Goal: Task Accomplishment & Management: Manage account settings

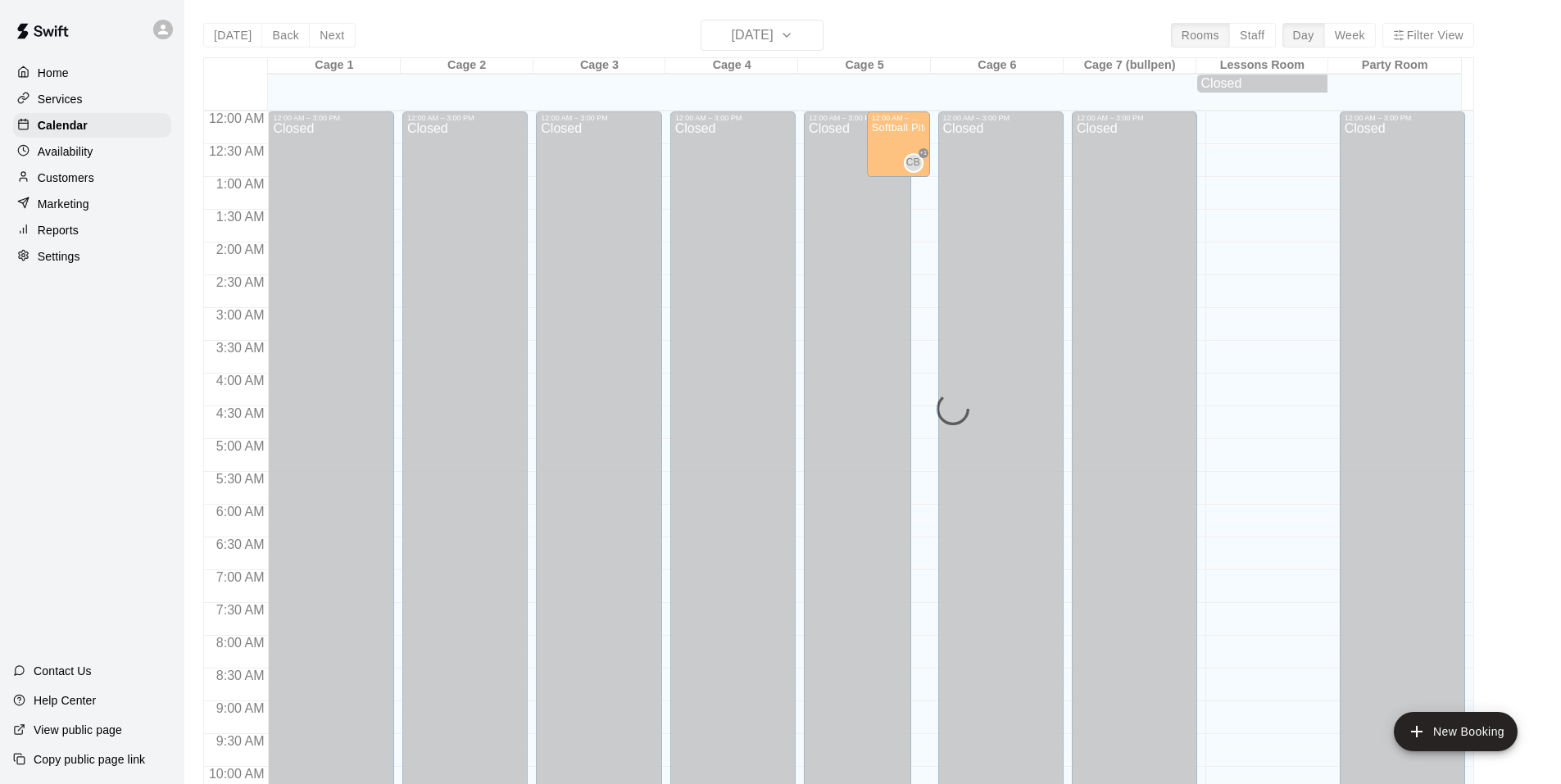
scroll to position [830, 0]
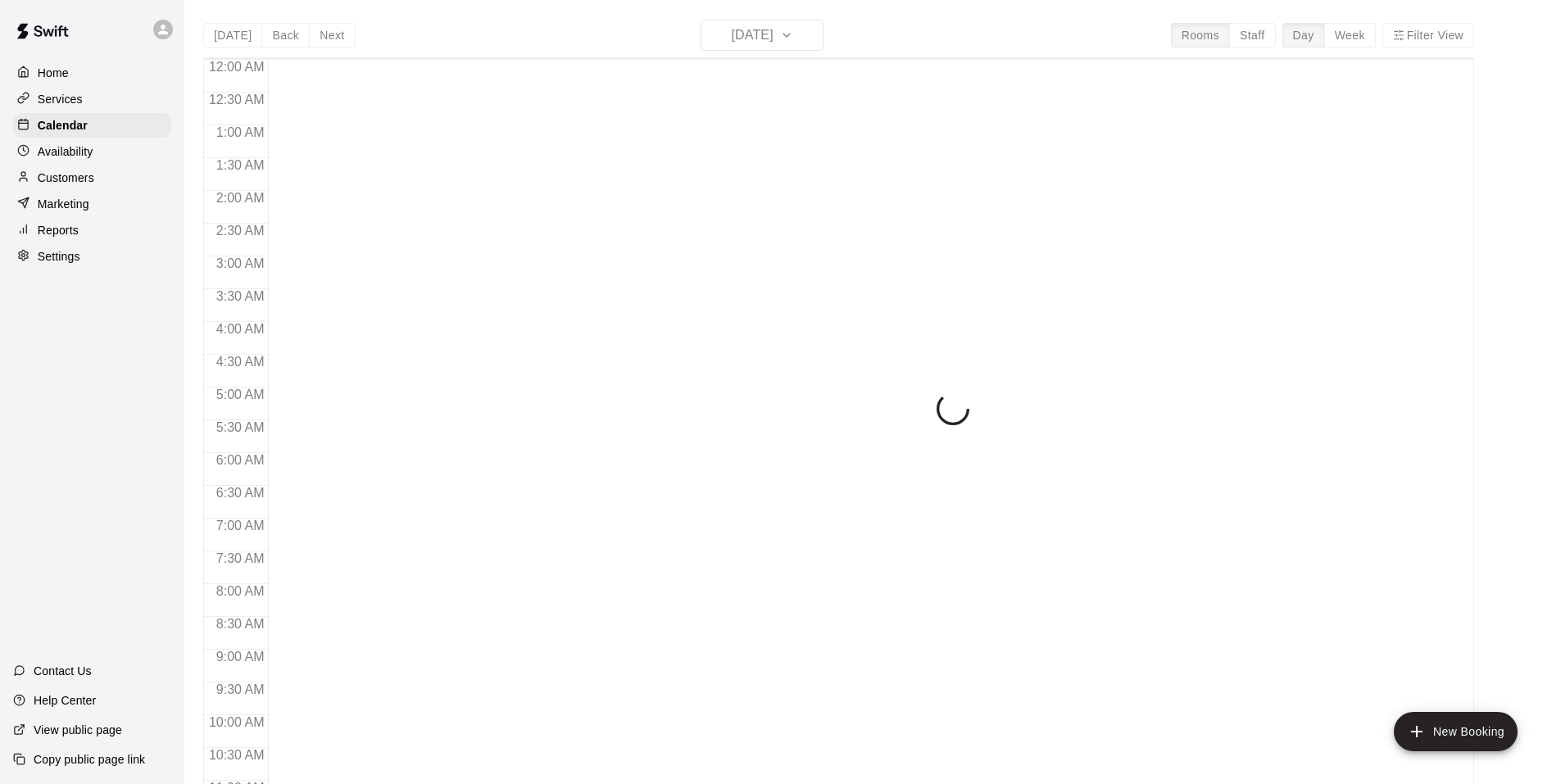
scroll to position [830, 0]
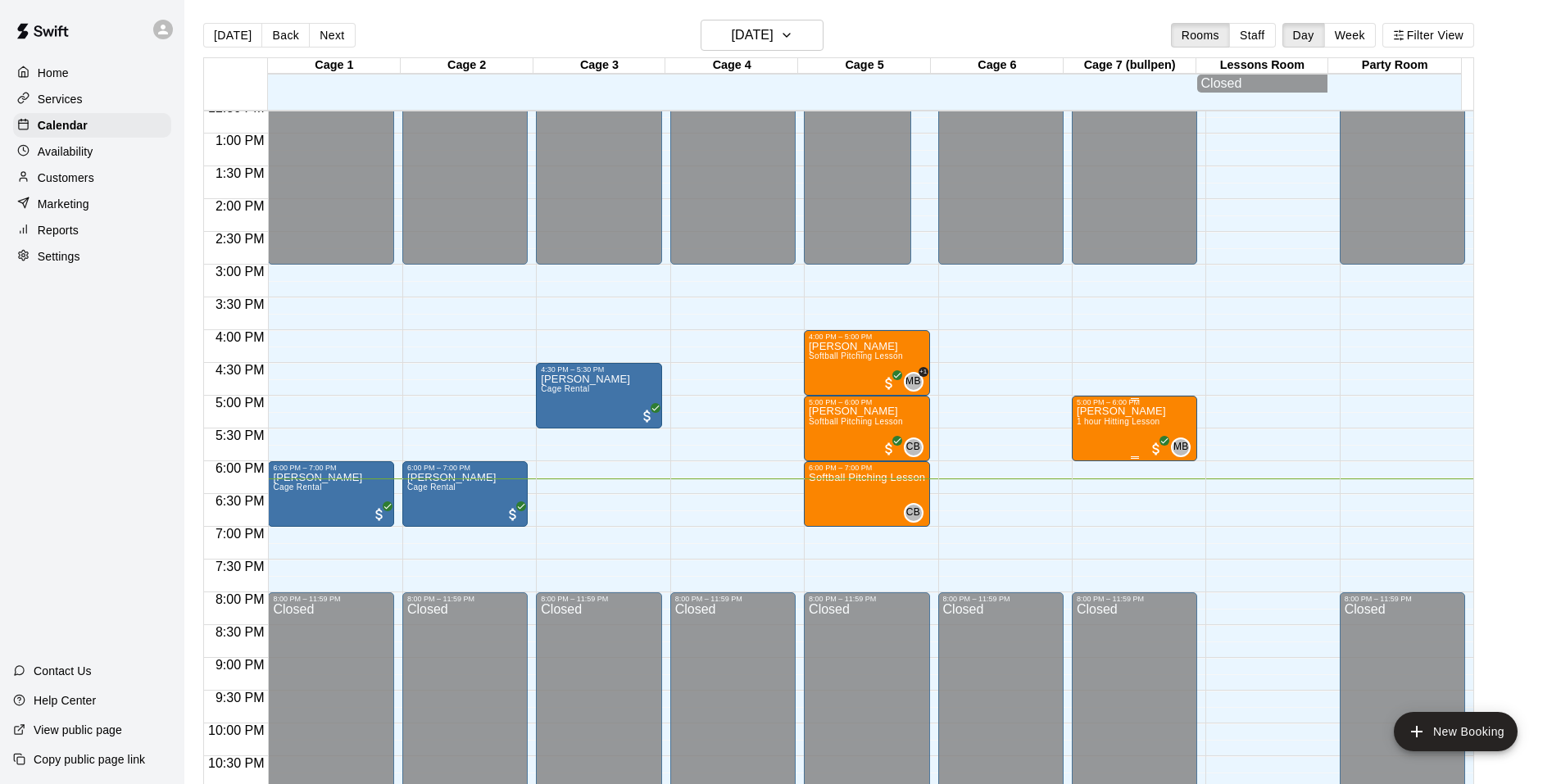
click at [1094, 426] on span "1 hour Hitting Lesson" at bounding box center [1118, 422] width 83 height 9
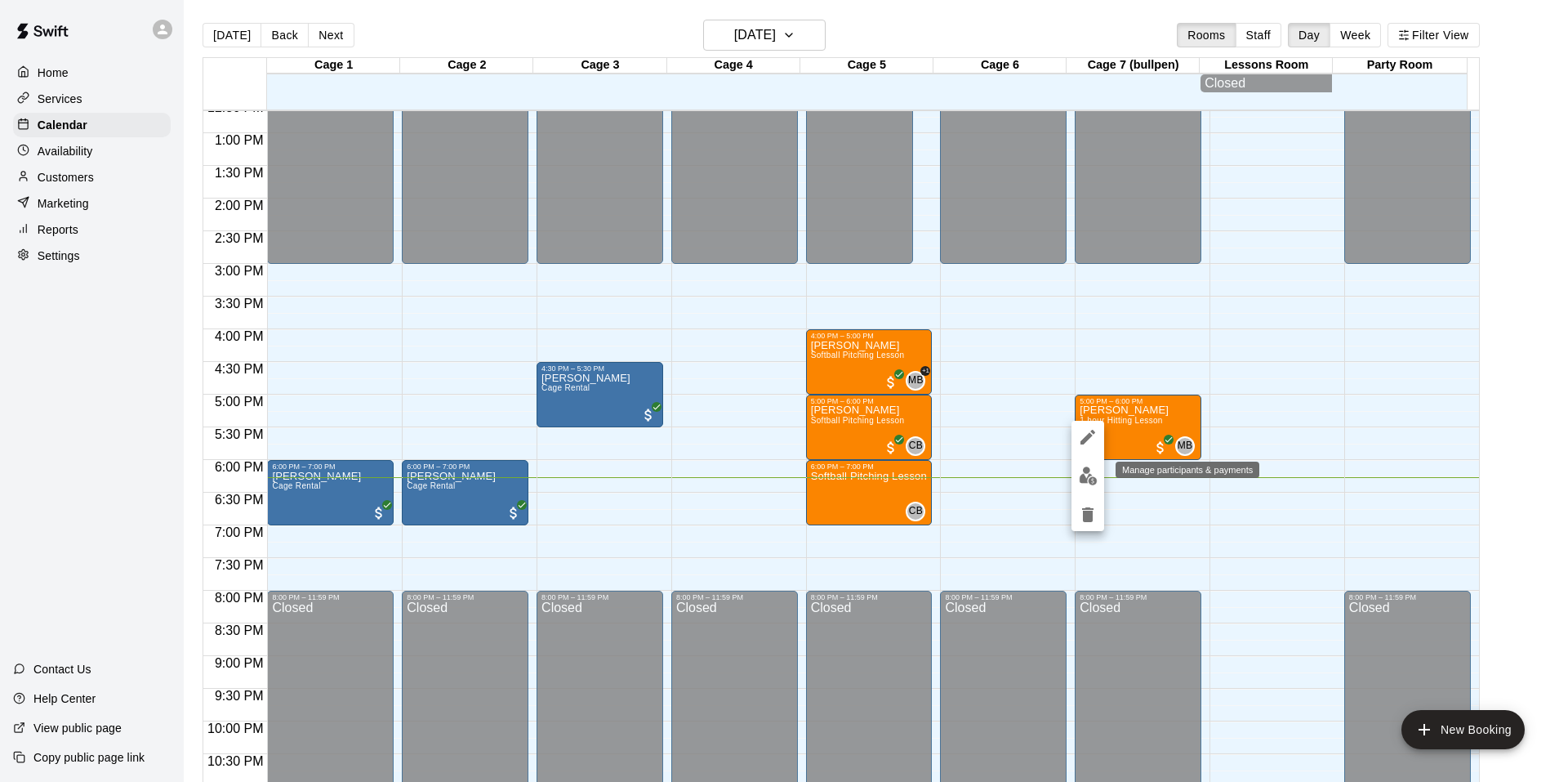
click at [1098, 484] on button "edit" at bounding box center [1087, 476] width 33 height 32
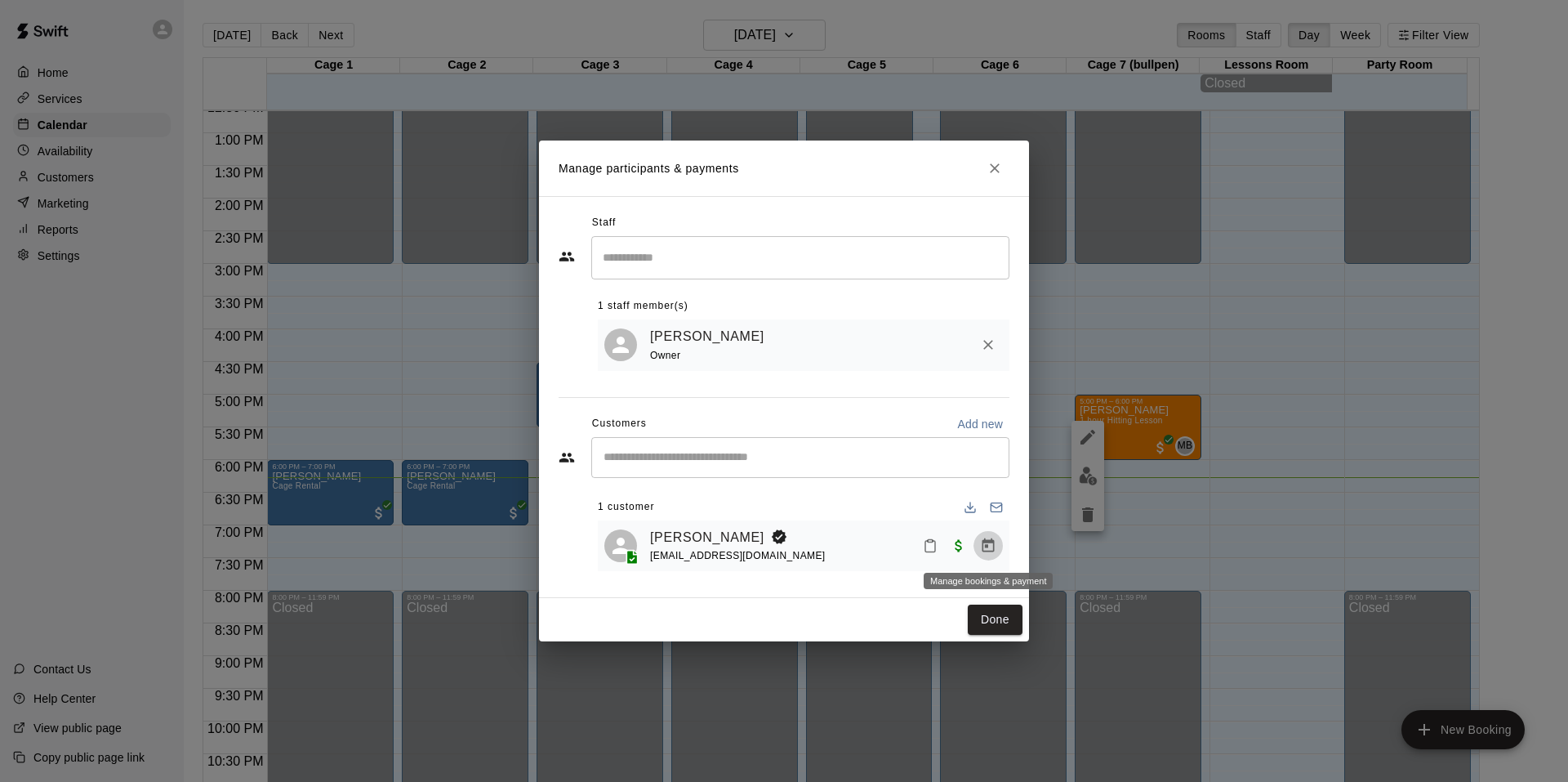
click at [989, 552] on icon "Manage bookings & payment" at bounding box center [988, 546] width 16 height 16
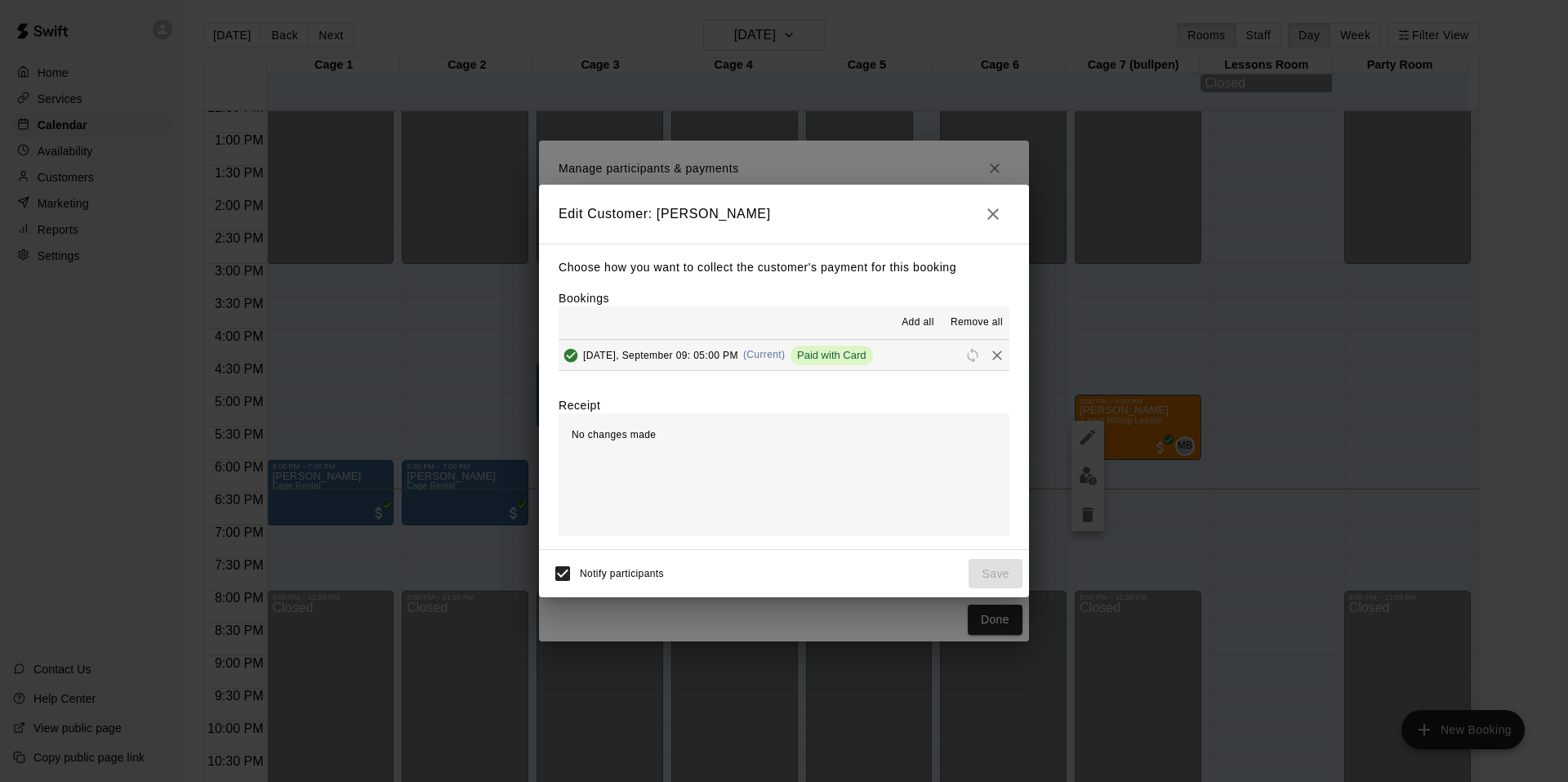
click at [994, 173] on div "Edit Customer: [PERSON_NAME] Choose how you want to collect the customer's paym…" at bounding box center [784, 391] width 1568 height 782
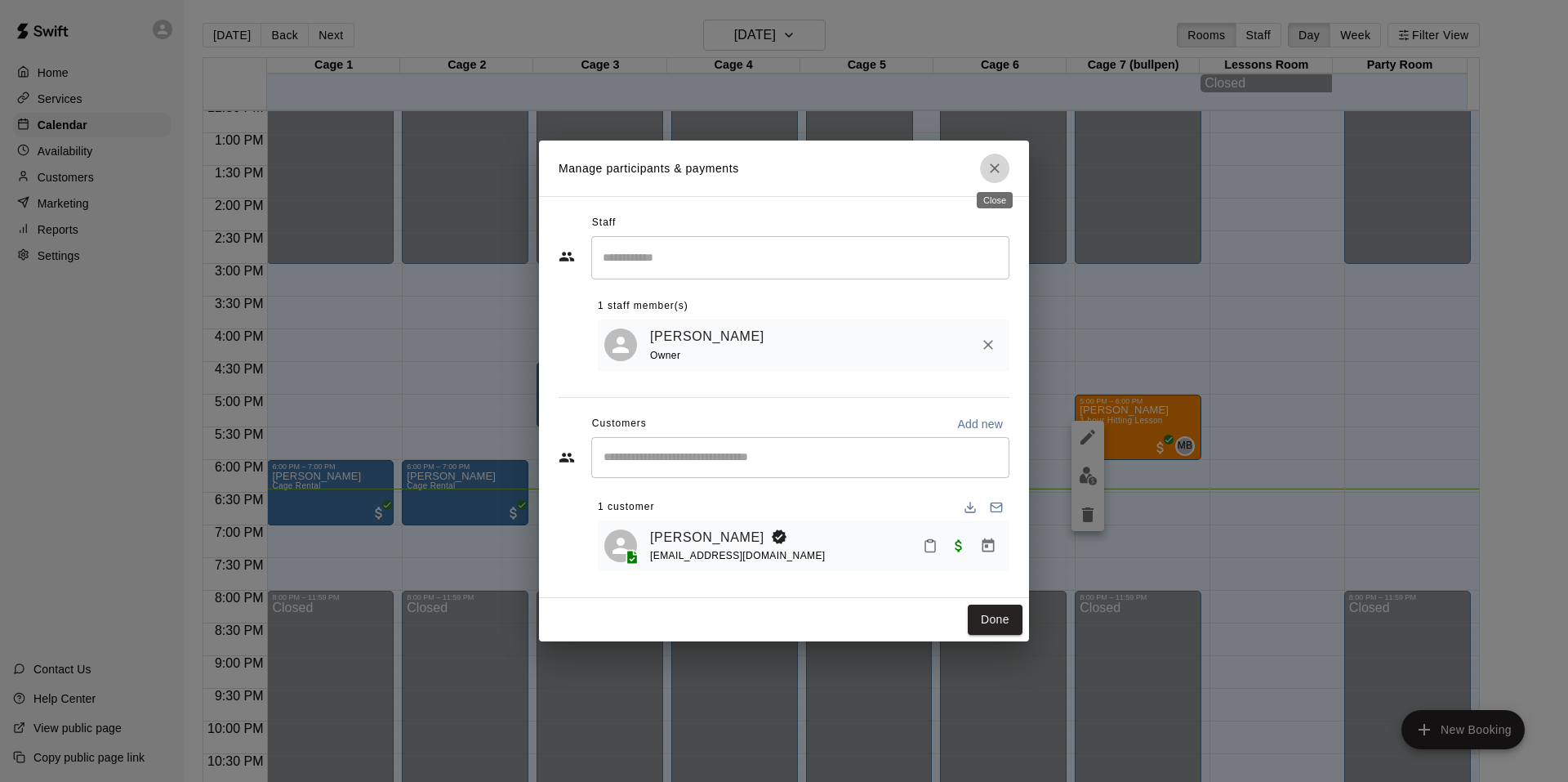
click at [998, 164] on icon "Close" at bounding box center [994, 168] width 10 height 10
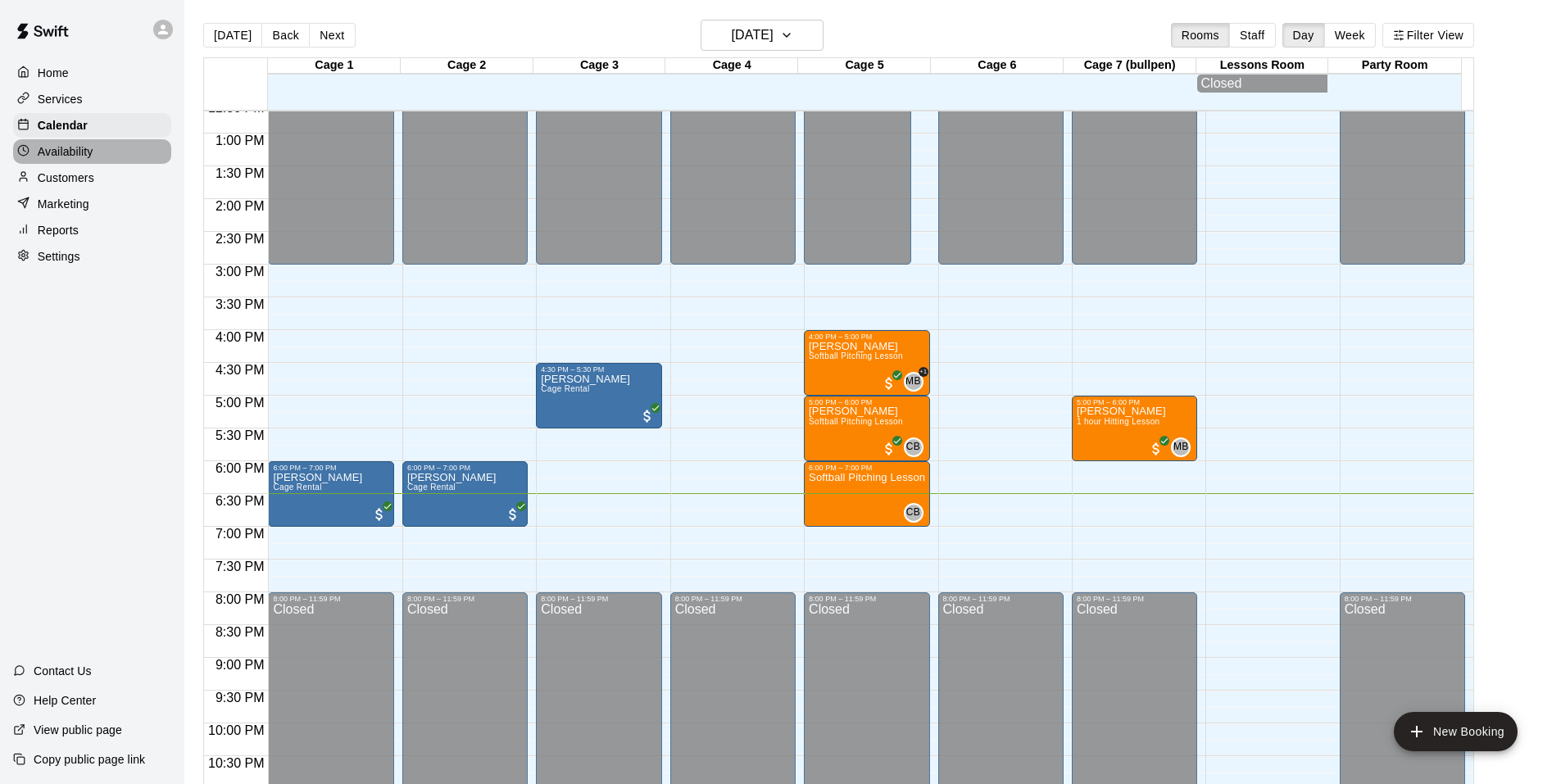
click at [95, 153] on div "Availability" at bounding box center [92, 152] width 158 height 25
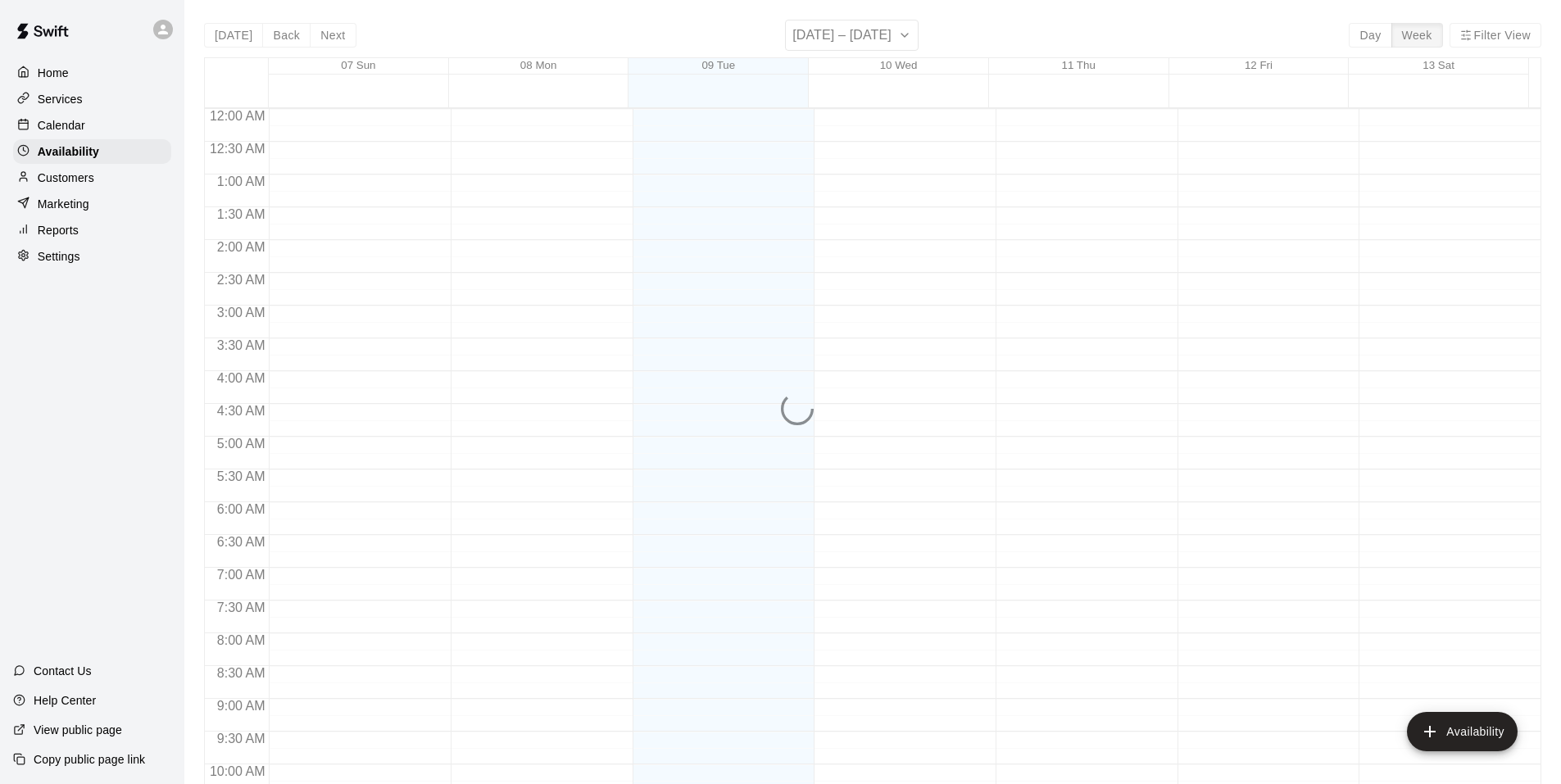
scroll to position [880, 0]
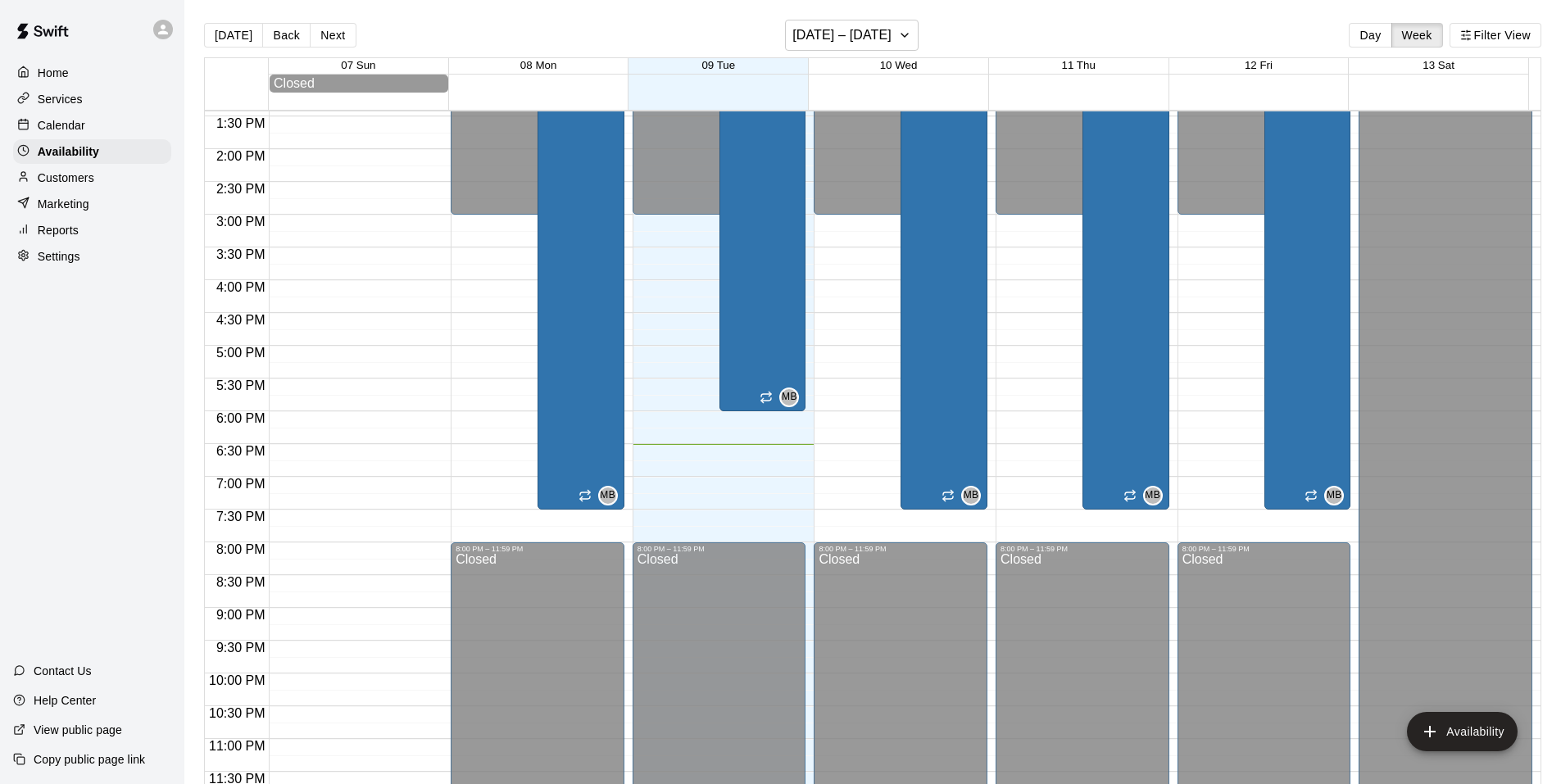
click at [107, 187] on div "Customers" at bounding box center [92, 178] width 158 height 25
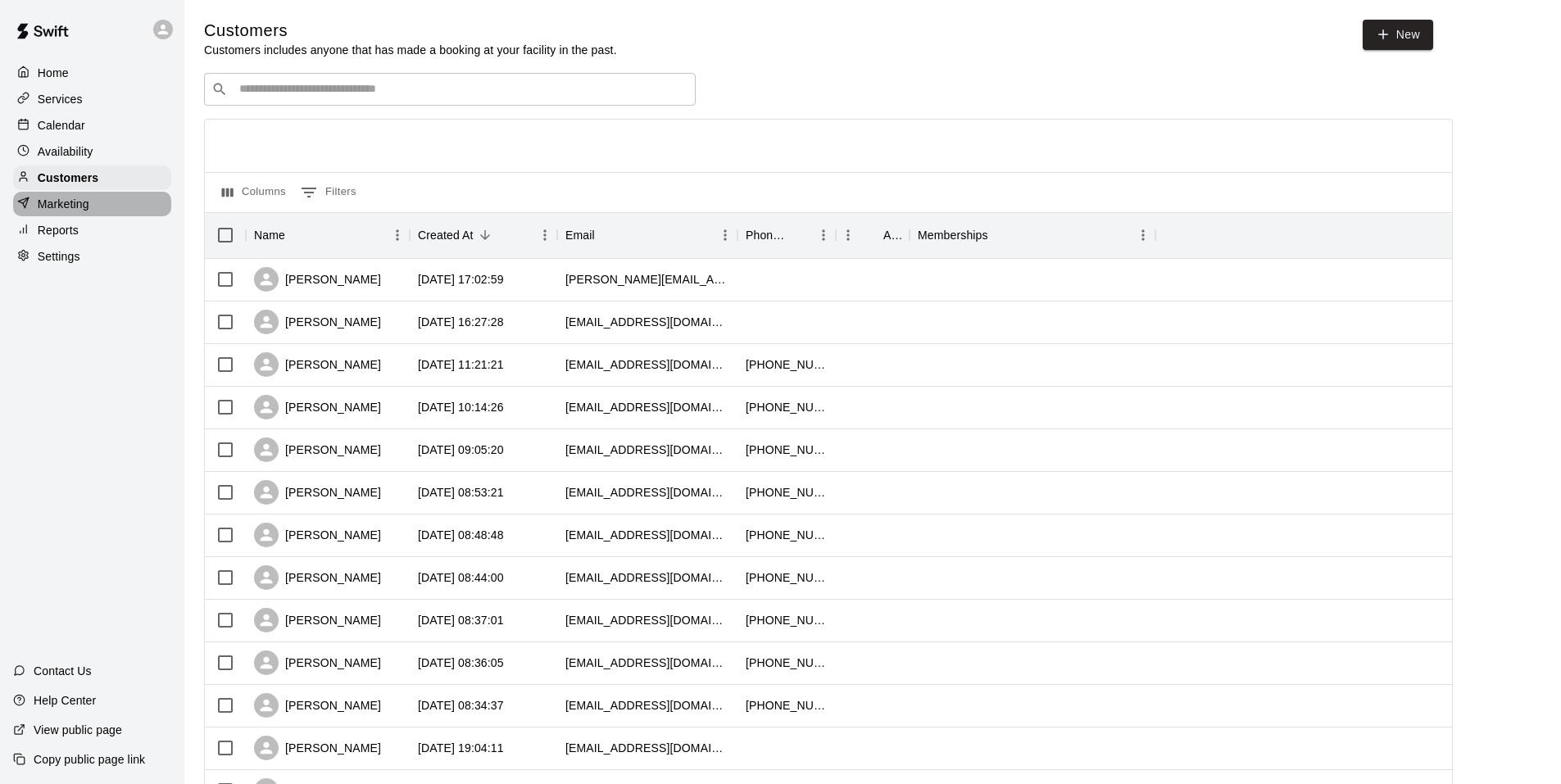
click at [91, 217] on div "Marketing" at bounding box center [92, 204] width 158 height 25
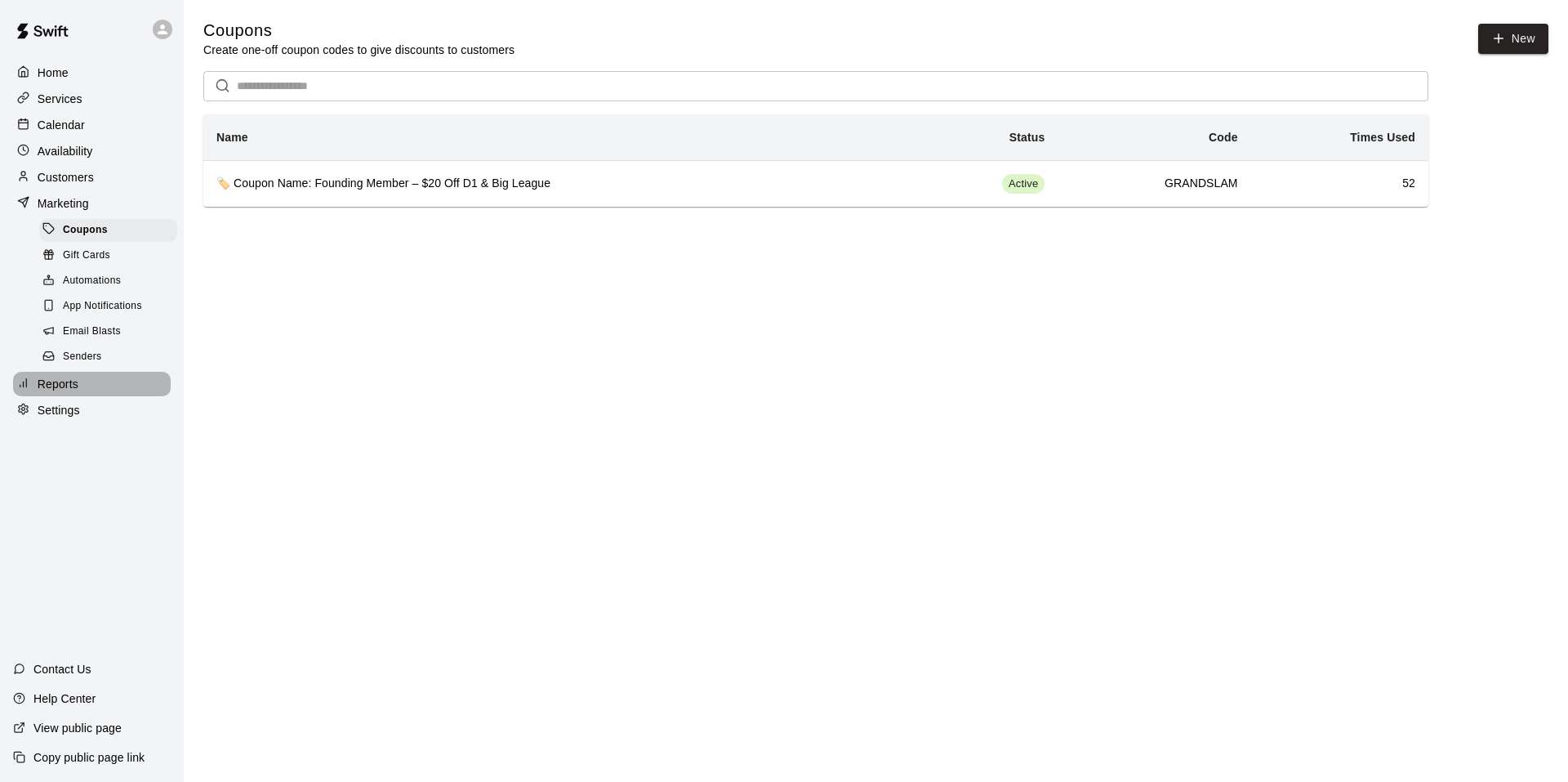
click at [89, 394] on div "Reports" at bounding box center [92, 384] width 158 height 25
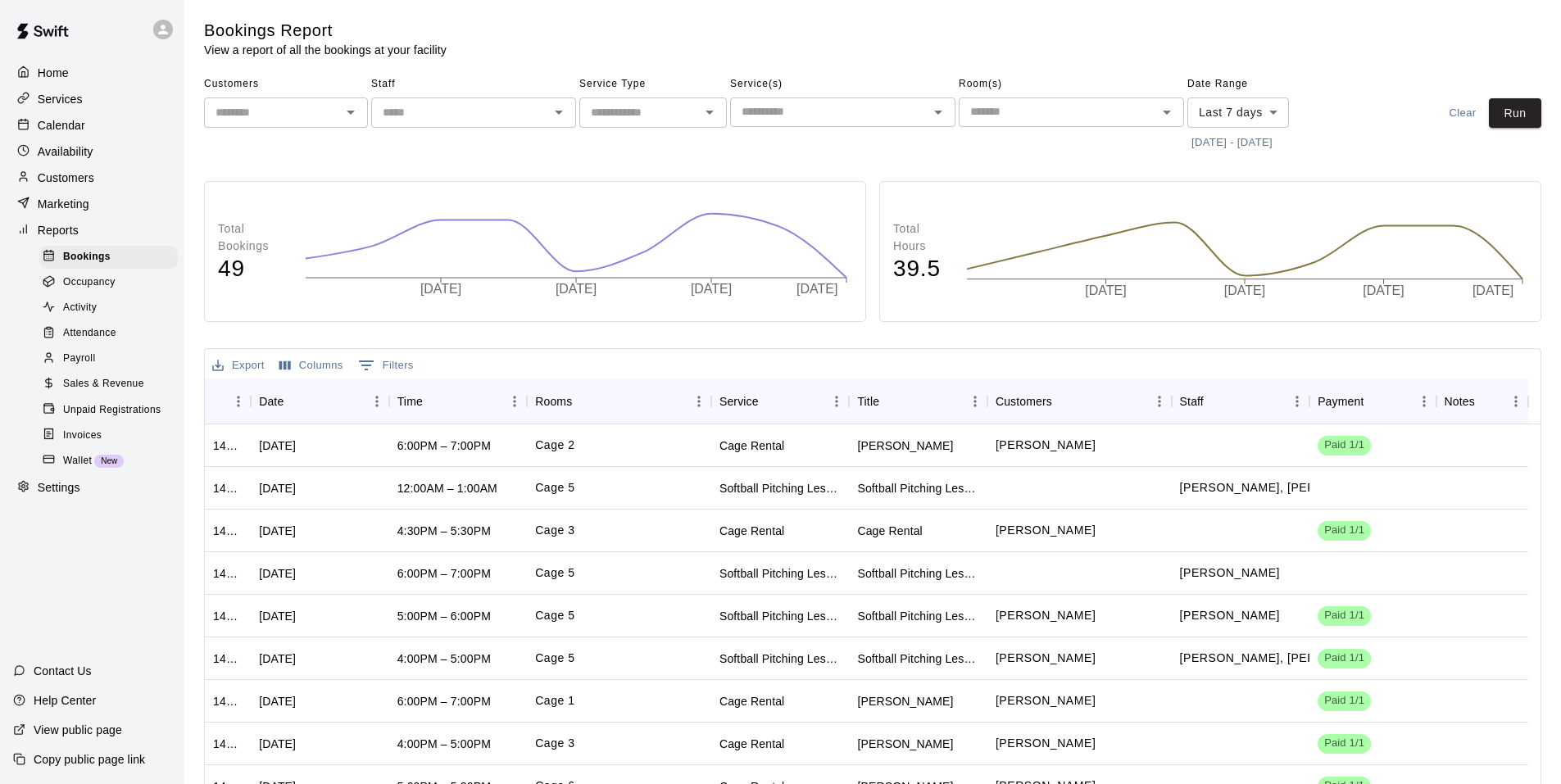
click at [121, 369] on div "Payroll" at bounding box center [108, 359] width 139 height 23
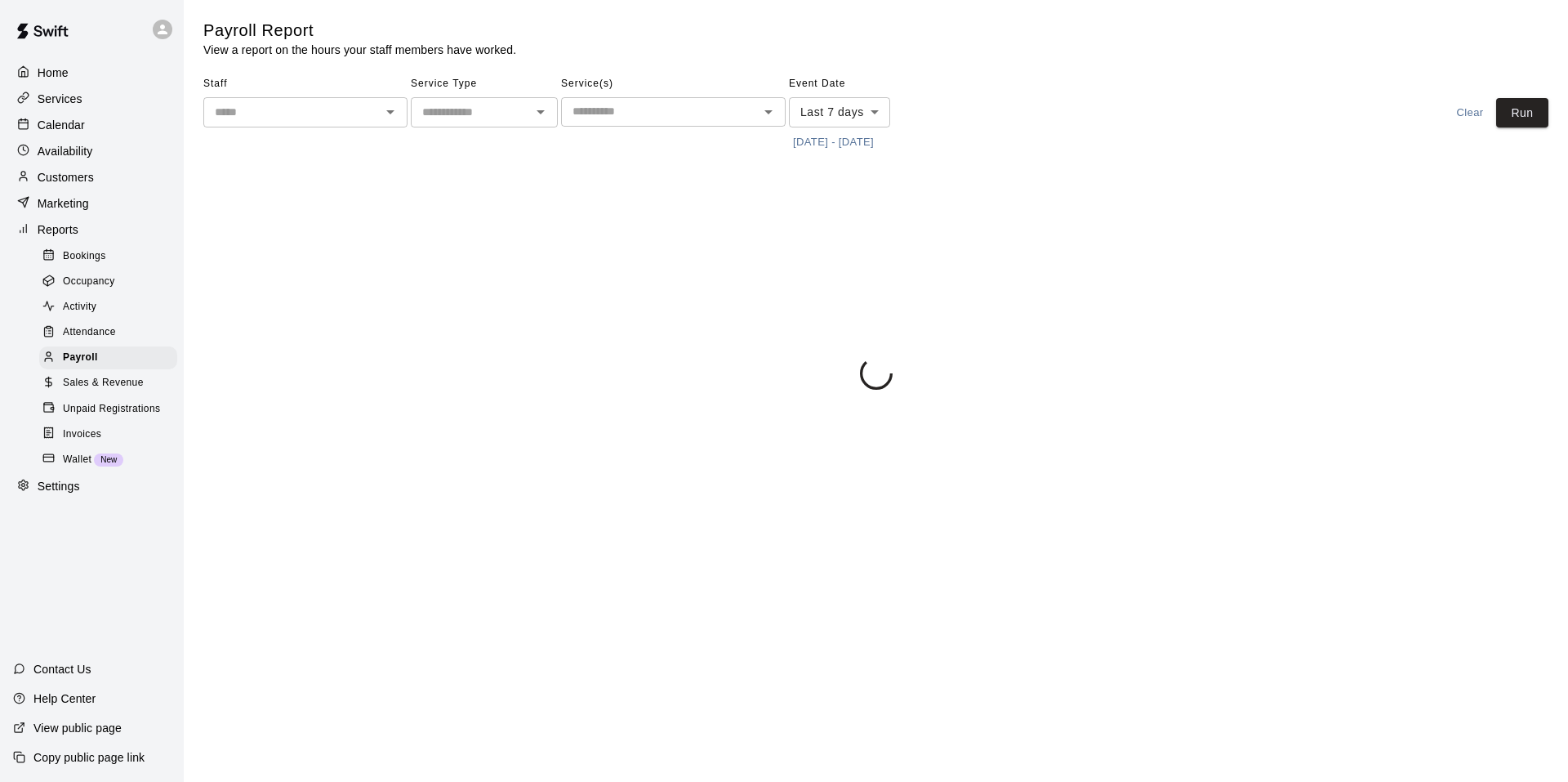
click at [127, 337] on div "Attendance" at bounding box center [108, 333] width 138 height 23
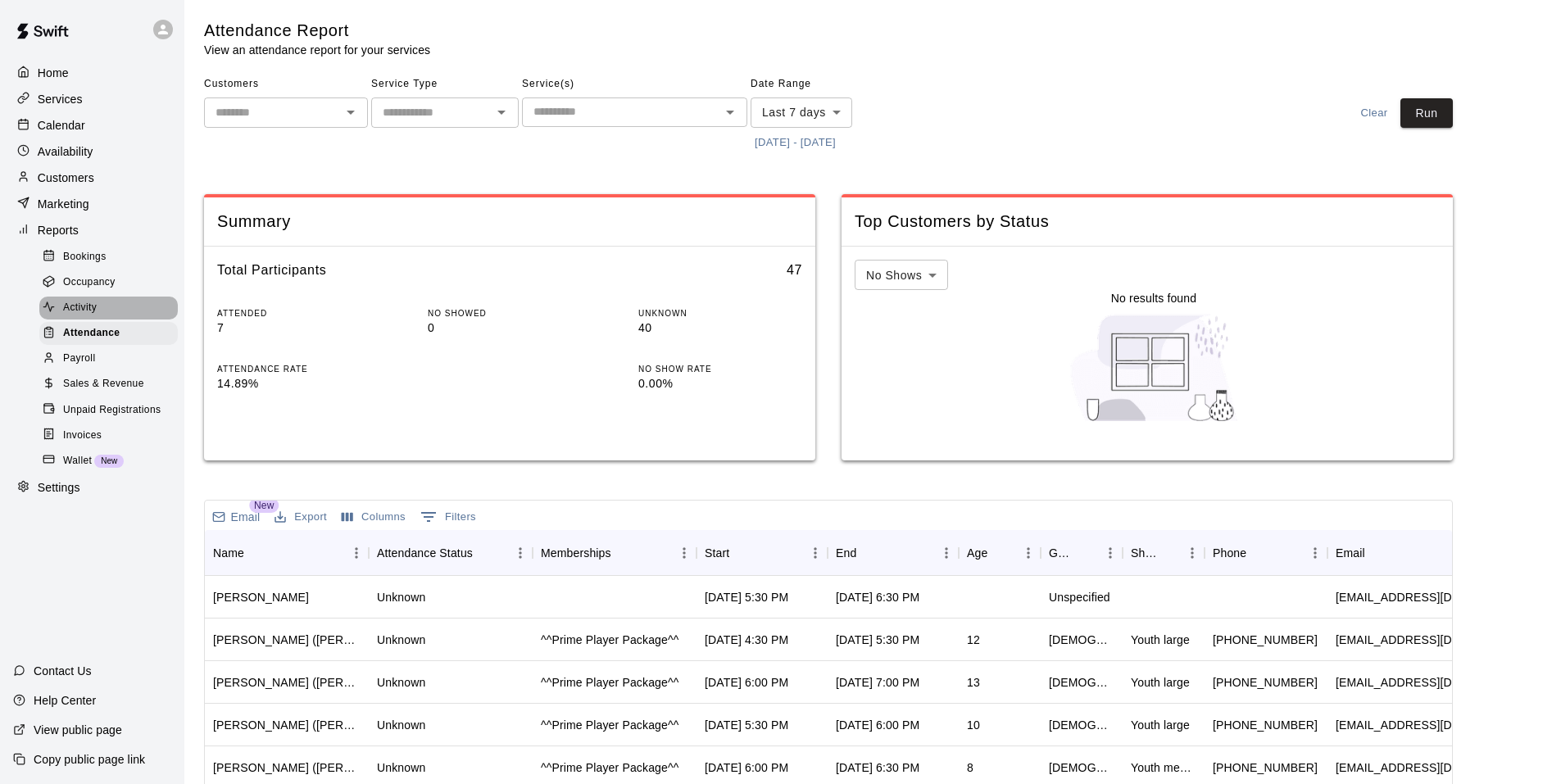
click at [121, 320] on div "Activity" at bounding box center [108, 308] width 139 height 23
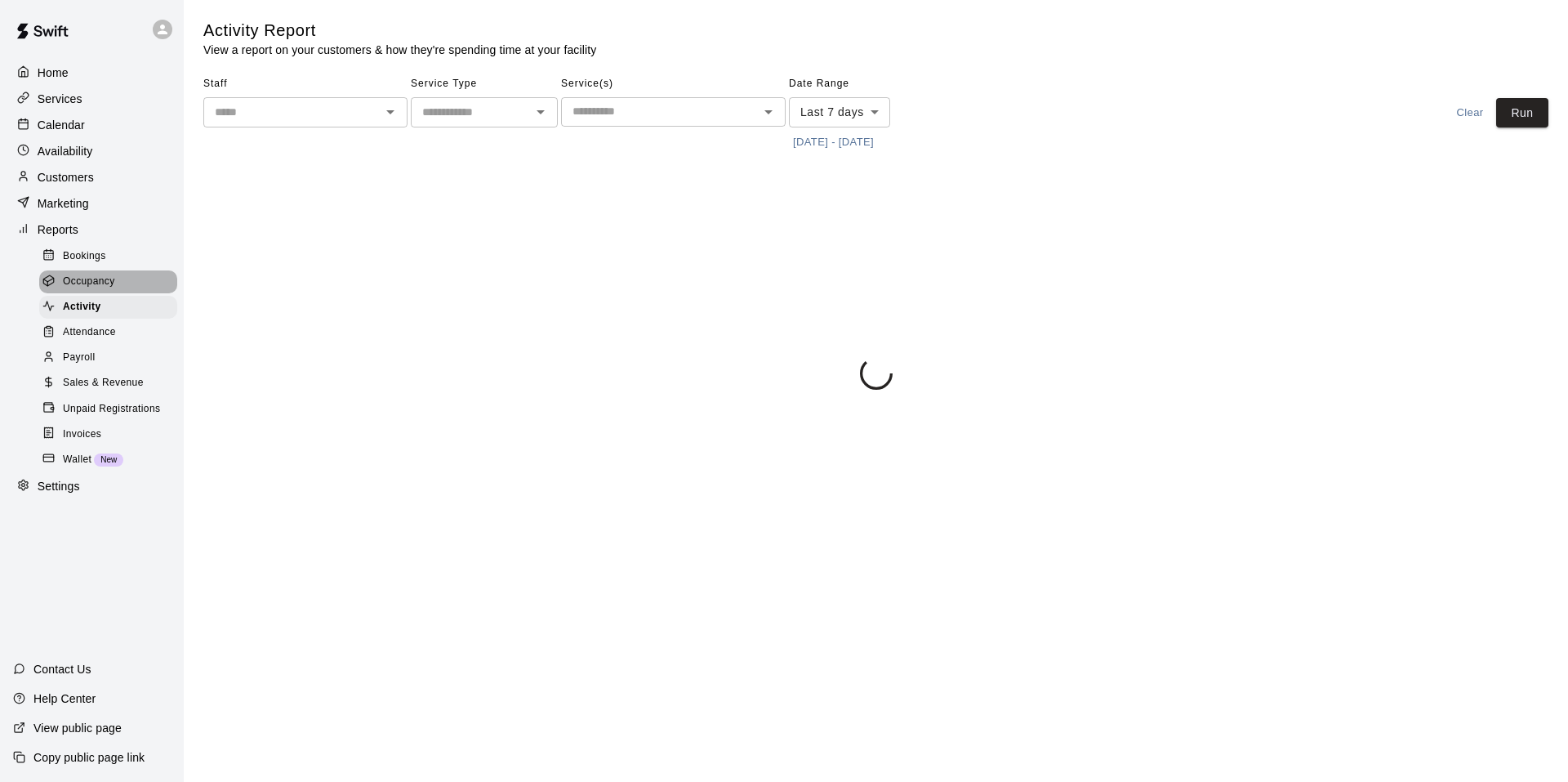
click at [128, 282] on div "Occupancy" at bounding box center [108, 282] width 138 height 23
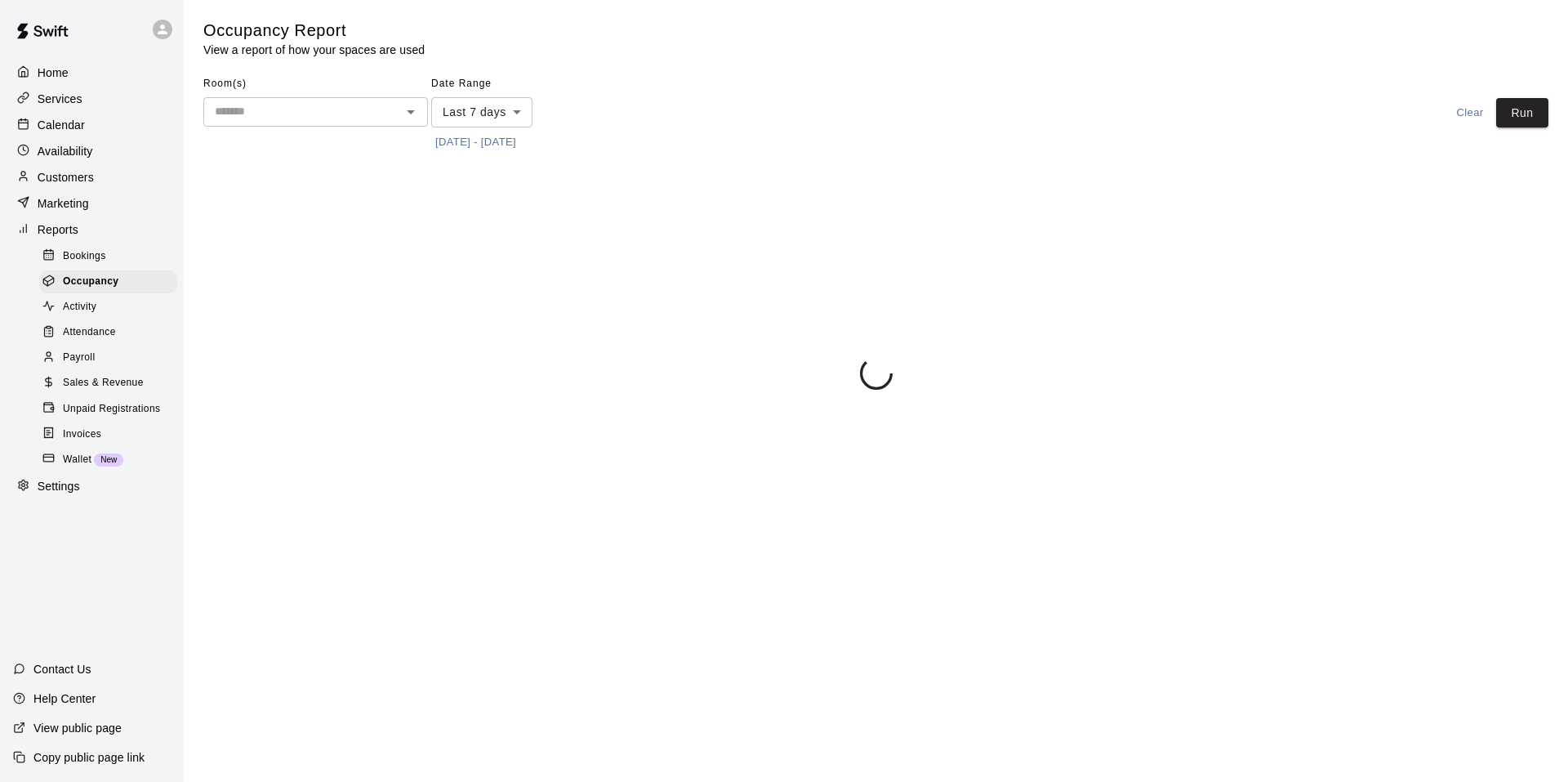
click at [126, 255] on div "Bookings" at bounding box center [108, 257] width 138 height 23
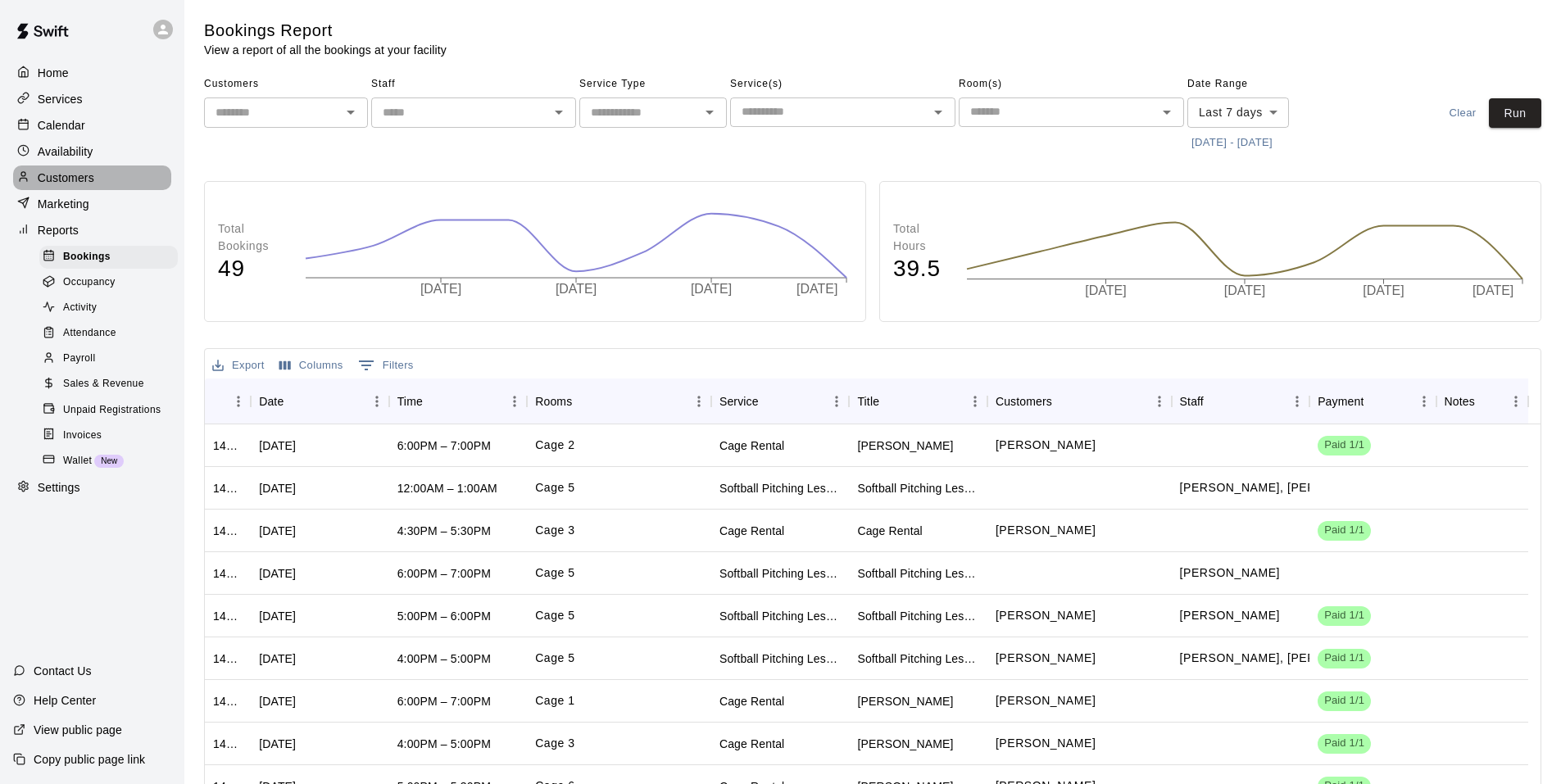
click at [83, 180] on p "Customers" at bounding box center [66, 178] width 57 height 16
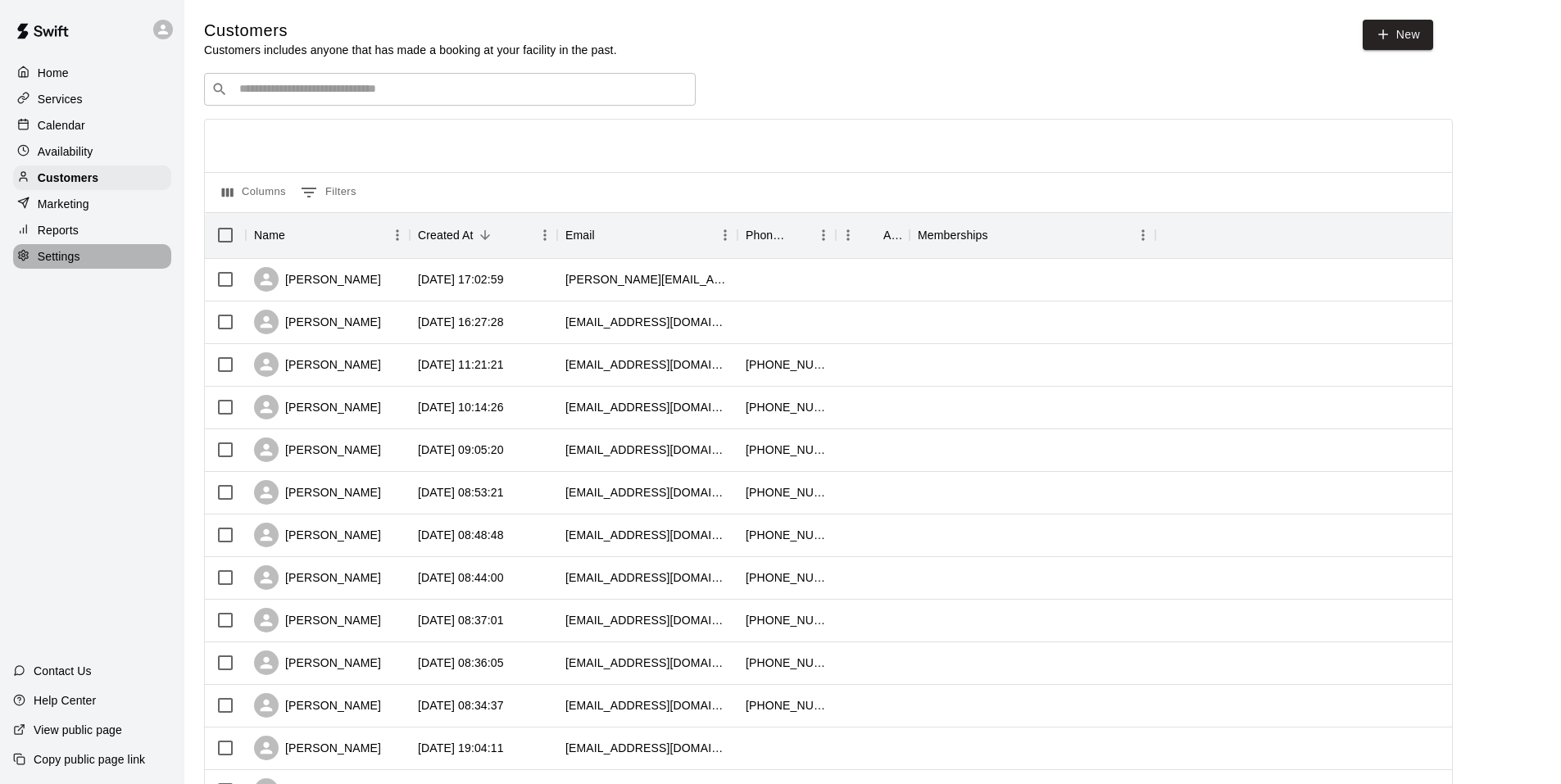
click at [77, 269] on div "Settings" at bounding box center [92, 257] width 158 height 25
select select "**"
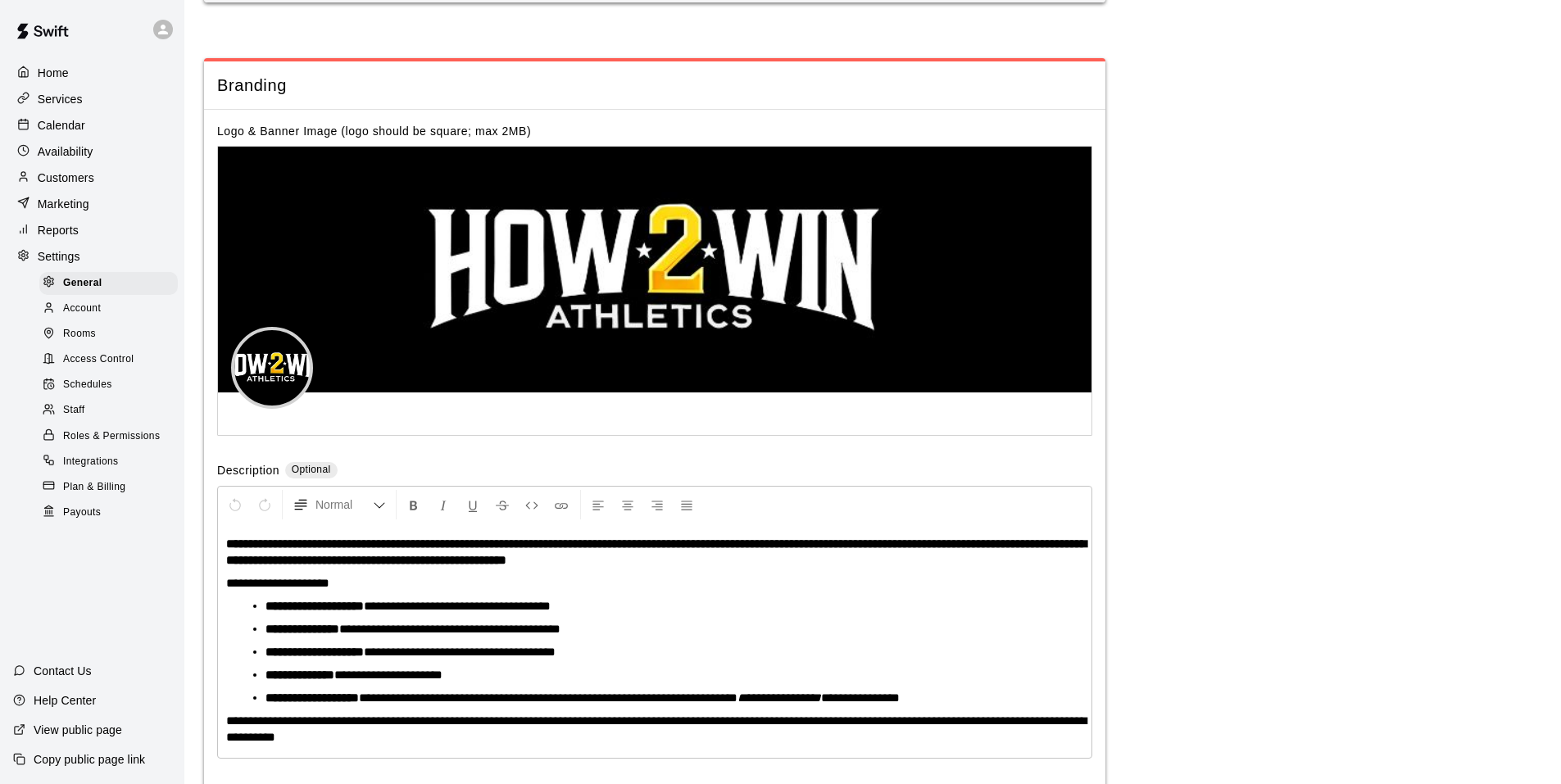
scroll to position [3441, 0]
click at [103, 321] on div "Account" at bounding box center [108, 309] width 139 height 23
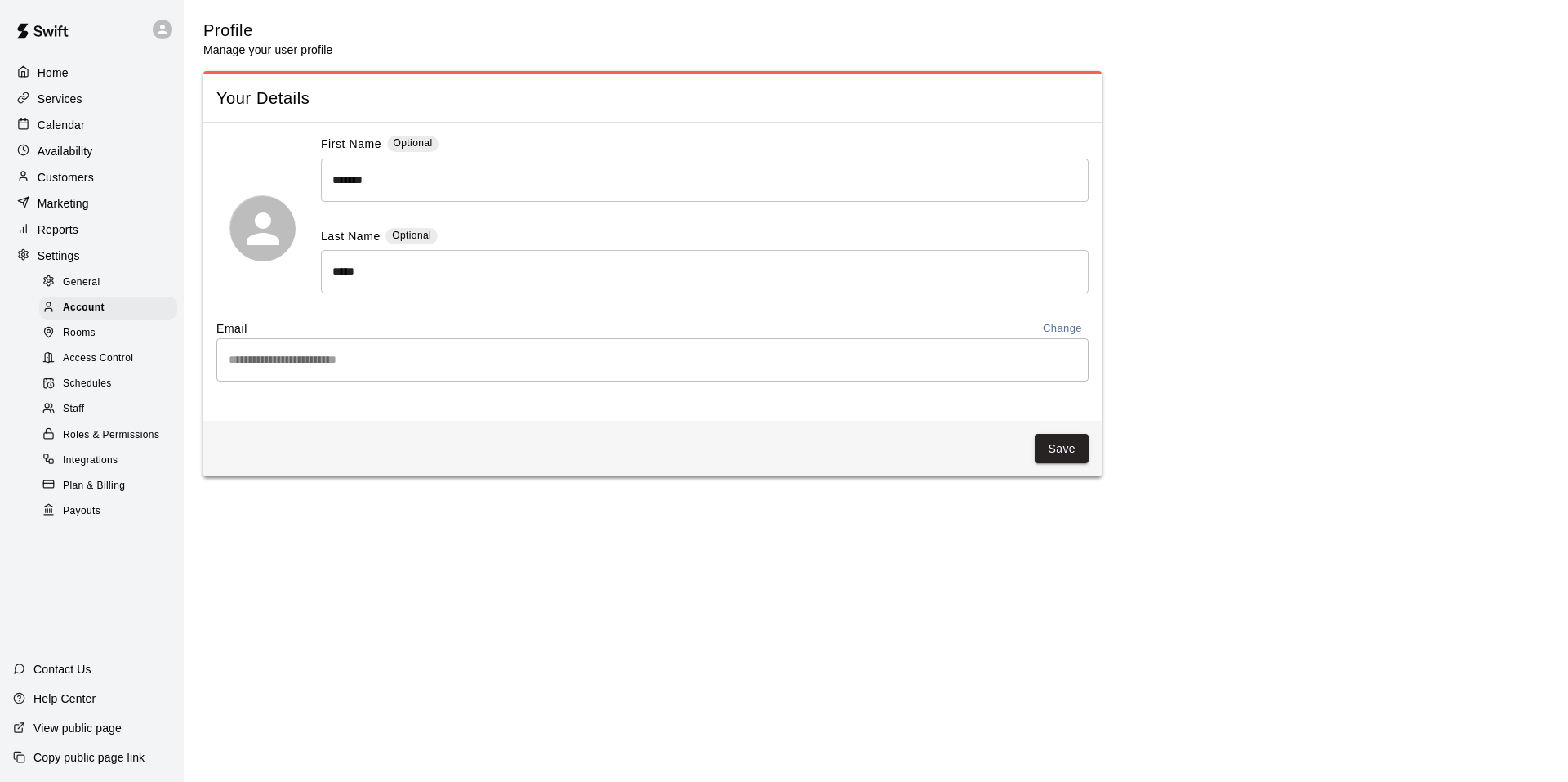
click at [117, 345] on div "Rooms" at bounding box center [108, 334] width 138 height 23
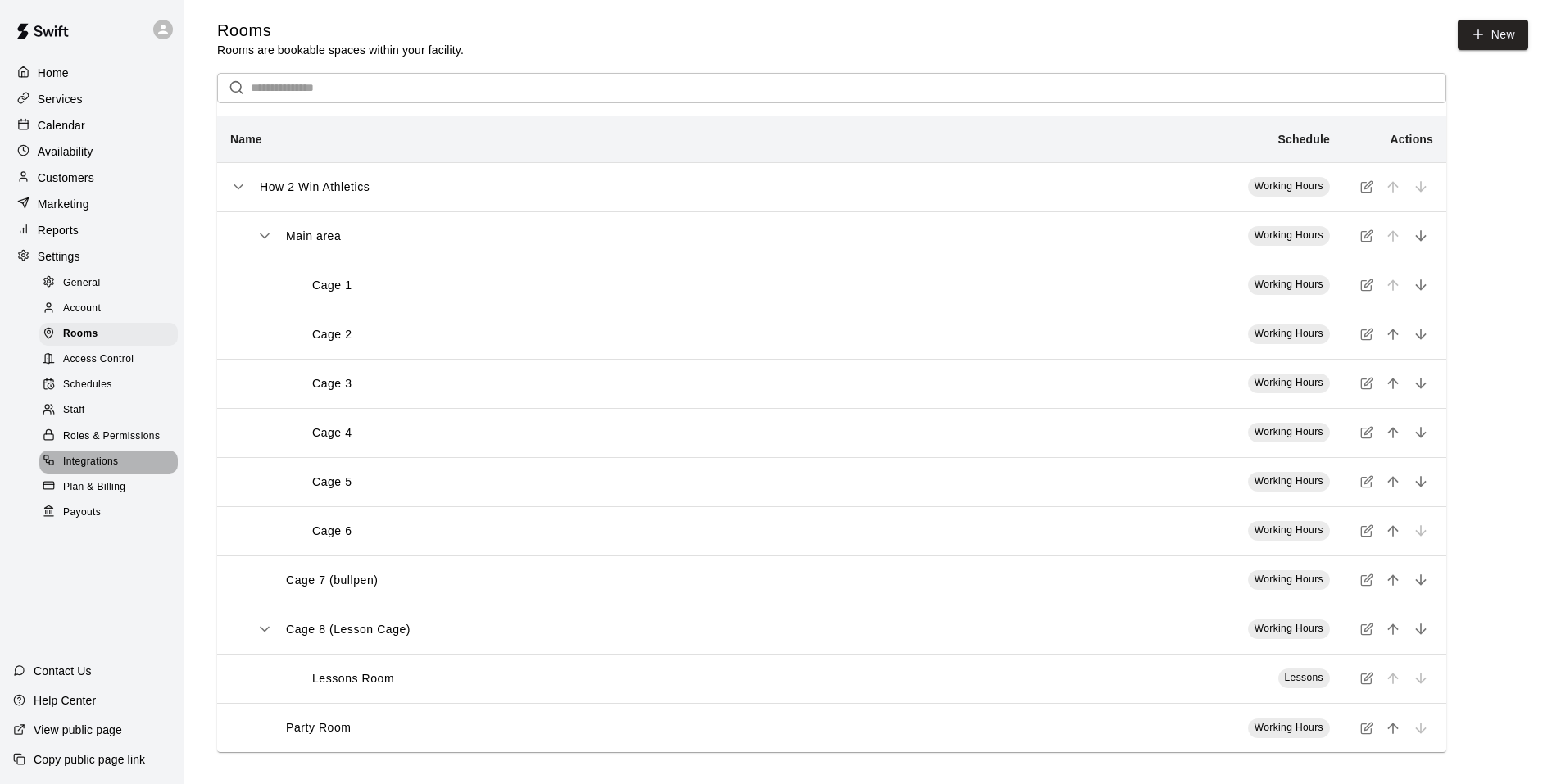
click at [122, 471] on div "Integrations" at bounding box center [108, 462] width 139 height 23
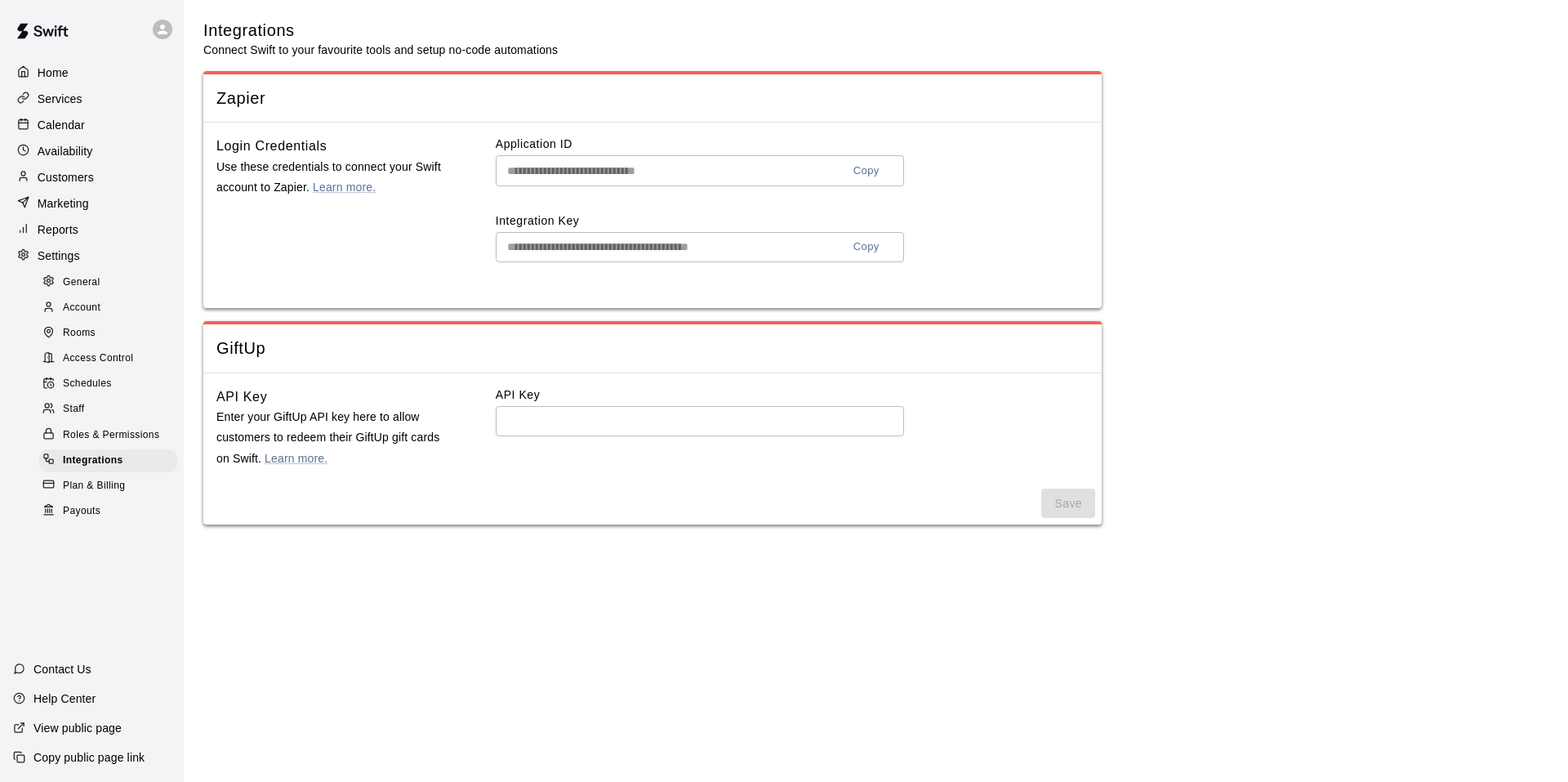
click at [128, 444] on span "Roles & Permissions" at bounding box center [111, 436] width 97 height 16
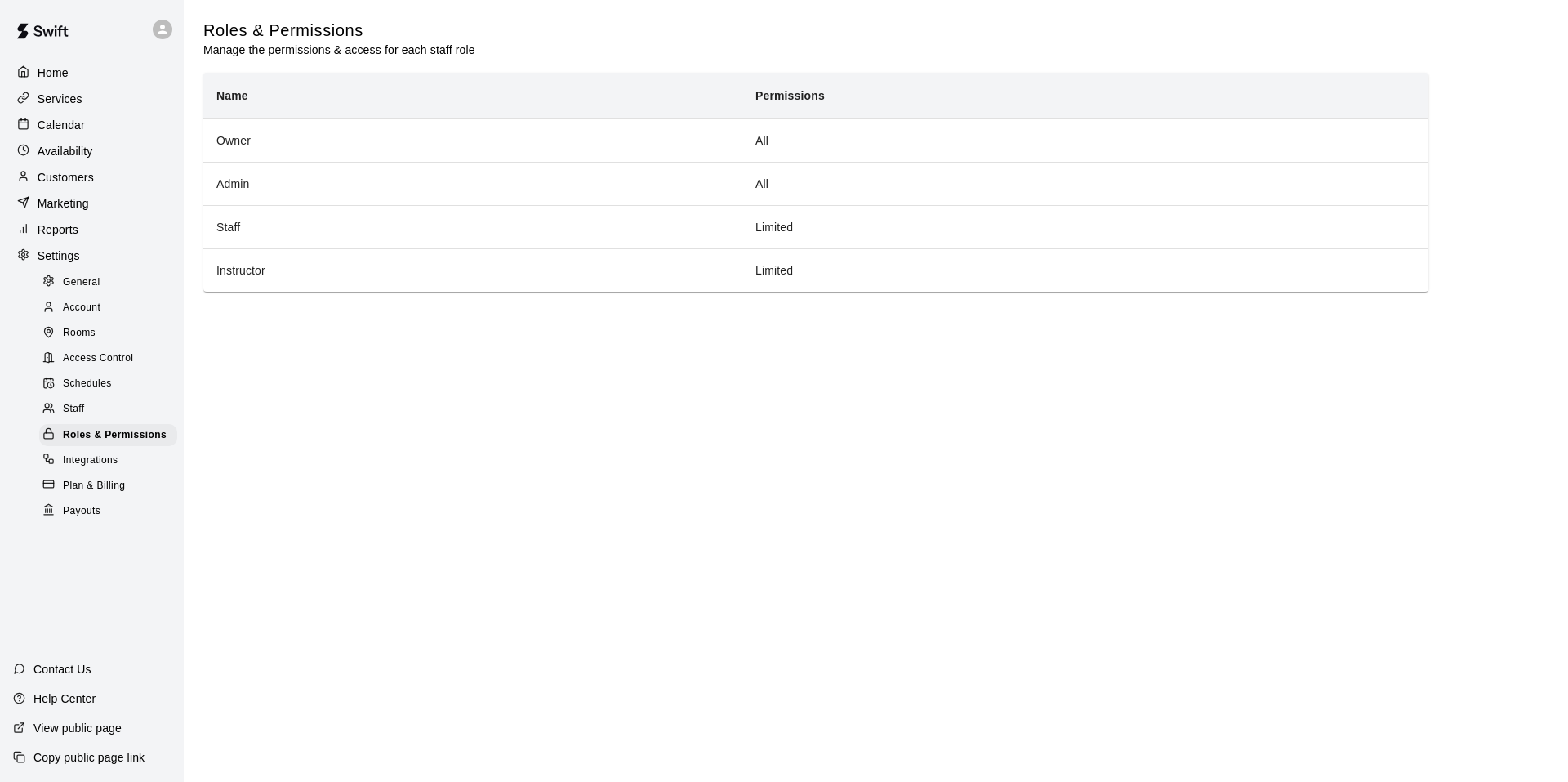
click at [84, 417] on span "Staff" at bounding box center [73, 409] width 21 height 16
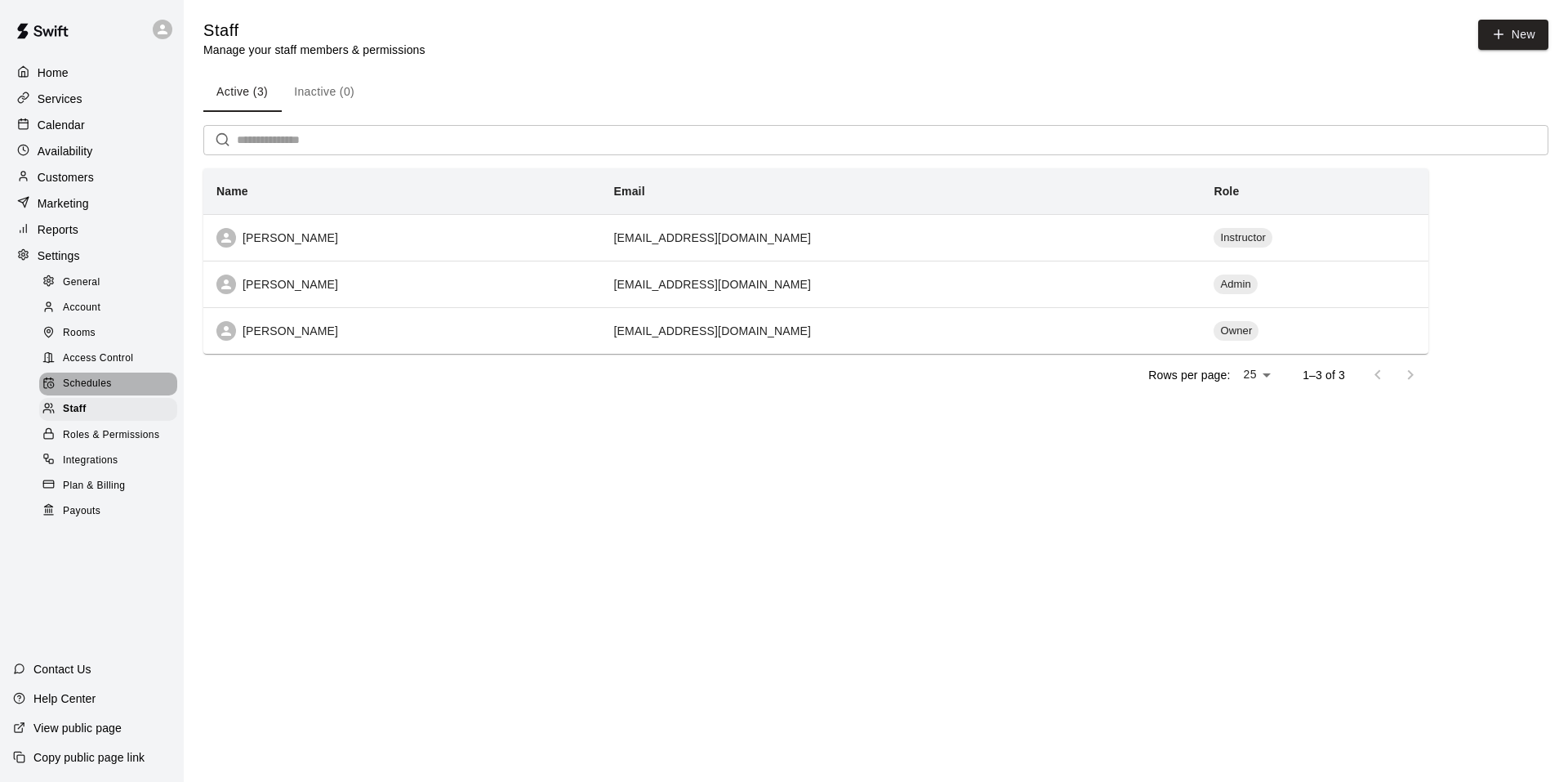
click at [116, 396] on div "Schedules" at bounding box center [108, 384] width 138 height 23
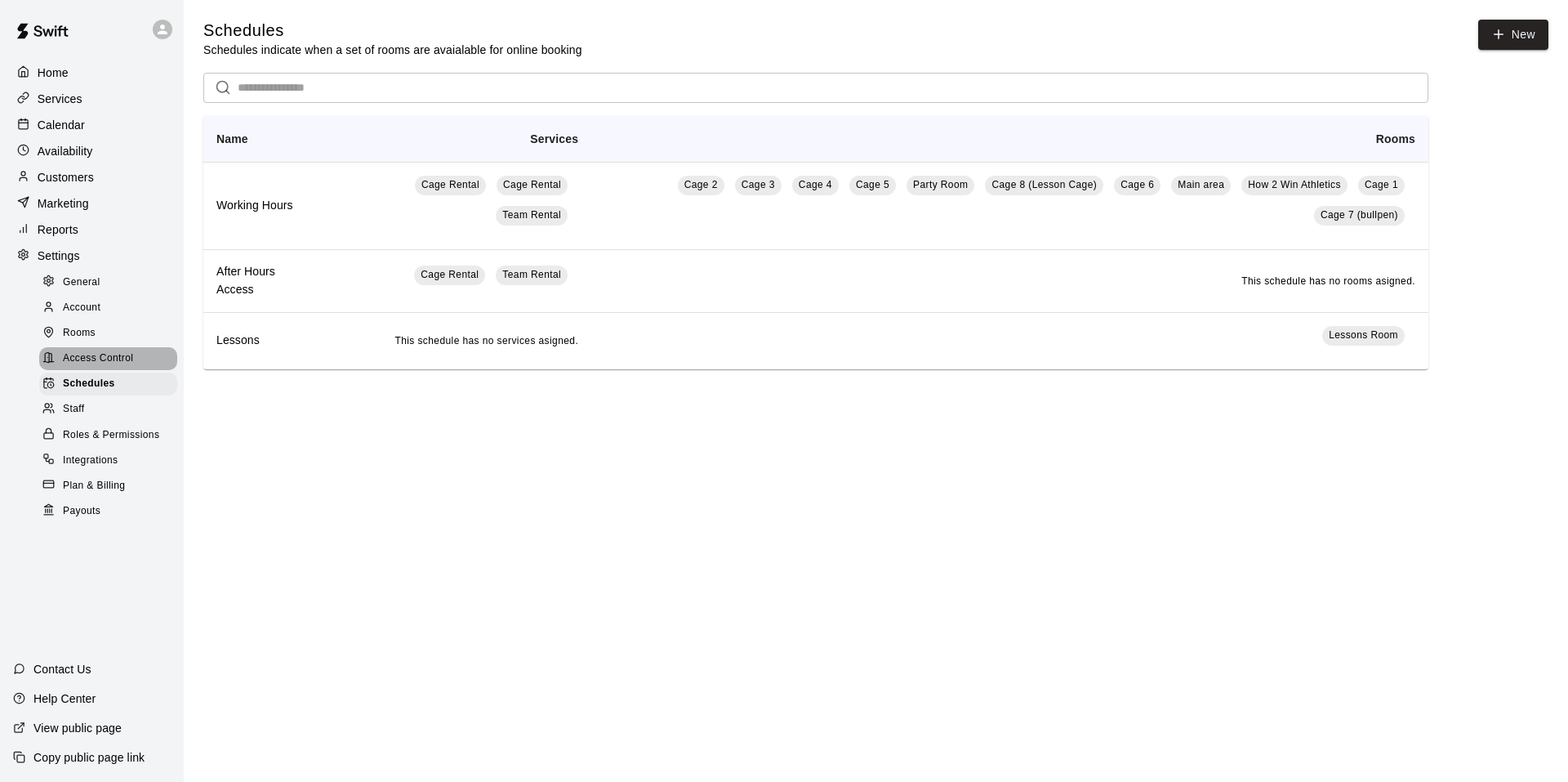
click at [127, 367] on span "Access Control" at bounding box center [97, 359] width 70 height 16
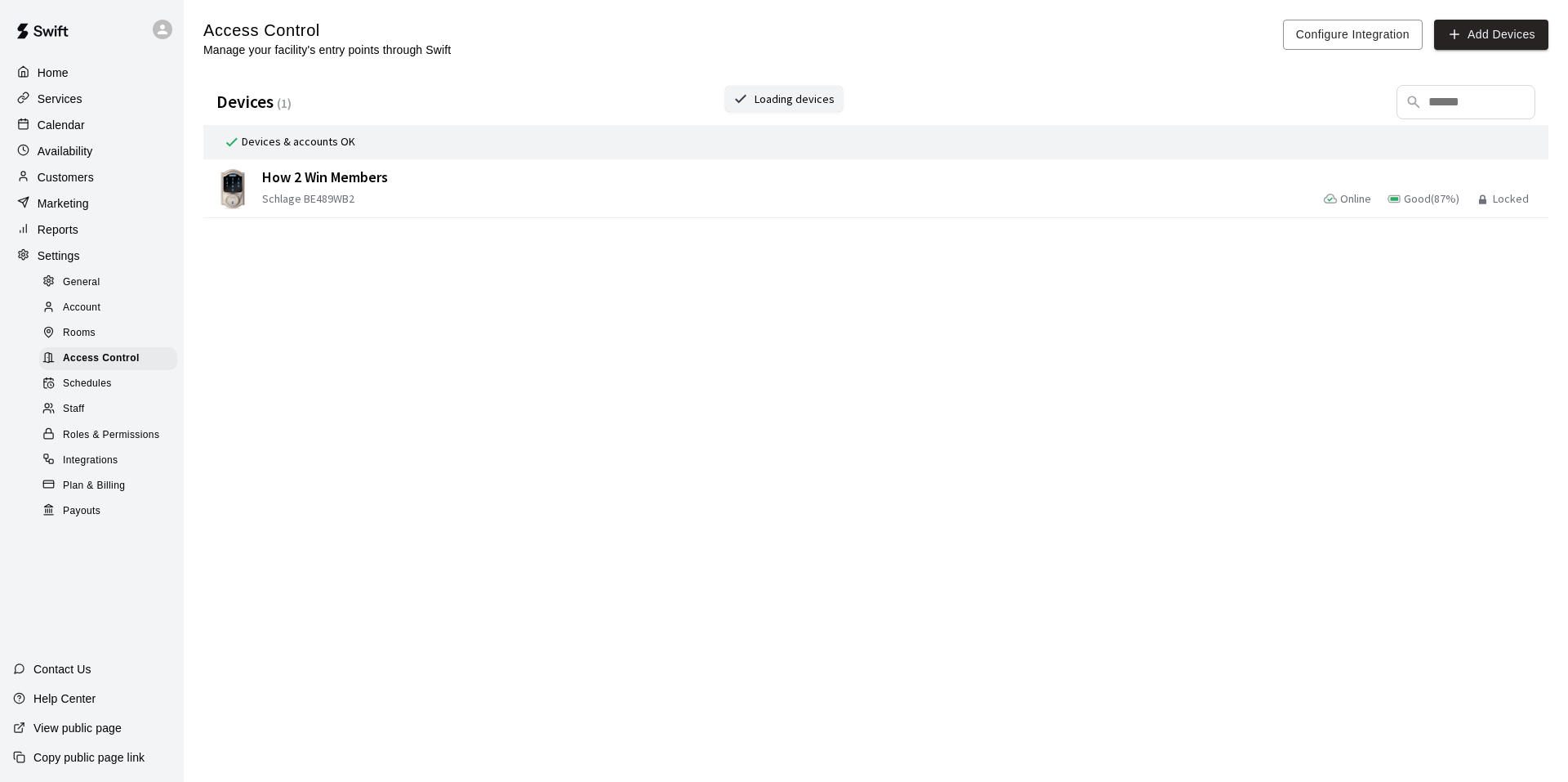
click at [111, 344] on div "Rooms" at bounding box center [108, 334] width 138 height 23
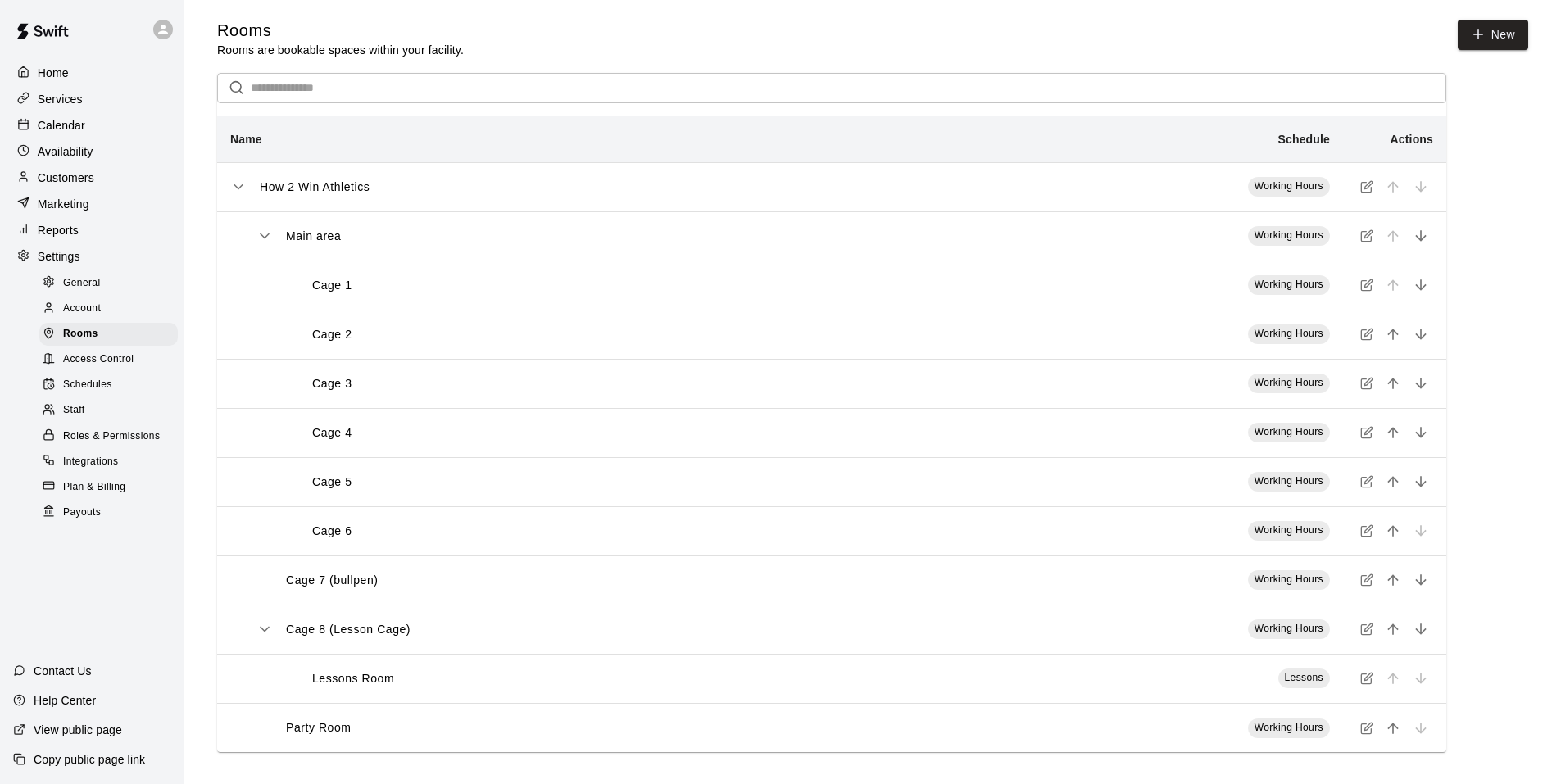
click at [906, 291] on div "Cage 1" at bounding box center [612, 285] width 660 height 17
click at [1364, 289] on icon "simple table" at bounding box center [1367, 285] width 13 height 13
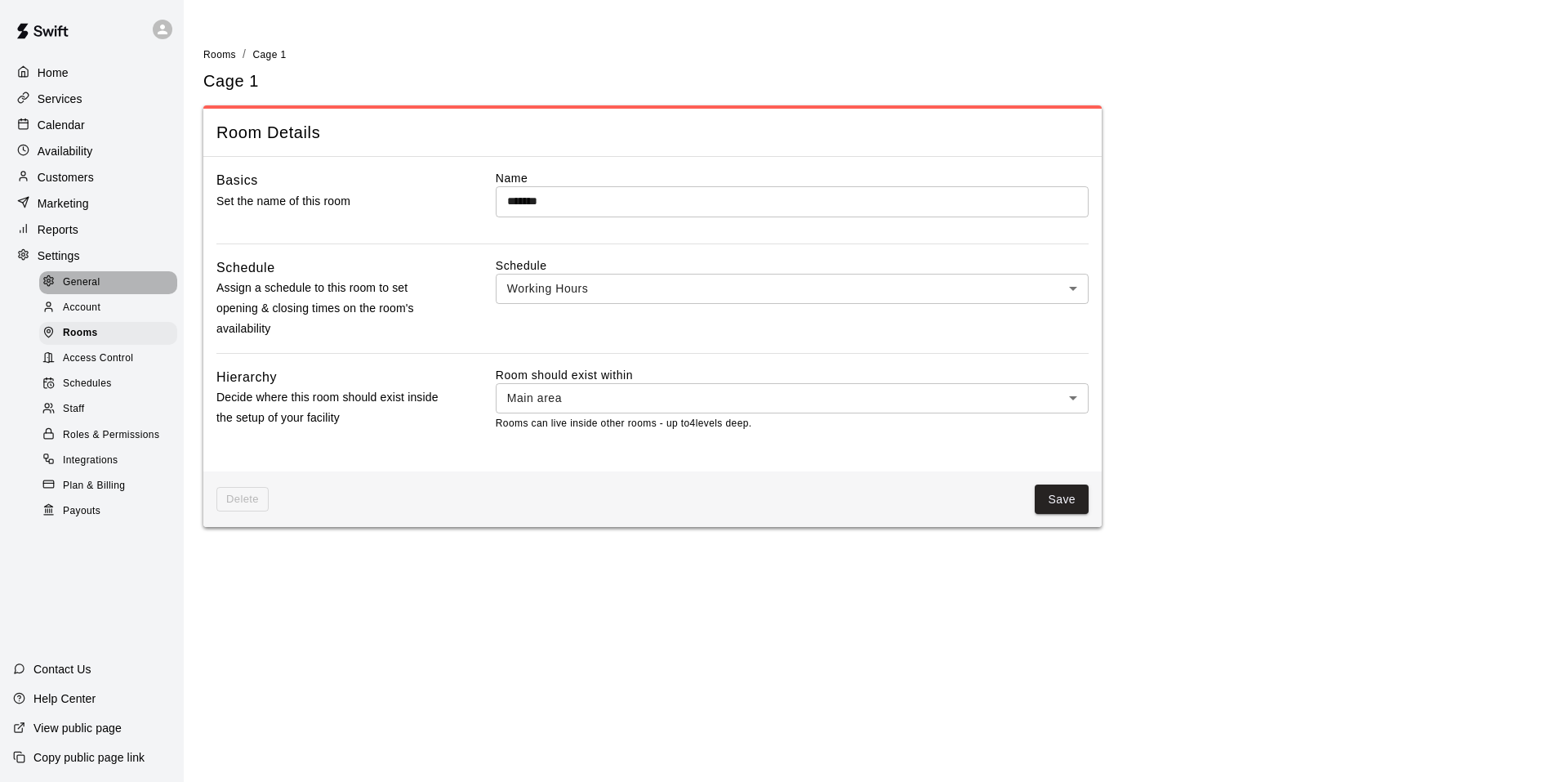
click at [96, 290] on span "General" at bounding box center [81, 283] width 37 height 16
select select "**"
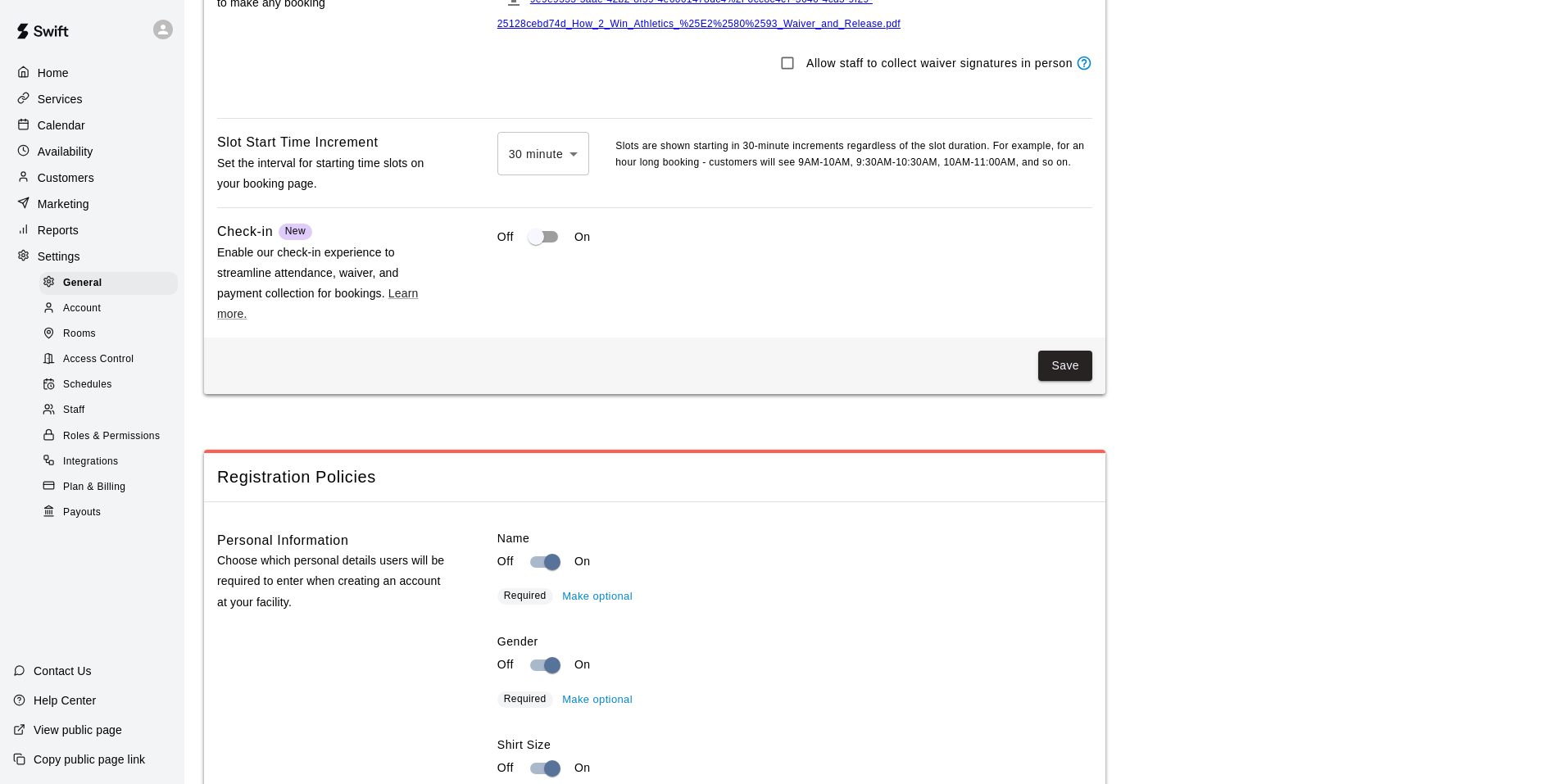
scroll to position [1476, 0]
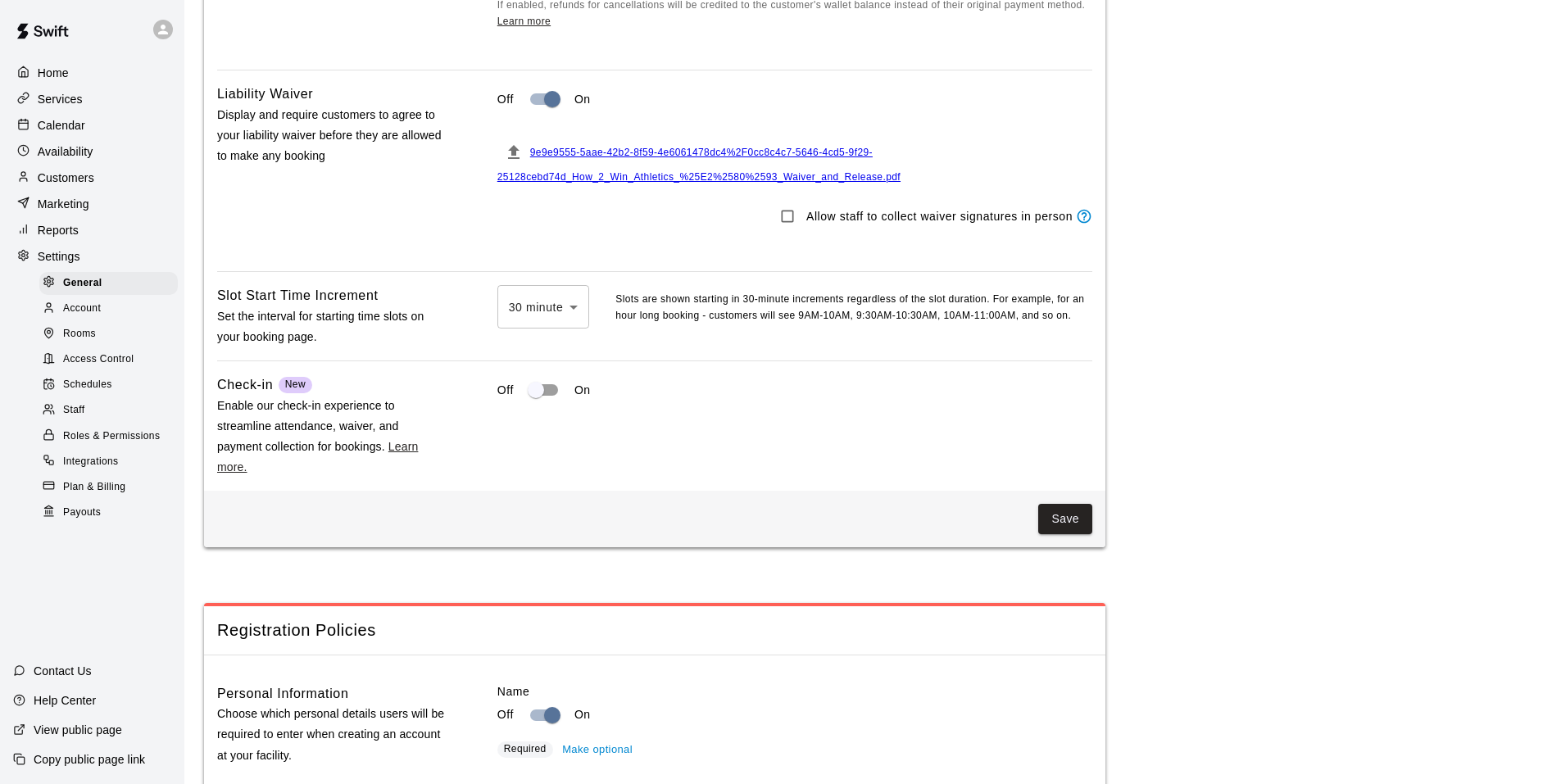
click at [402, 473] on link "Learn more." at bounding box center [317, 456] width 201 height 34
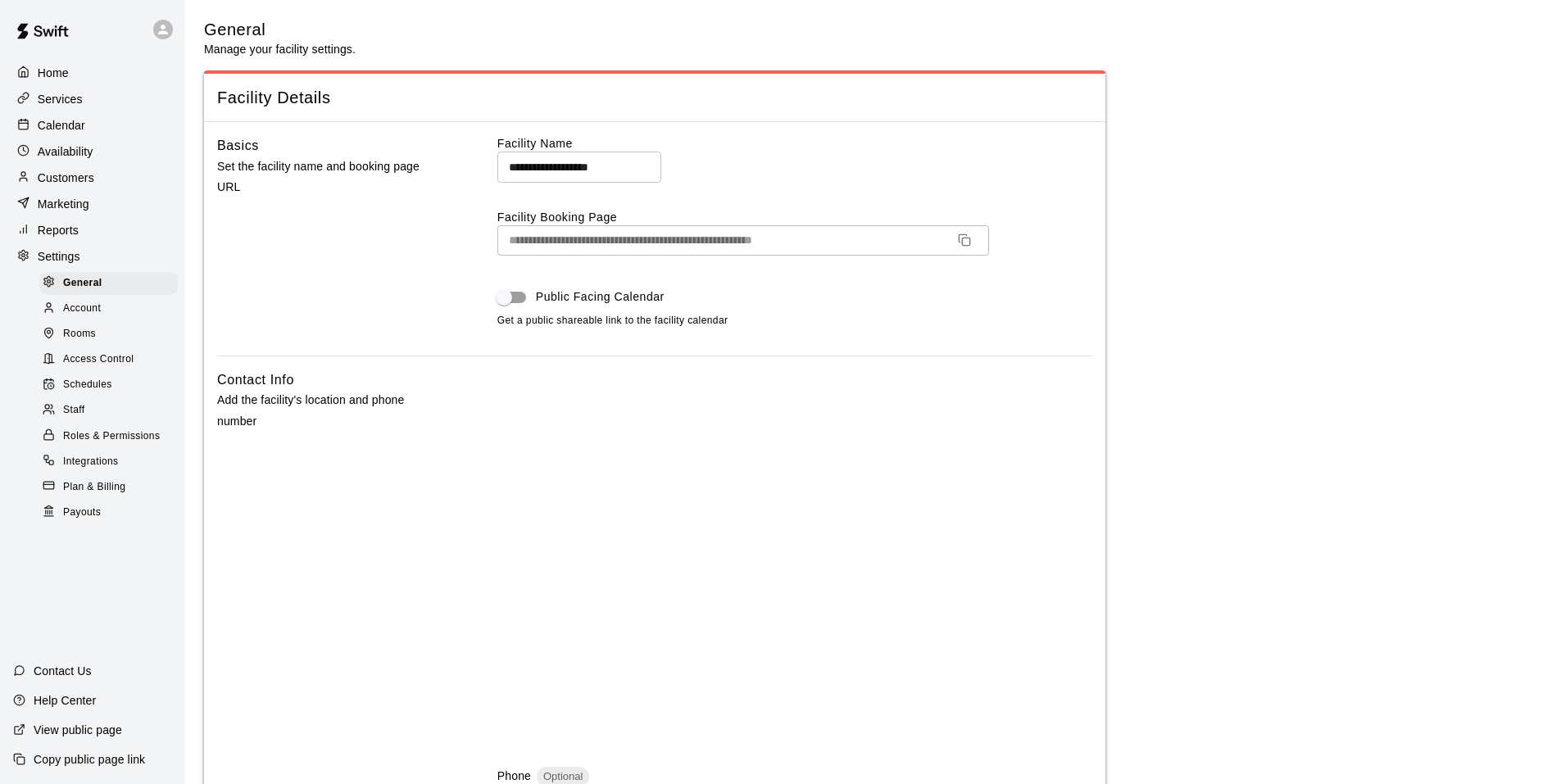
scroll to position [0, 0]
click at [100, 311] on span "Account" at bounding box center [82, 309] width 37 height 16
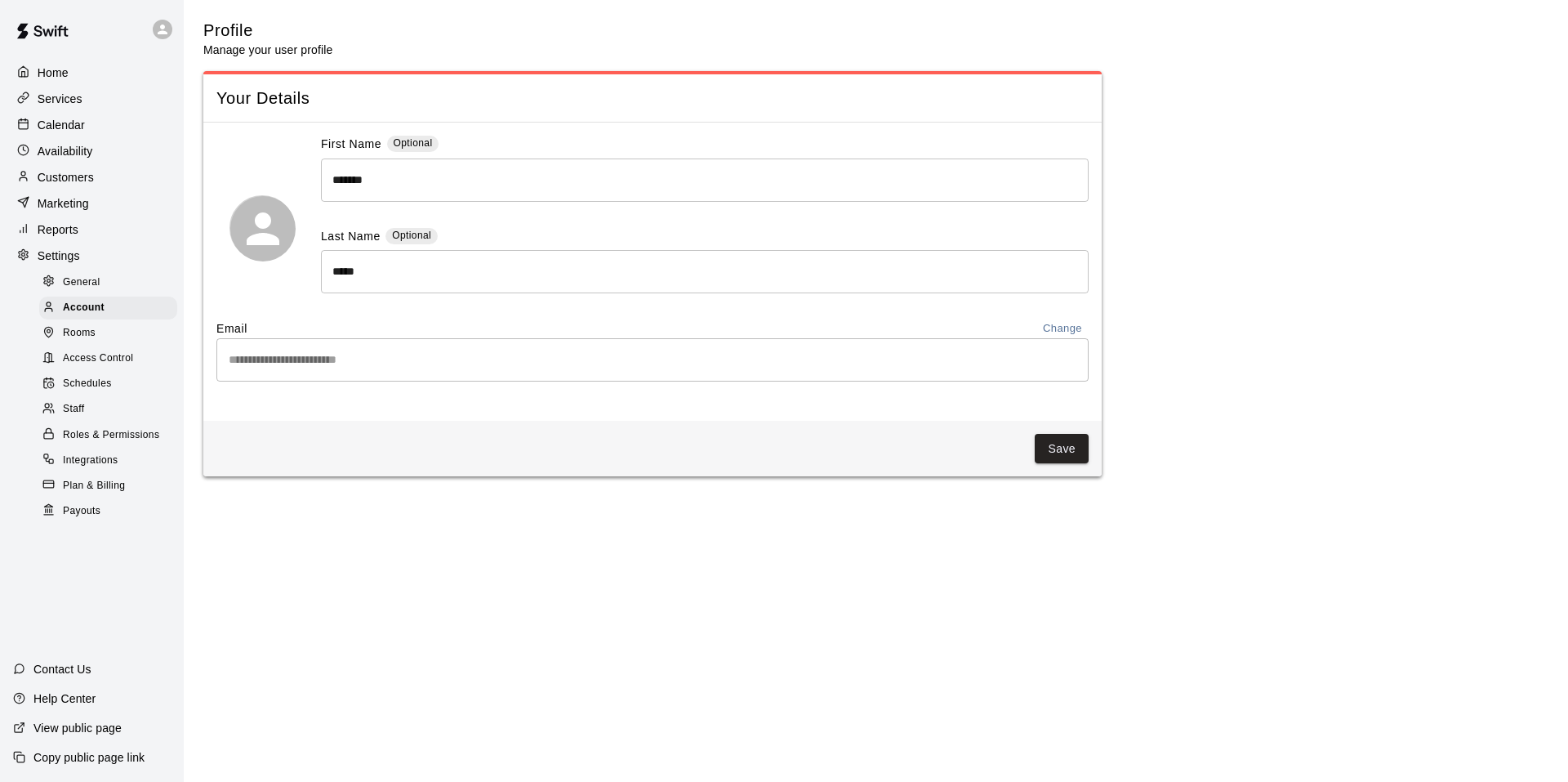
click at [115, 333] on div "Rooms" at bounding box center [108, 334] width 138 height 23
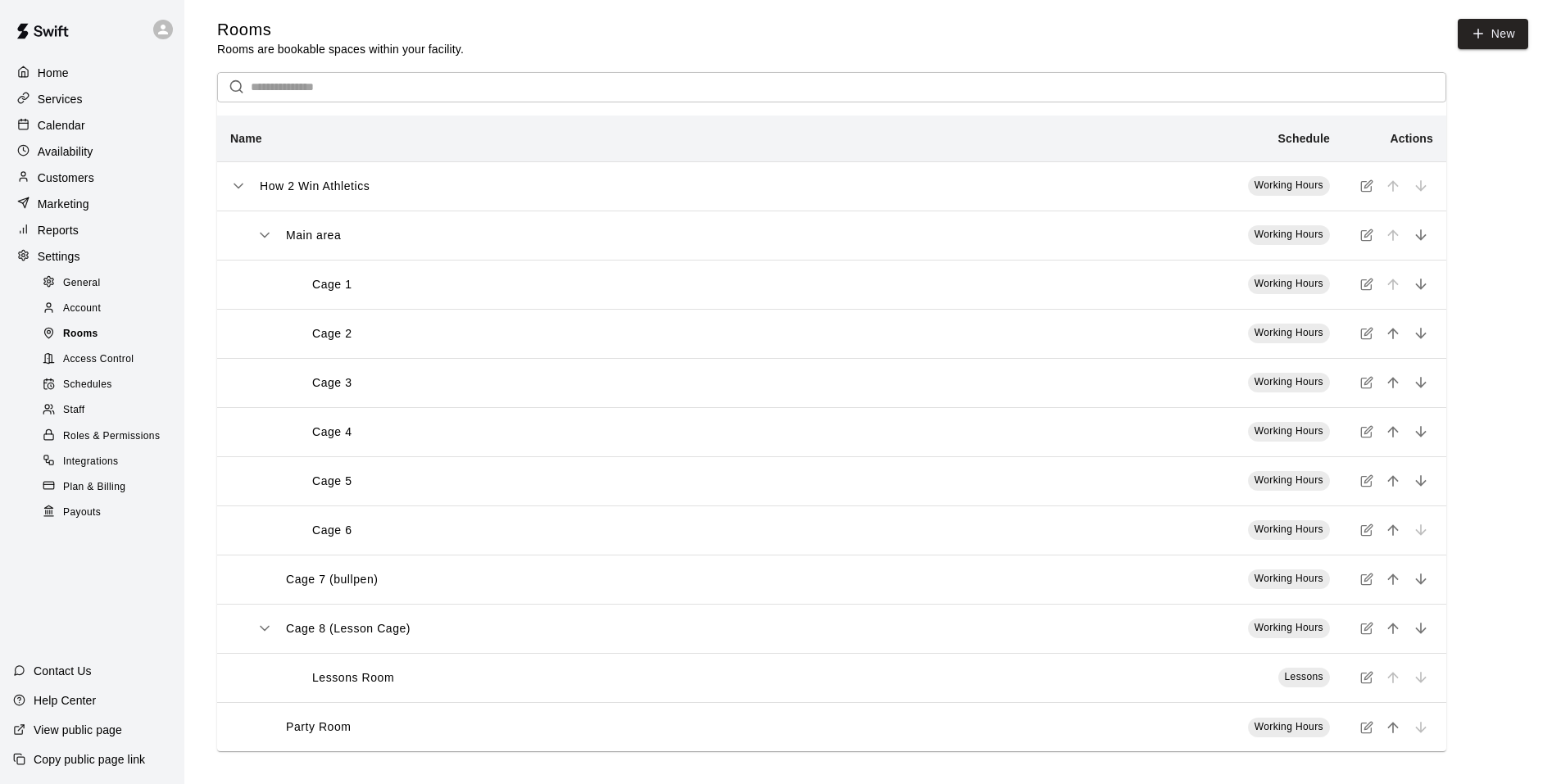
scroll to position [4, 0]
click at [124, 365] on span "Access Control" at bounding box center [98, 360] width 70 height 16
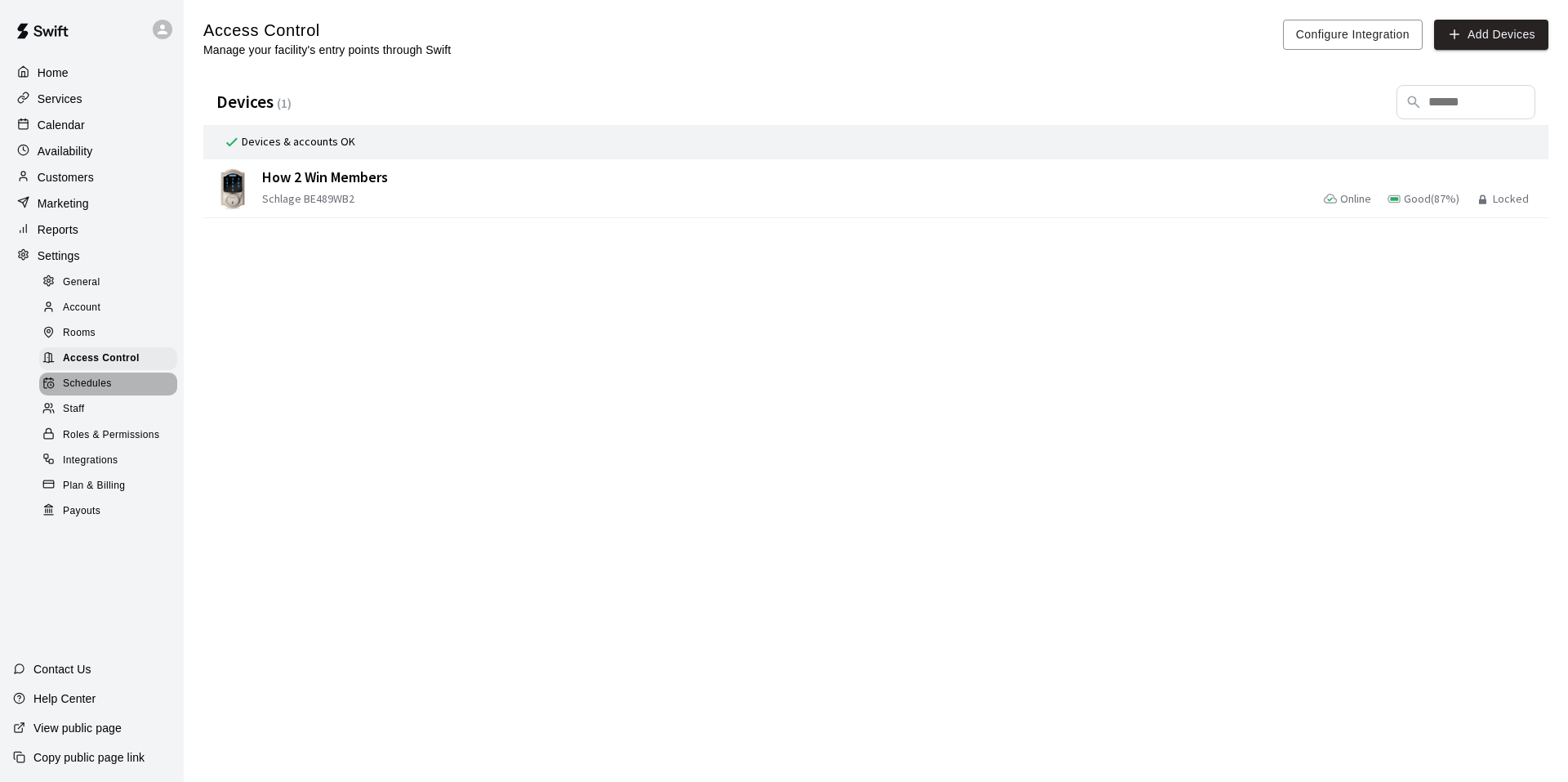
click at [116, 386] on div "Schedules" at bounding box center [108, 384] width 138 height 23
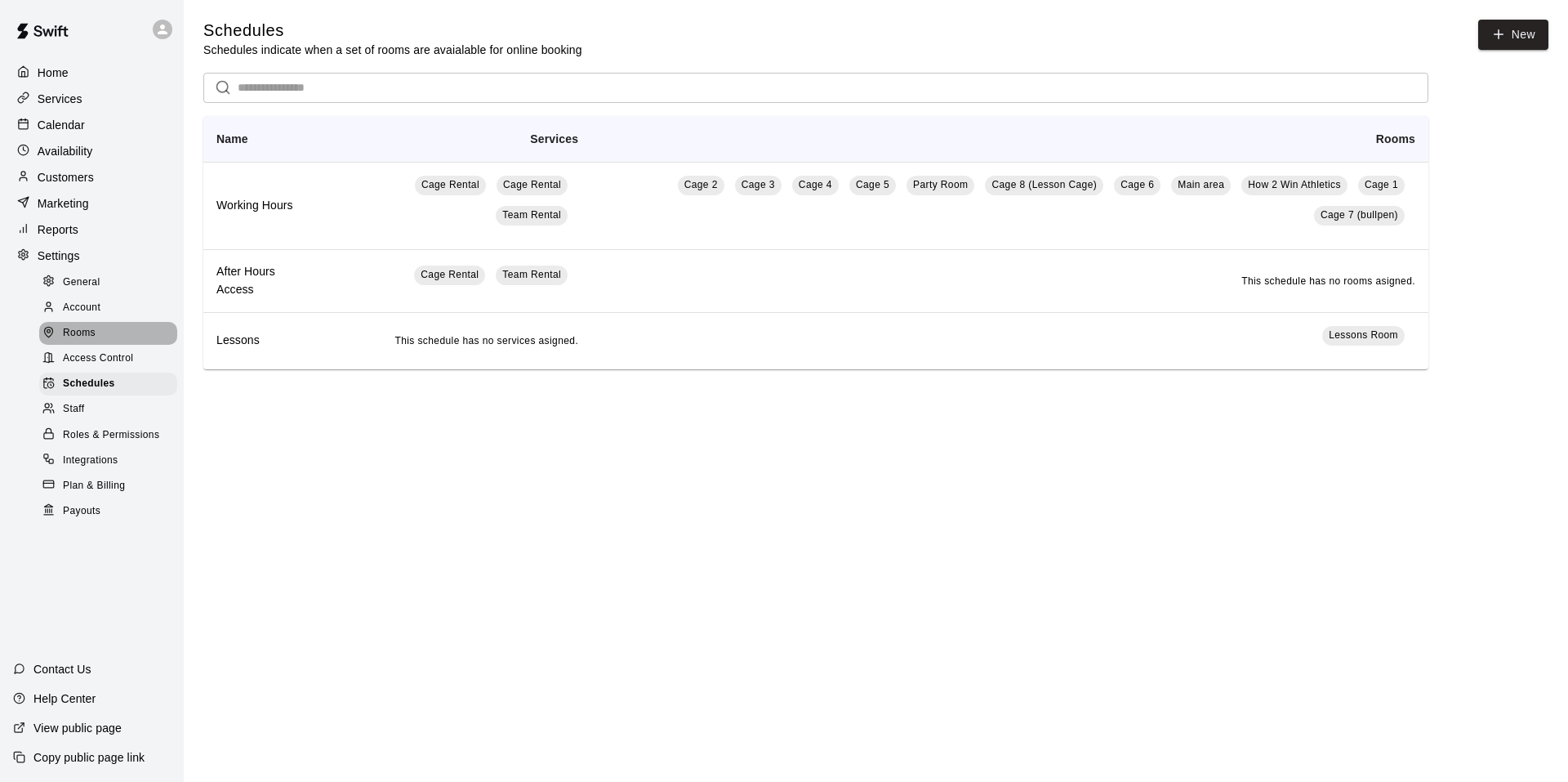
click at [87, 338] on span "Rooms" at bounding box center [79, 333] width 33 height 16
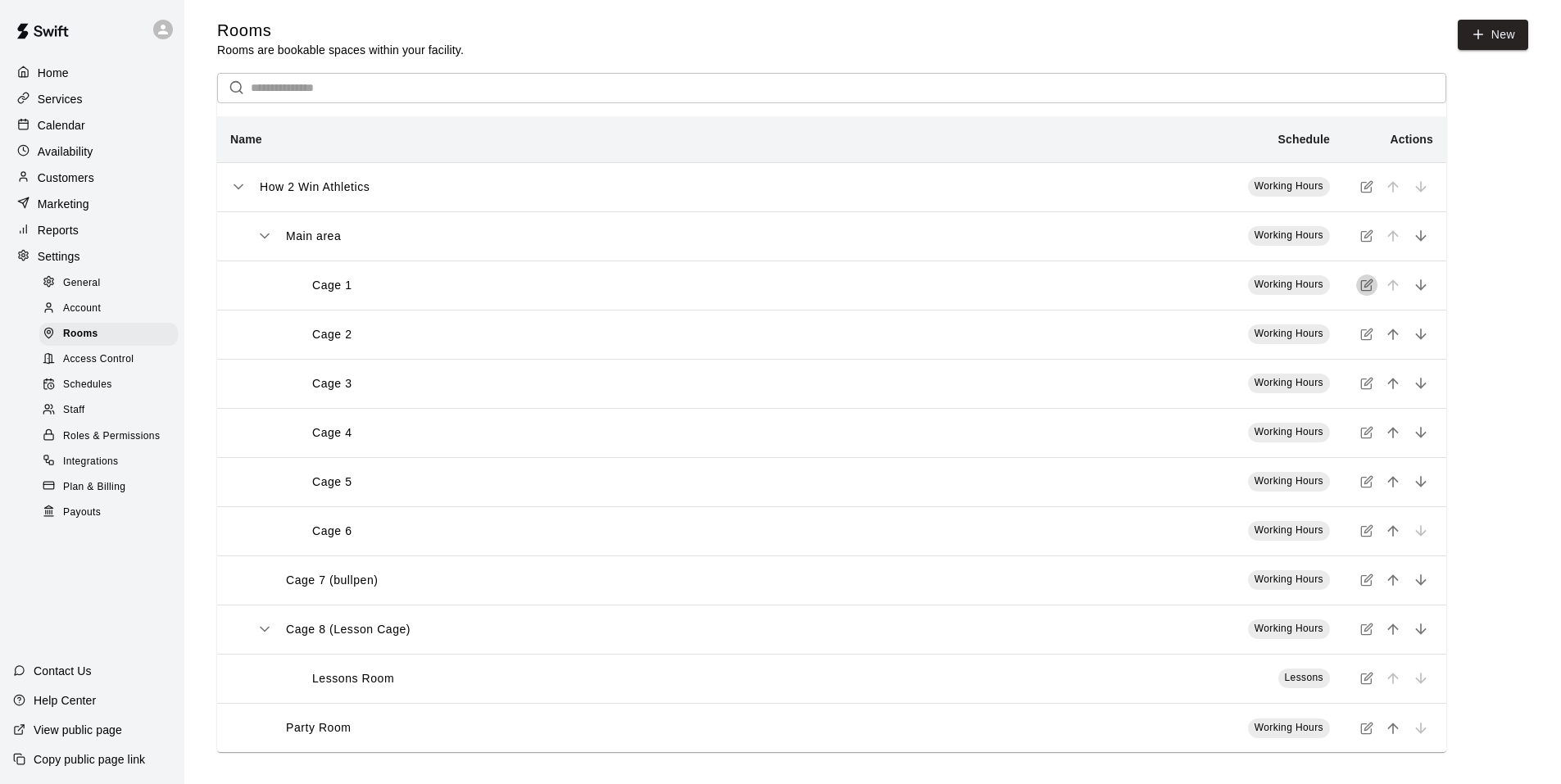
click at [1360, 288] on icon "simple table" at bounding box center [1365, 285] width 10 height 10
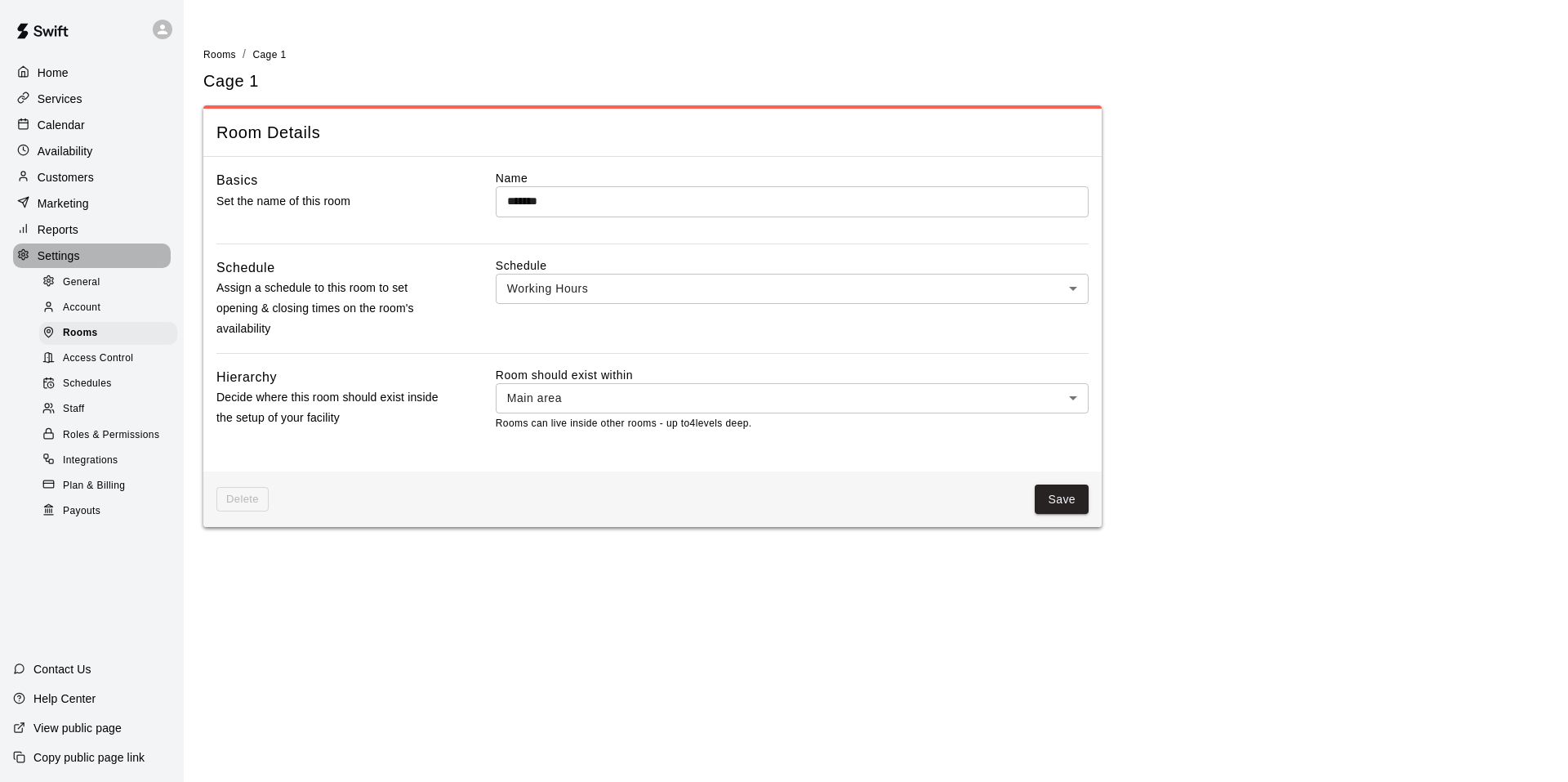
click at [79, 259] on p "Settings" at bounding box center [58, 256] width 42 height 16
select select "**"
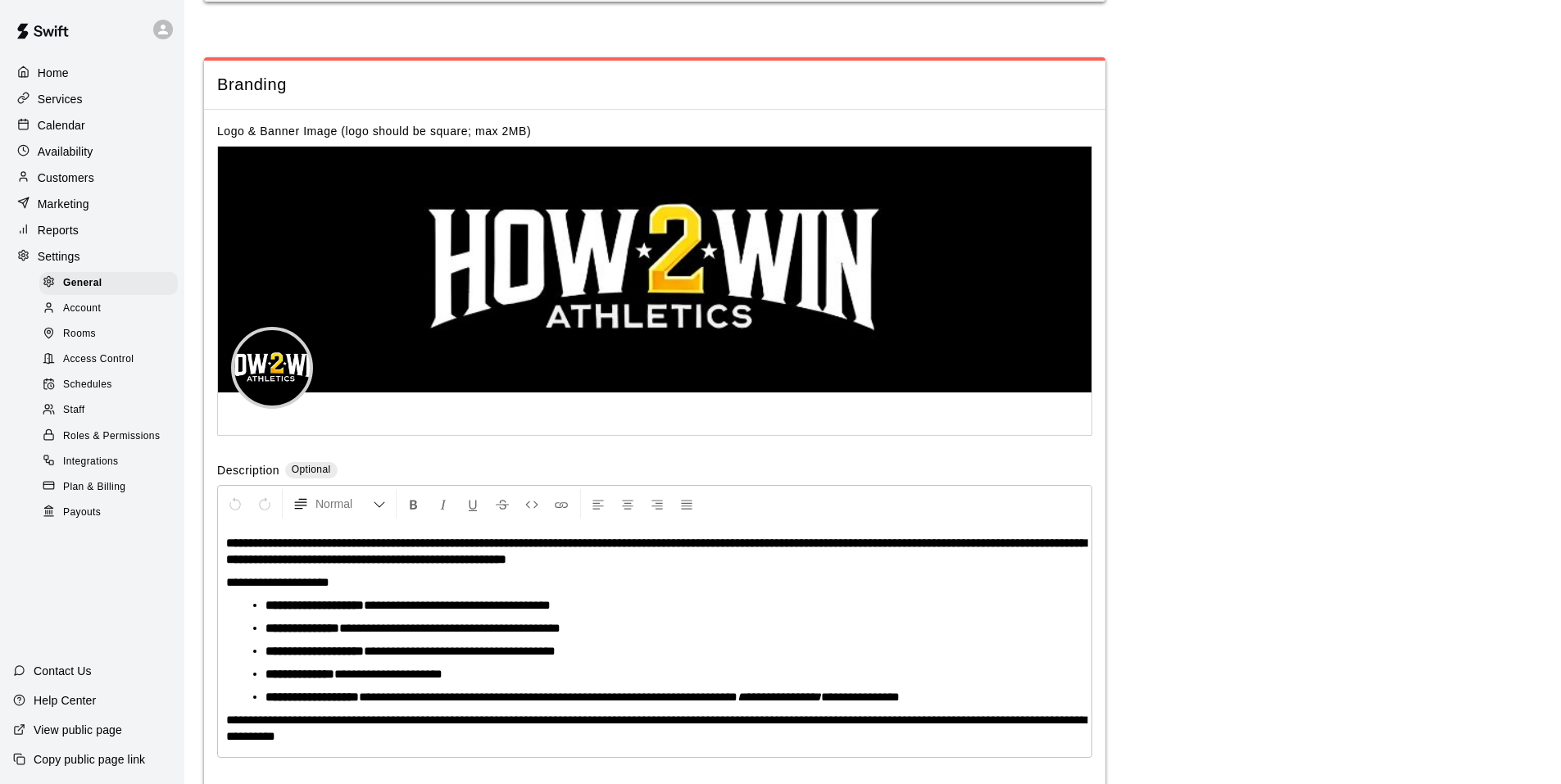
click at [77, 104] on p "Services" at bounding box center [59, 99] width 45 height 16
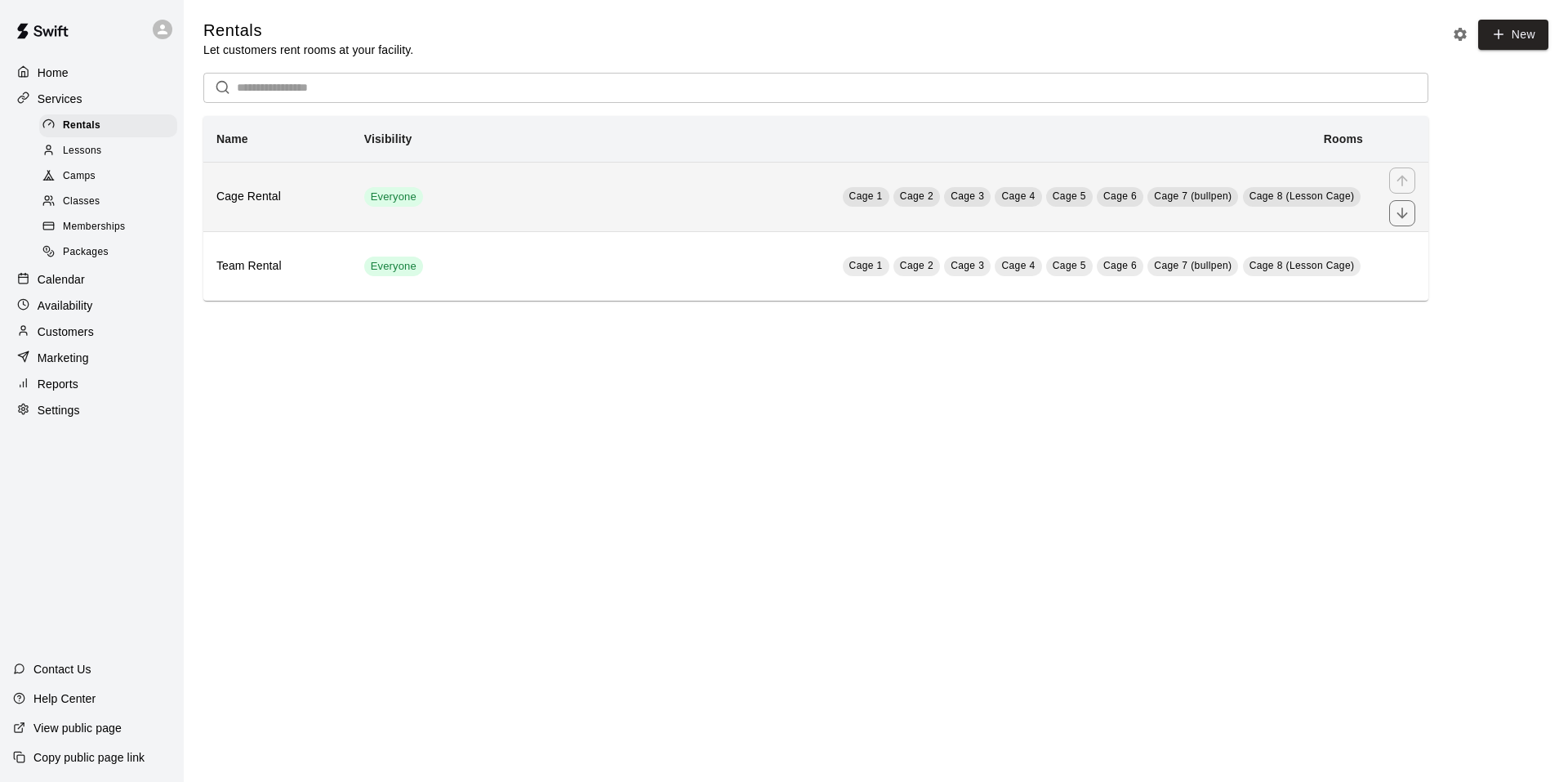
click at [369, 202] on span "Everyone" at bounding box center [393, 197] width 58 height 16
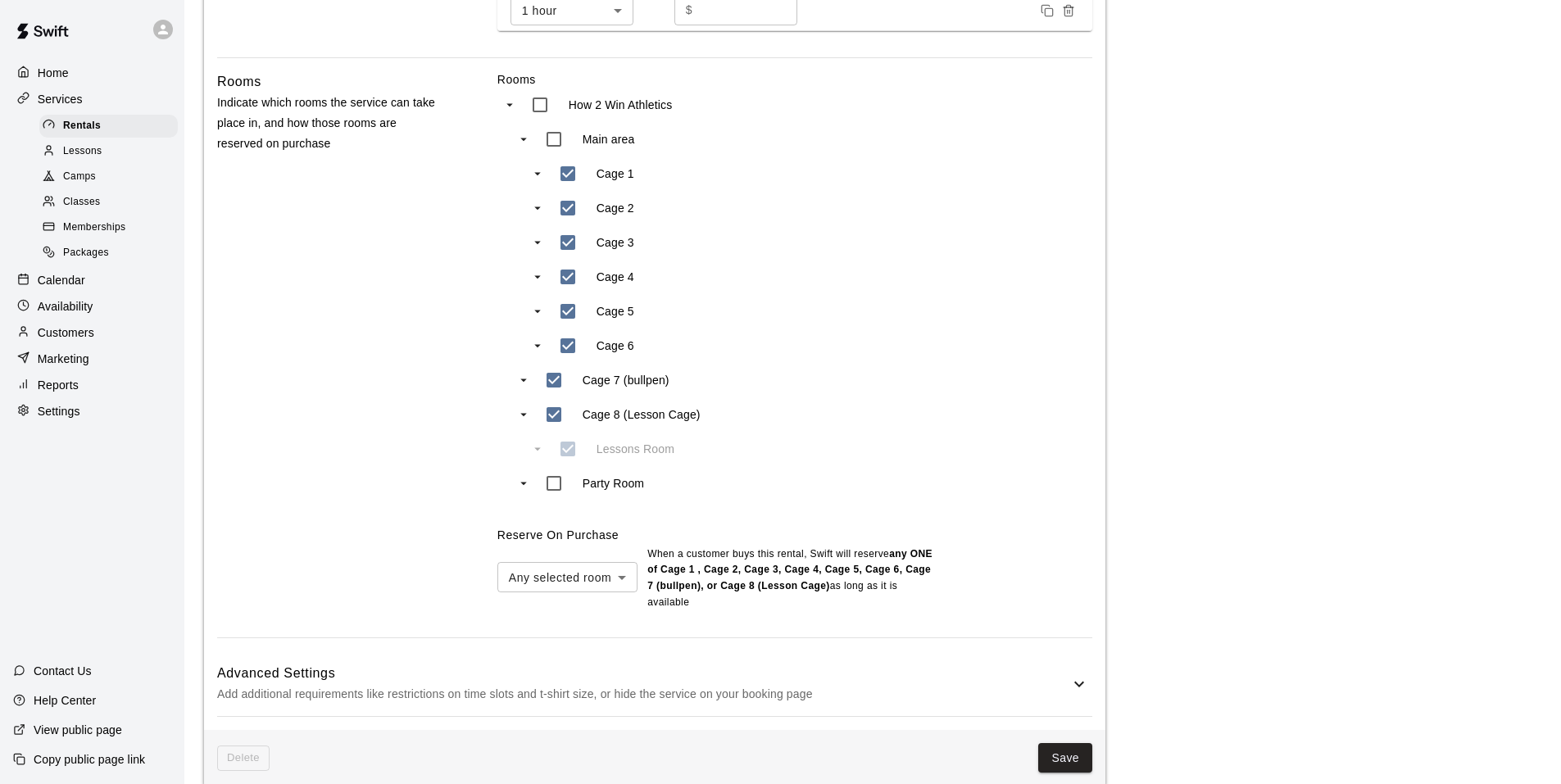
scroll to position [725, 0]
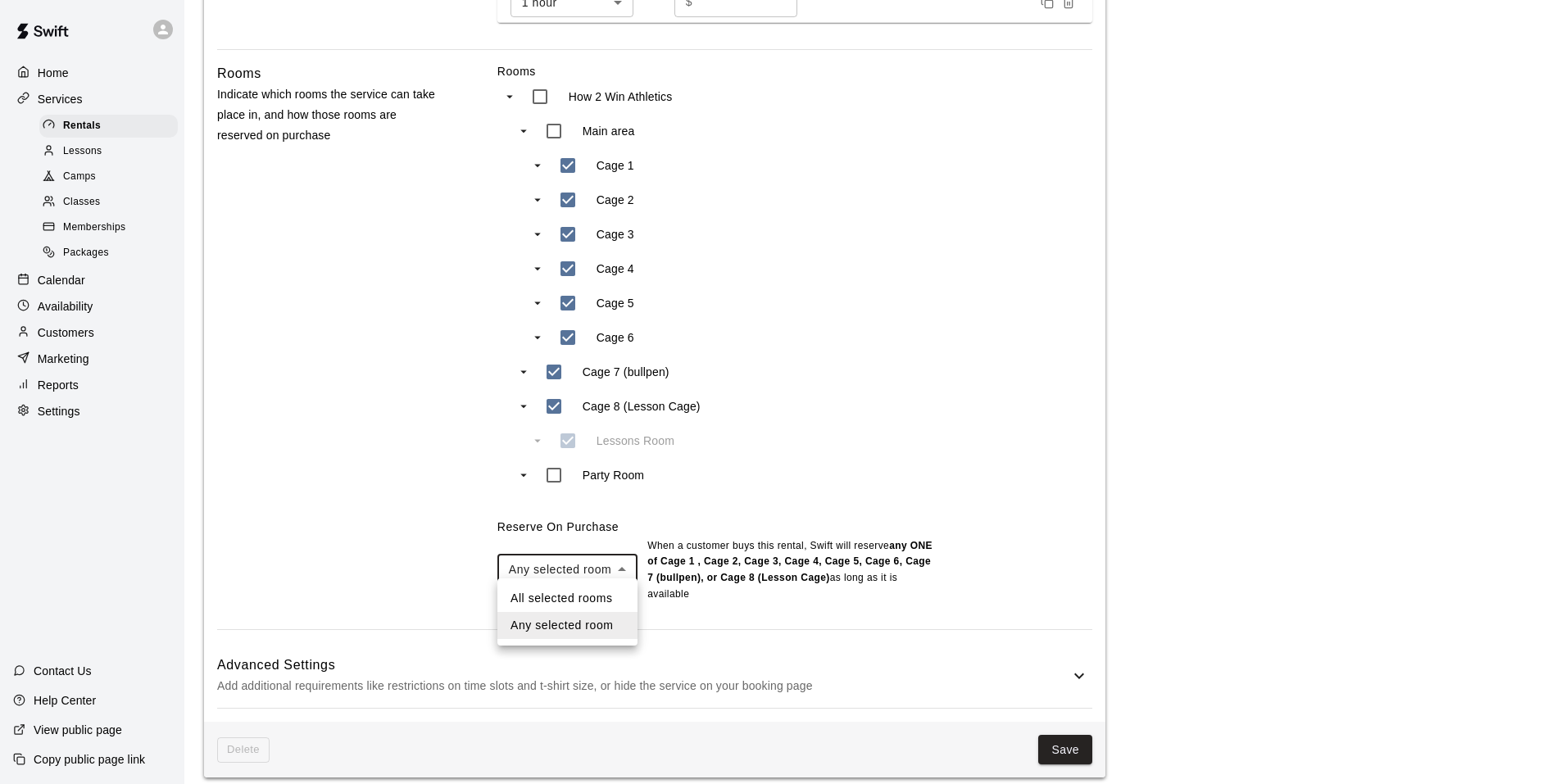
click at [618, 559] on body "**********" at bounding box center [780, 36] width 1561 height 1523
click at [598, 598] on li "All selected rooms" at bounding box center [567, 598] width 140 height 27
click at [623, 576] on body "**********" at bounding box center [780, 36] width 1561 height 1523
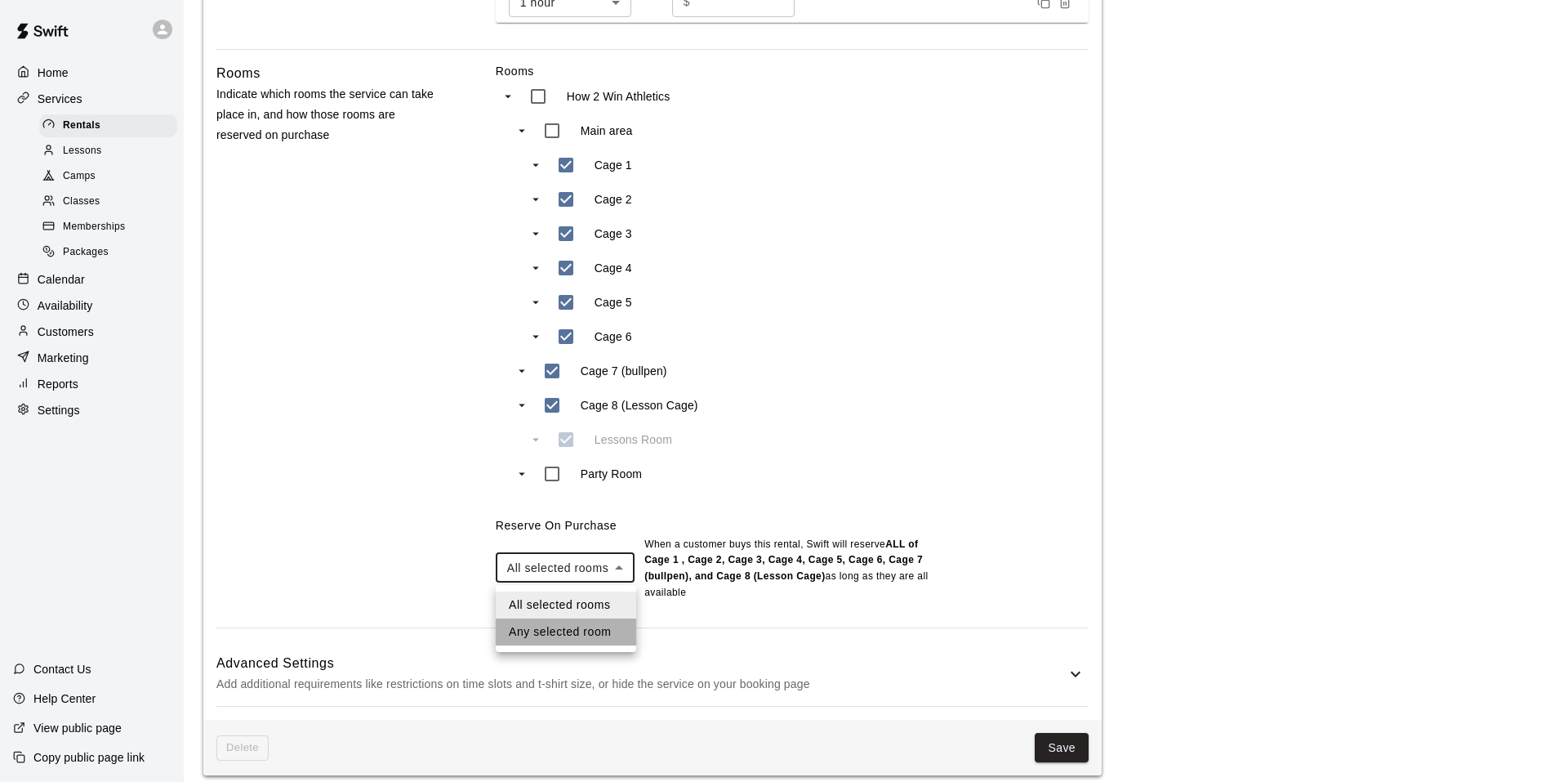
click at [587, 628] on li "Any selected room" at bounding box center [566, 631] width 141 height 27
type input "***"
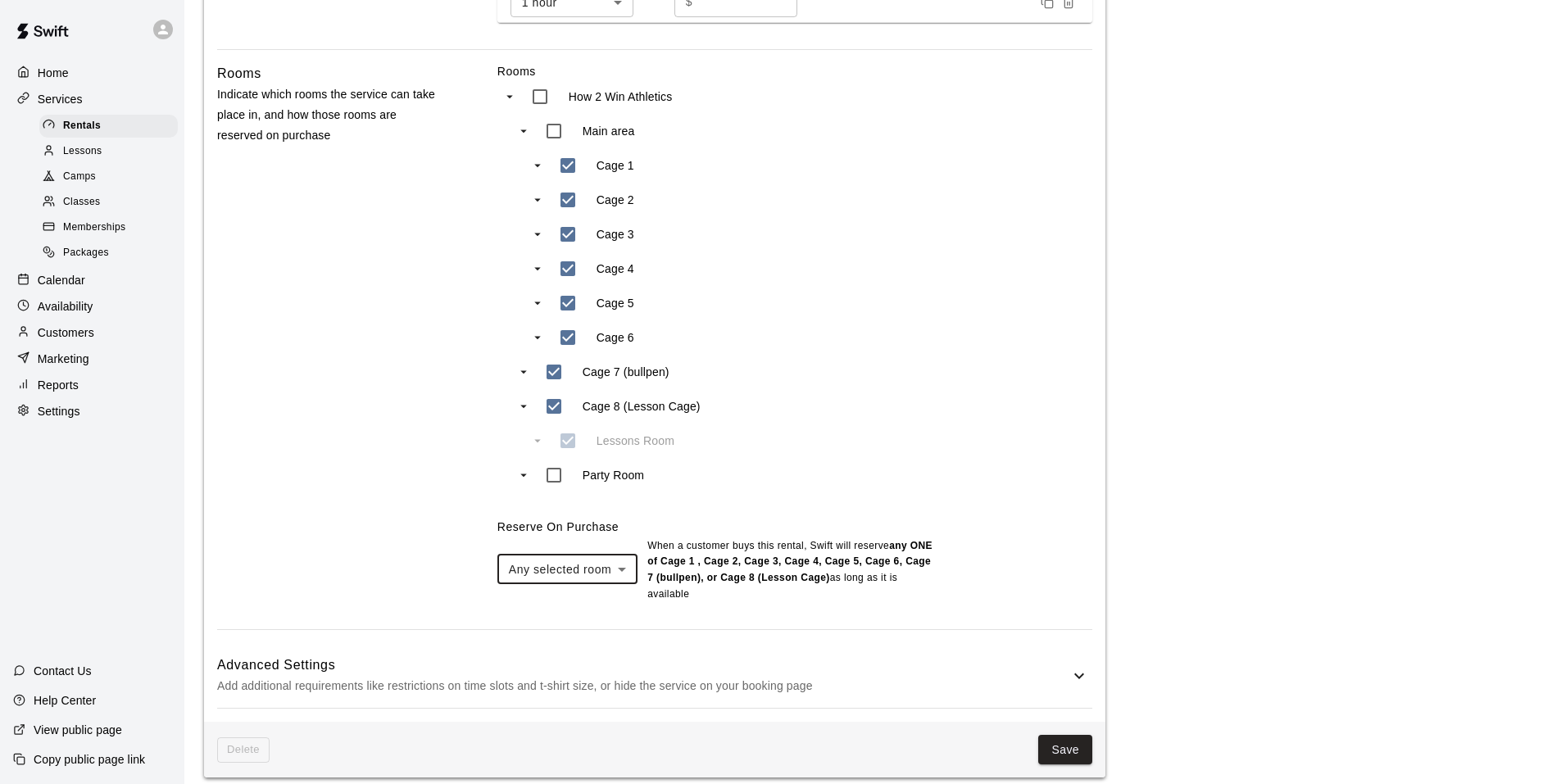
click at [867, 655] on h6 "Advanced Settings" at bounding box center [643, 665] width 852 height 21
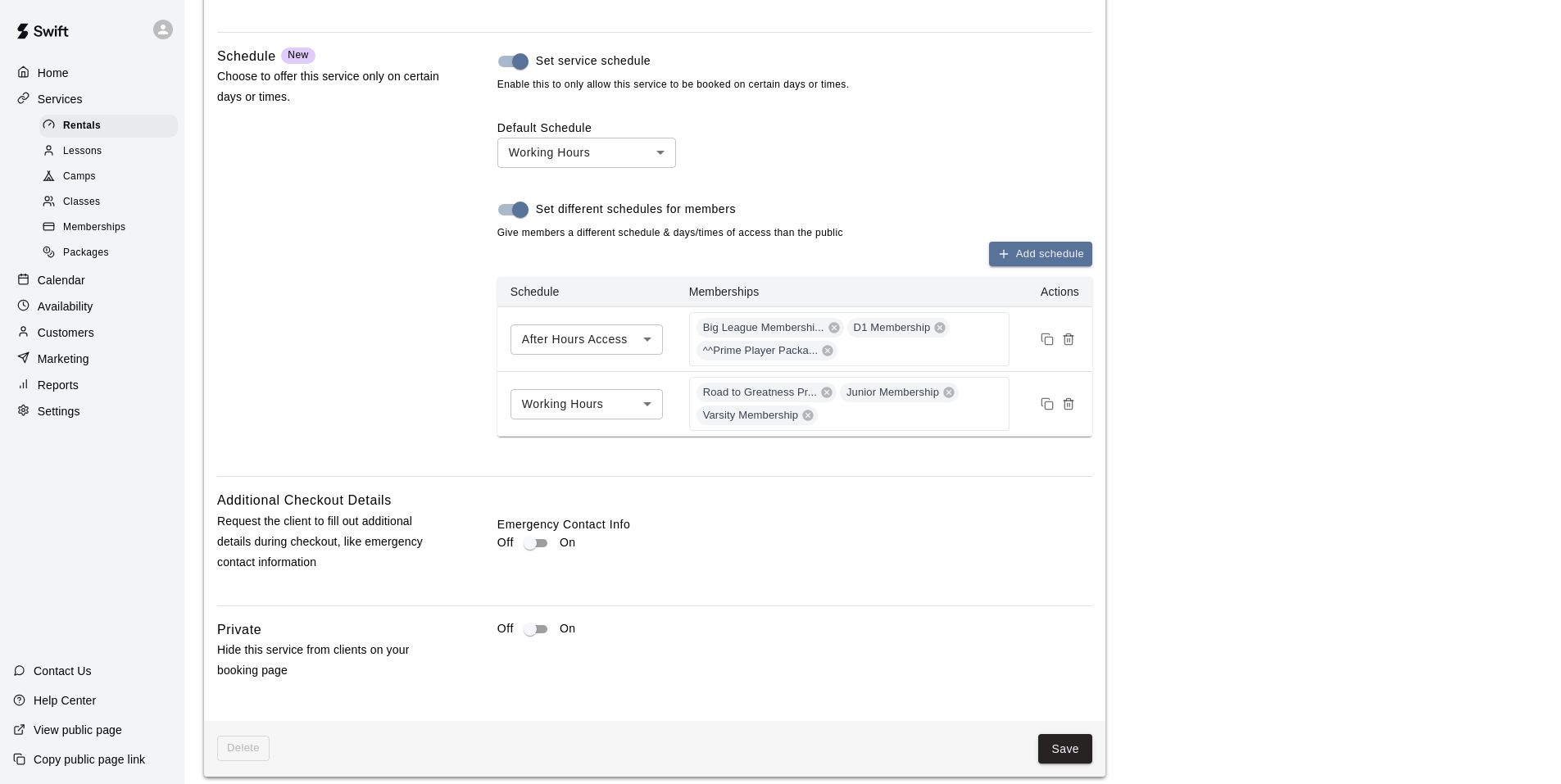
scroll to position [1715, 0]
click at [1051, 733] on button "Save" at bounding box center [1065, 748] width 54 height 30
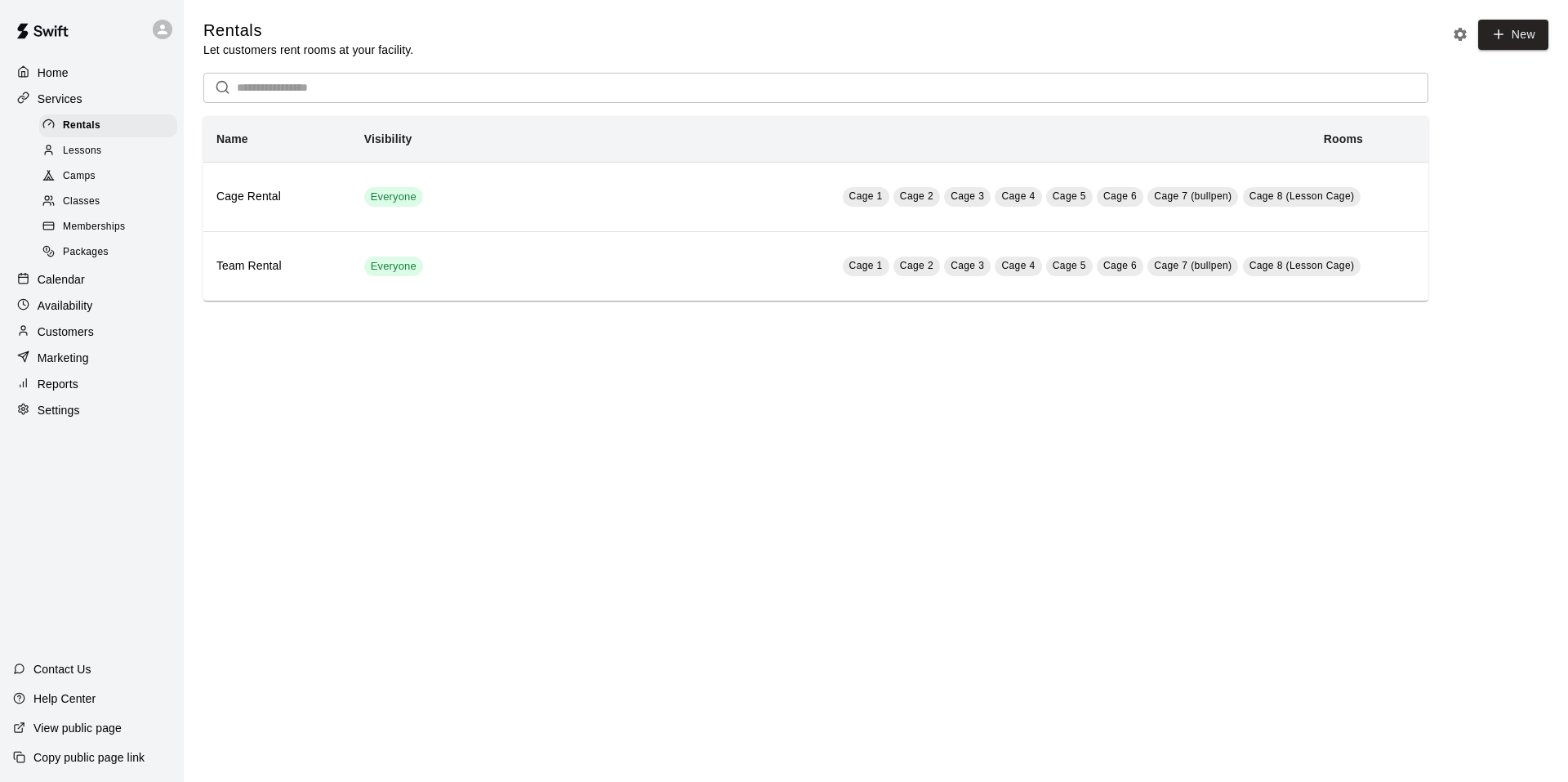
click at [97, 290] on div "Calendar" at bounding box center [92, 280] width 158 height 25
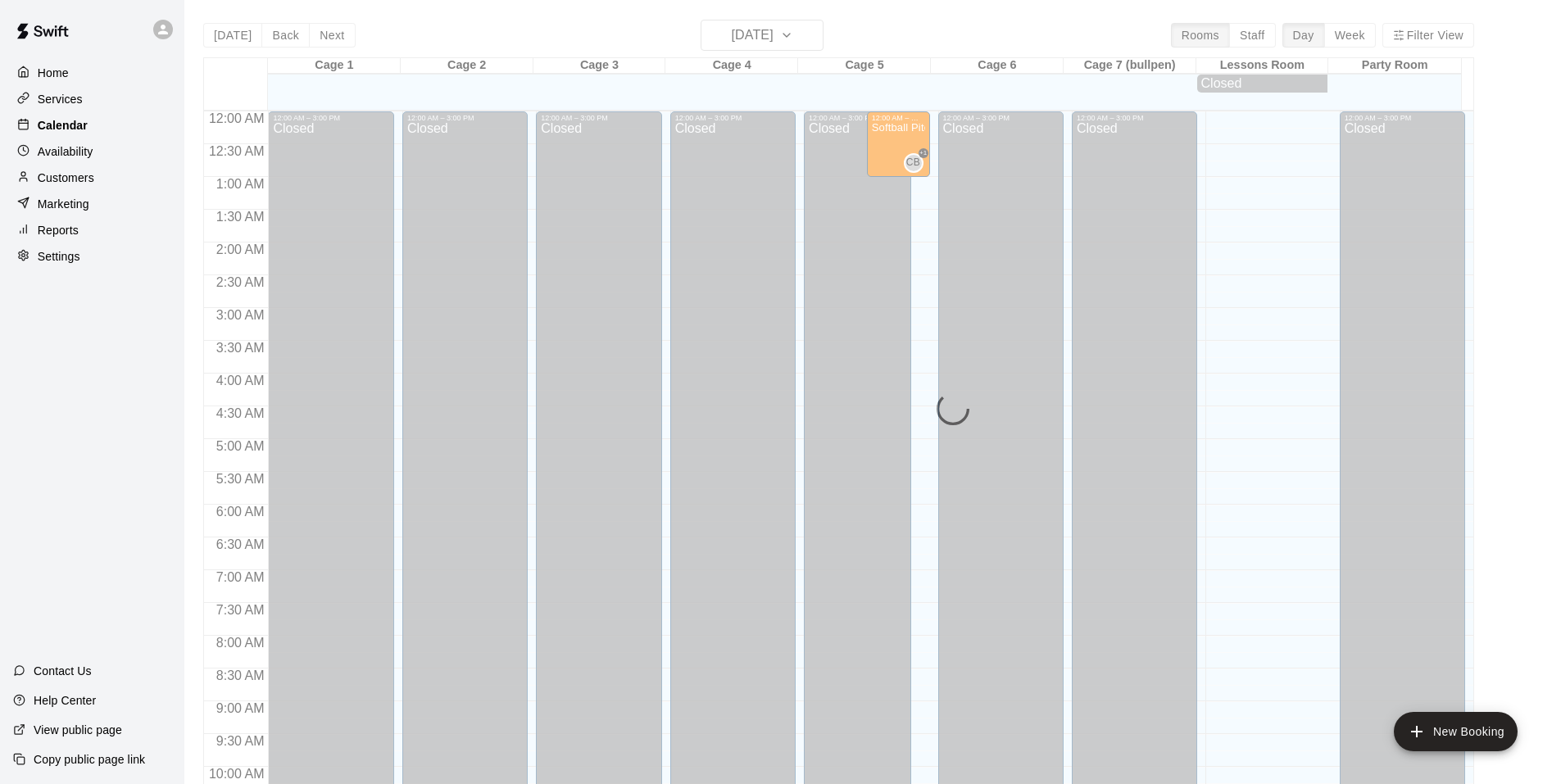
scroll to position [830, 0]
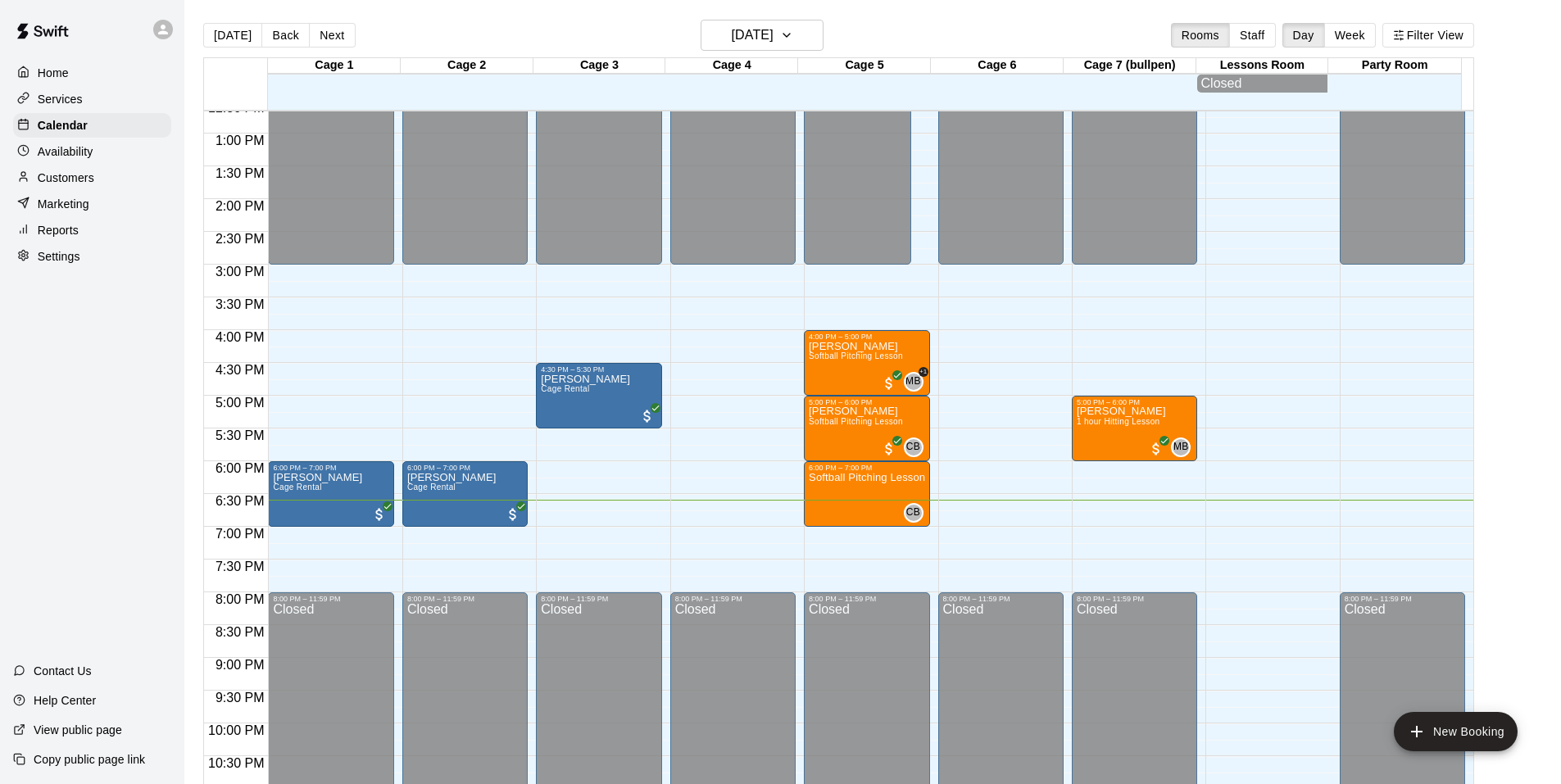
click at [95, 185] on div "Customers" at bounding box center [92, 178] width 158 height 25
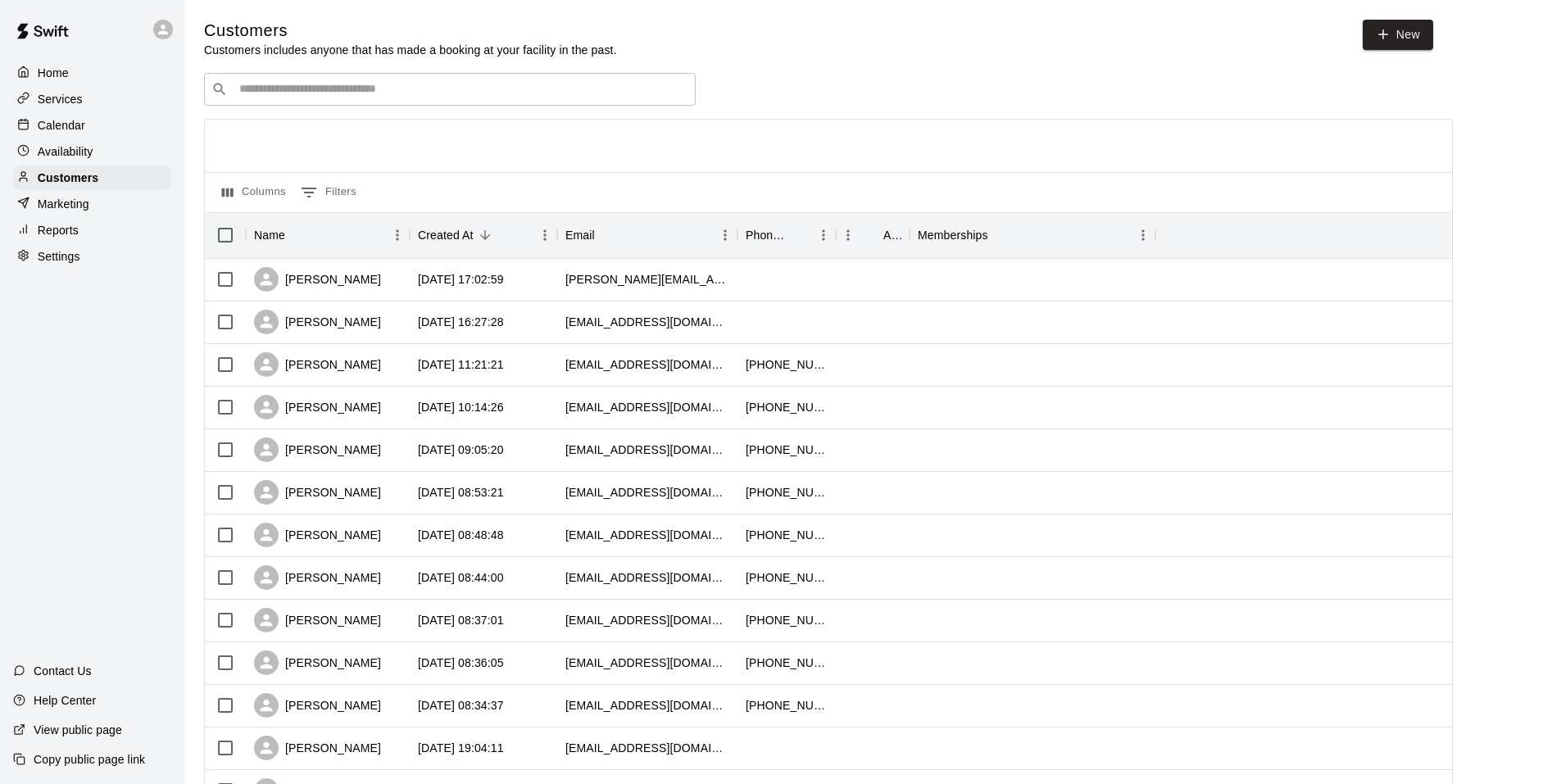
click at [86, 159] on p "Availability" at bounding box center [65, 151] width 56 height 16
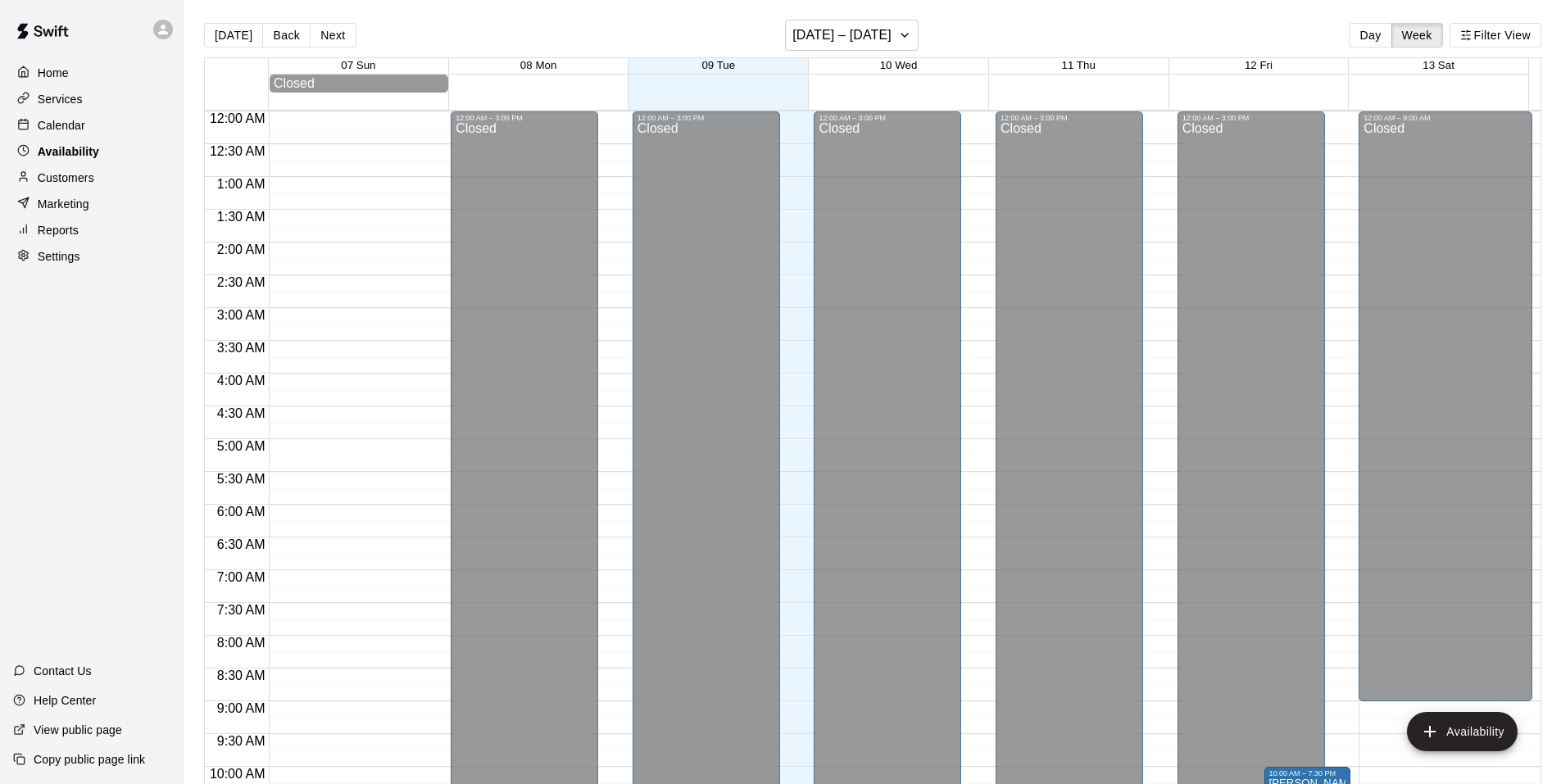
scroll to position [880, 0]
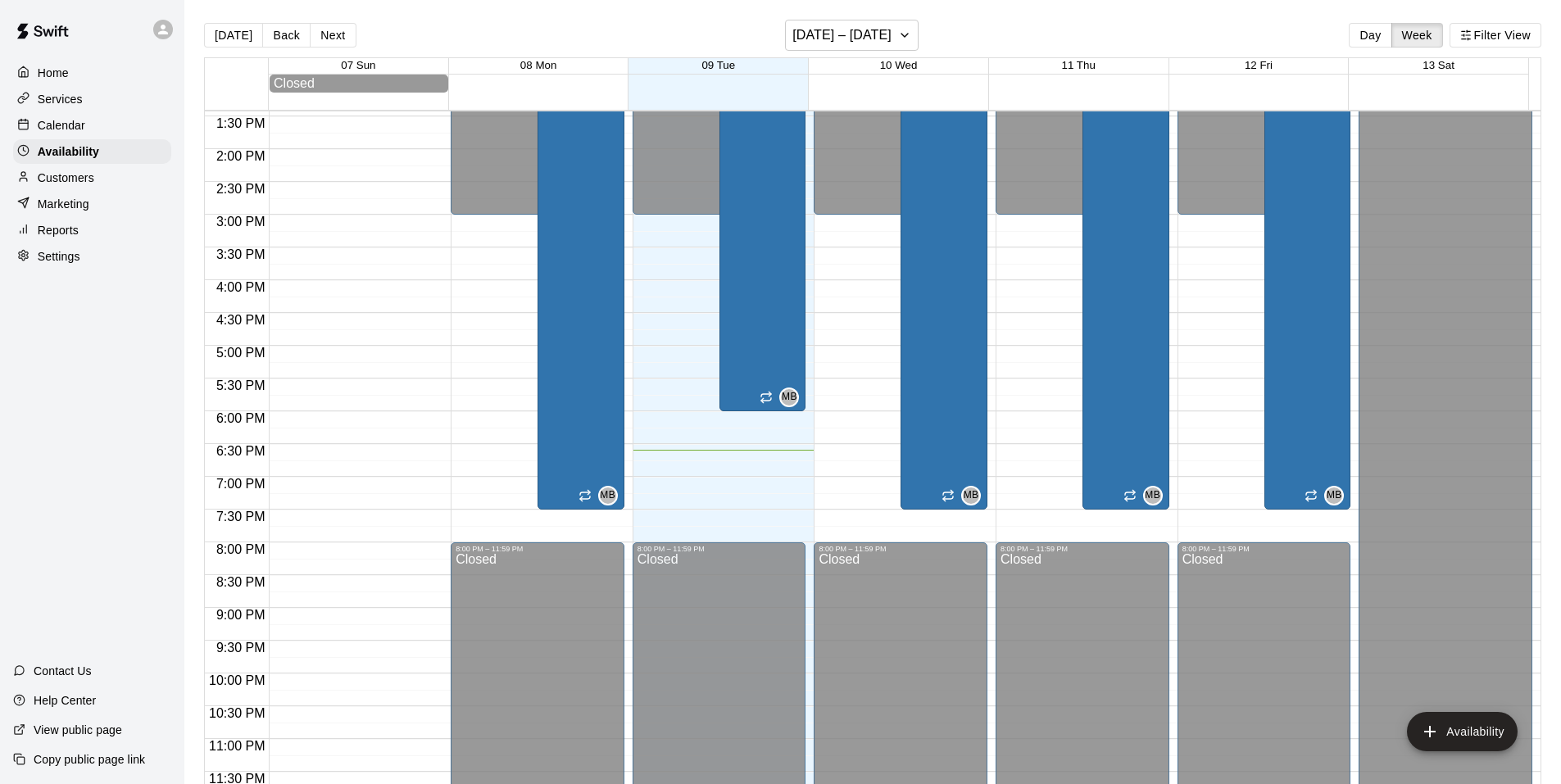
click at [99, 125] on div "Calendar" at bounding box center [92, 125] width 158 height 25
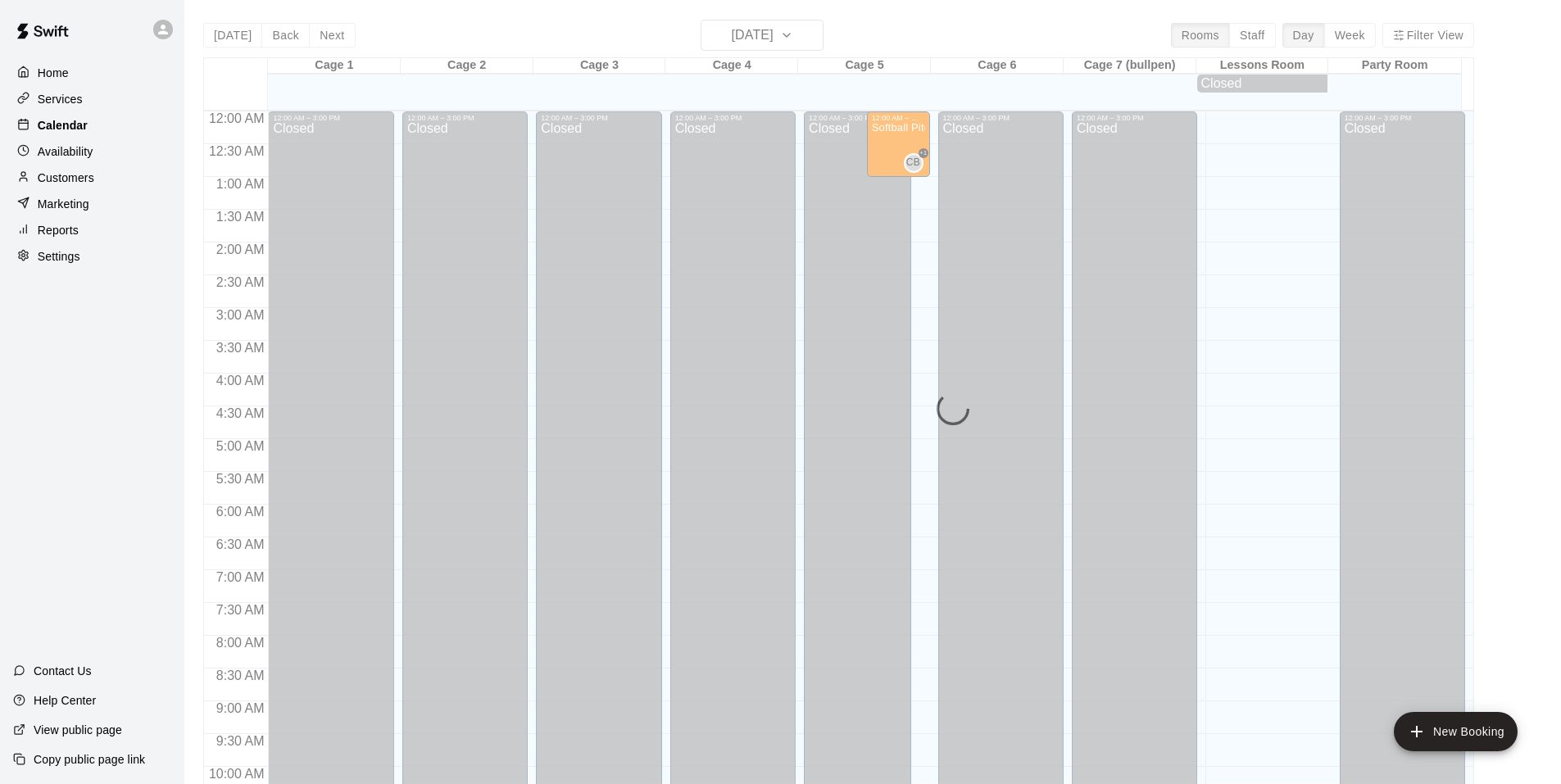
scroll to position [830, 0]
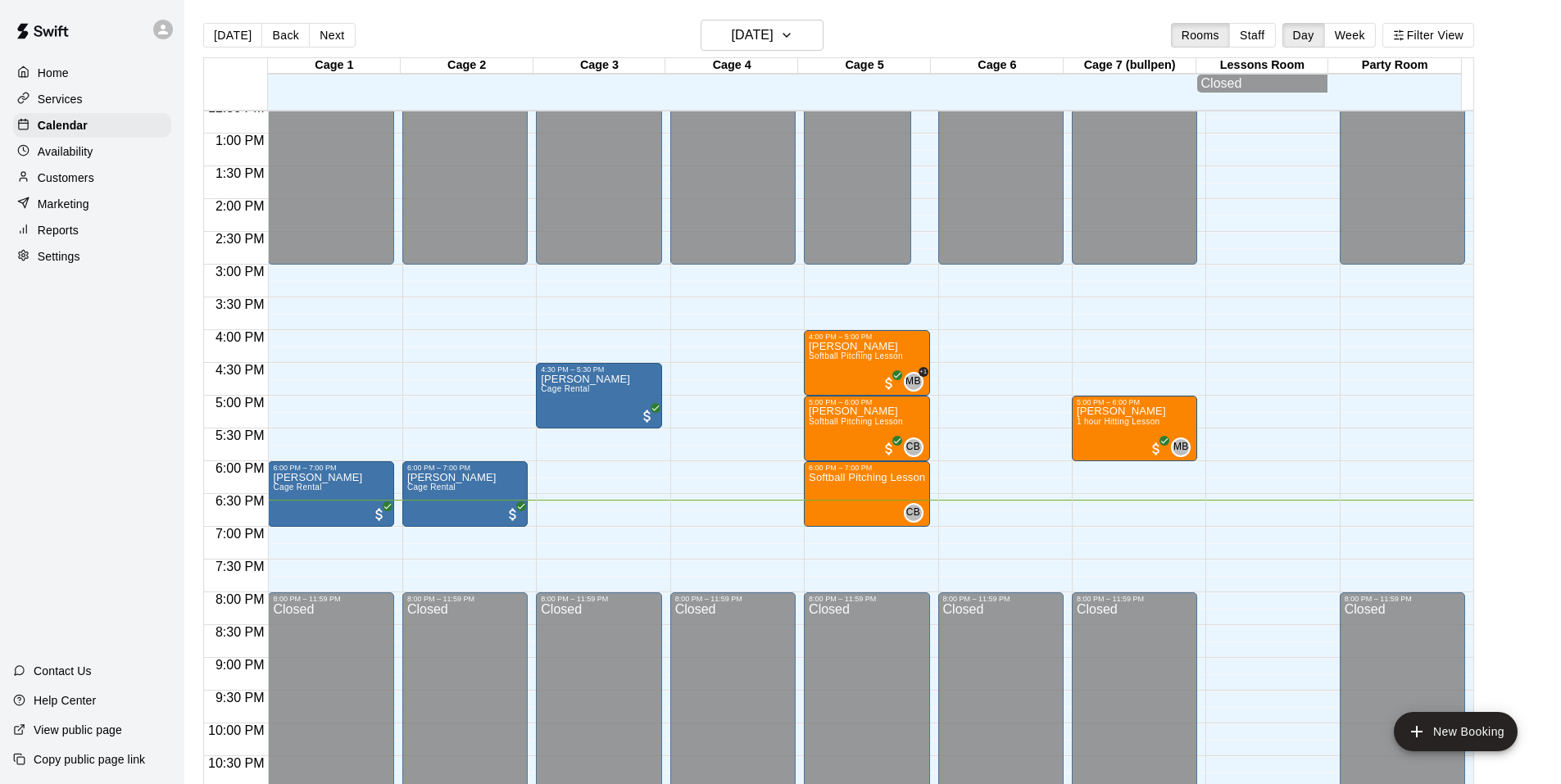
click at [79, 676] on p "Contact Us" at bounding box center [63, 670] width 59 height 16
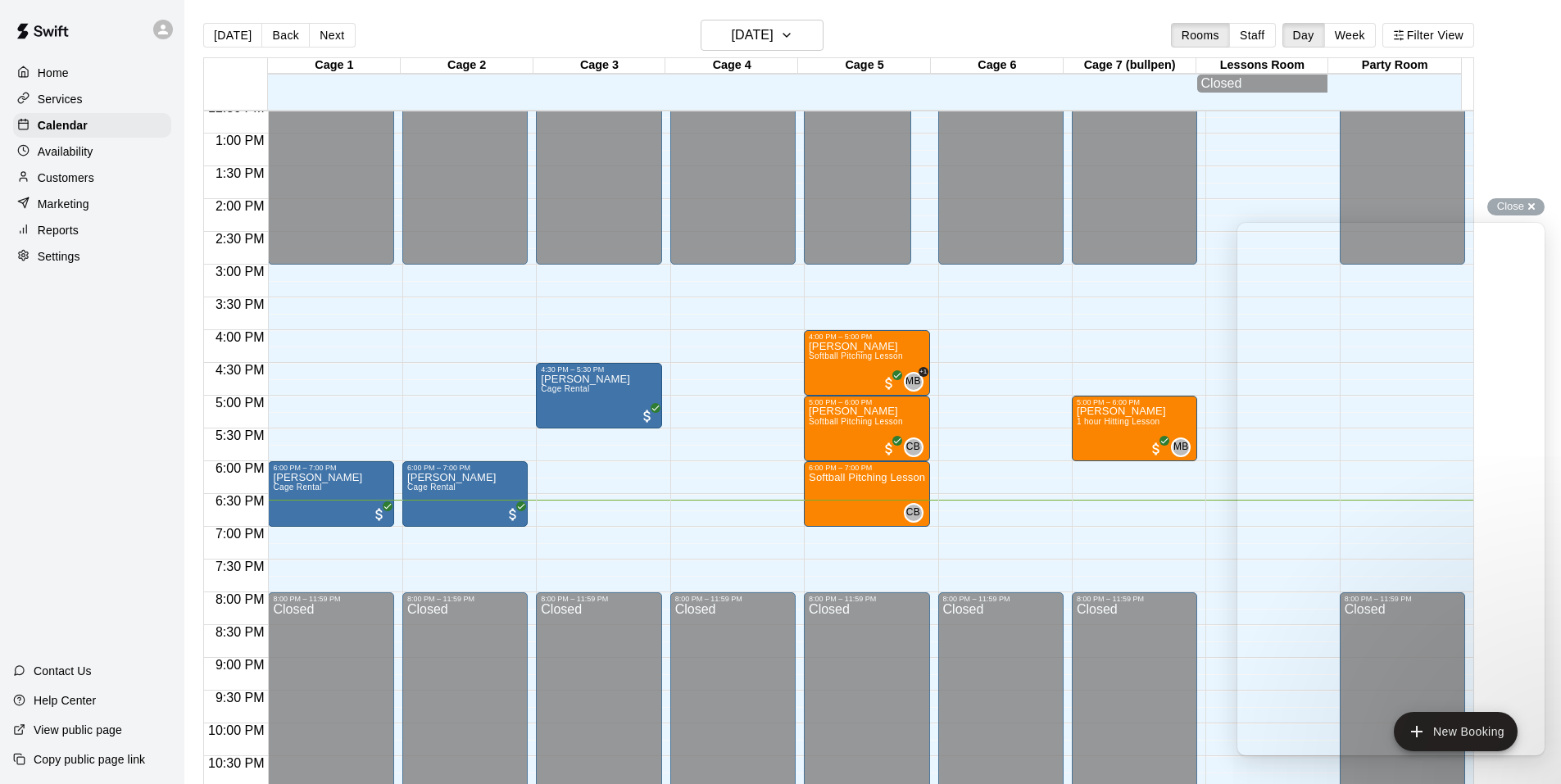
click at [83, 674] on p "Contact Us" at bounding box center [63, 670] width 59 height 16
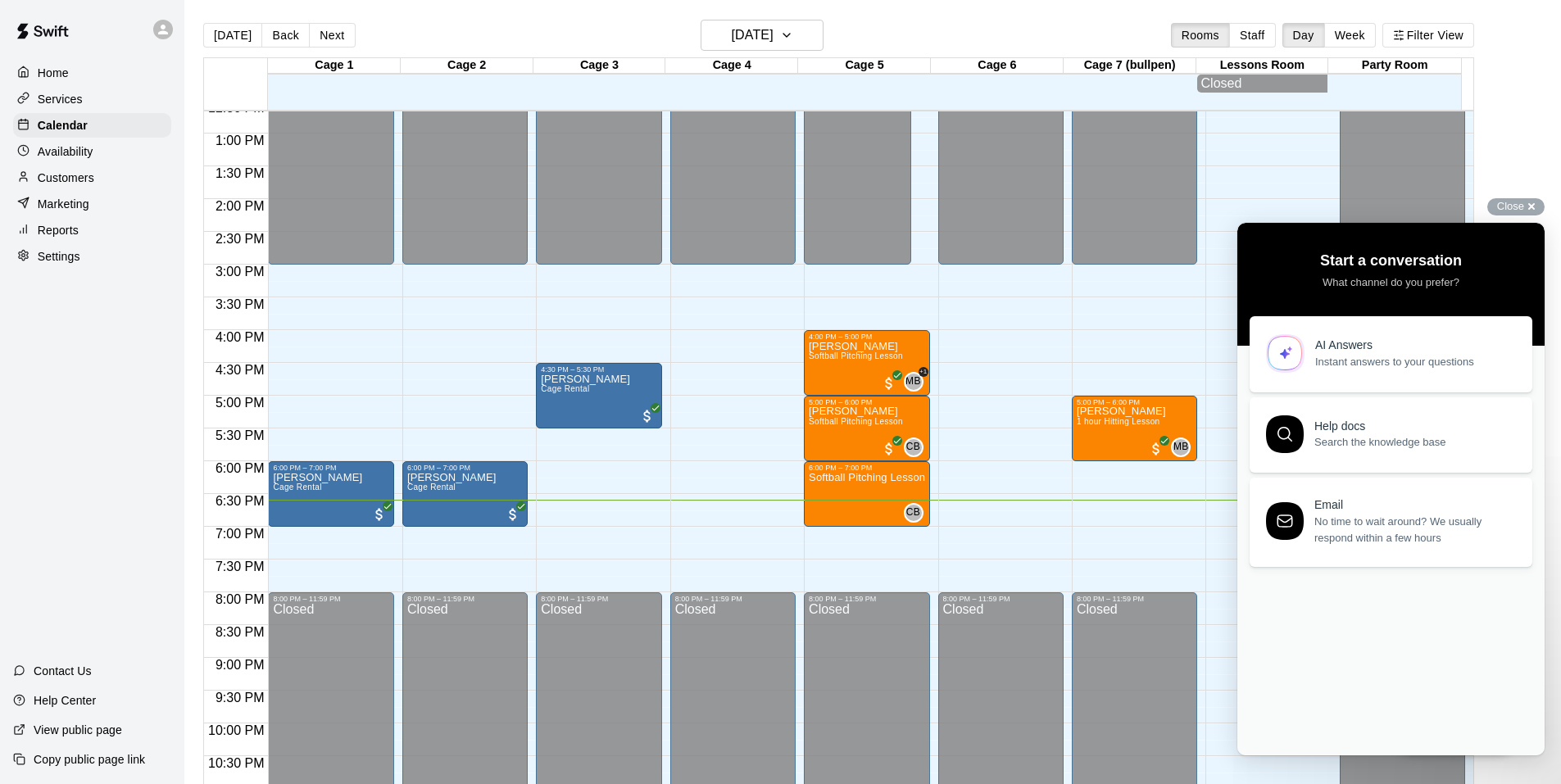
scroll to position [0, 0]
click at [1394, 351] on span "Instant answers to your questions" at bounding box center [1414, 359] width 198 height 16
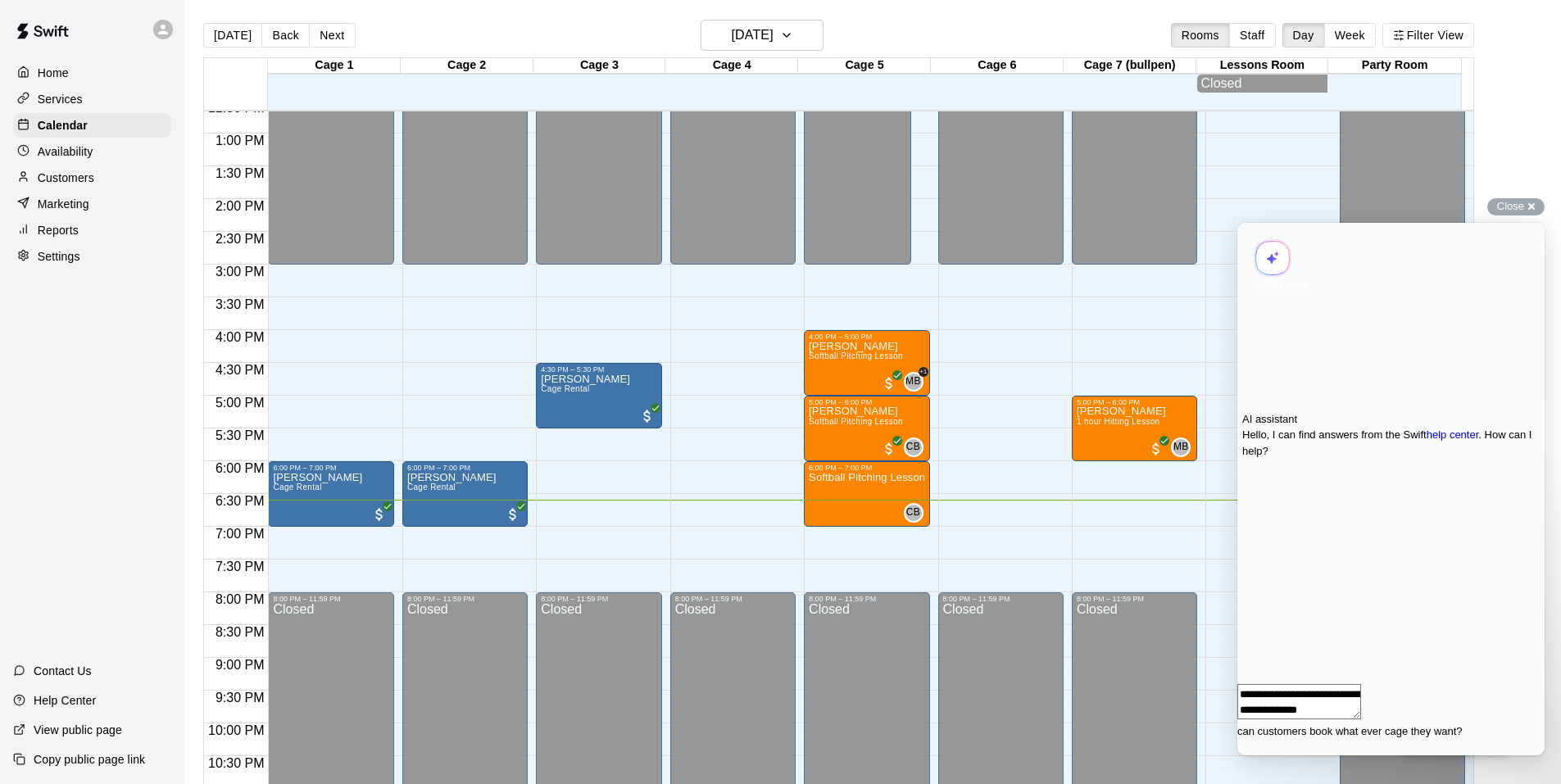
type textarea "**********"
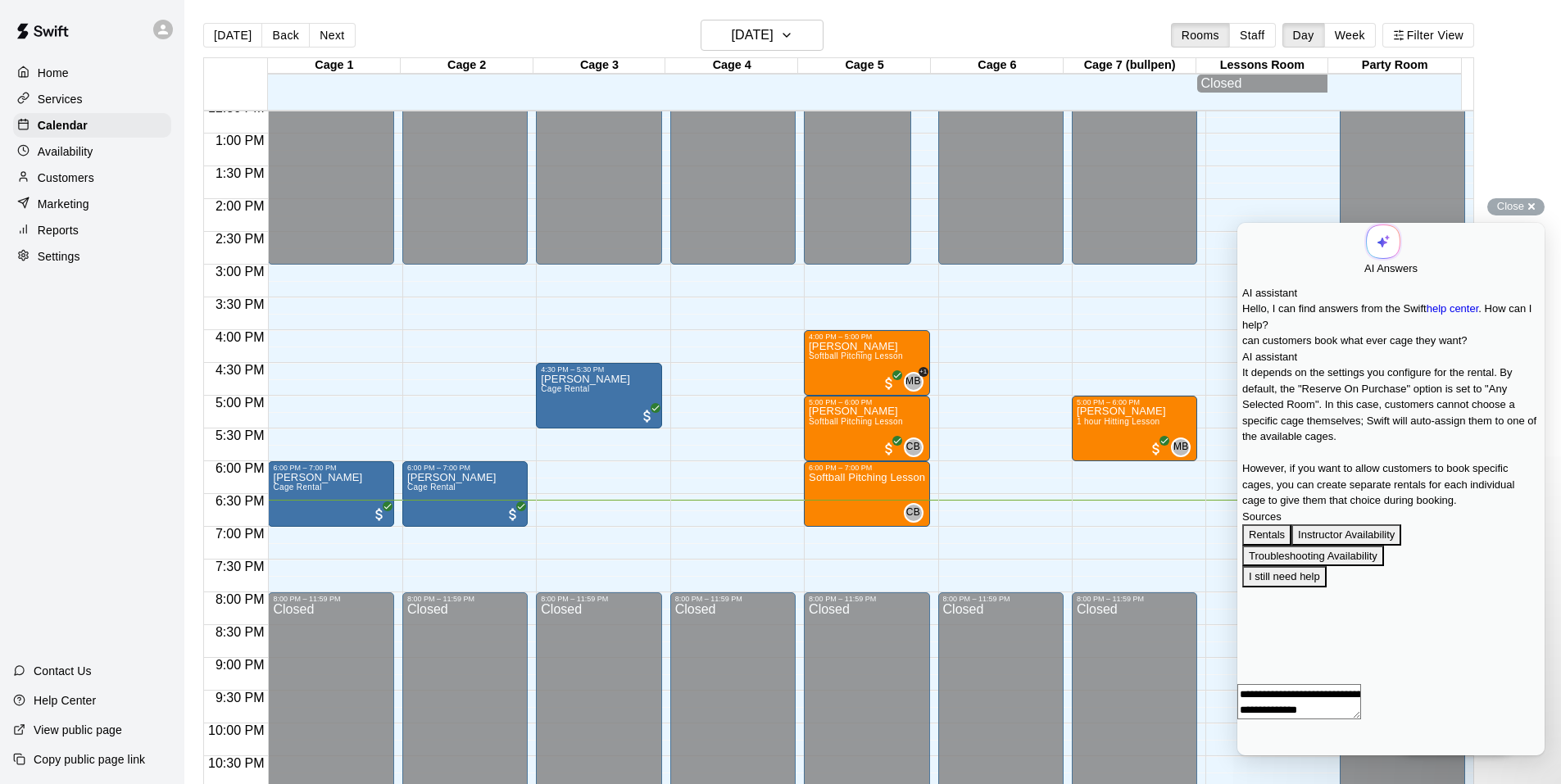
scroll to position [164, 0]
click at [81, 107] on p "Services" at bounding box center [59, 99] width 45 height 16
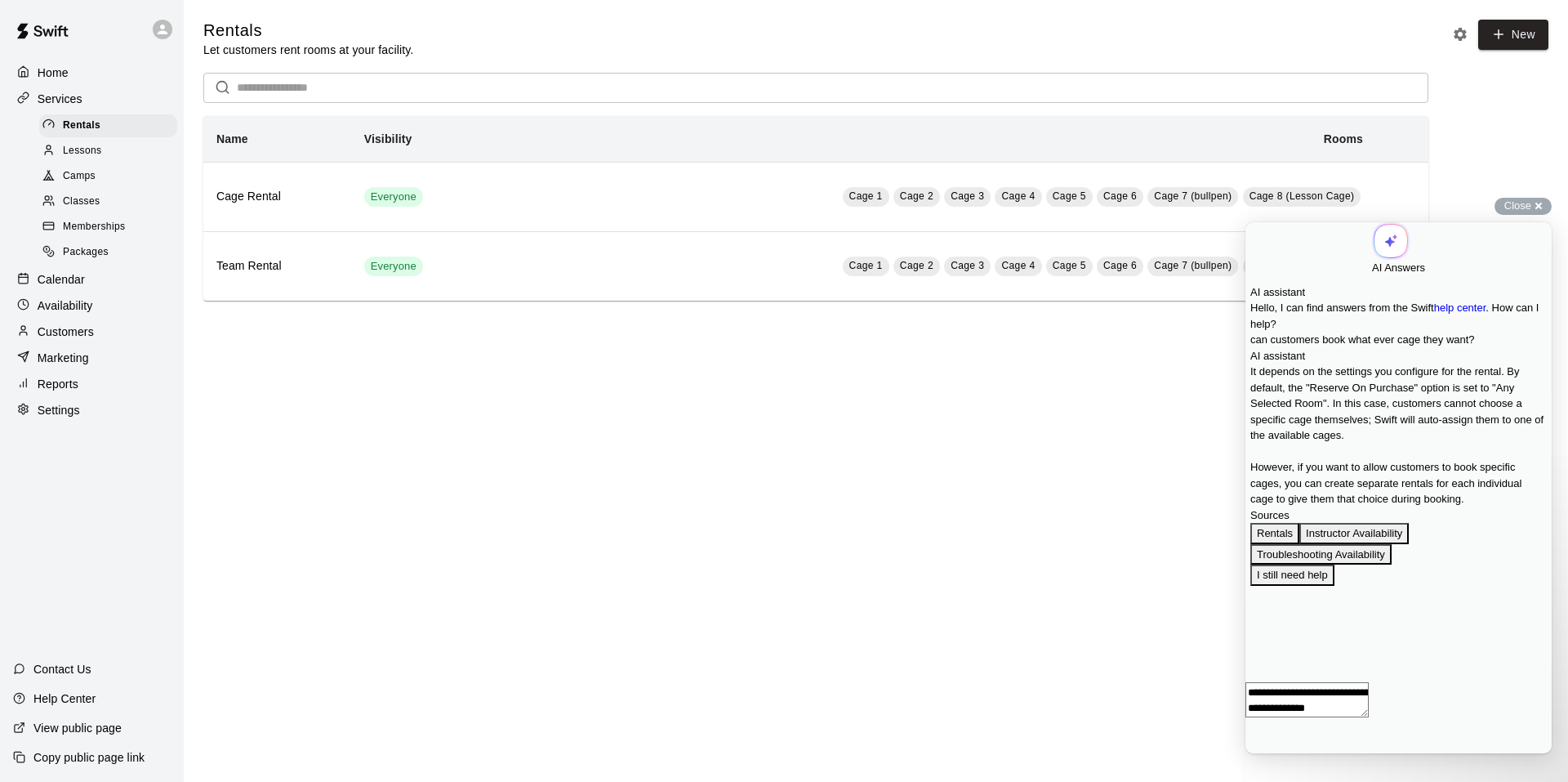
click at [533, 333] on html "Home Services Rentals Lessons Camps Classes Memberships Packages Calendar Avail…" at bounding box center [784, 166] width 1568 height 333
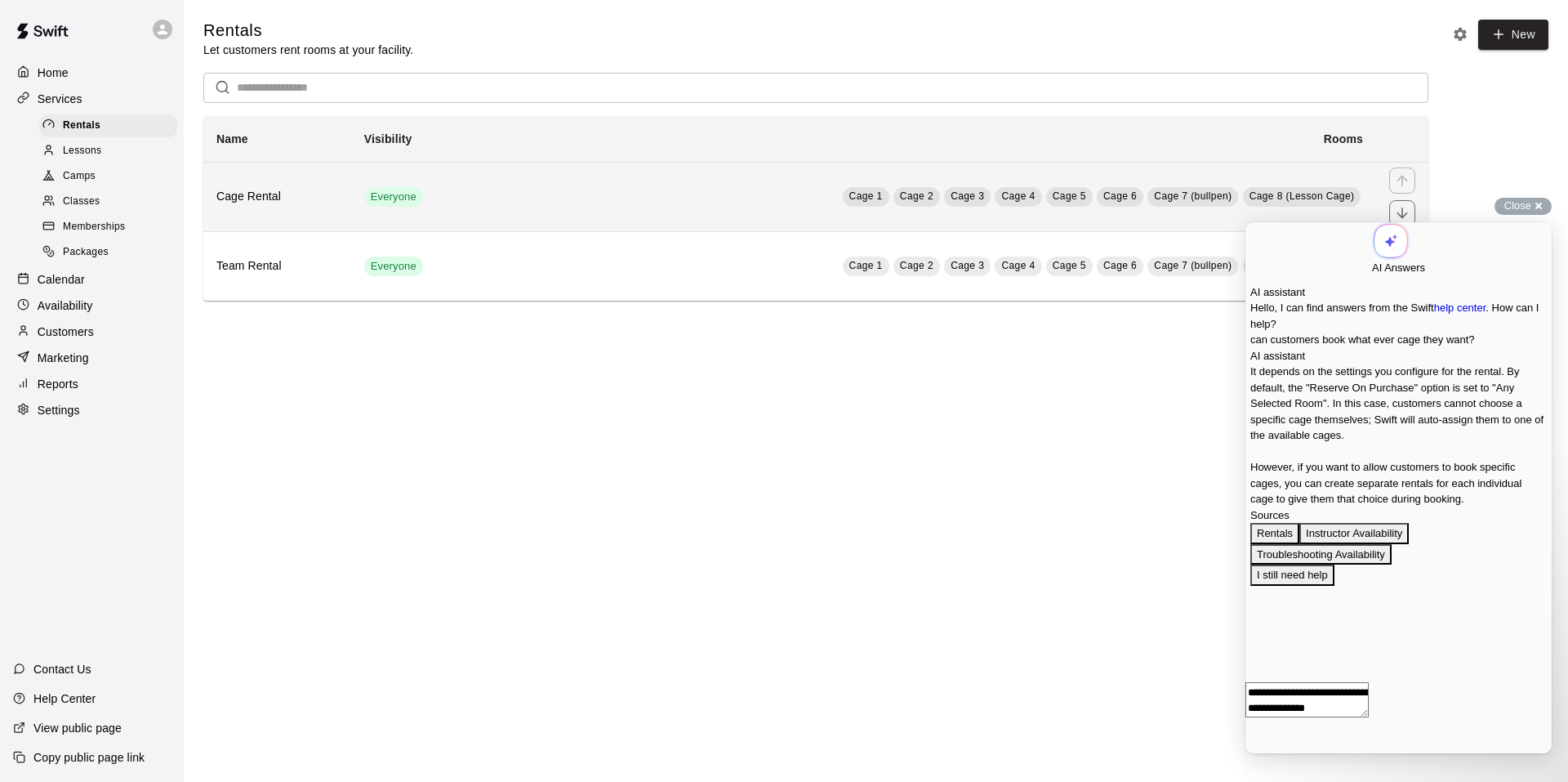
click at [435, 205] on td "Everyone" at bounding box center [420, 197] width 137 height 69
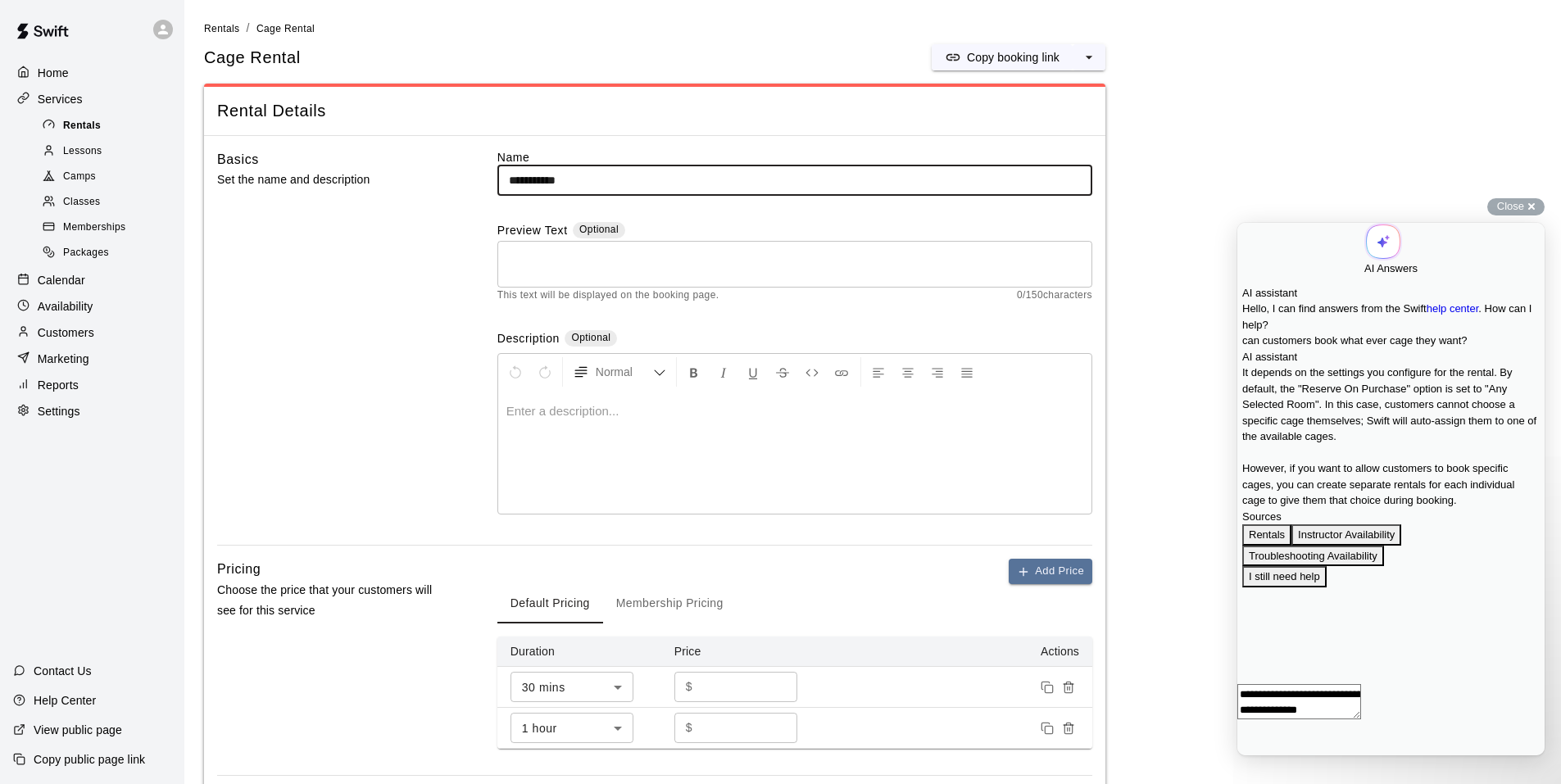
click at [89, 131] on span "Rentals" at bounding box center [82, 126] width 37 height 16
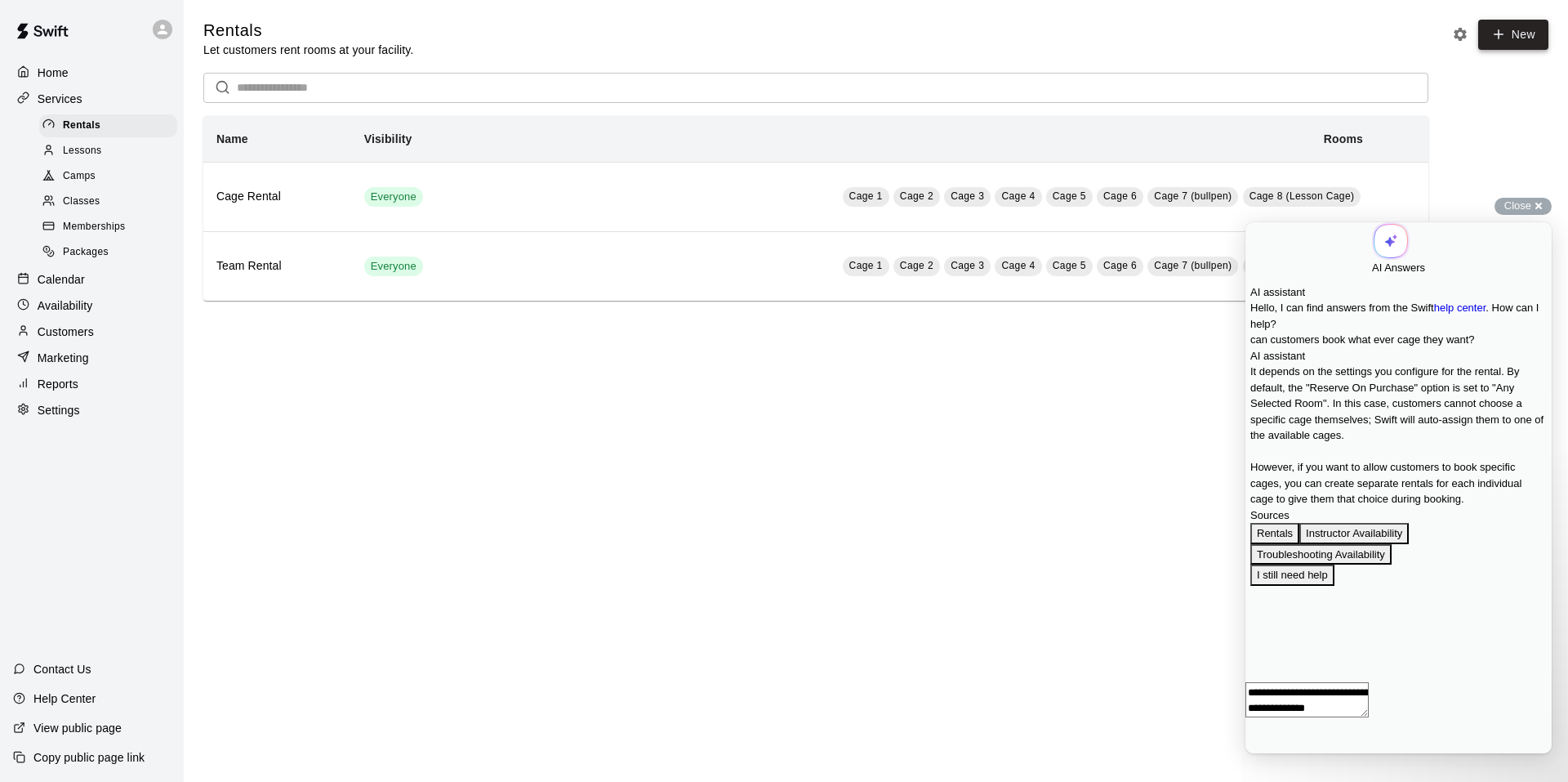
click at [1526, 48] on link "New" at bounding box center [1513, 35] width 70 height 30
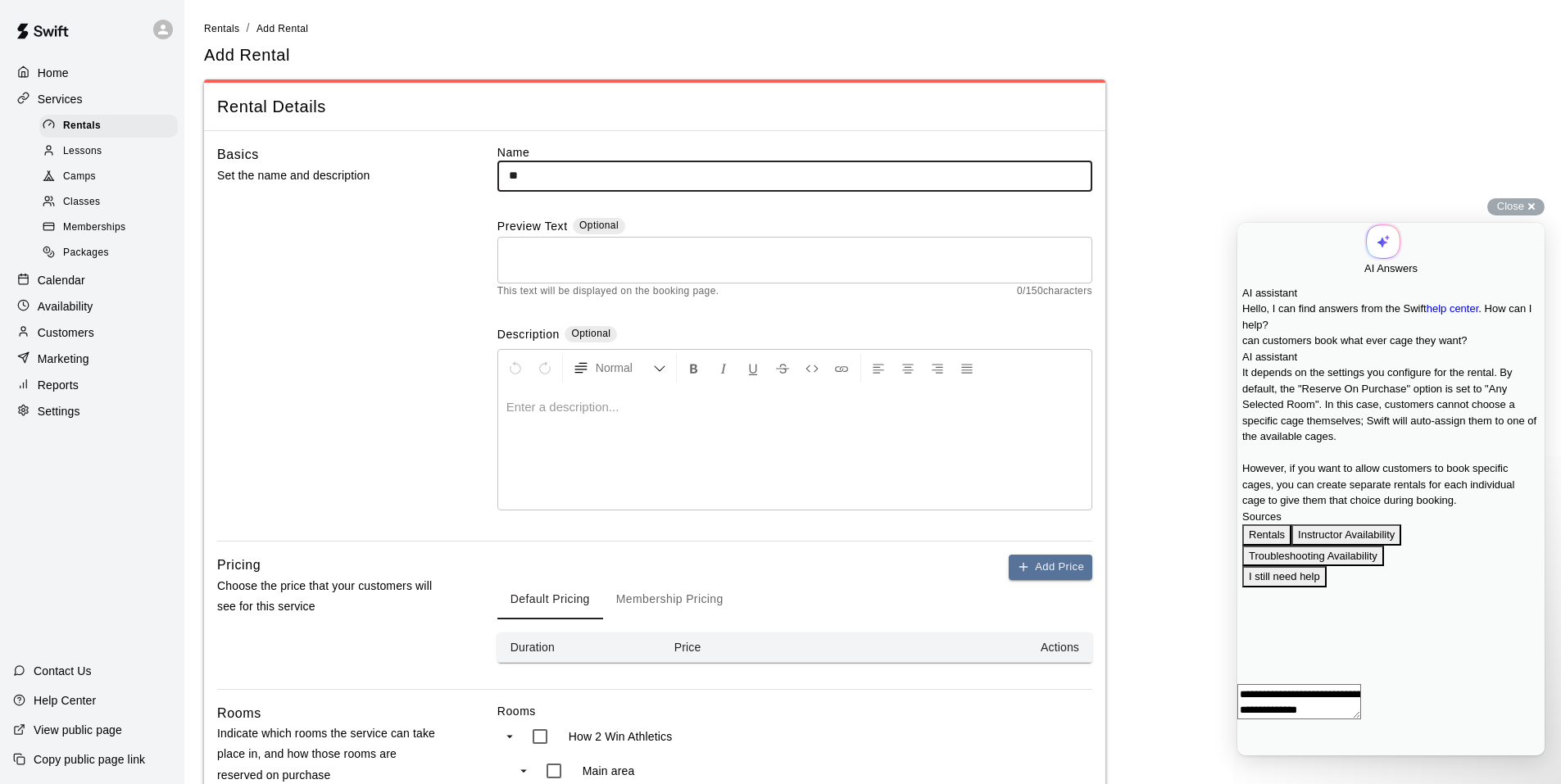
type input "*"
type input "**********"
click at [598, 418] on div at bounding box center [795, 447] width 593 height 123
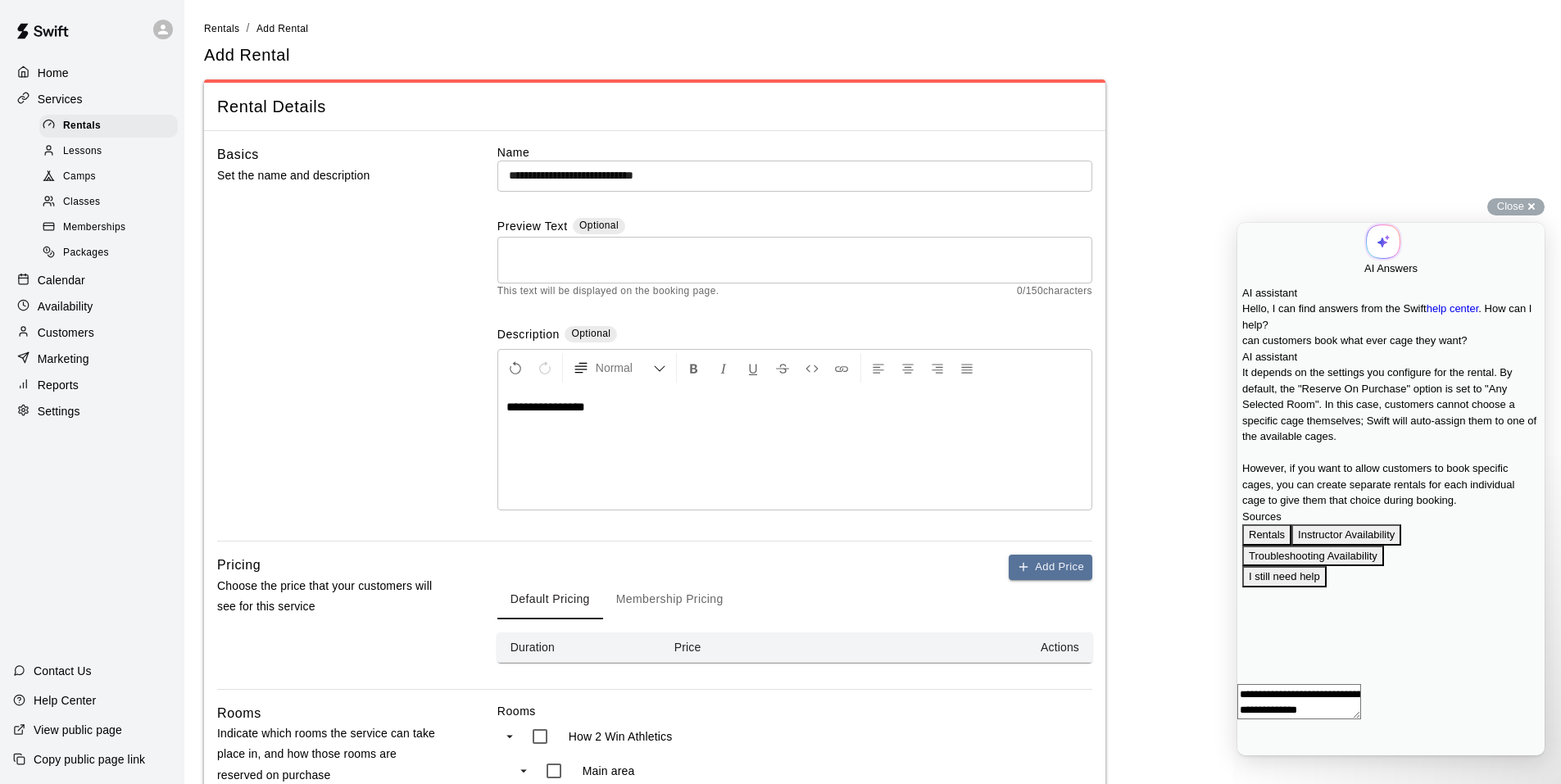
click at [593, 176] on input "**********" at bounding box center [795, 176] width 595 height 30
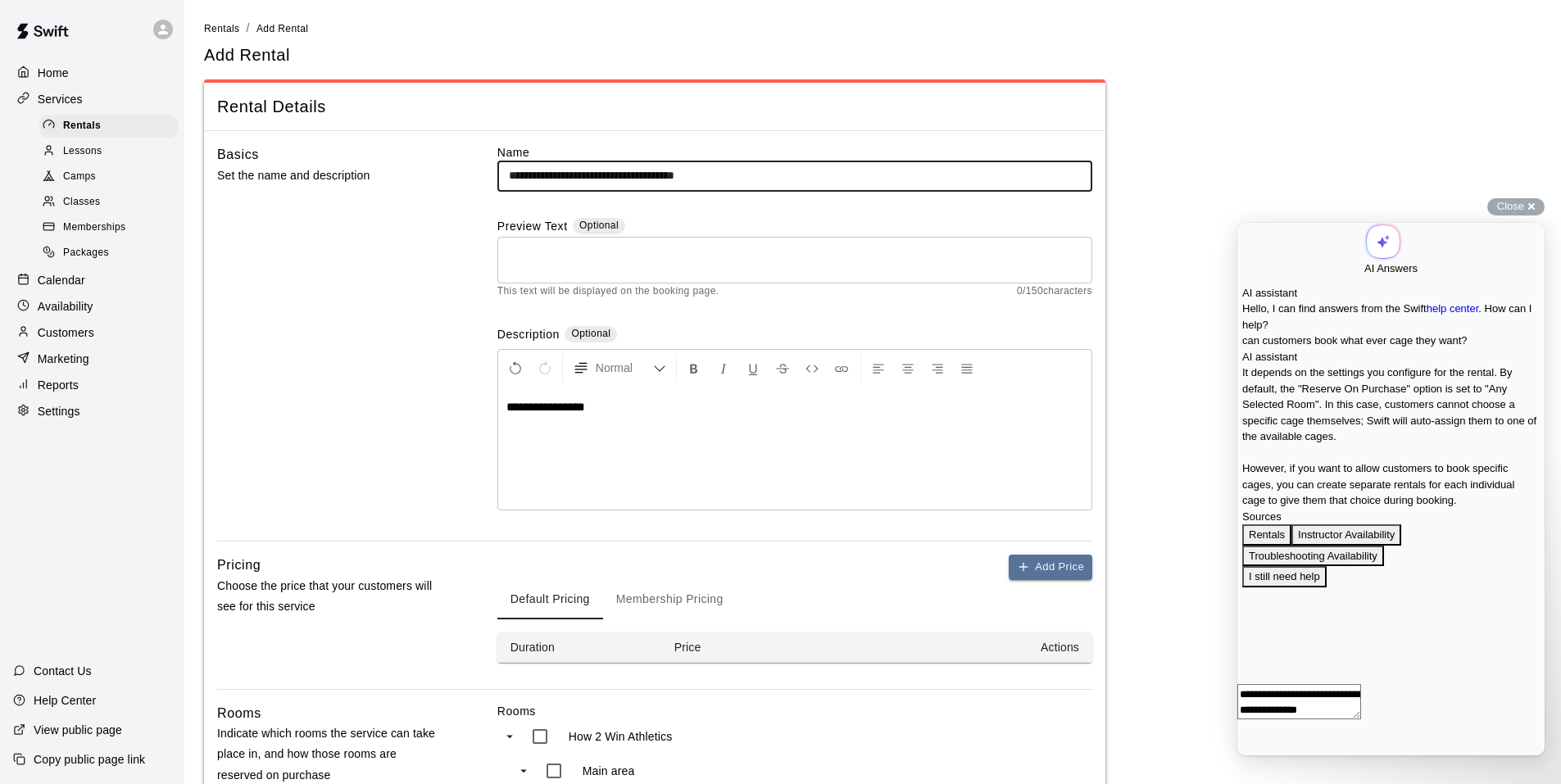
type input "**********"
click at [625, 412] on p "**********" at bounding box center [795, 407] width 577 height 16
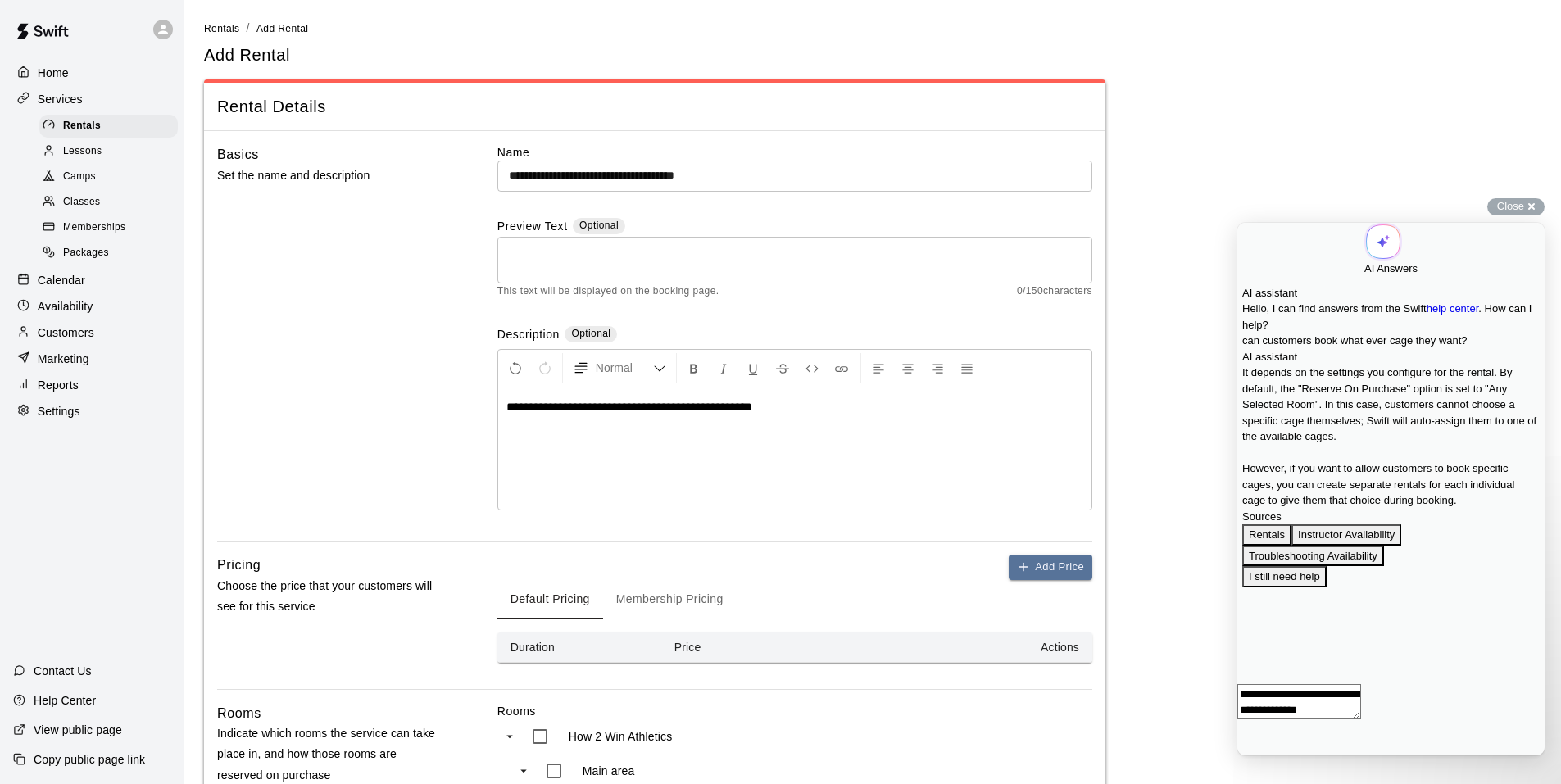
drag, startPoint x: 562, startPoint y: 408, endPoint x: 629, endPoint y: 416, distance: 67.5
click at [563, 408] on span "**********" at bounding box center [629, 407] width 246 height 12
click at [634, 408] on span "**********" at bounding box center [641, 407] width 270 height 12
click at [759, 410] on span "**********" at bounding box center [673, 407] width 334 height 12
click at [713, 594] on button "Membership Pricing" at bounding box center [670, 599] width 133 height 39
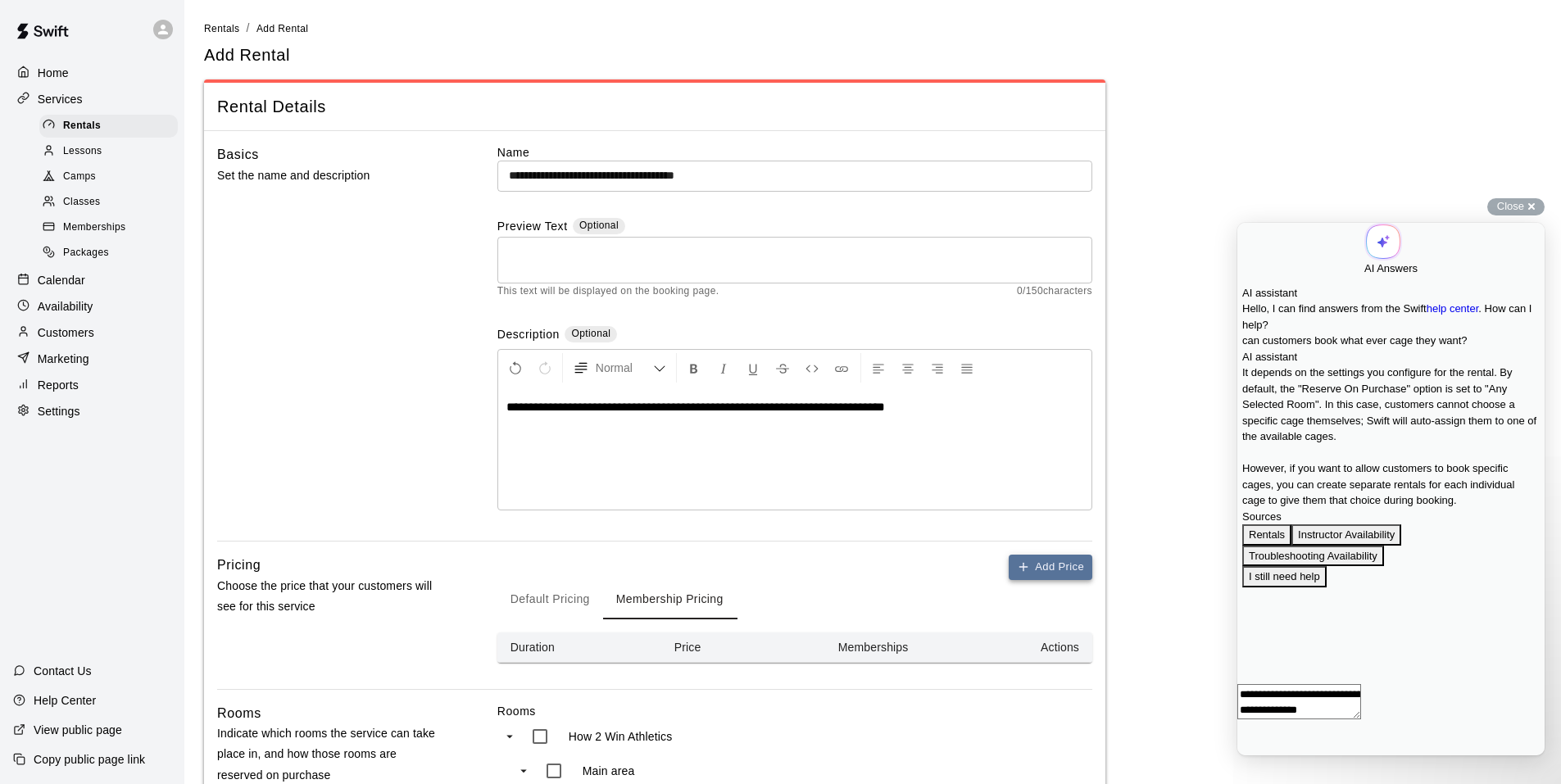
click at [1041, 566] on button "Add Price" at bounding box center [1050, 567] width 83 height 26
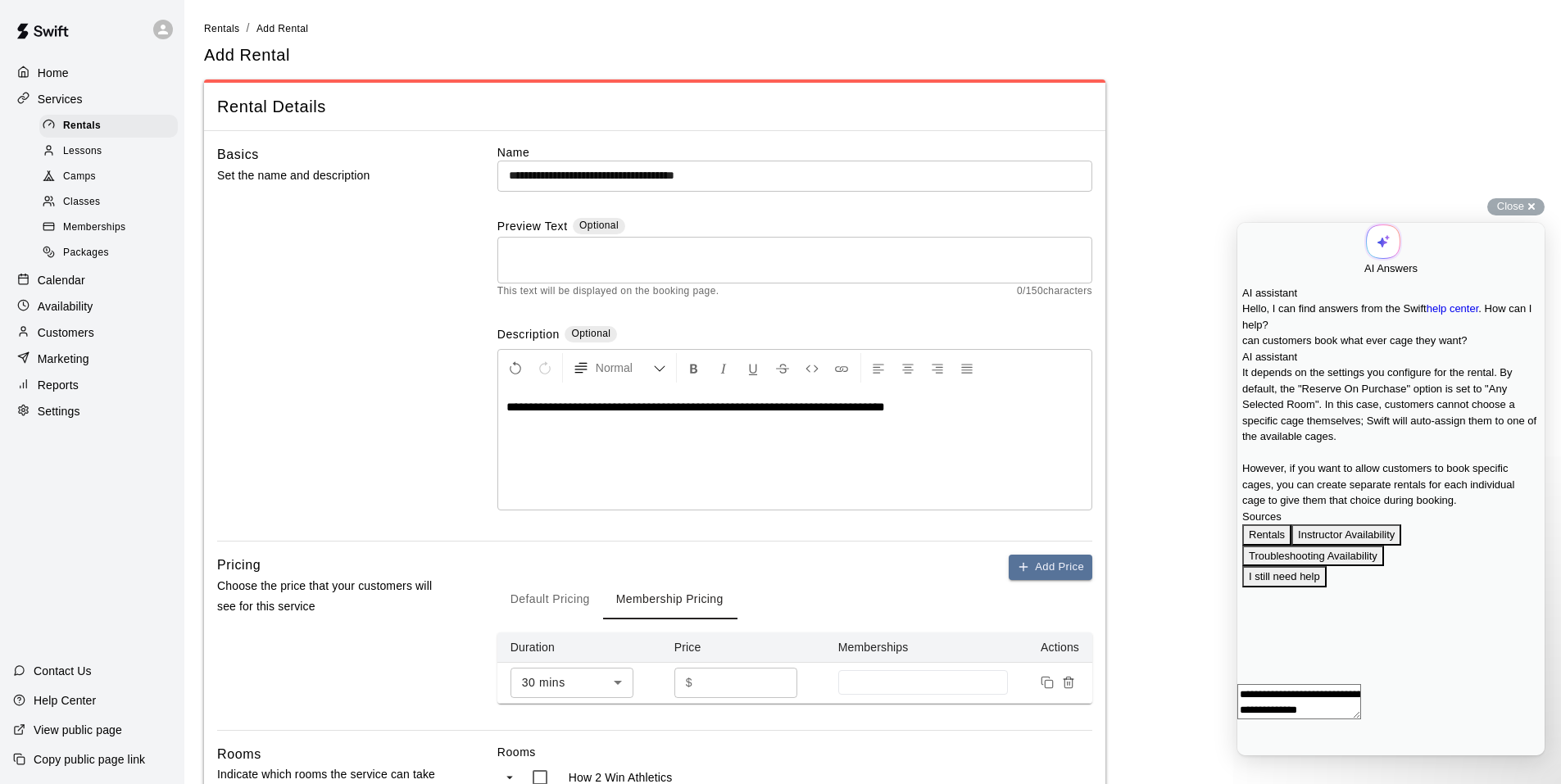
click at [677, 606] on button "Membership Pricing" at bounding box center [670, 599] width 133 height 39
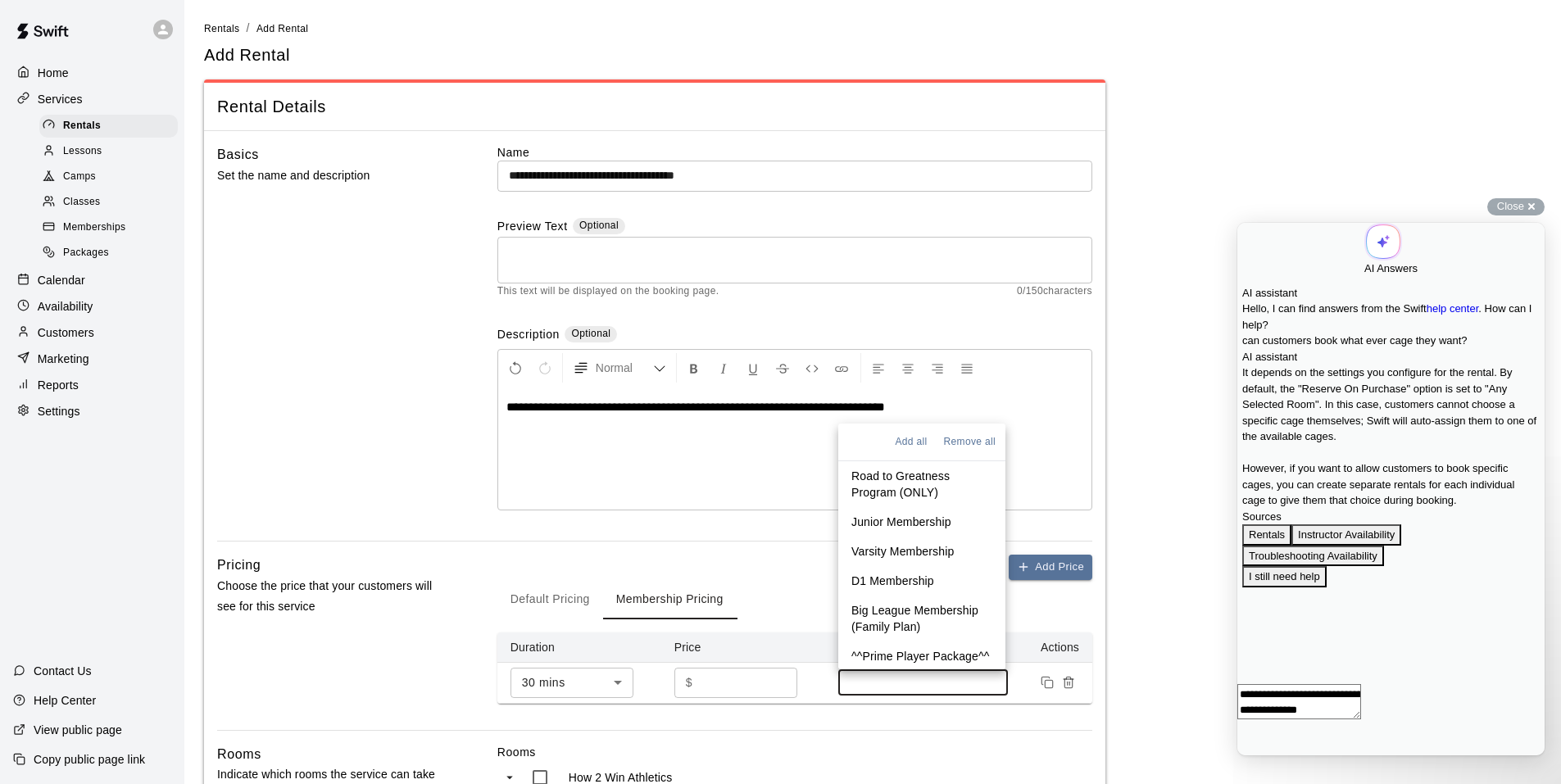
click at [861, 683] on input at bounding box center [923, 682] width 154 height 13
click at [904, 582] on p "D1 Membership" at bounding box center [892, 581] width 83 height 16
click at [908, 604] on p "Big League Membership (Family Plan)" at bounding box center [922, 616] width 141 height 33
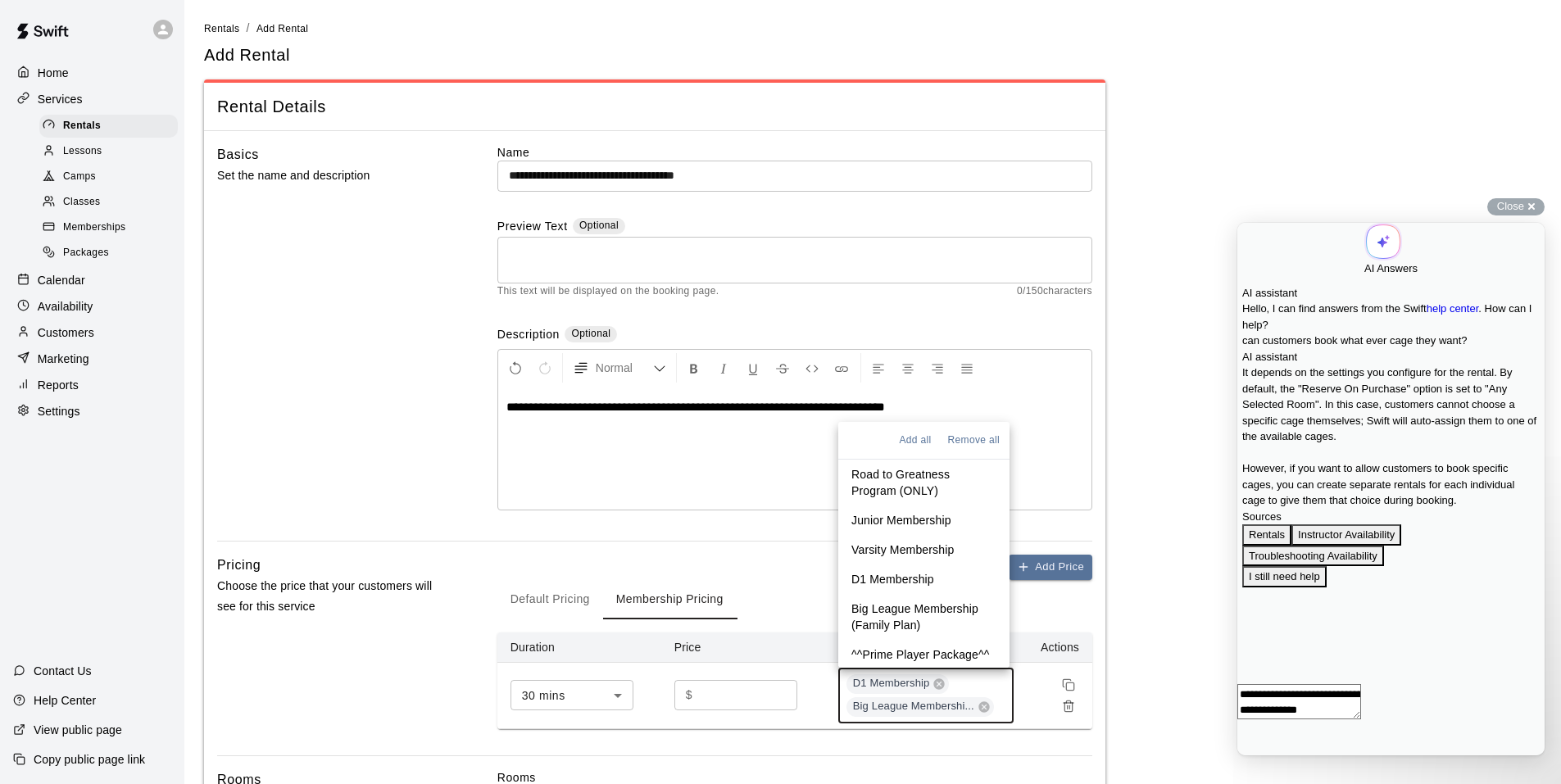
scroll to position [77, 0]
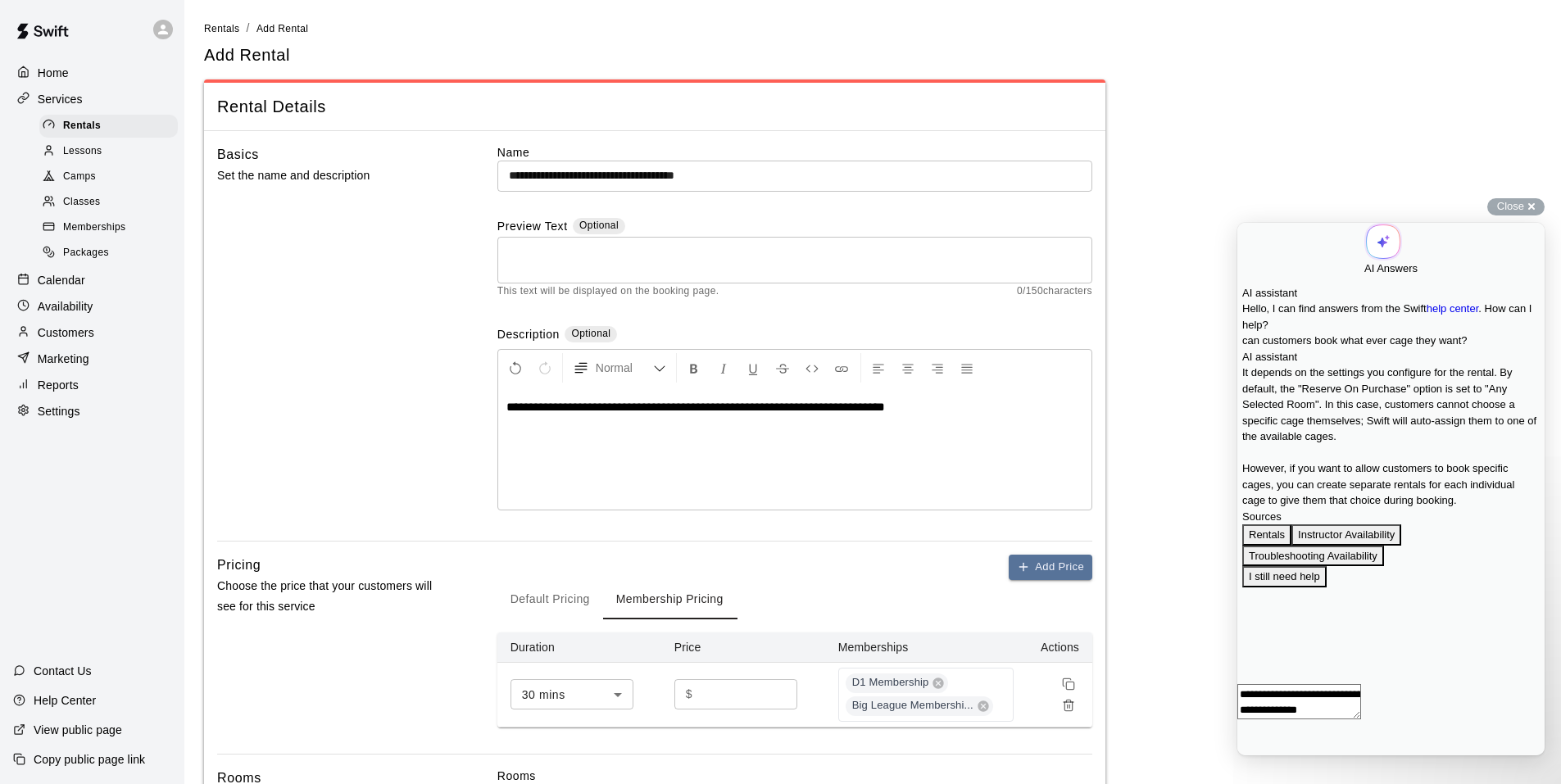
click at [772, 532] on div "**********" at bounding box center [795, 342] width 595 height 397
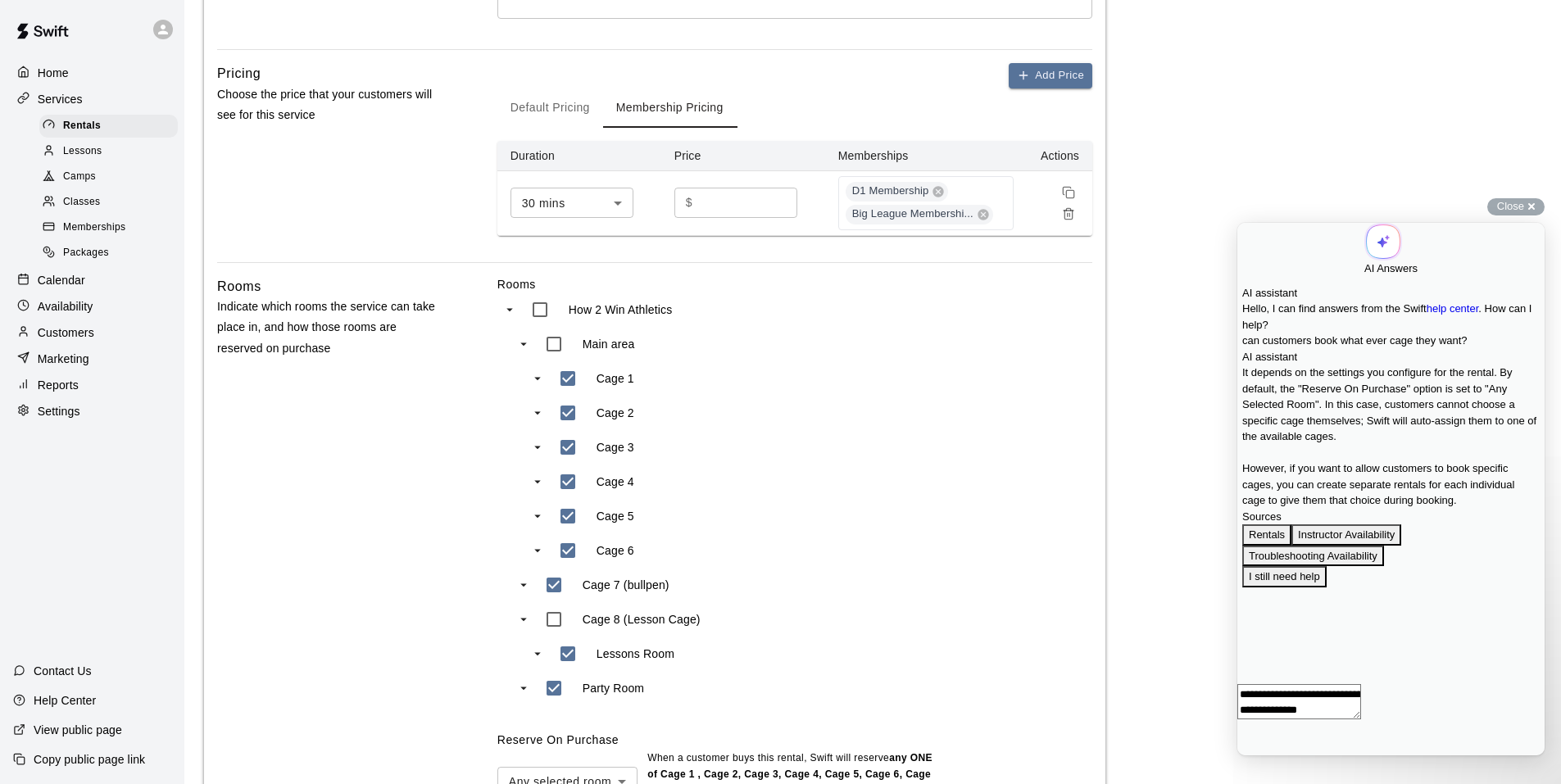
scroll to position [328, 0]
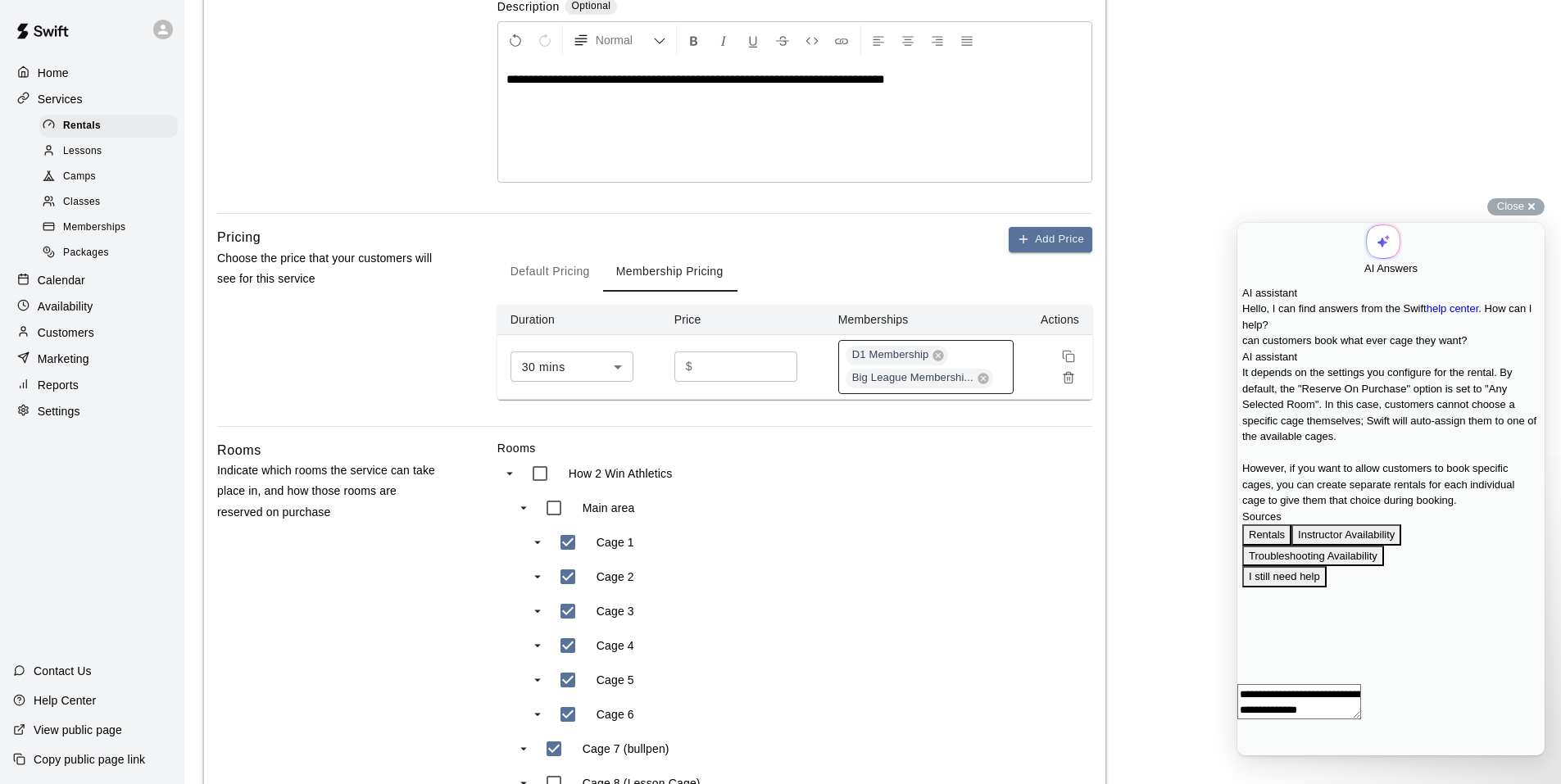
click at [975, 352] on div "D1 Membership Big League Membershi..." at bounding box center [926, 367] width 176 height 54
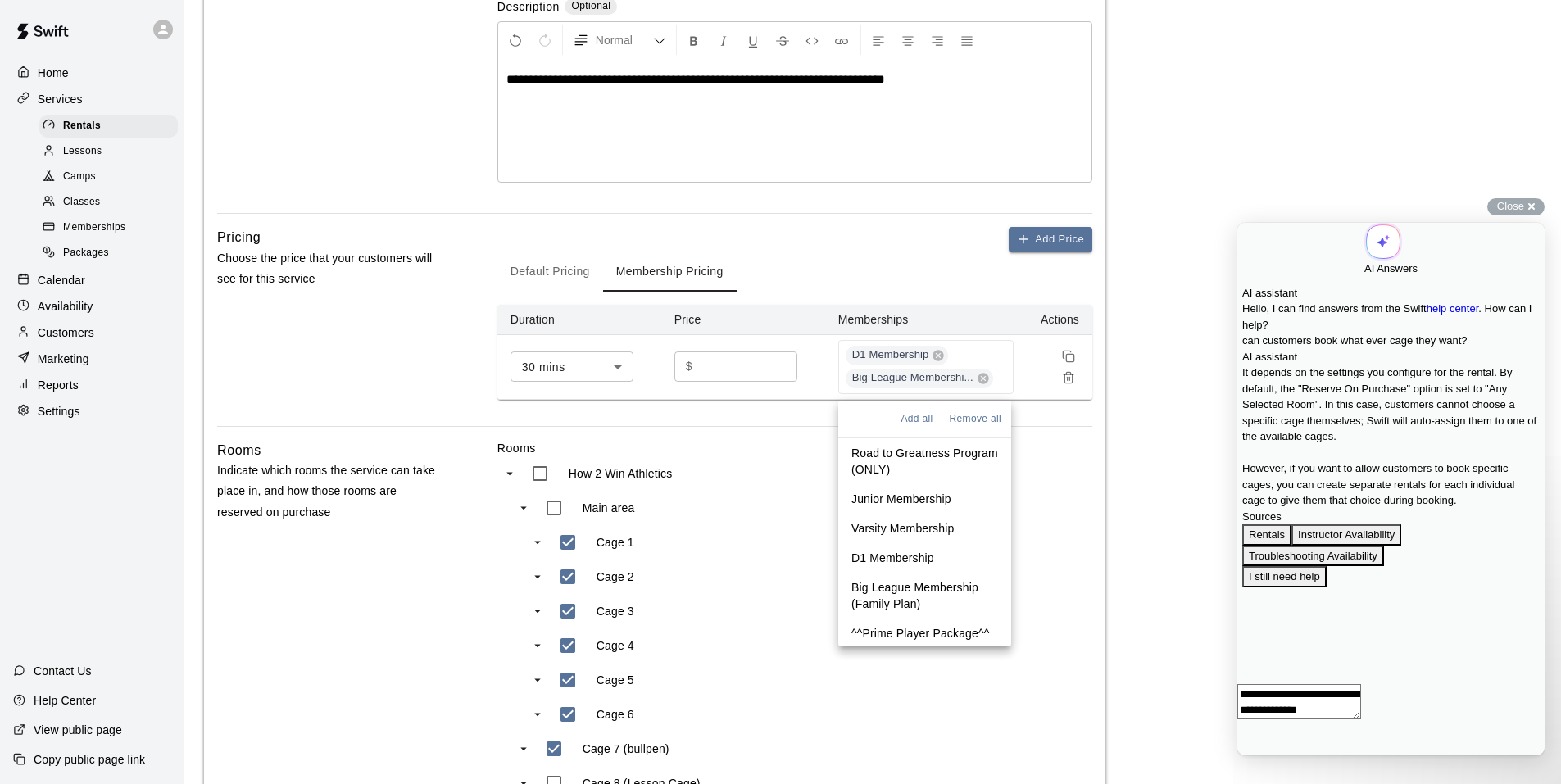
click at [919, 627] on p "^^Prime Player Package^^" at bounding box center [920, 633] width 138 height 16
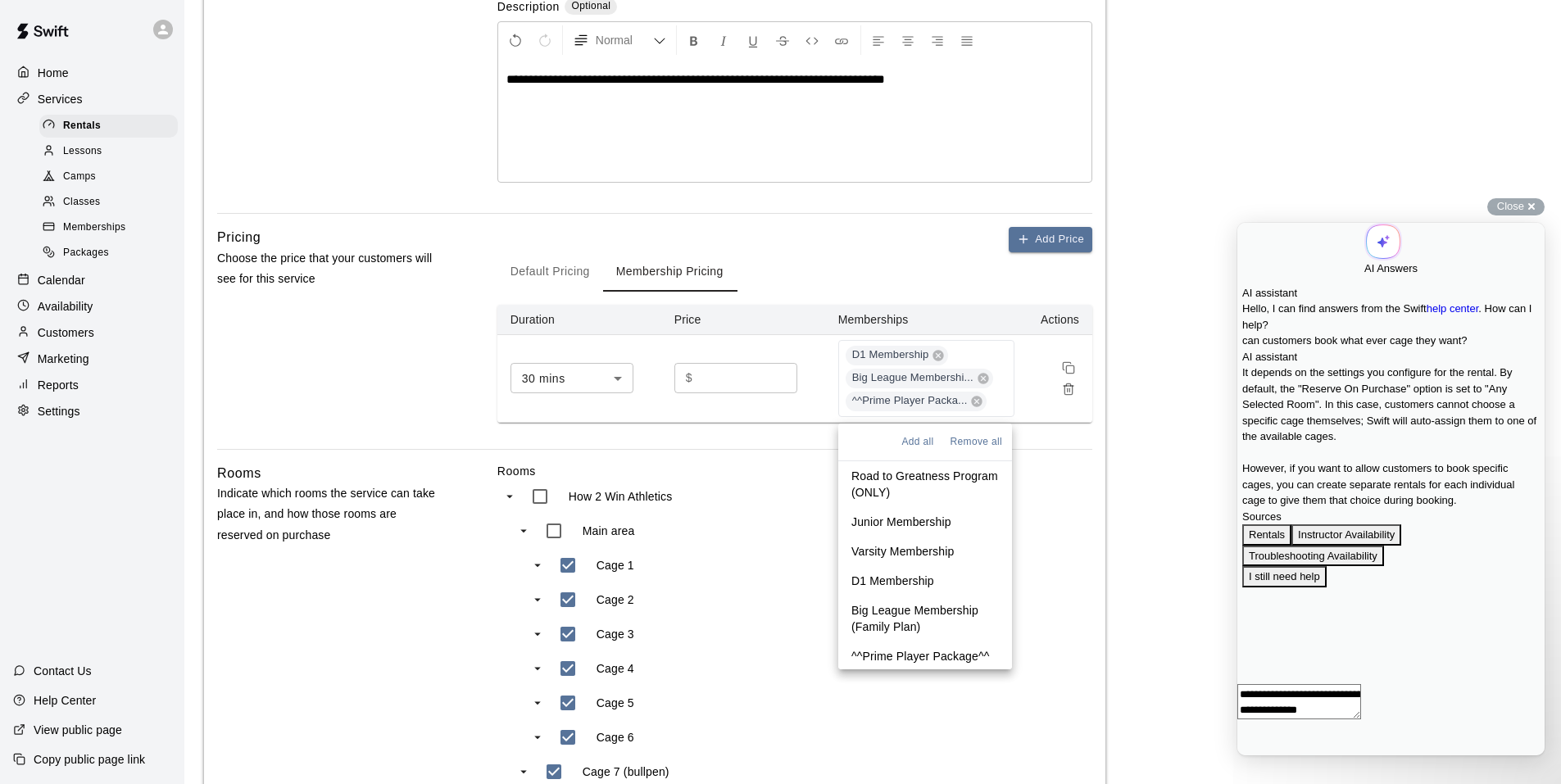
click at [892, 276] on div "Default Pricing Membership Pricing" at bounding box center [795, 272] width 595 height 39
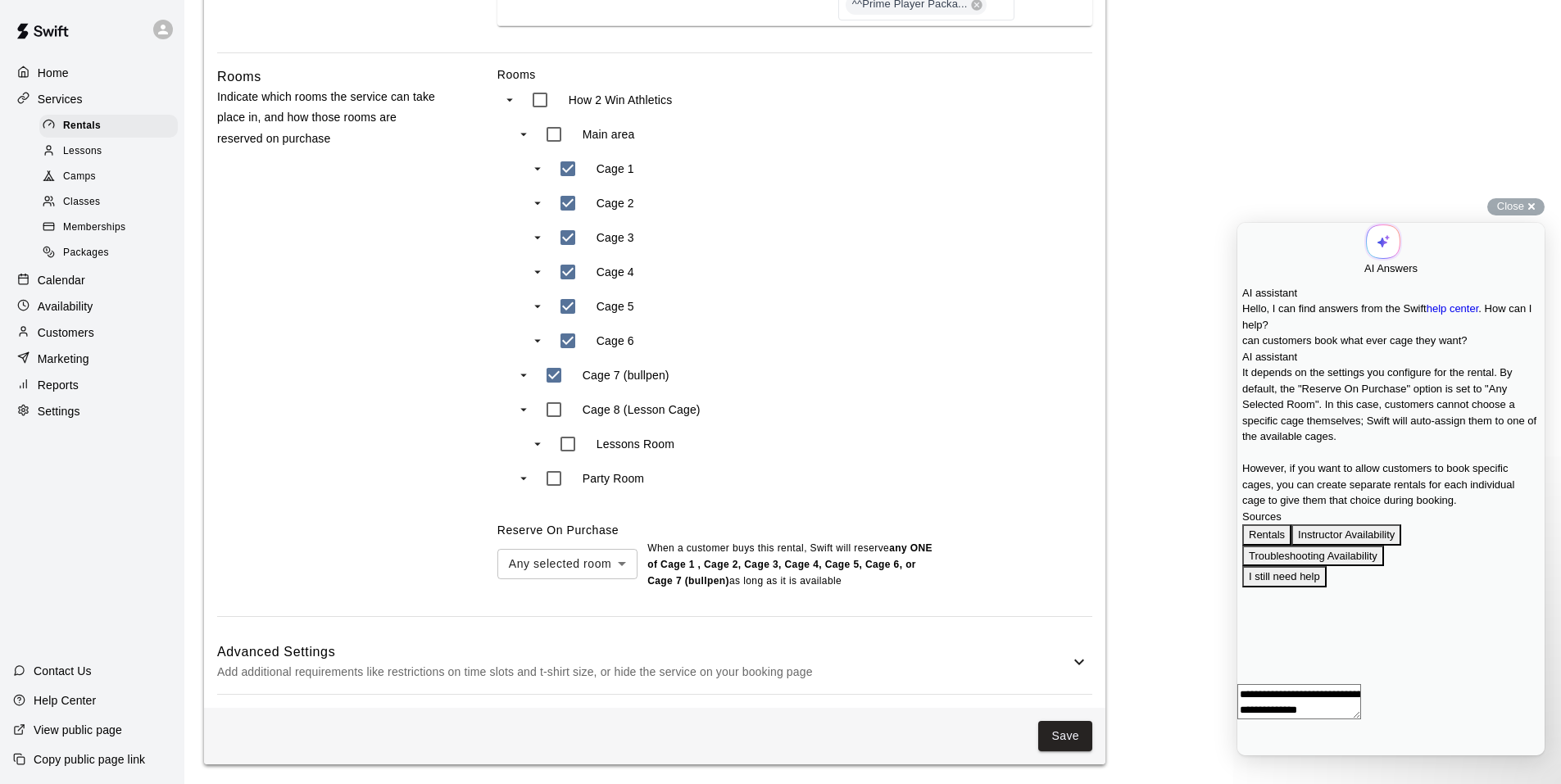
scroll to position [726, 0]
click at [618, 559] on body "**********" at bounding box center [780, 29] width 1561 height 1509
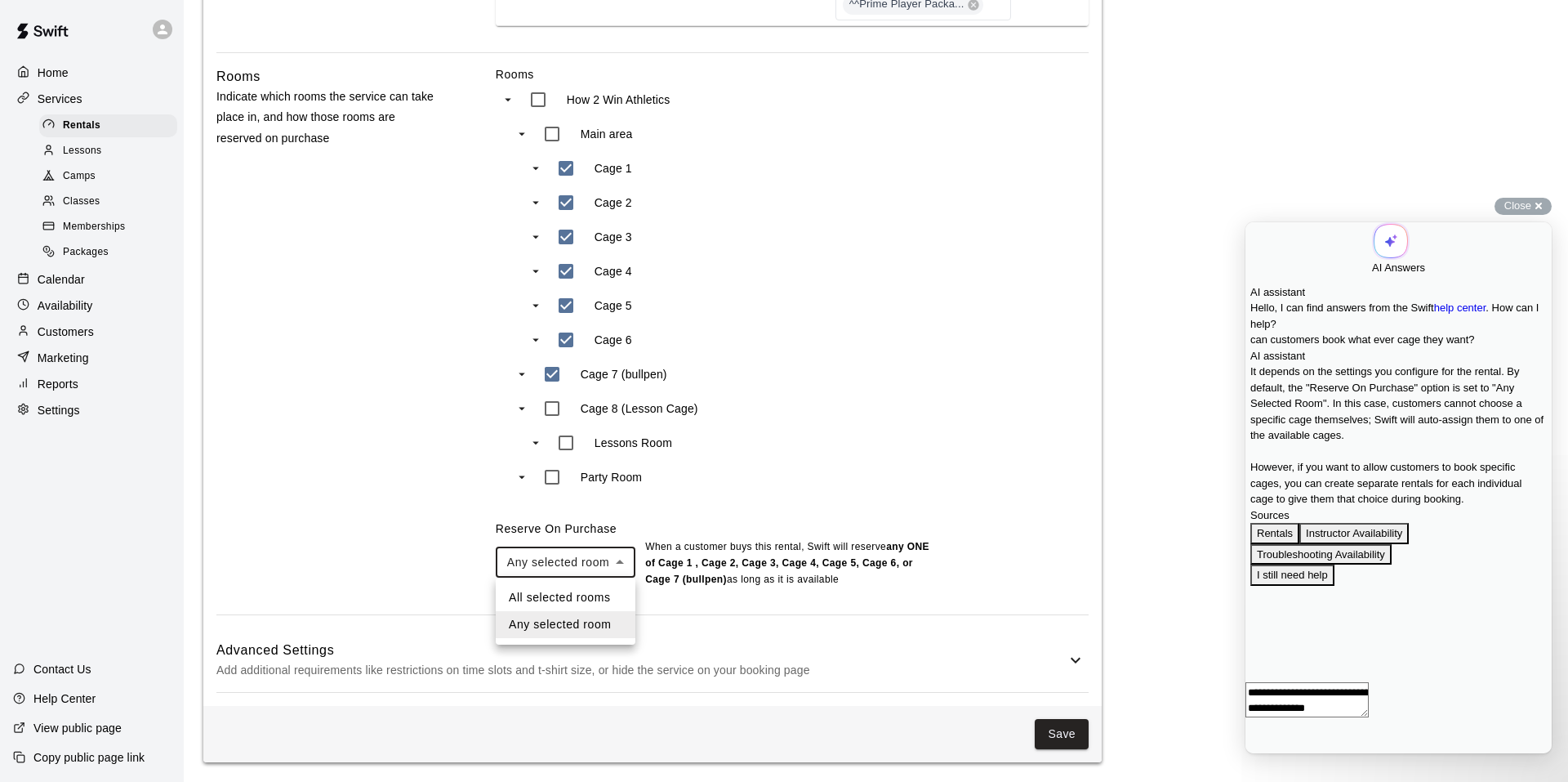
click at [572, 602] on li "All selected rooms" at bounding box center [566, 598] width 140 height 27
click at [623, 554] on body "**********" at bounding box center [778, 29] width 1556 height 1505
click at [584, 627] on li "Any selected room" at bounding box center [566, 624] width 141 height 27
type input "***"
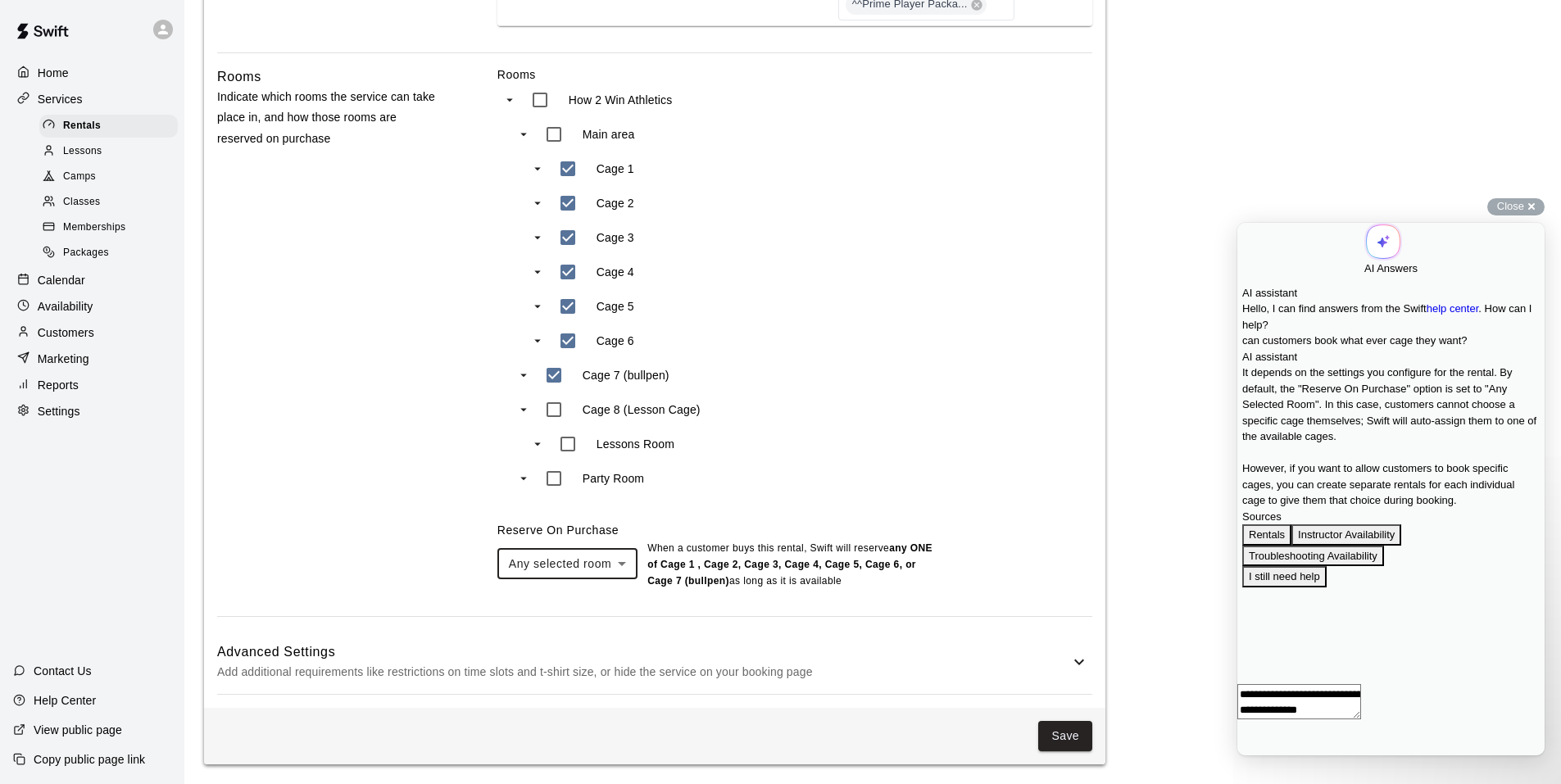
click at [765, 476] on div "Party Room" at bounding box center [677, 478] width 281 height 35
click at [1064, 676] on p "Add additional requirements like restrictions on time slots and t-shirt size, o…" at bounding box center [643, 671] width 852 height 20
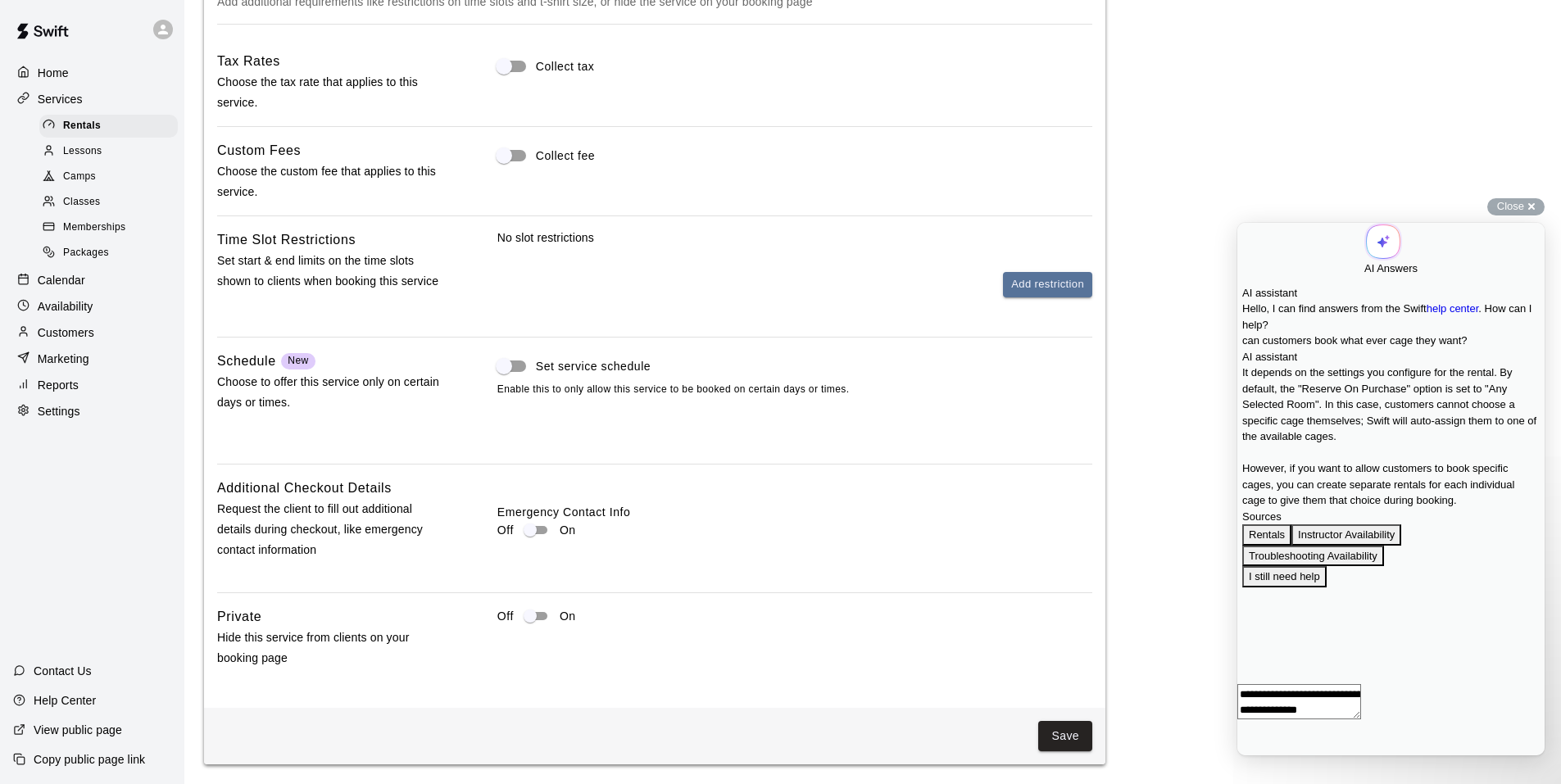
scroll to position [1397, 0]
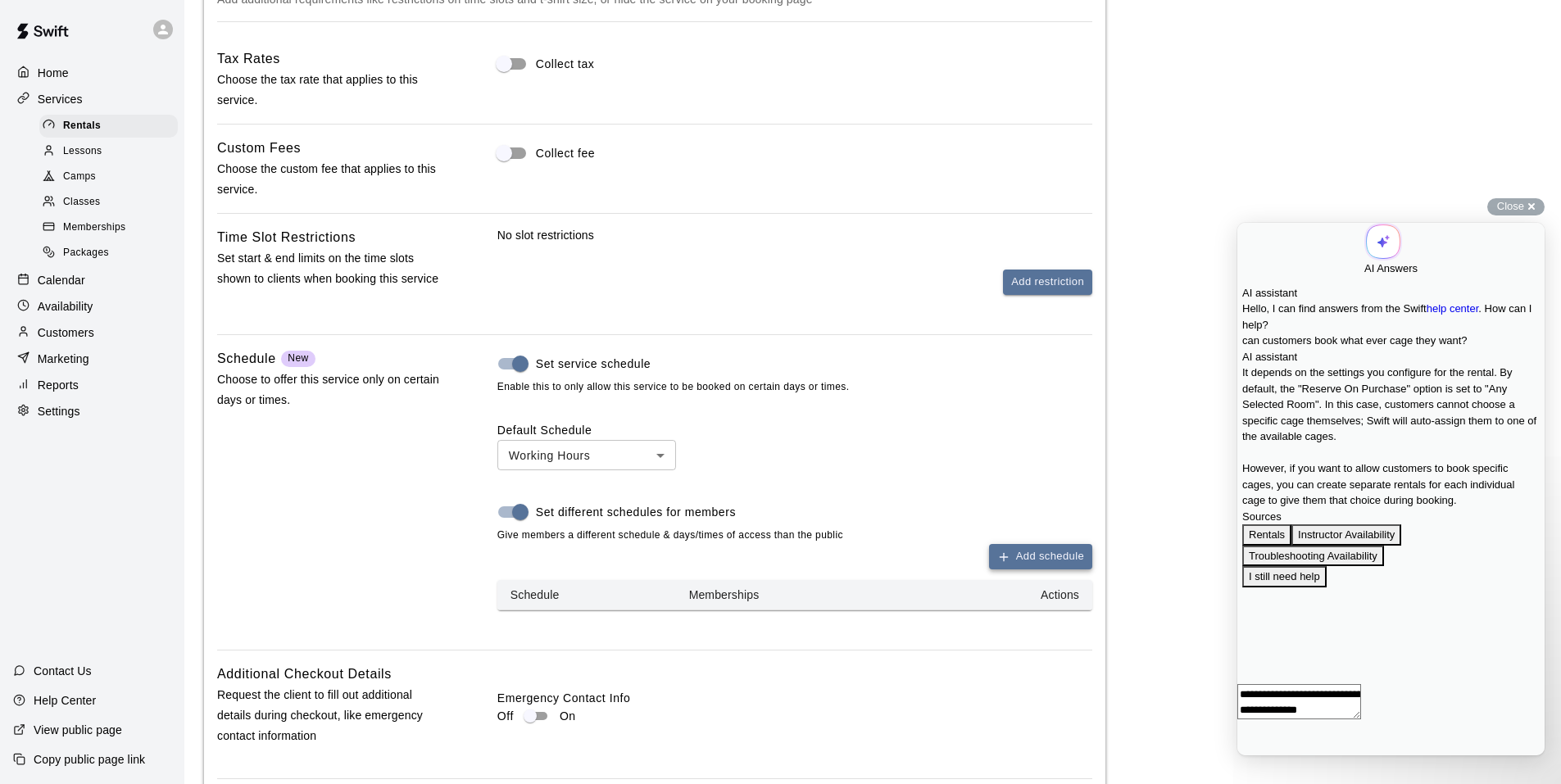
click at [1008, 557] on icon "button" at bounding box center [1003, 557] width 13 height 13
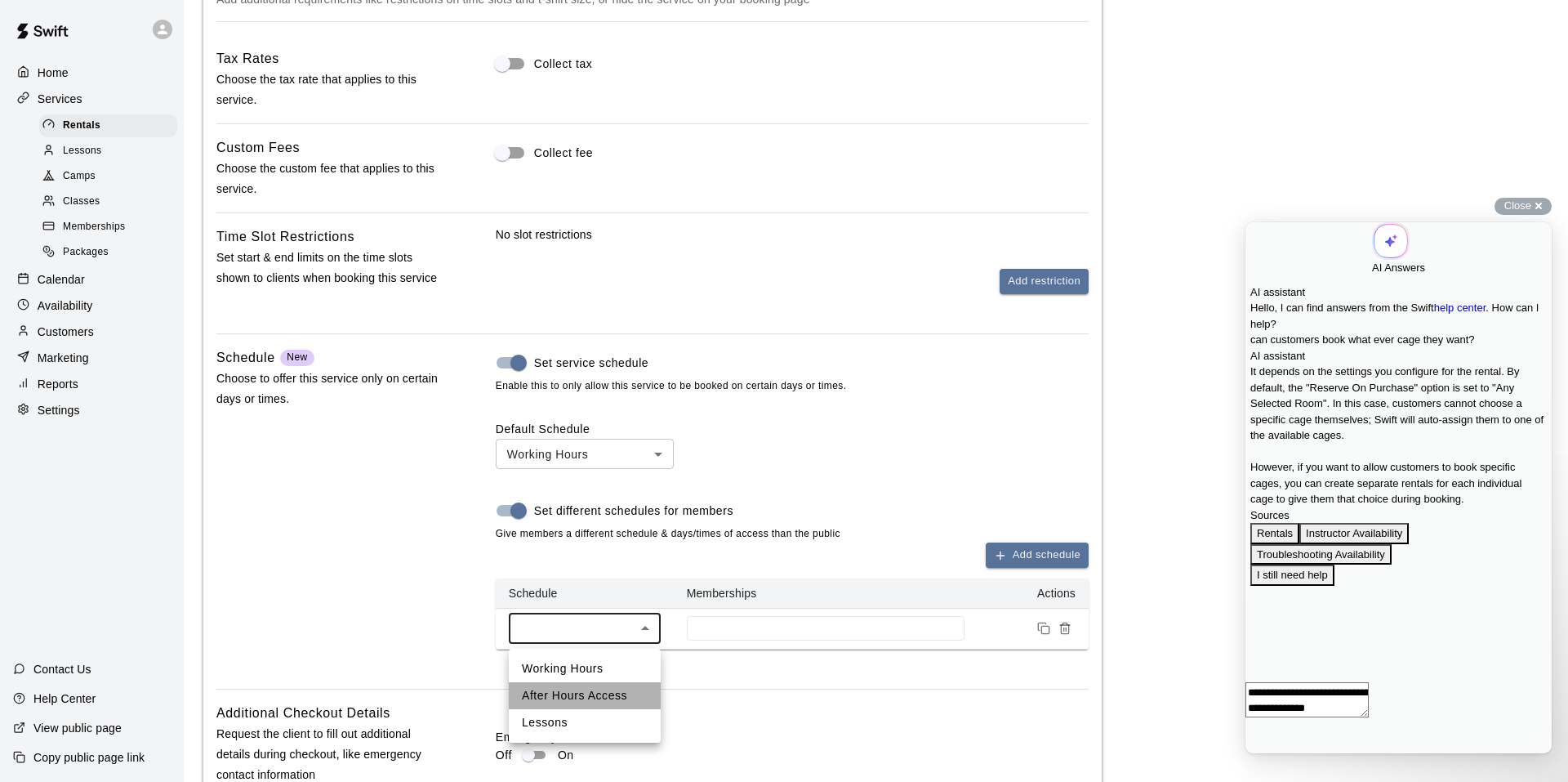
click at [616, 693] on li "After Hours Access" at bounding box center [585, 695] width 152 height 27
type input "***"
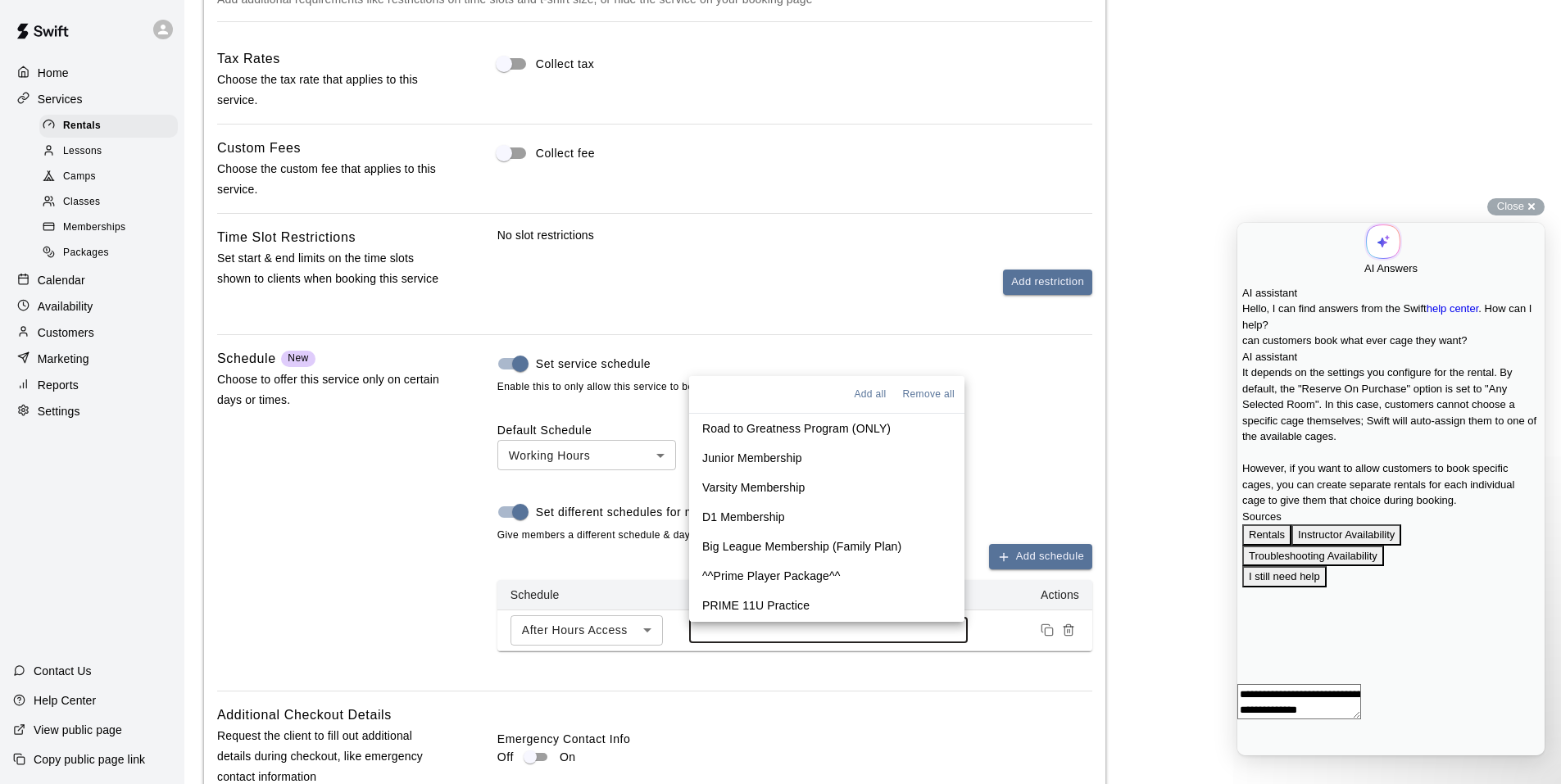
click at [794, 637] on input at bounding box center [828, 630] width 262 height 13
drag, startPoint x: 760, startPoint y: 518, endPoint x: 834, endPoint y: 535, distance: 75.9
click at [760, 518] on p "D1 Membership" at bounding box center [743, 517] width 83 height 16
click at [788, 545] on p "Big League Membership (Family Plan)" at bounding box center [802, 544] width 199 height 16
click at [1040, 452] on div "Default Schedule Working Hours *** ​ Set different schedules for members Give m…" at bounding box center [795, 536] width 595 height 230
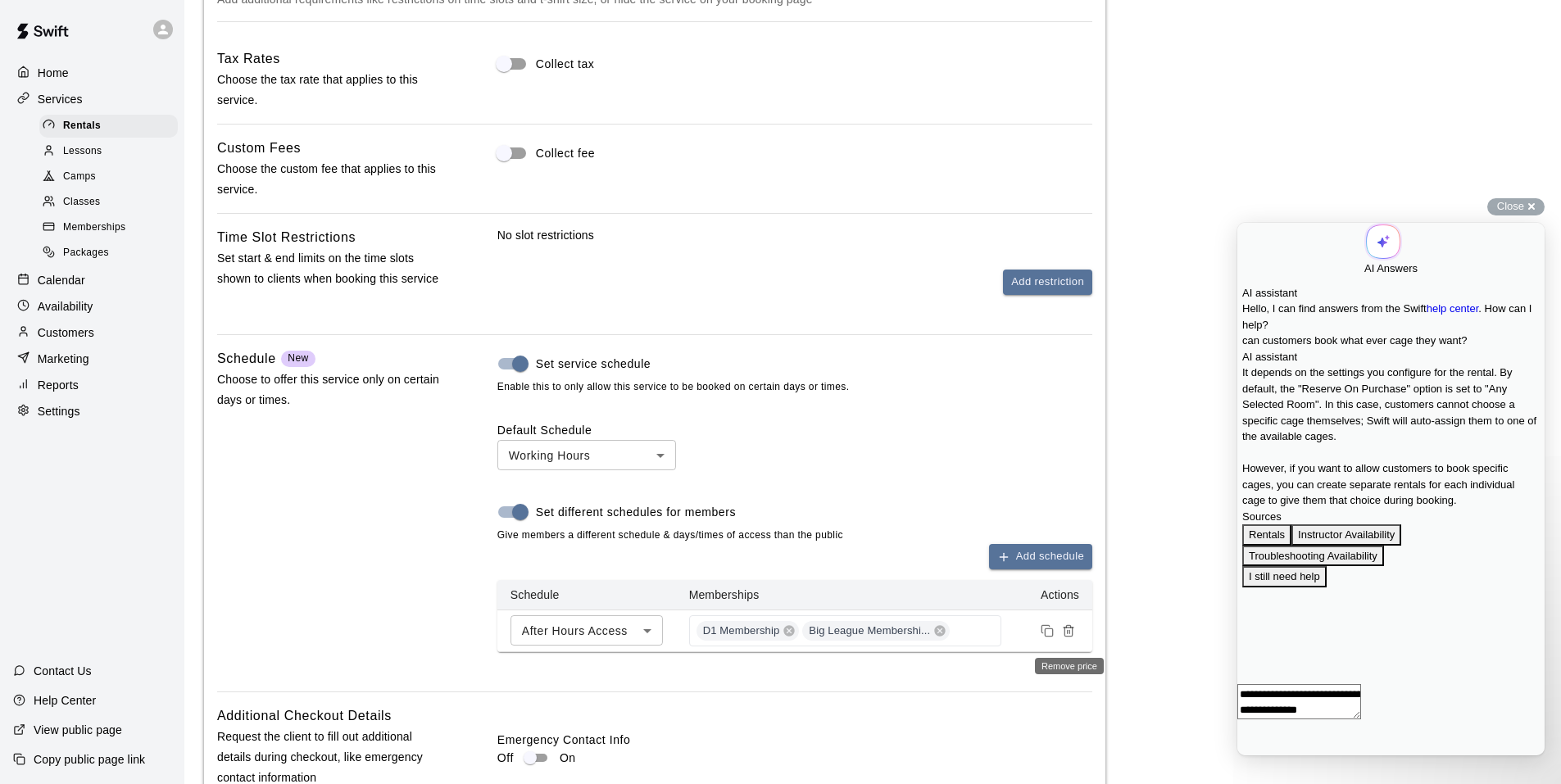
click at [1062, 637] on icon "Remove price" at bounding box center [1068, 630] width 13 height 13
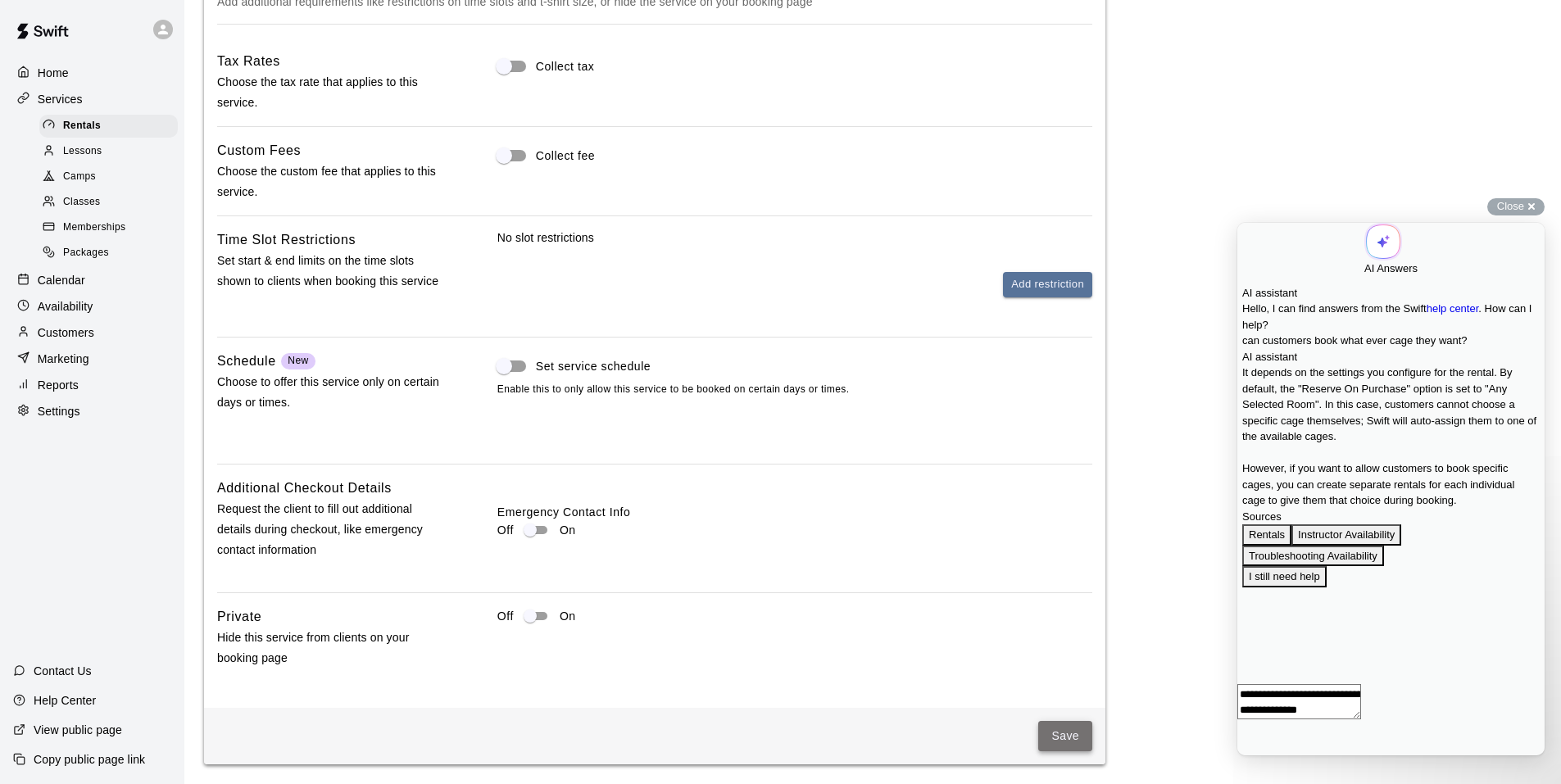
click at [1059, 739] on button "Save" at bounding box center [1065, 736] width 54 height 30
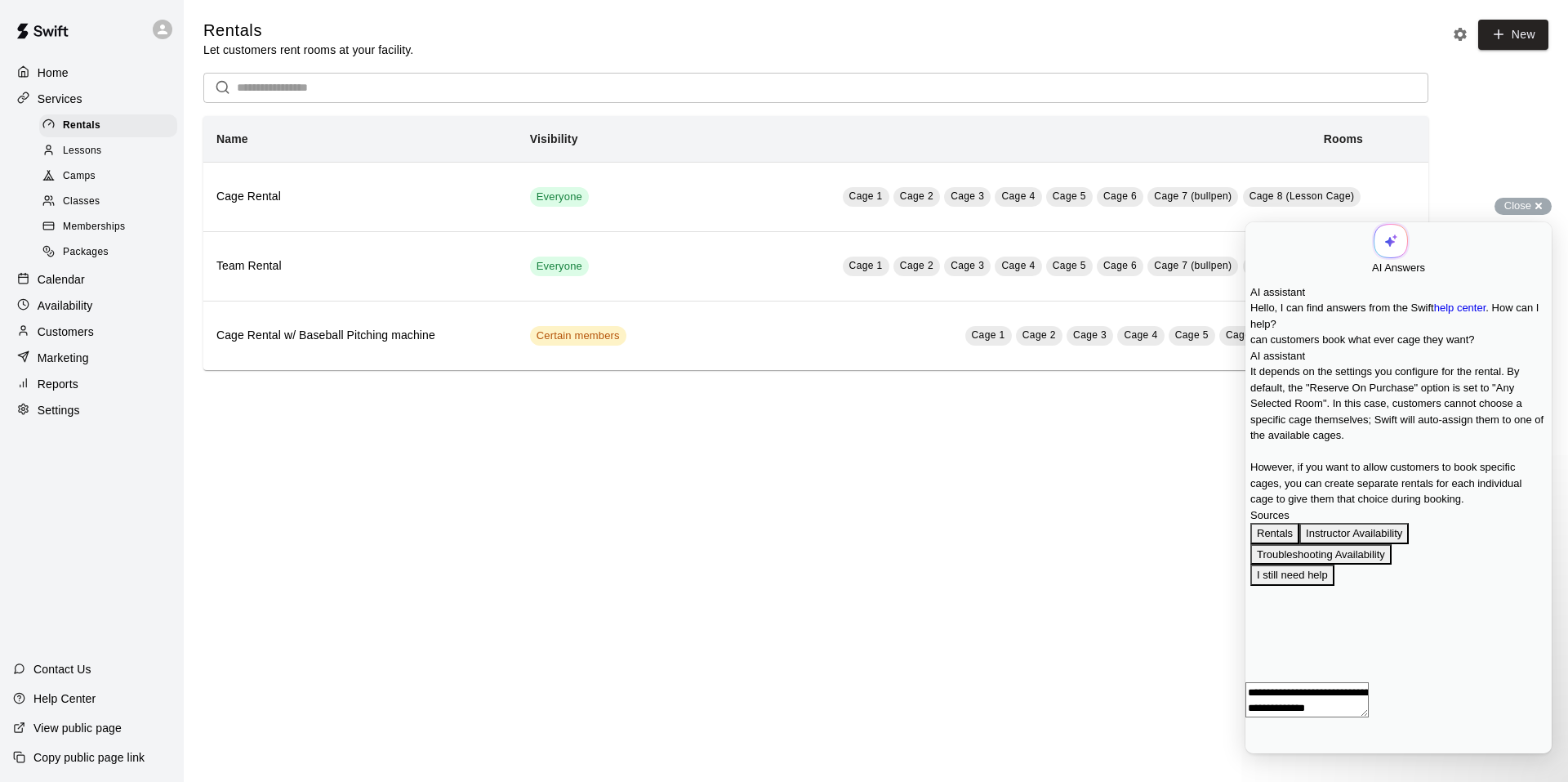
click at [926, 403] on html "Home Services Rentals Lessons Camps Classes Memberships Packages Calendar Avail…" at bounding box center [784, 201] width 1568 height 403
click at [1372, 243] on span "Go back" at bounding box center [1372, 249] width 0 height 12
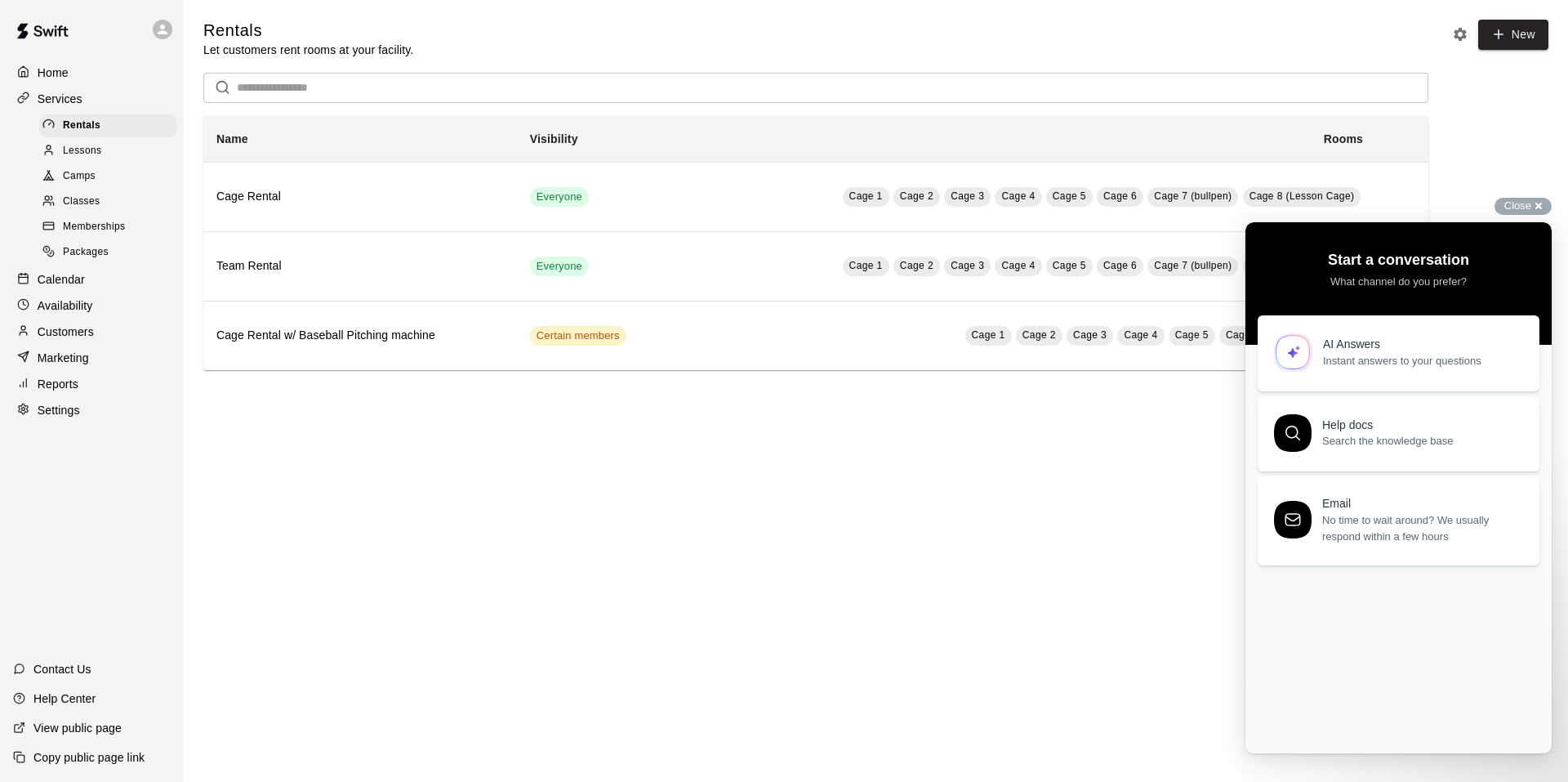
click at [1095, 403] on html "Home Services Rentals Lessons Camps Classes Memberships Packages Calendar Avail…" at bounding box center [784, 201] width 1568 height 403
click at [1532, 207] on div "Close cross-small" at bounding box center [1523, 205] width 58 height 17
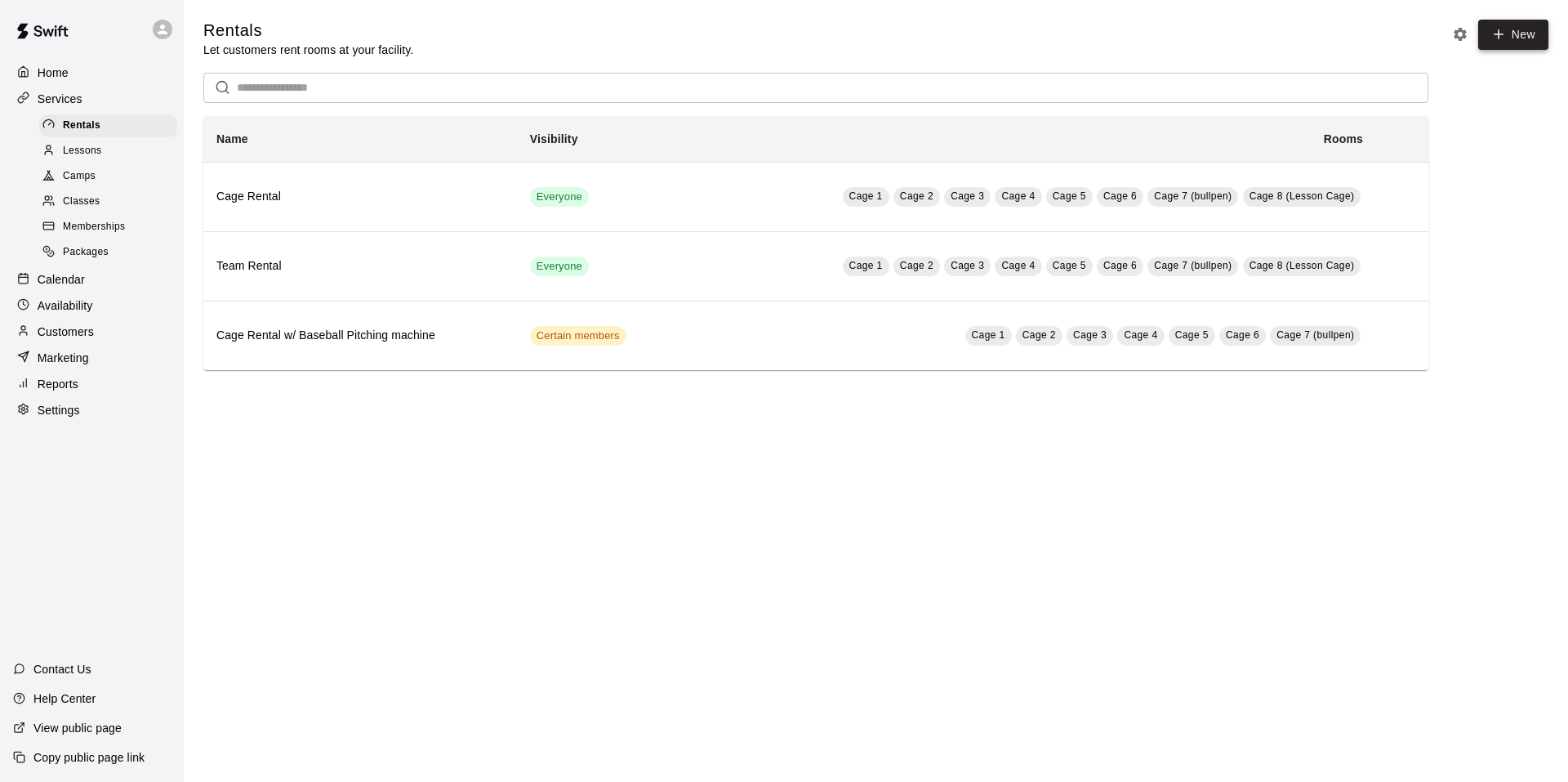
click at [1530, 39] on link "New" at bounding box center [1513, 35] width 70 height 30
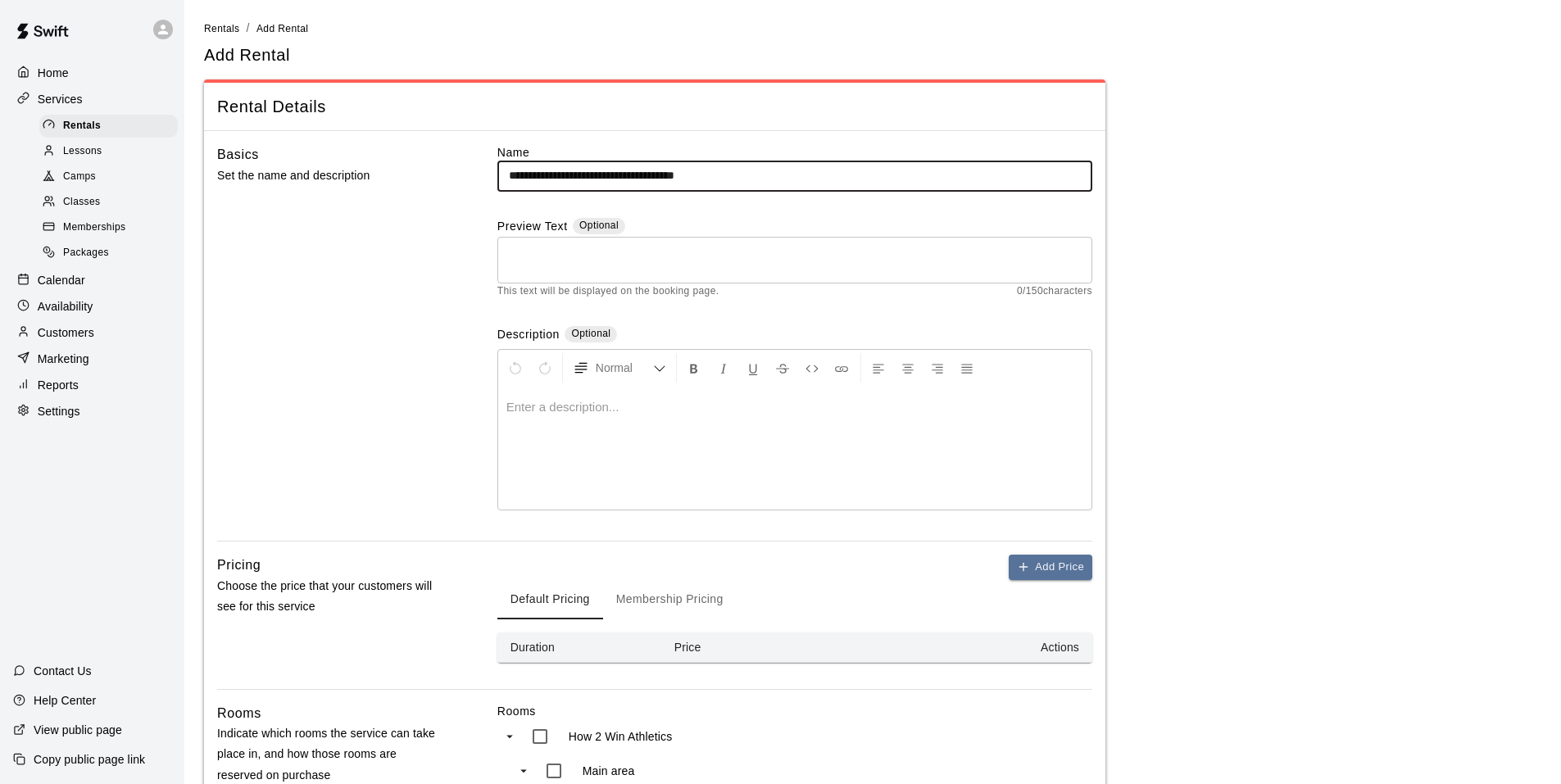
type input "**********"
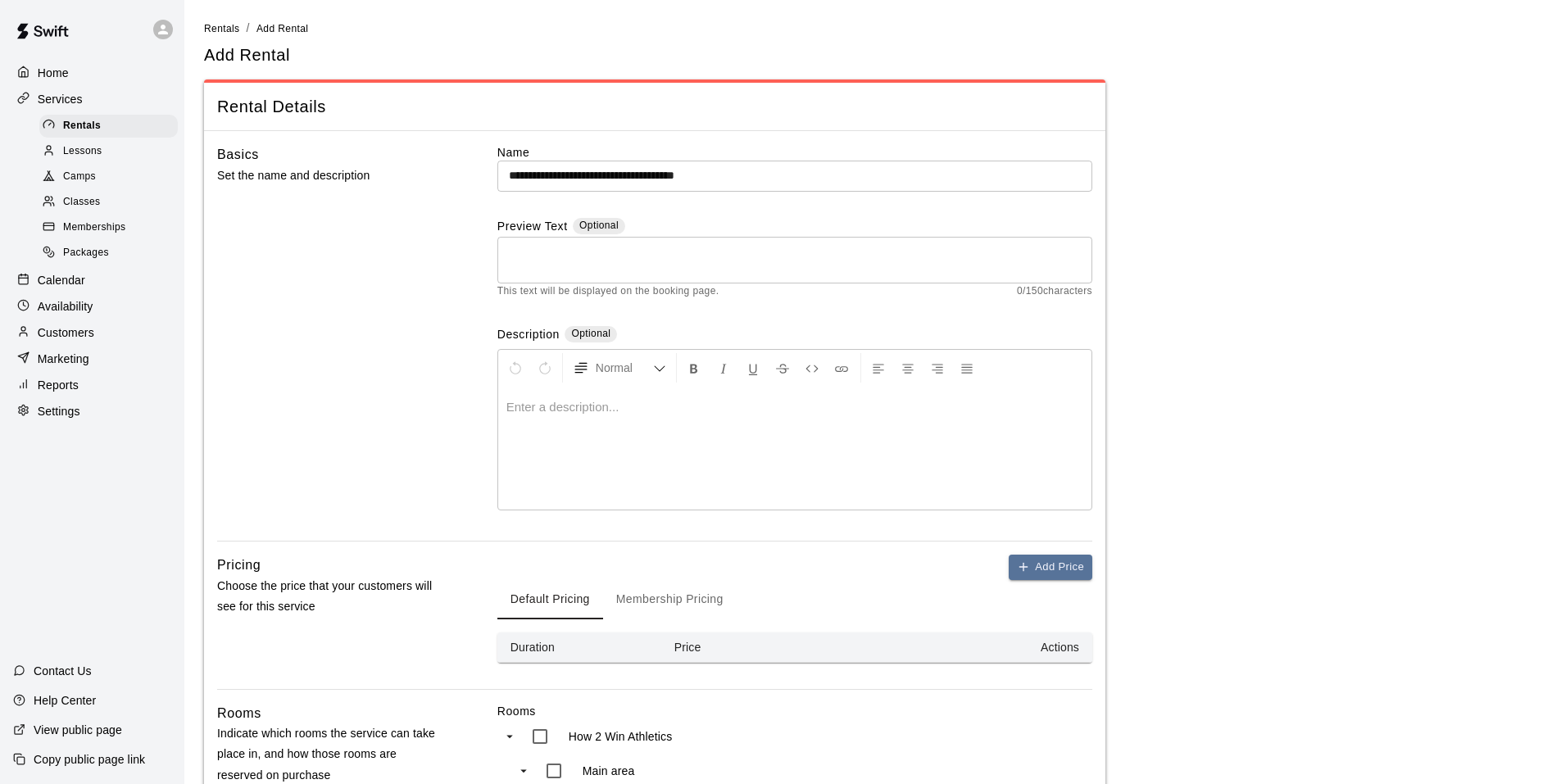
click at [619, 437] on div at bounding box center [795, 447] width 593 height 123
drag, startPoint x: 678, startPoint y: 604, endPoint x: 760, endPoint y: 619, distance: 83.4
click at [678, 604] on button "Membership Pricing" at bounding box center [670, 599] width 133 height 39
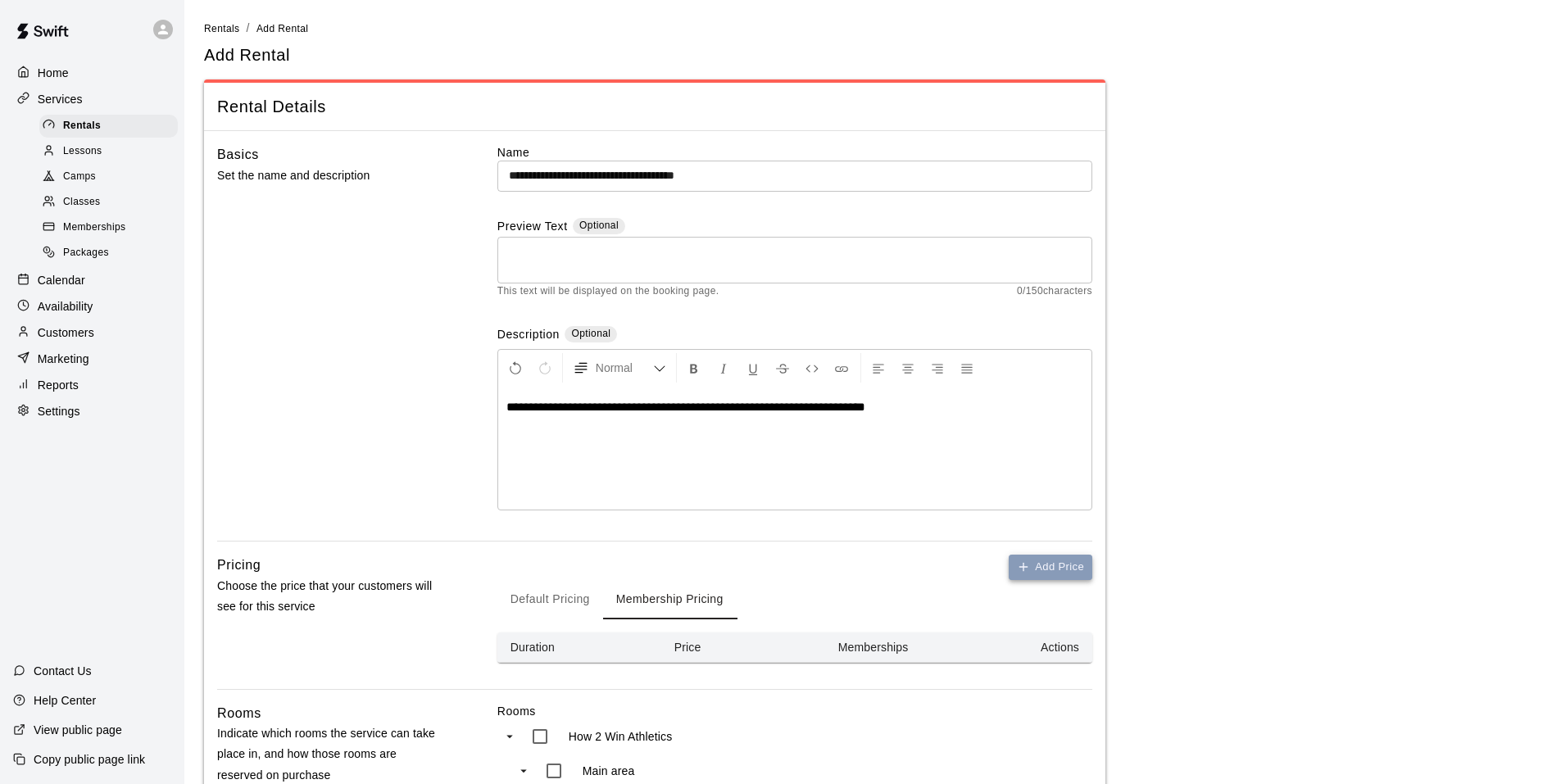
click at [1027, 566] on icon "button" at bounding box center [1023, 566] width 13 height 13
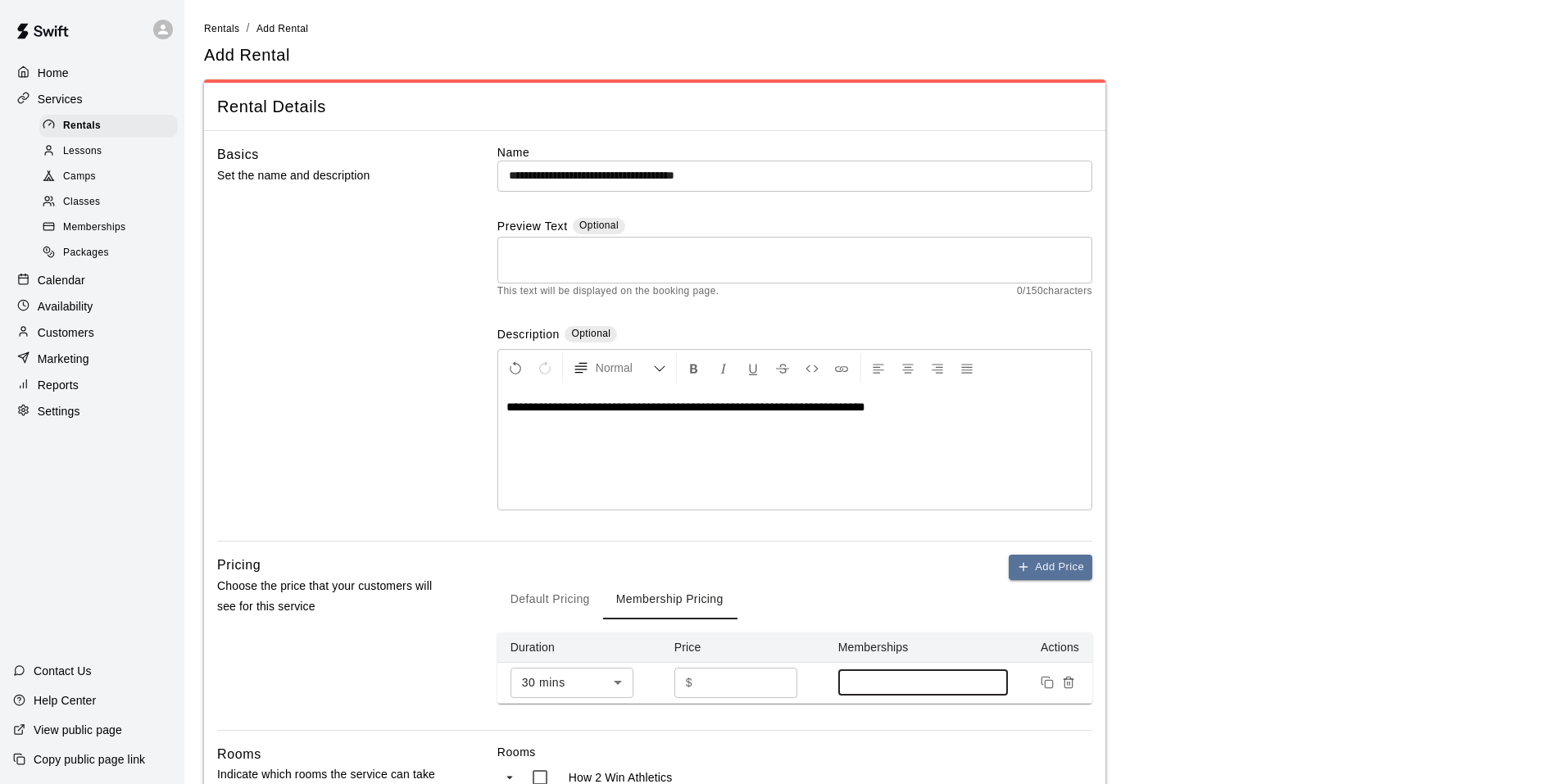
click at [878, 680] on input at bounding box center [923, 682] width 154 height 13
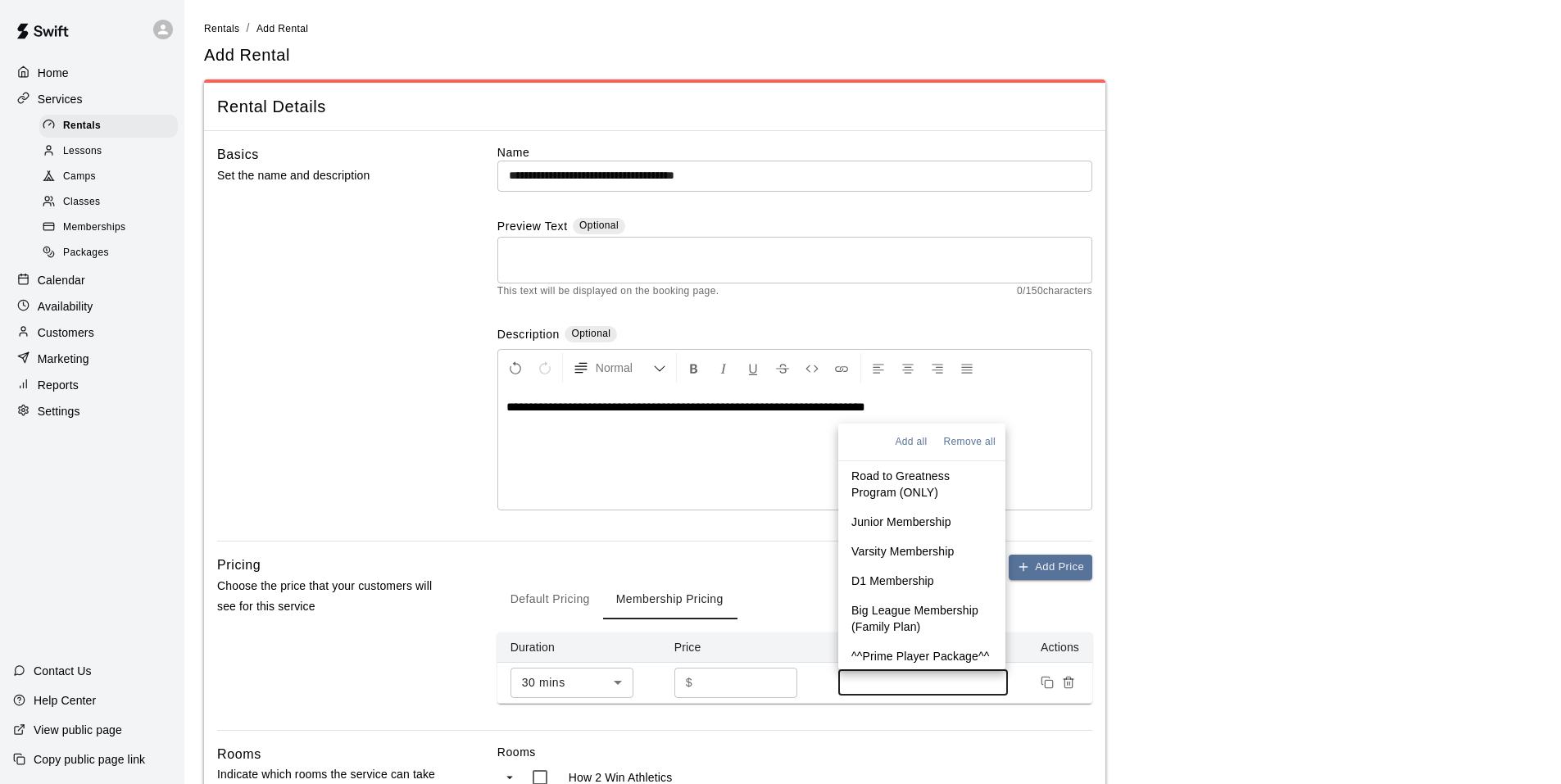
click at [897, 573] on p "D1 Membership" at bounding box center [892, 581] width 83 height 16
click at [968, 677] on div "D1 Membership" at bounding box center [923, 684] width 170 height 33
click at [930, 614] on p "Big League Membership (Family Plan)" at bounding box center [922, 616] width 141 height 33
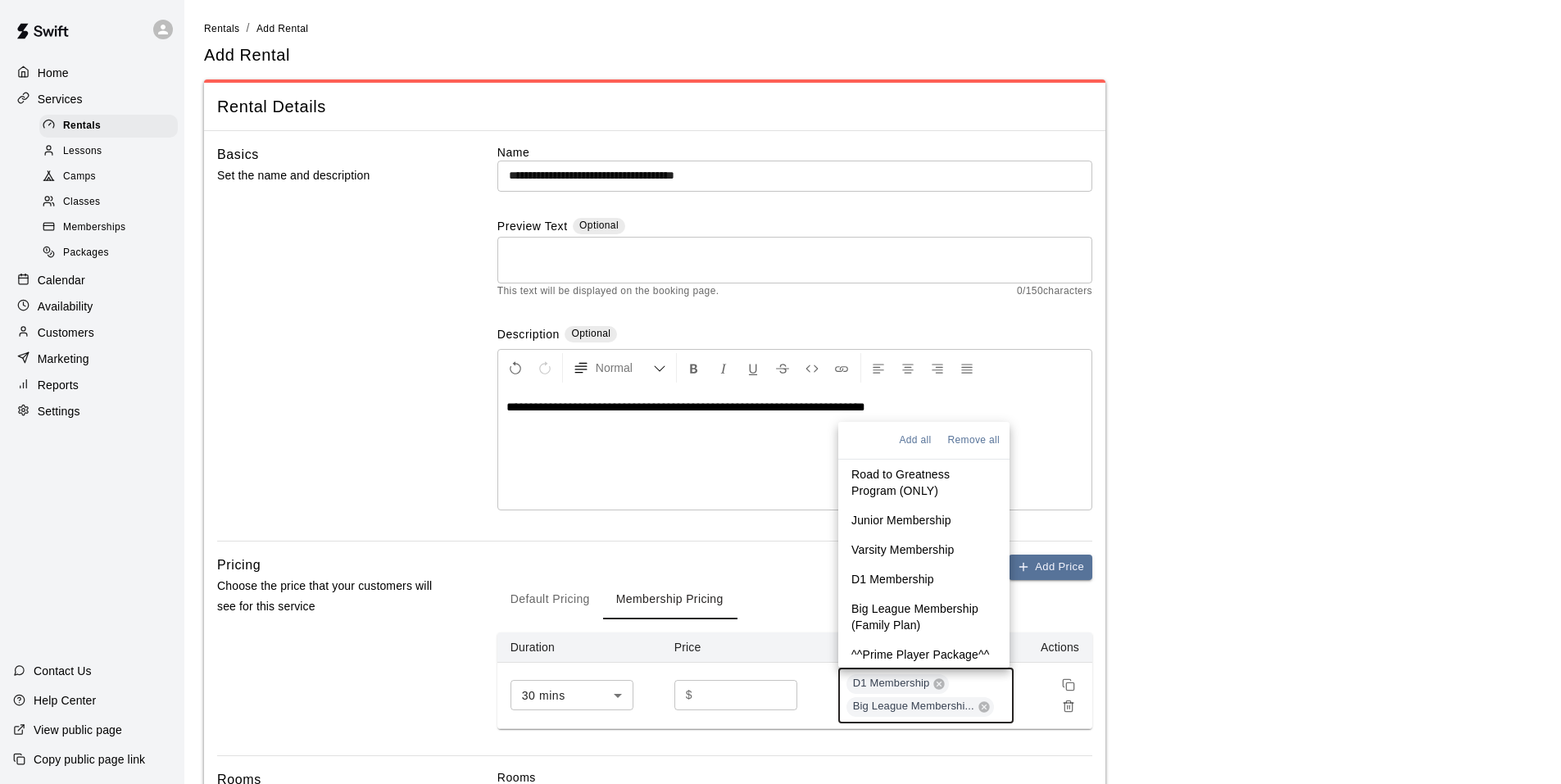
click at [980, 679] on div "D1 Membership Big League Membershi..." at bounding box center [926, 695] width 176 height 56
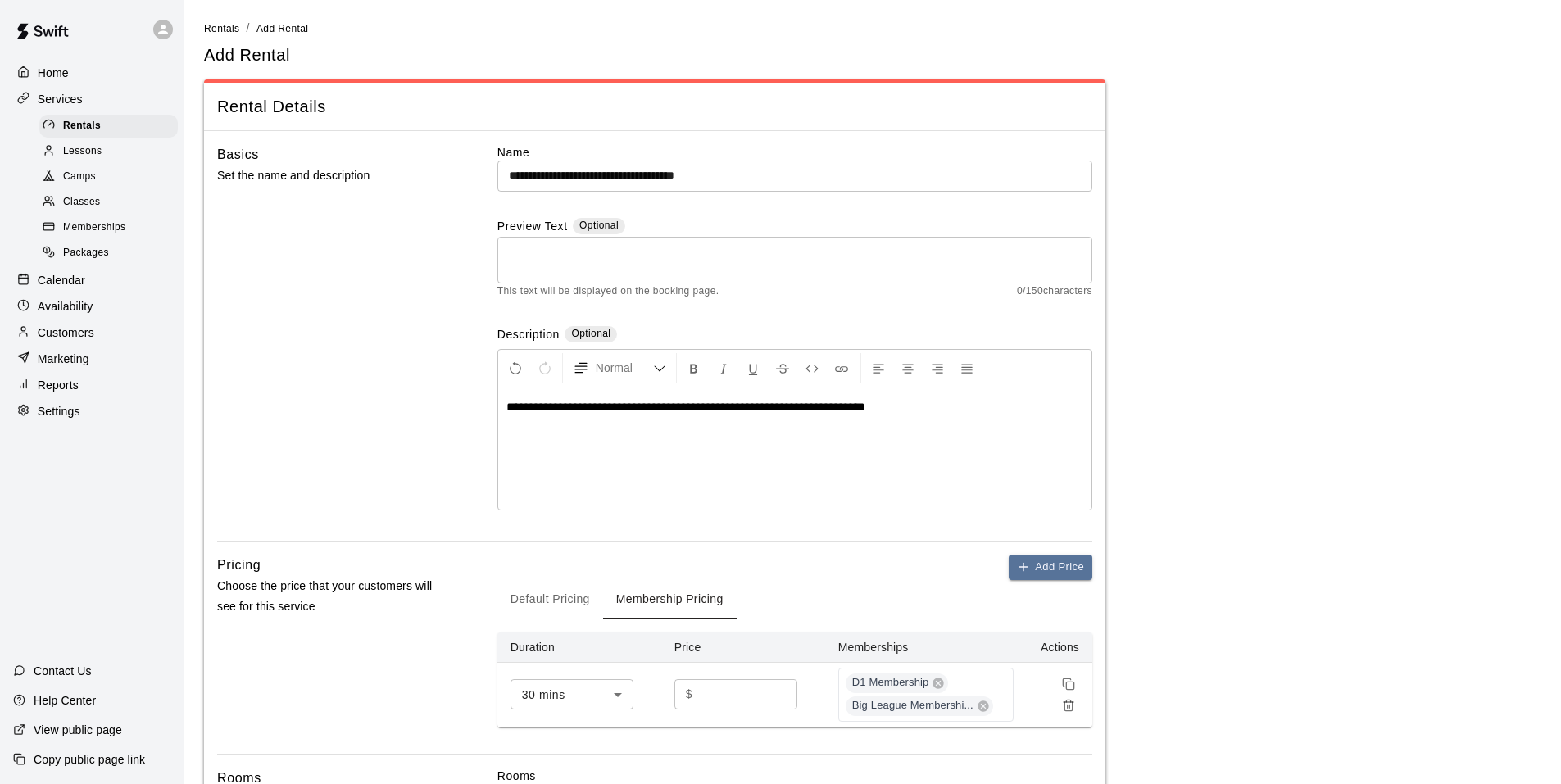
click at [1090, 610] on div "Default Pricing Membership Pricing" at bounding box center [795, 599] width 595 height 39
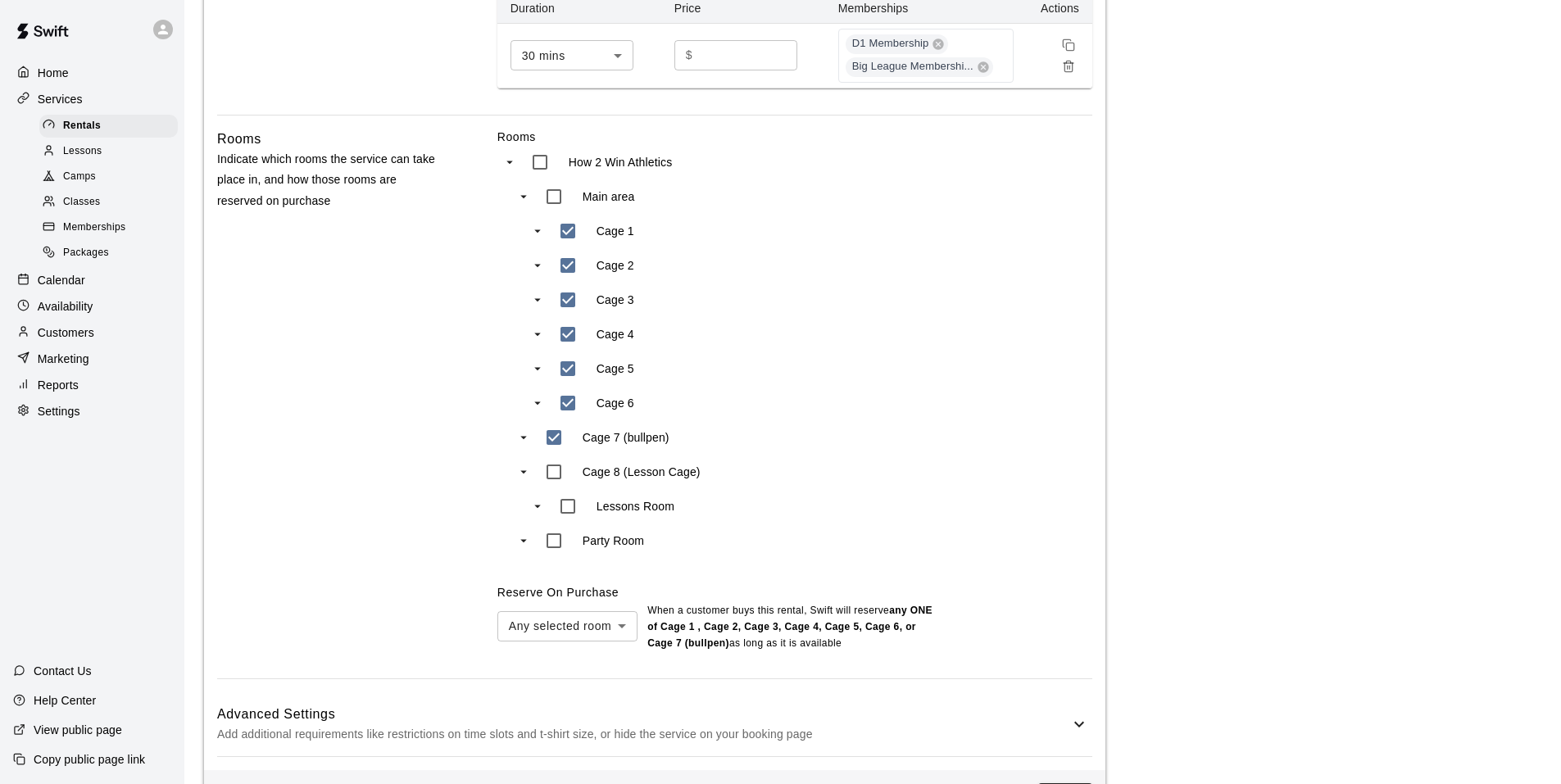
scroll to position [704, 0]
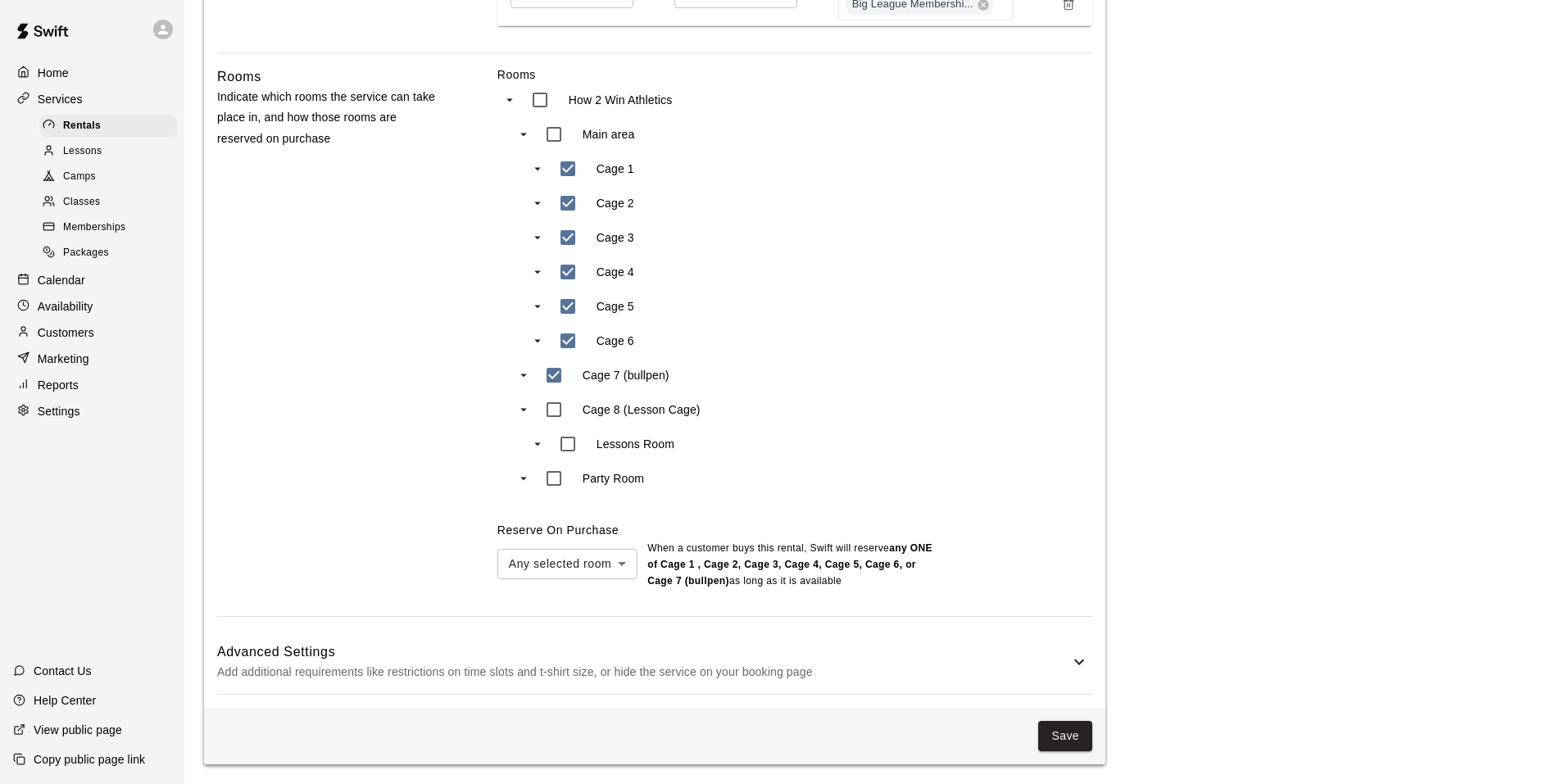
click at [593, 566] on body "**********" at bounding box center [780, 41] width 1561 height 1485
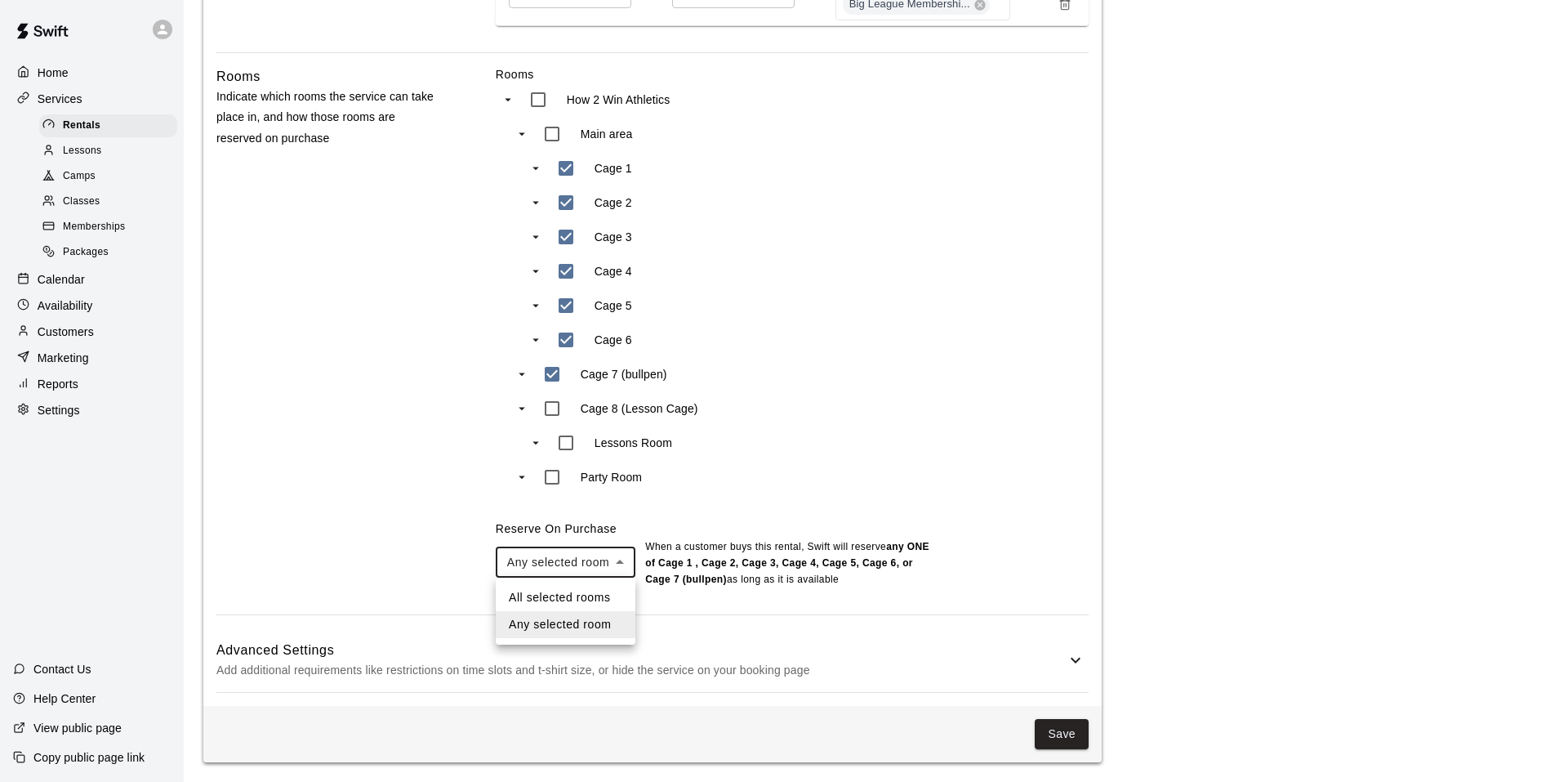
click at [591, 602] on li "All selected rooms" at bounding box center [566, 598] width 140 height 27
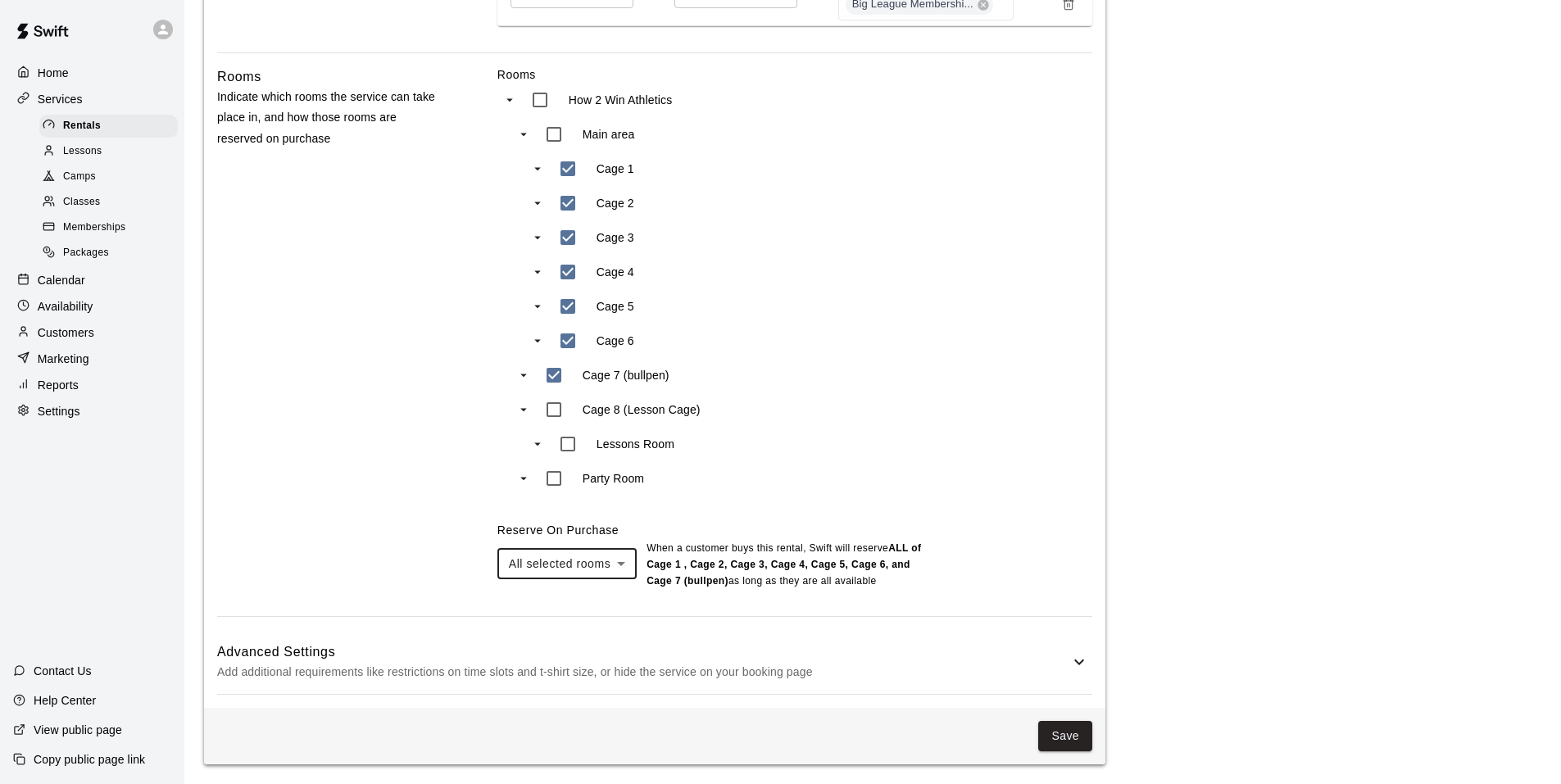
click at [610, 566] on body "**********" at bounding box center [780, 41] width 1561 height 1485
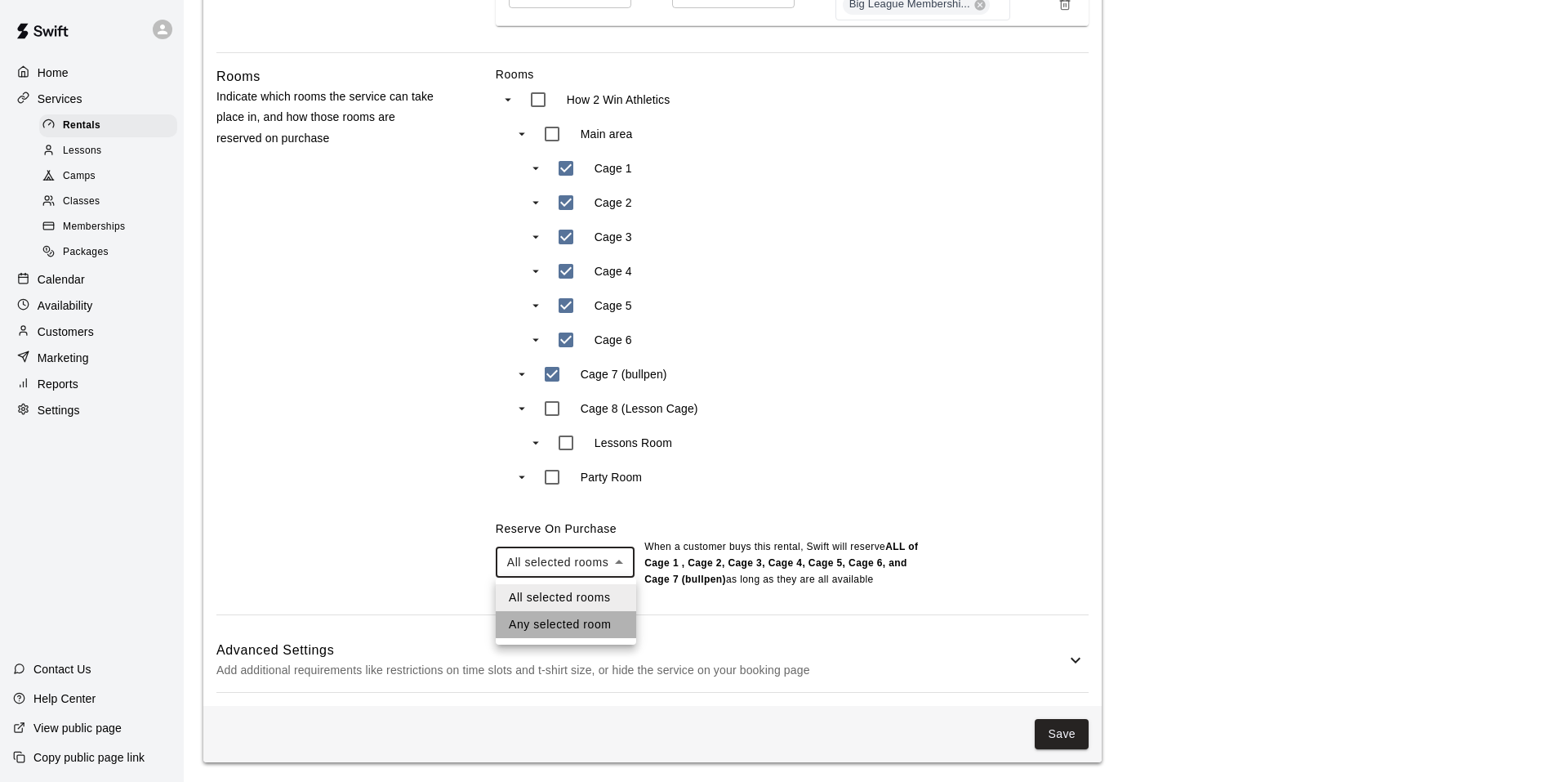
click at [573, 623] on li "Any selected room" at bounding box center [566, 624] width 141 height 27
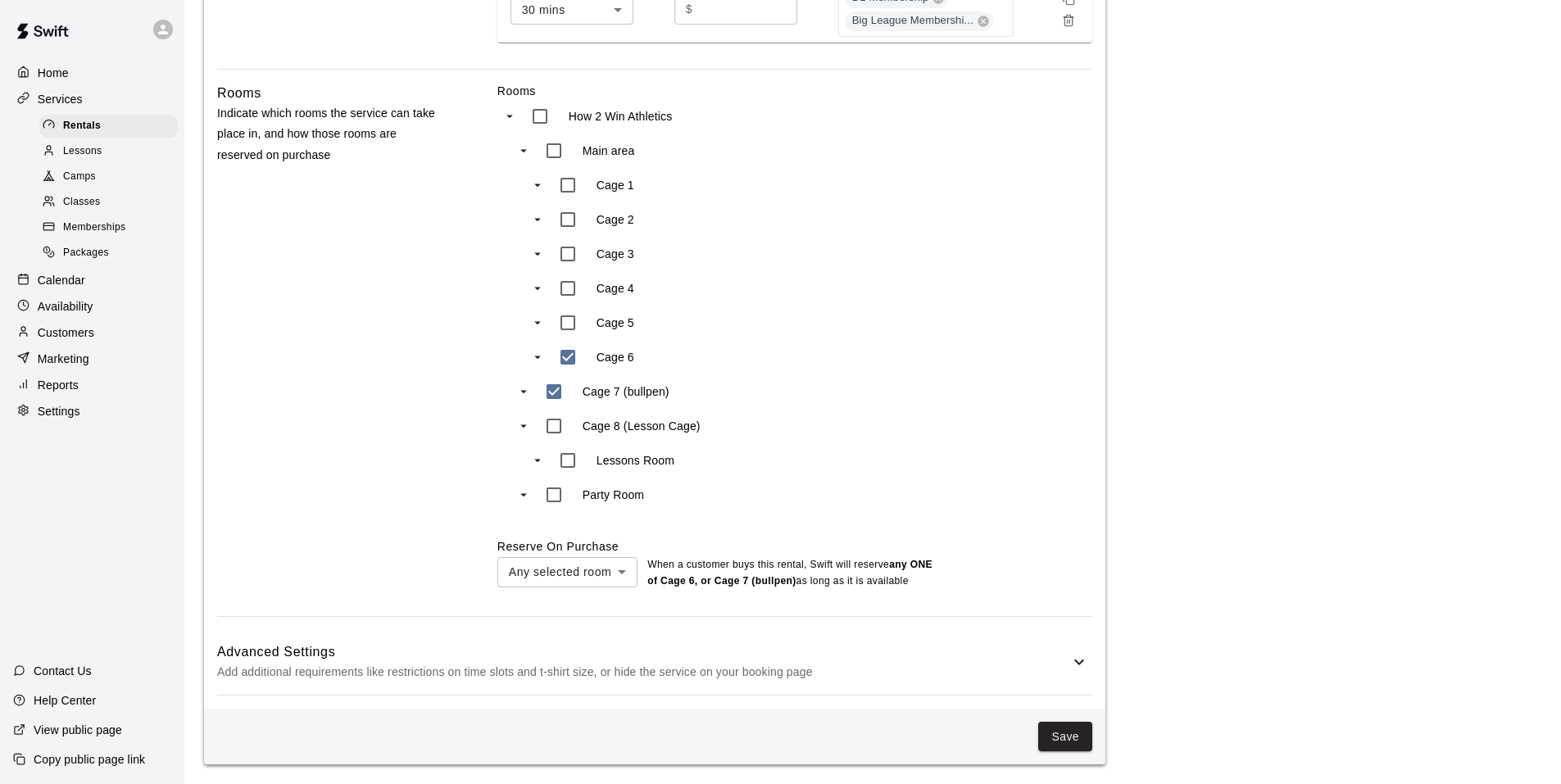
scroll to position [687, 0]
type input "***"
click at [1052, 741] on button "Save" at bounding box center [1065, 737] width 54 height 30
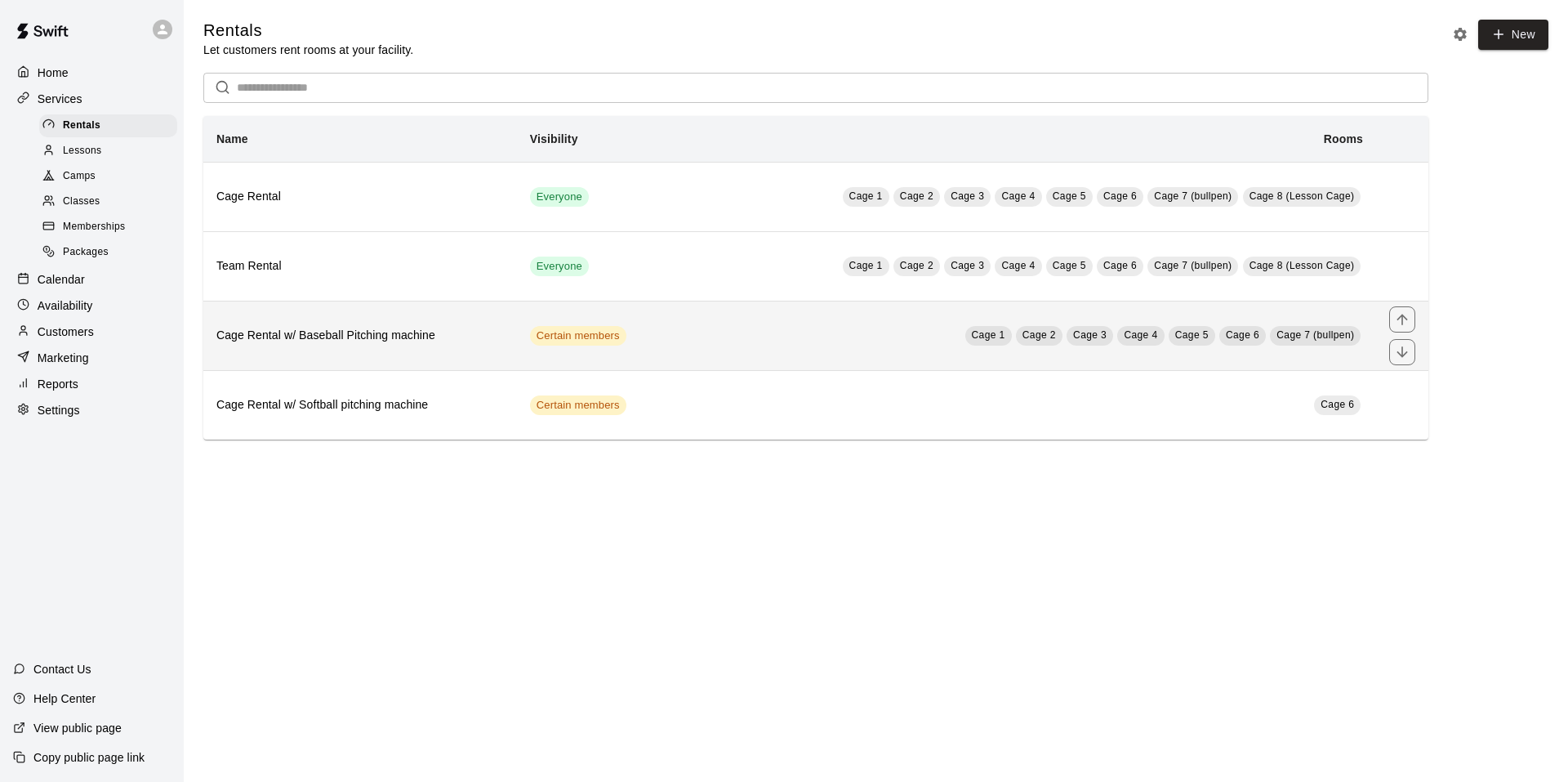
click at [713, 353] on td "Cage 1 Cage 2 Cage 3 Cage 4 Cage 5 Cage 6 Cage 7 (bullpen)" at bounding box center [1024, 336] width 702 height 69
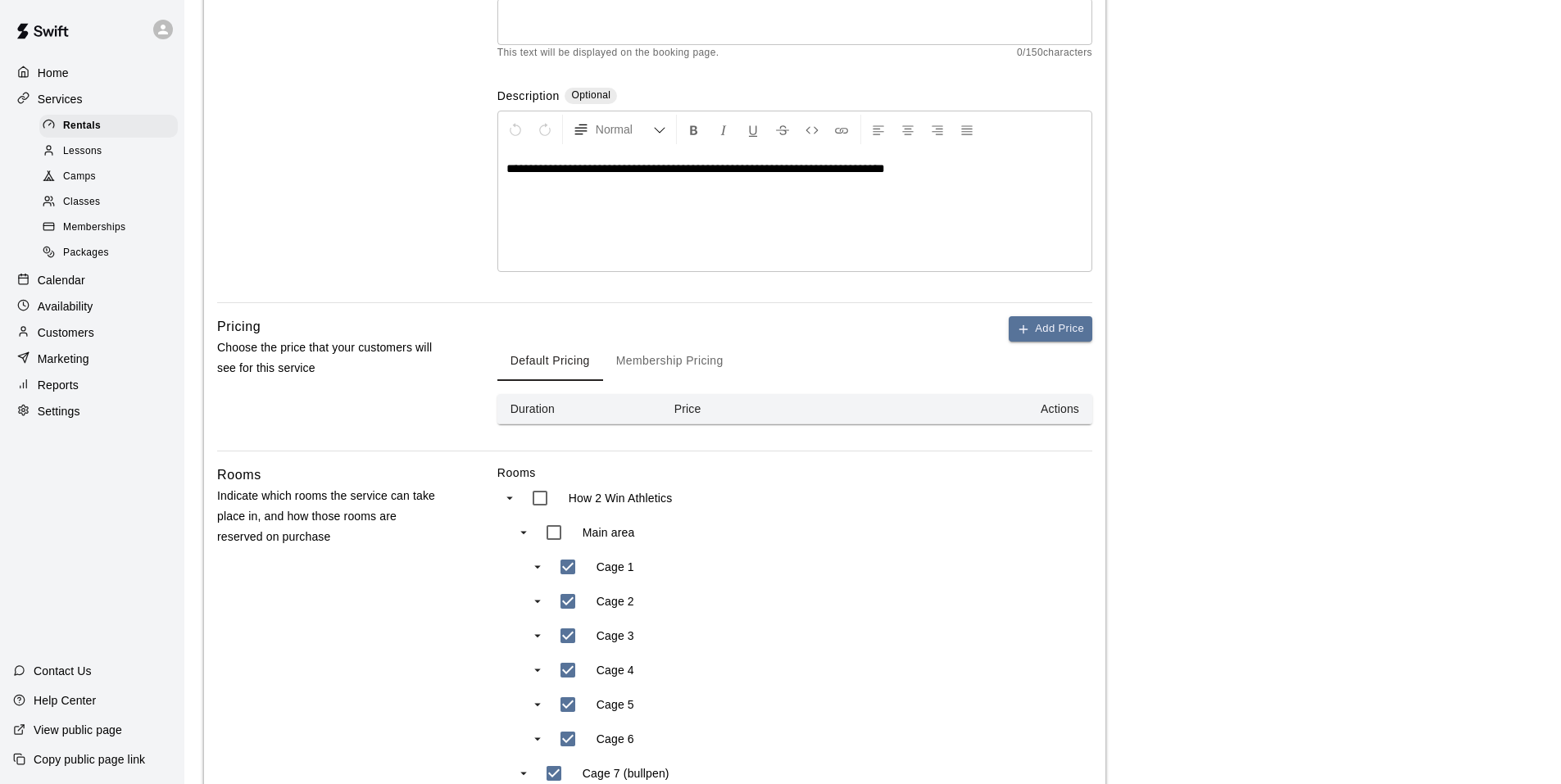
scroll to position [328, 0]
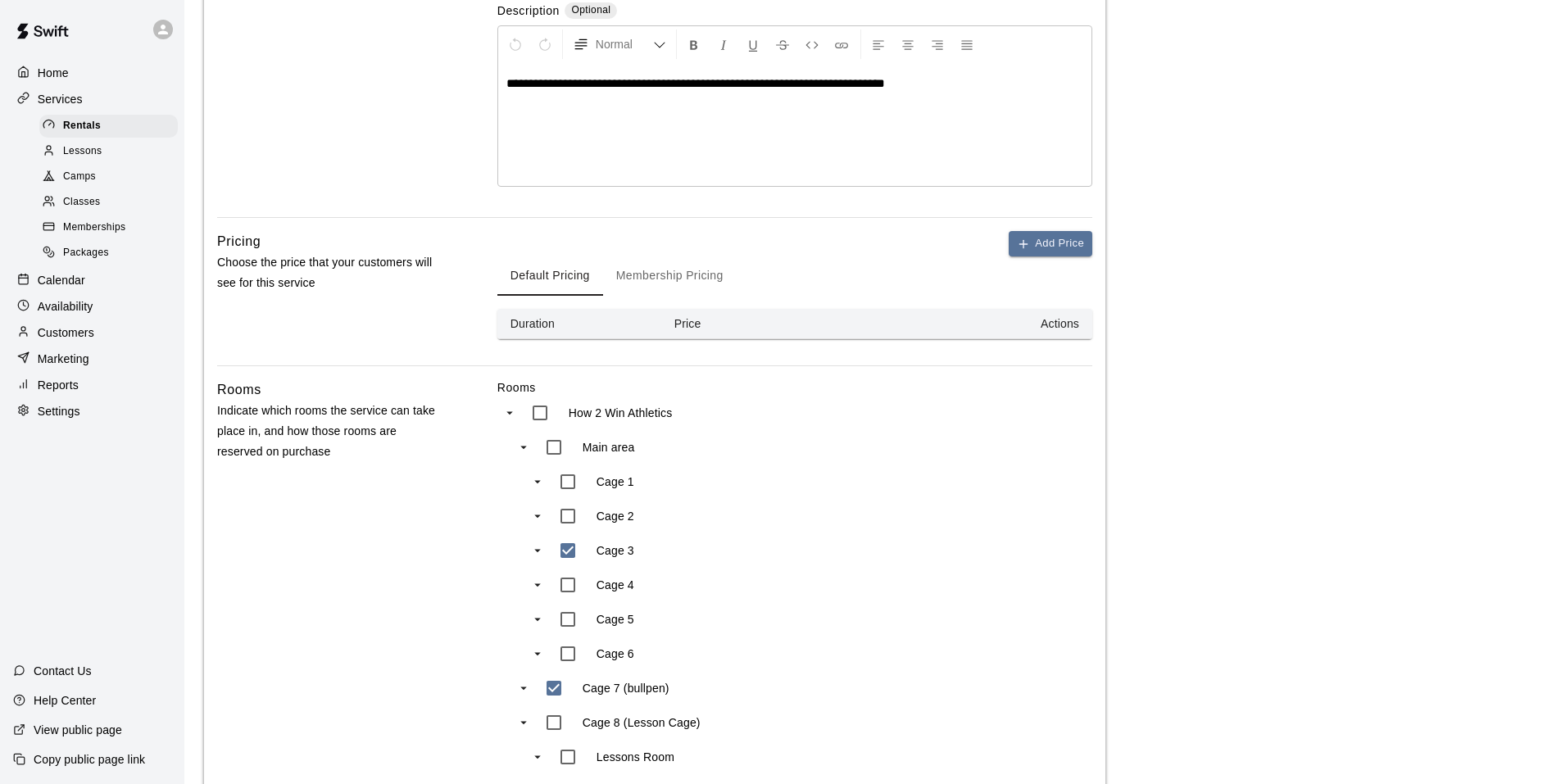
click at [685, 279] on button "Membership Pricing" at bounding box center [670, 276] width 133 height 39
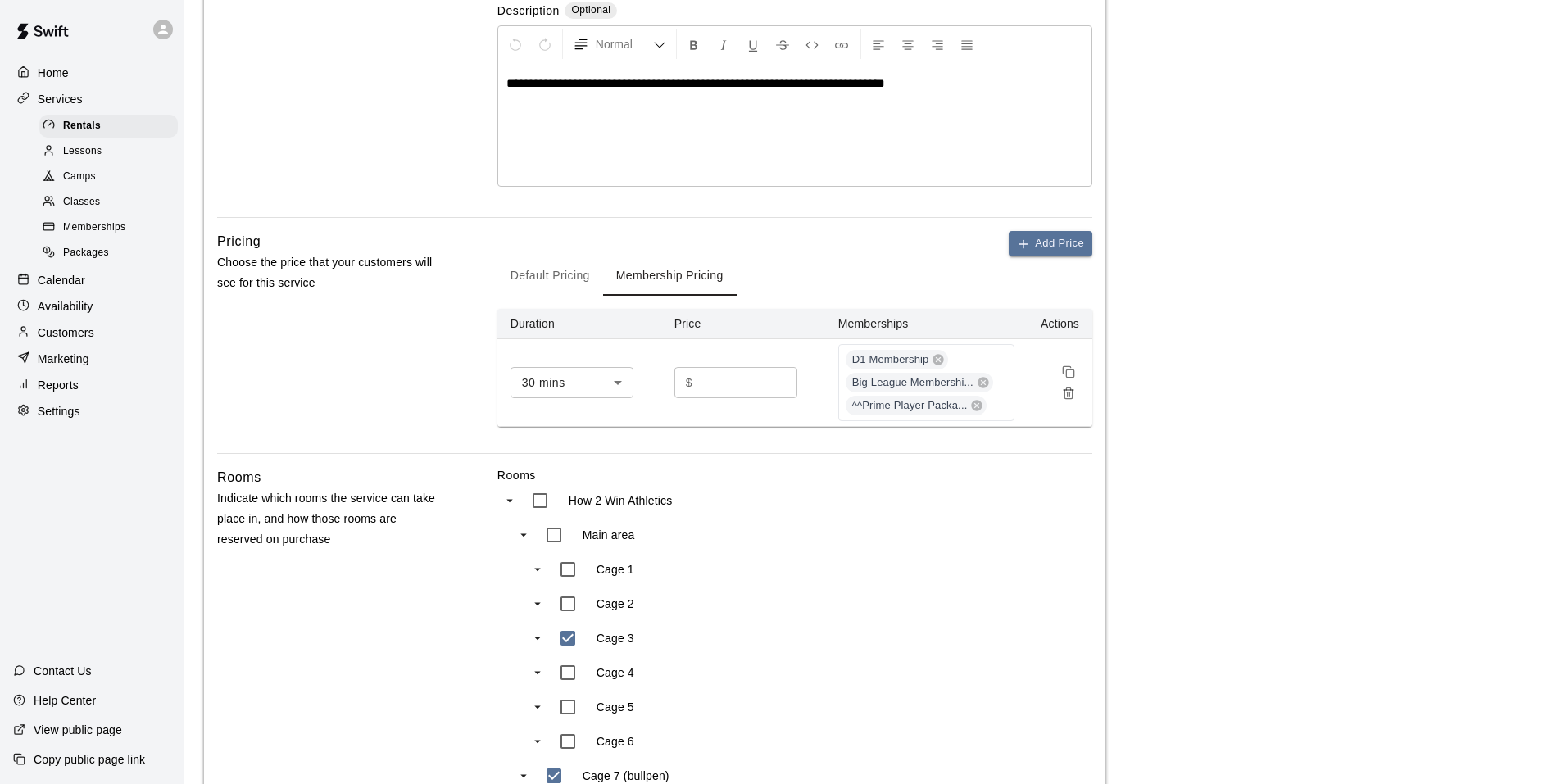
click at [582, 278] on button "Default Pricing" at bounding box center [550, 276] width 106 height 39
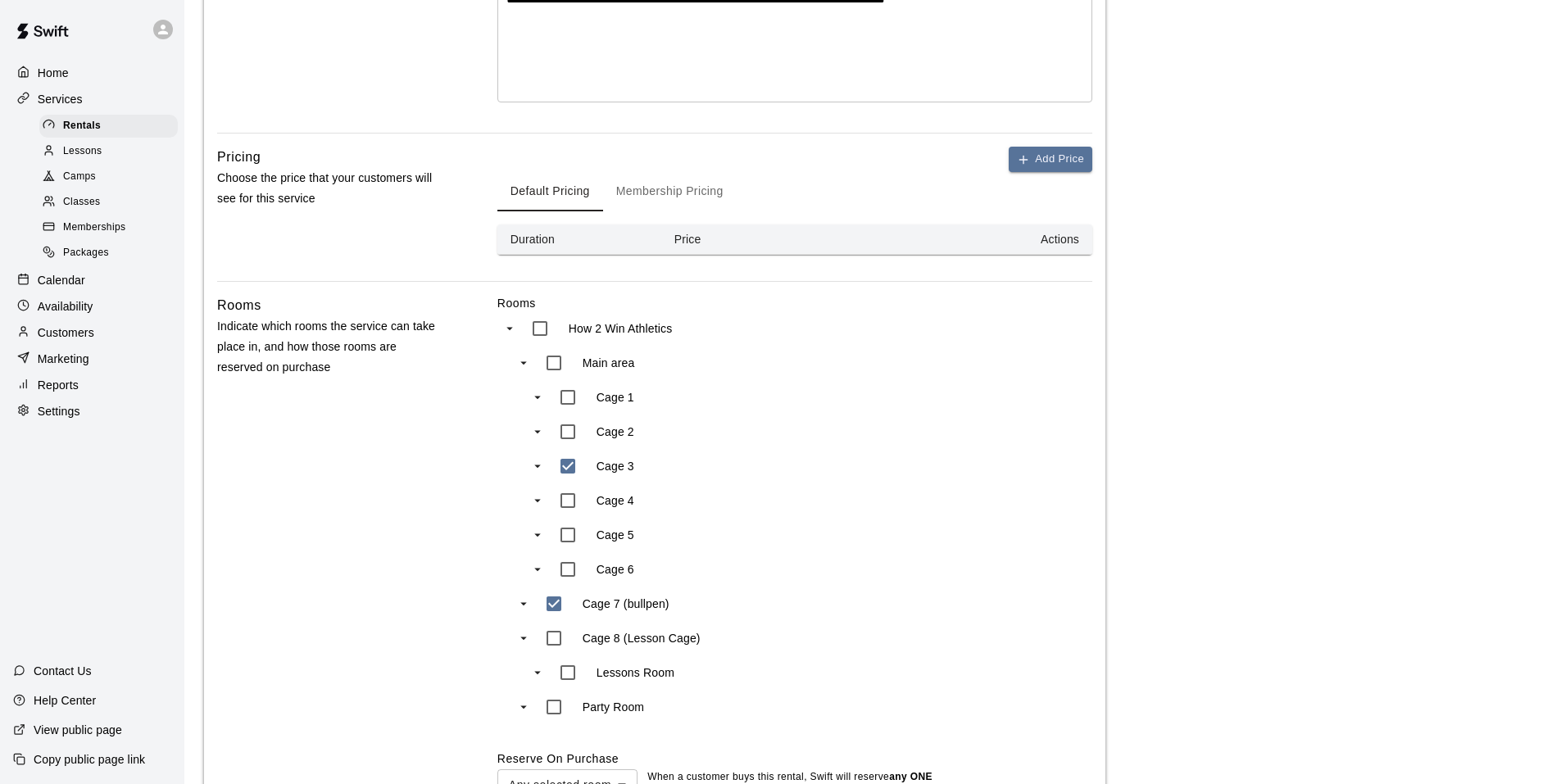
scroll to position [492, 0]
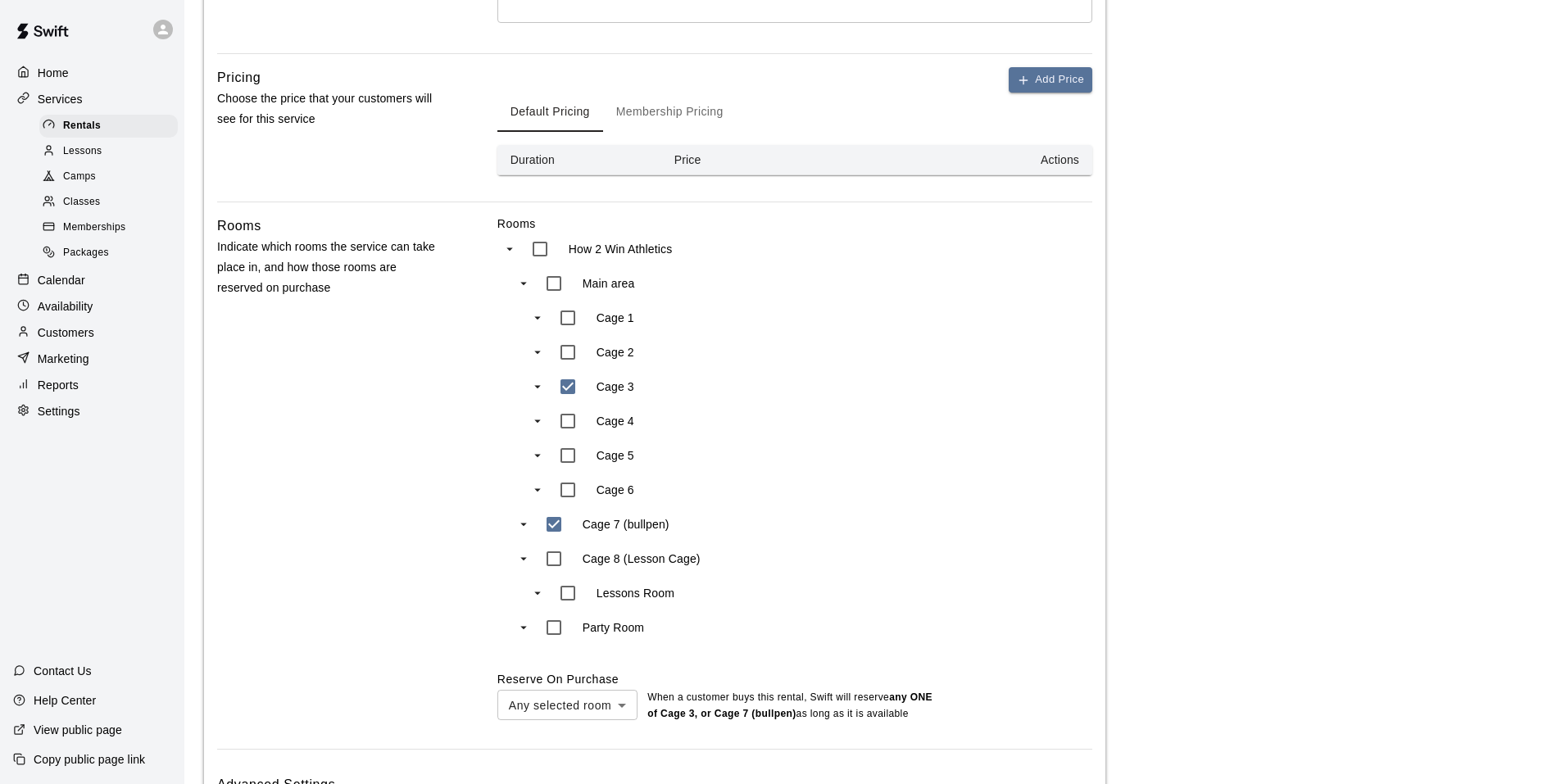
type input "***"
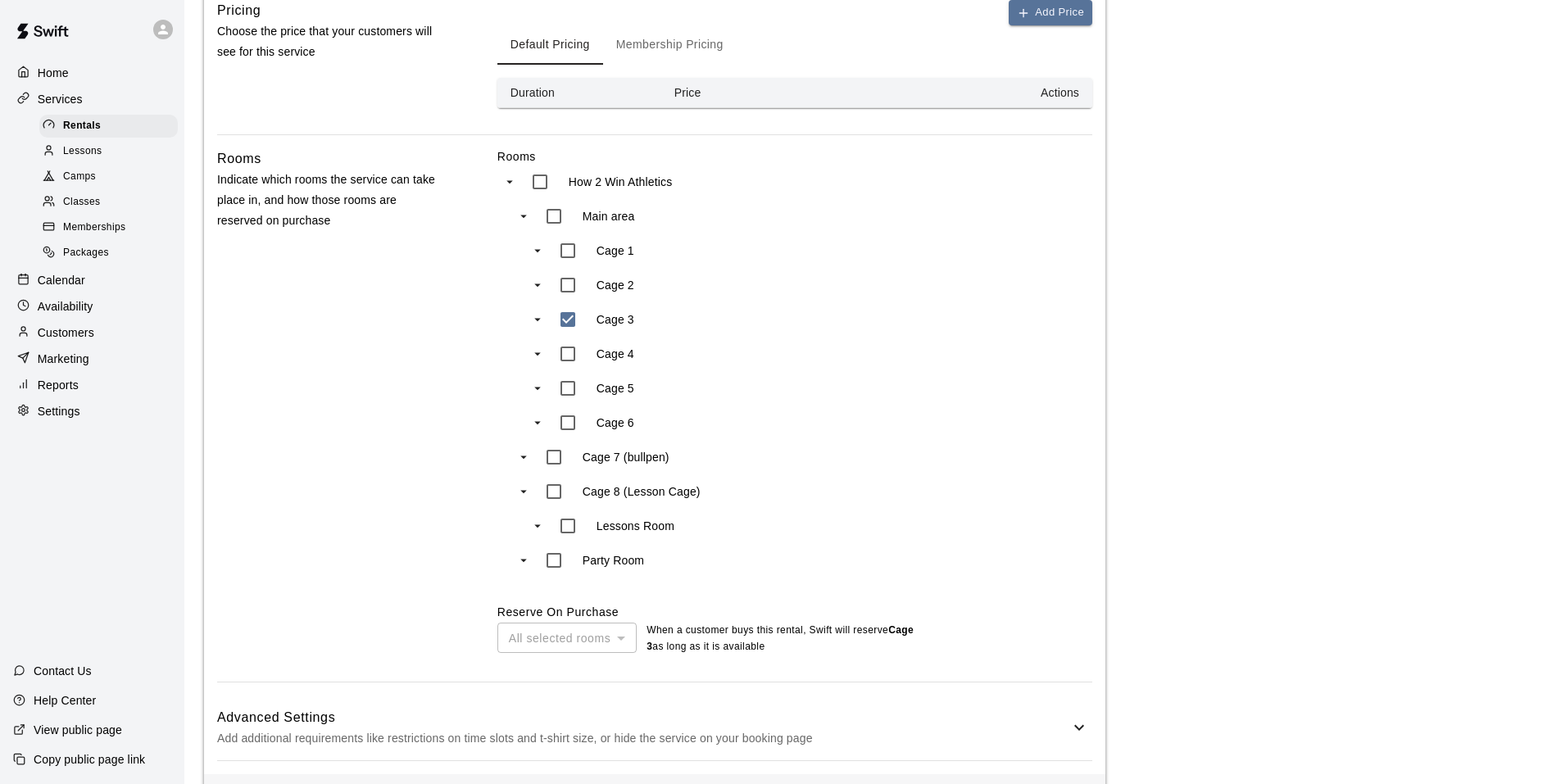
scroll to position [627, 0]
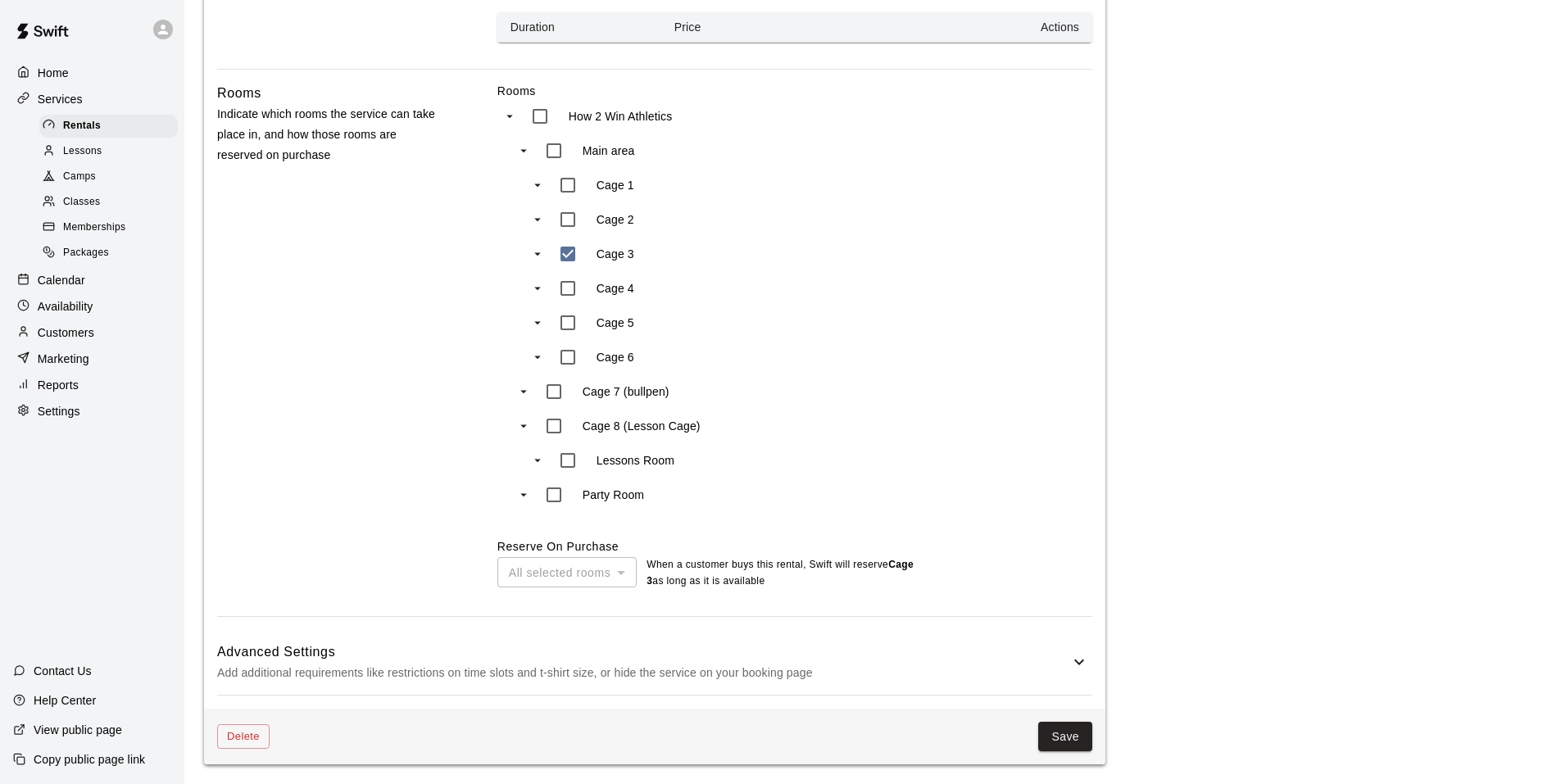
click at [771, 630] on div "Advanced Settings Add additional requirements like restrictions on time slots a…" at bounding box center [654, 661] width 875 height 65
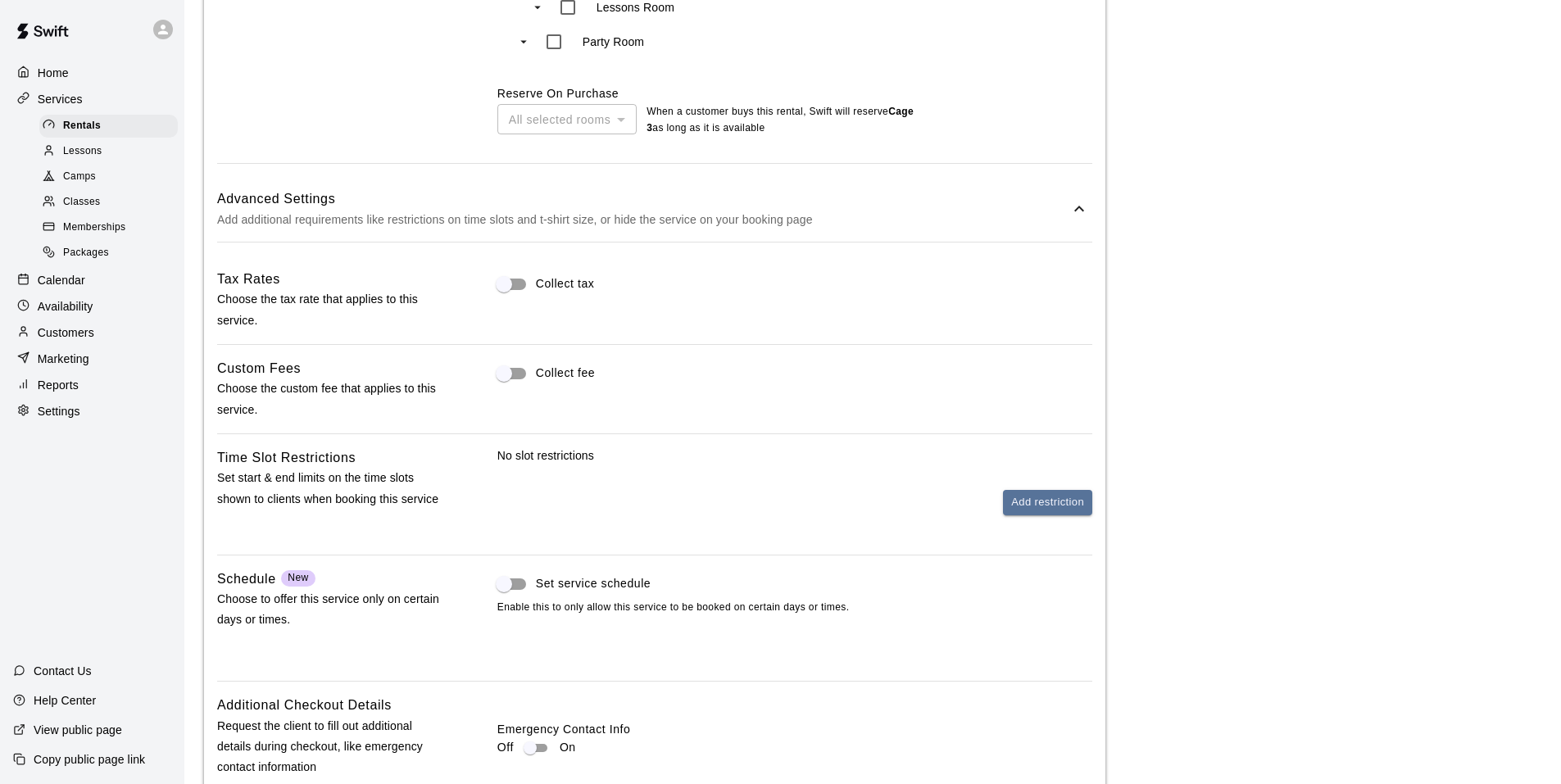
scroll to position [1282, 0]
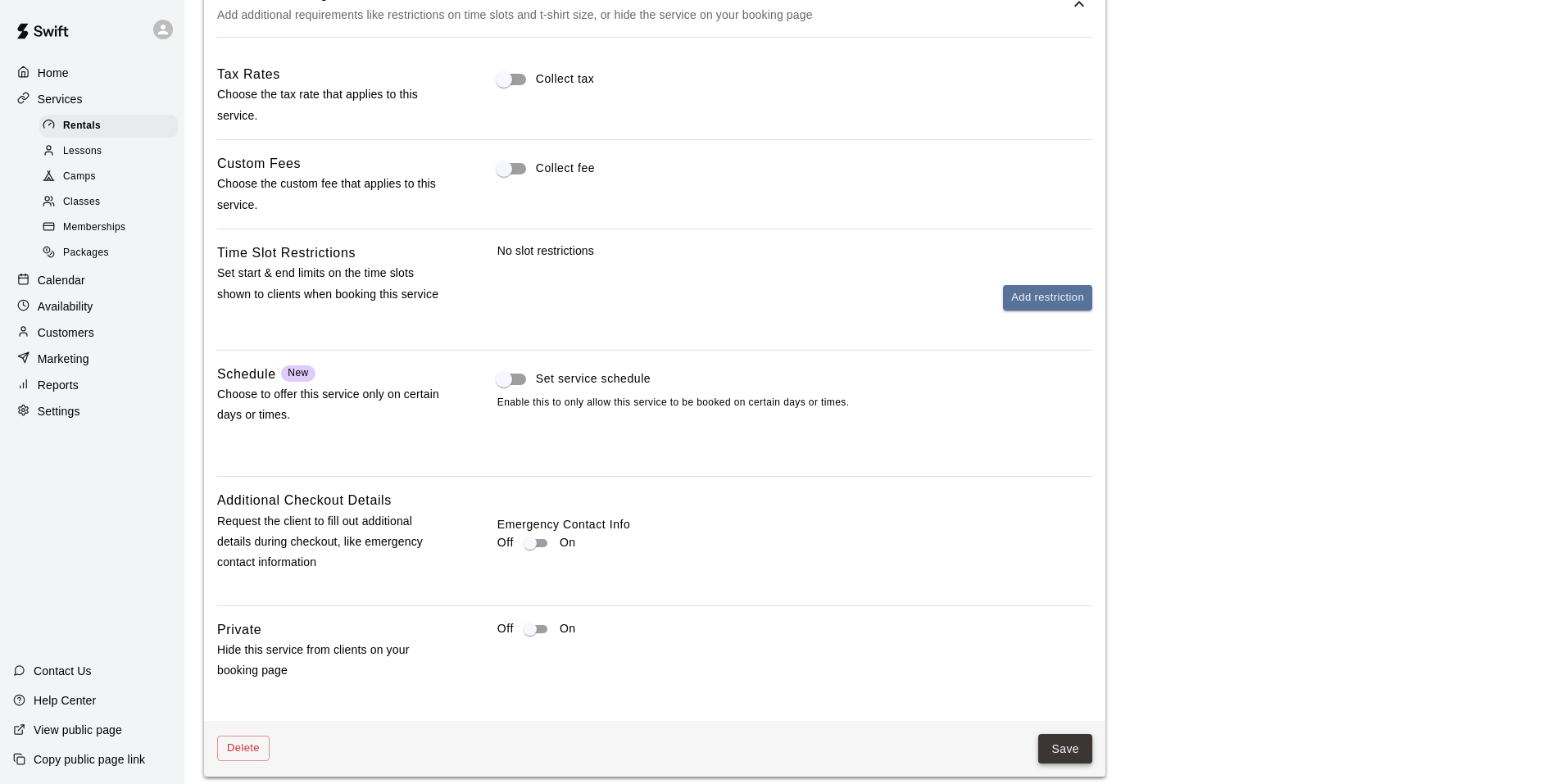
click at [1077, 752] on button "Save" at bounding box center [1065, 749] width 54 height 30
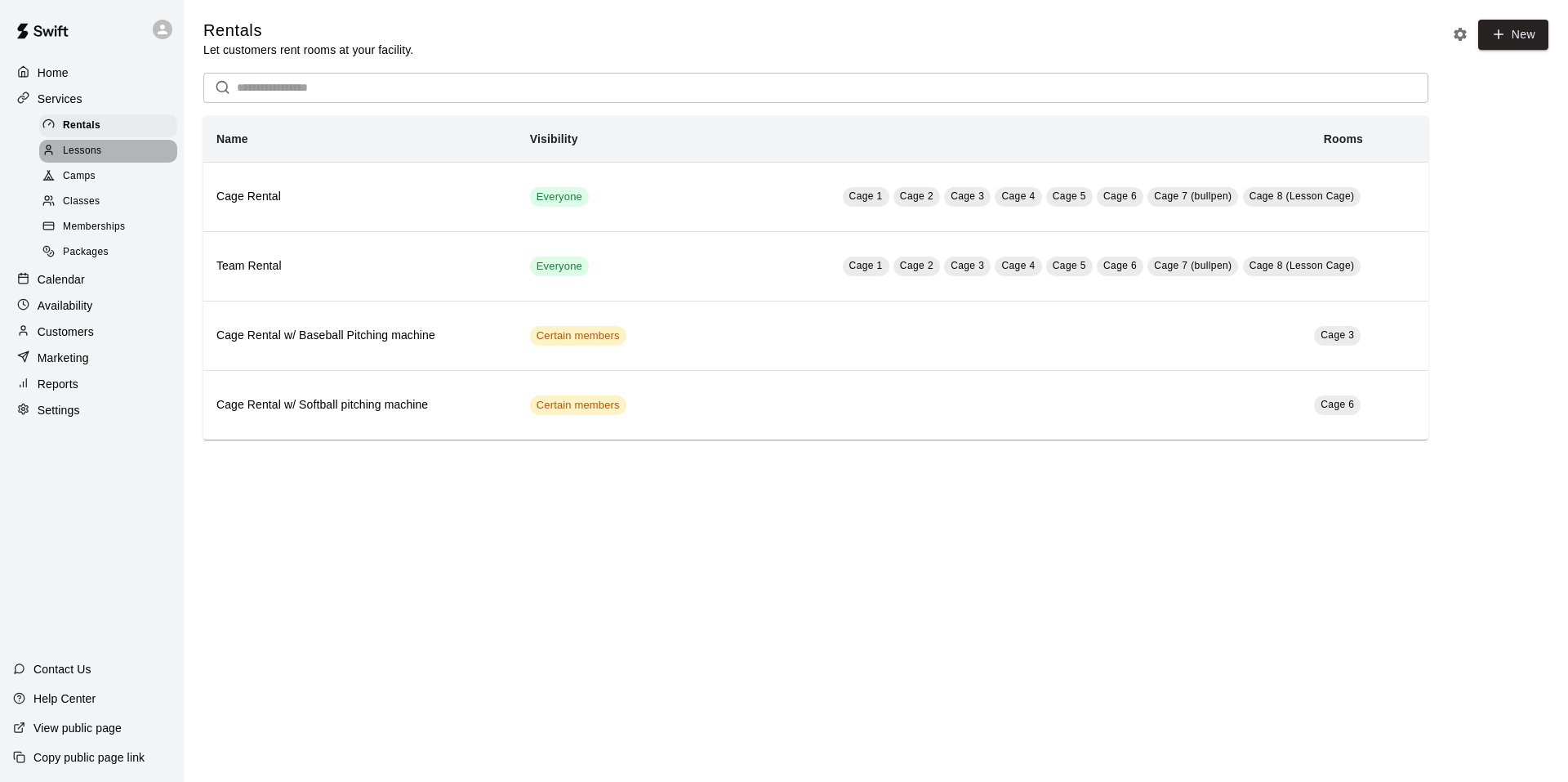
click at [90, 156] on span "Lessons" at bounding box center [82, 151] width 39 height 16
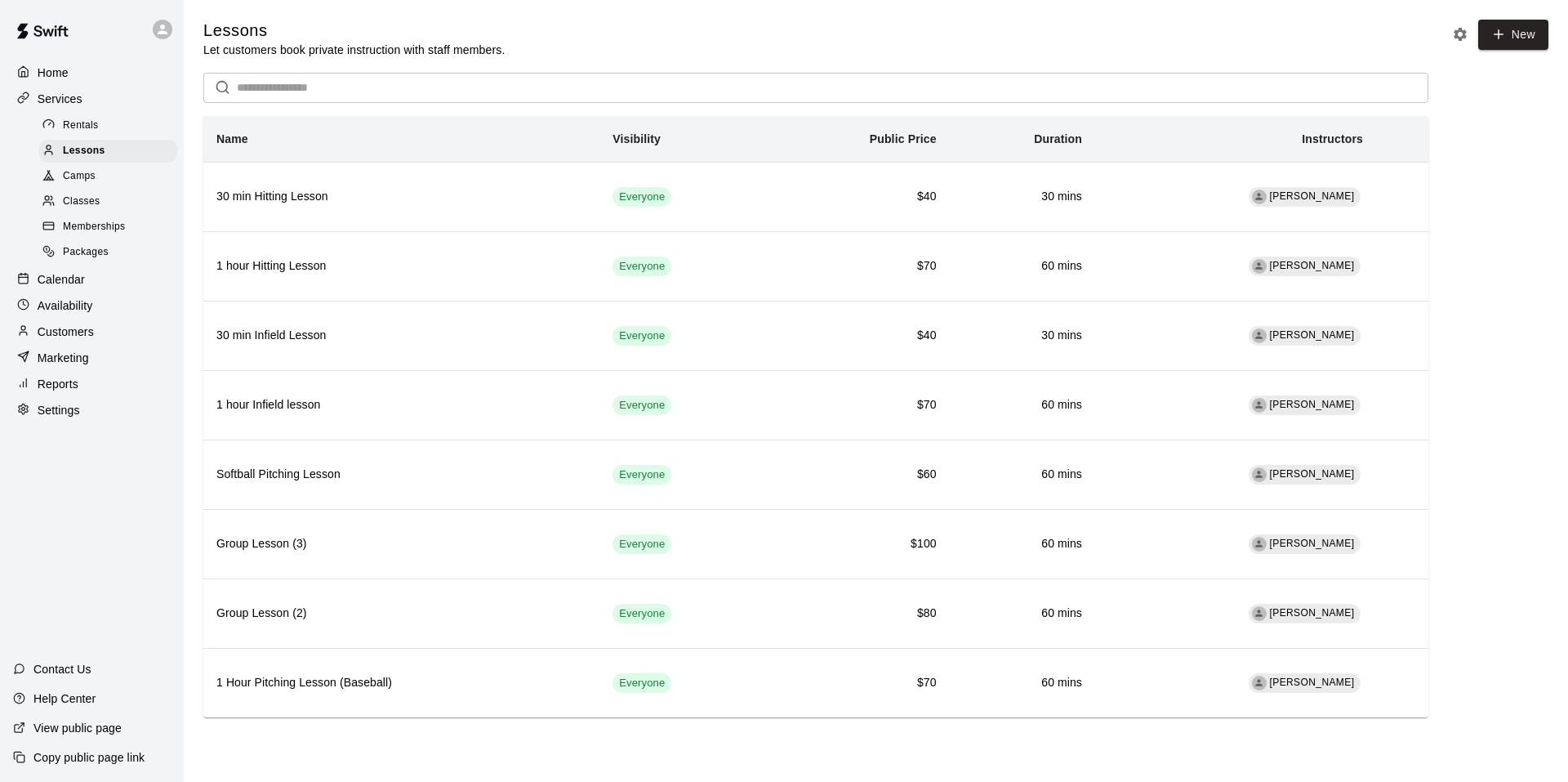
click at [101, 180] on div "Camps" at bounding box center [108, 176] width 138 height 23
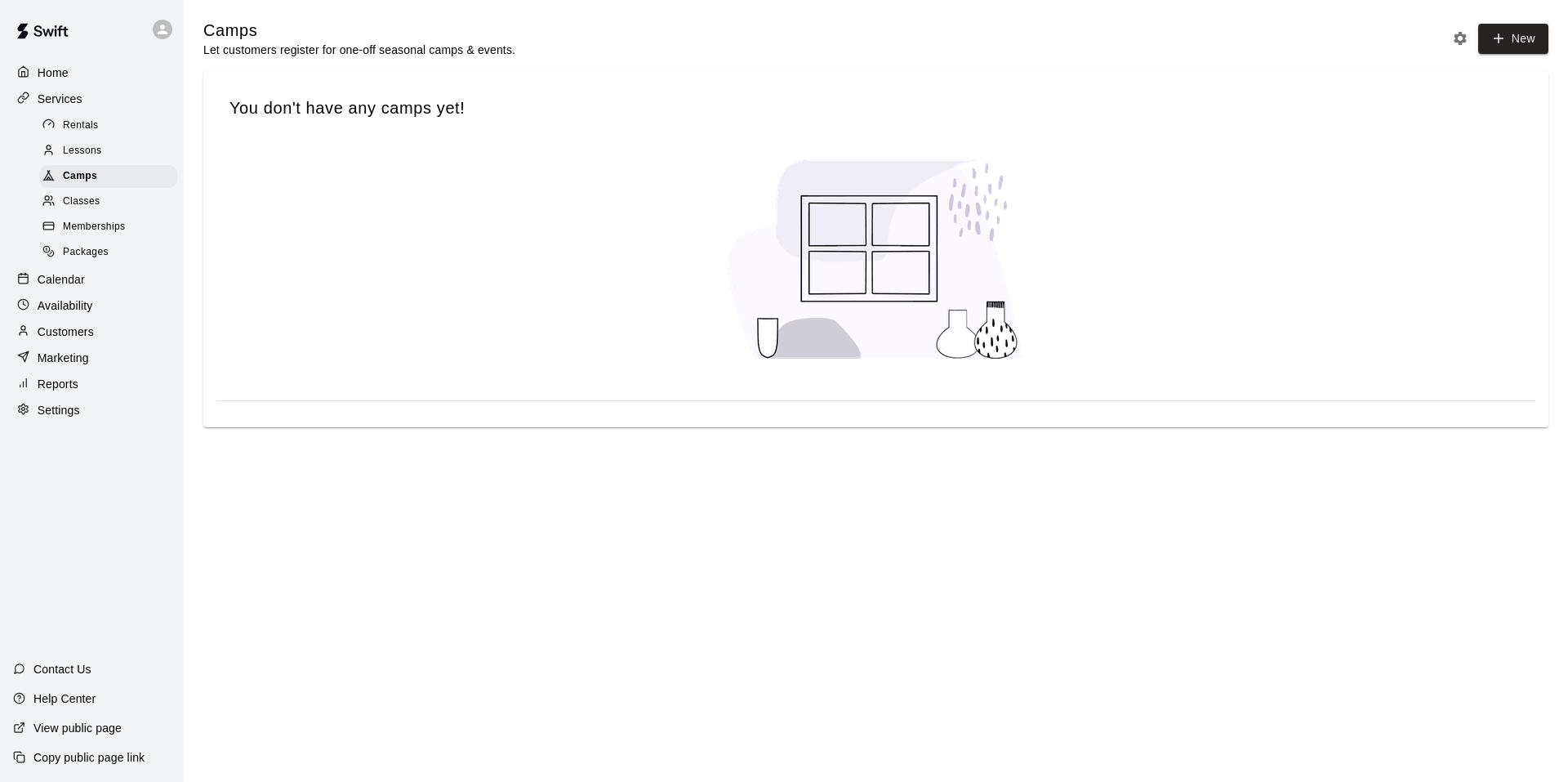
click at [102, 145] on div "Lessons" at bounding box center [108, 151] width 138 height 23
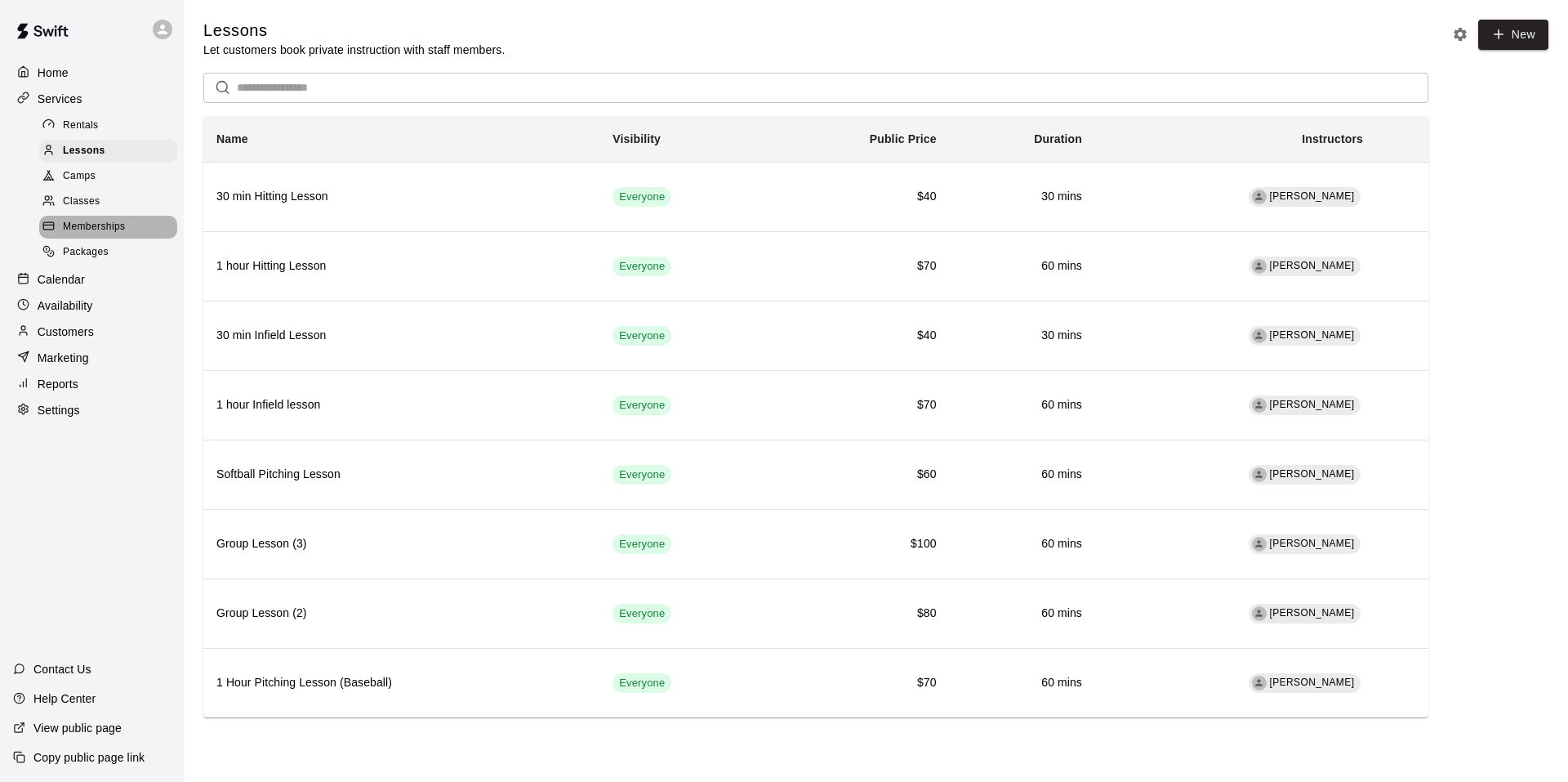
click at [128, 235] on div "Memberships" at bounding box center [108, 228] width 138 height 23
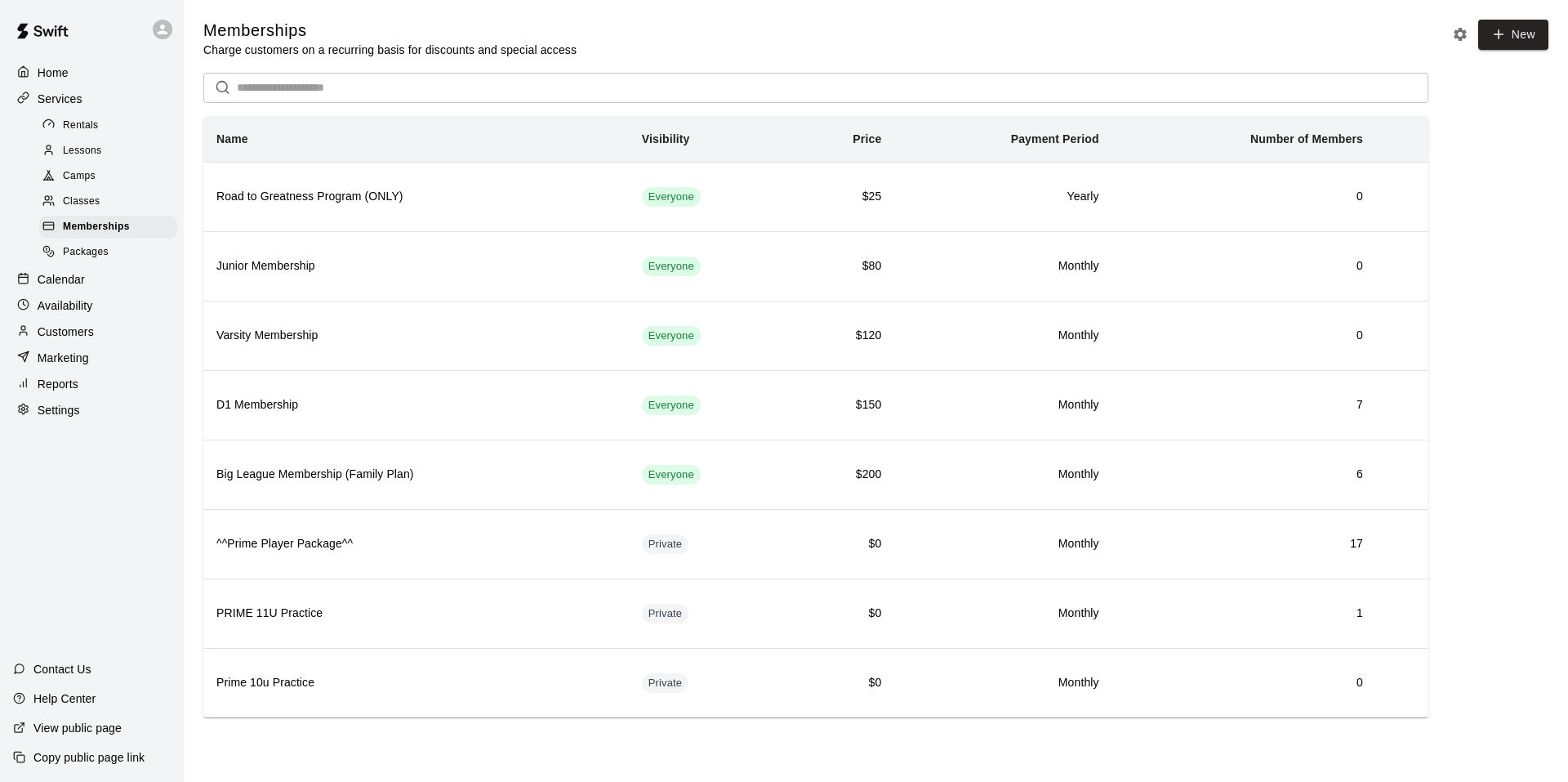
click at [121, 257] on div "Packages" at bounding box center [108, 252] width 138 height 23
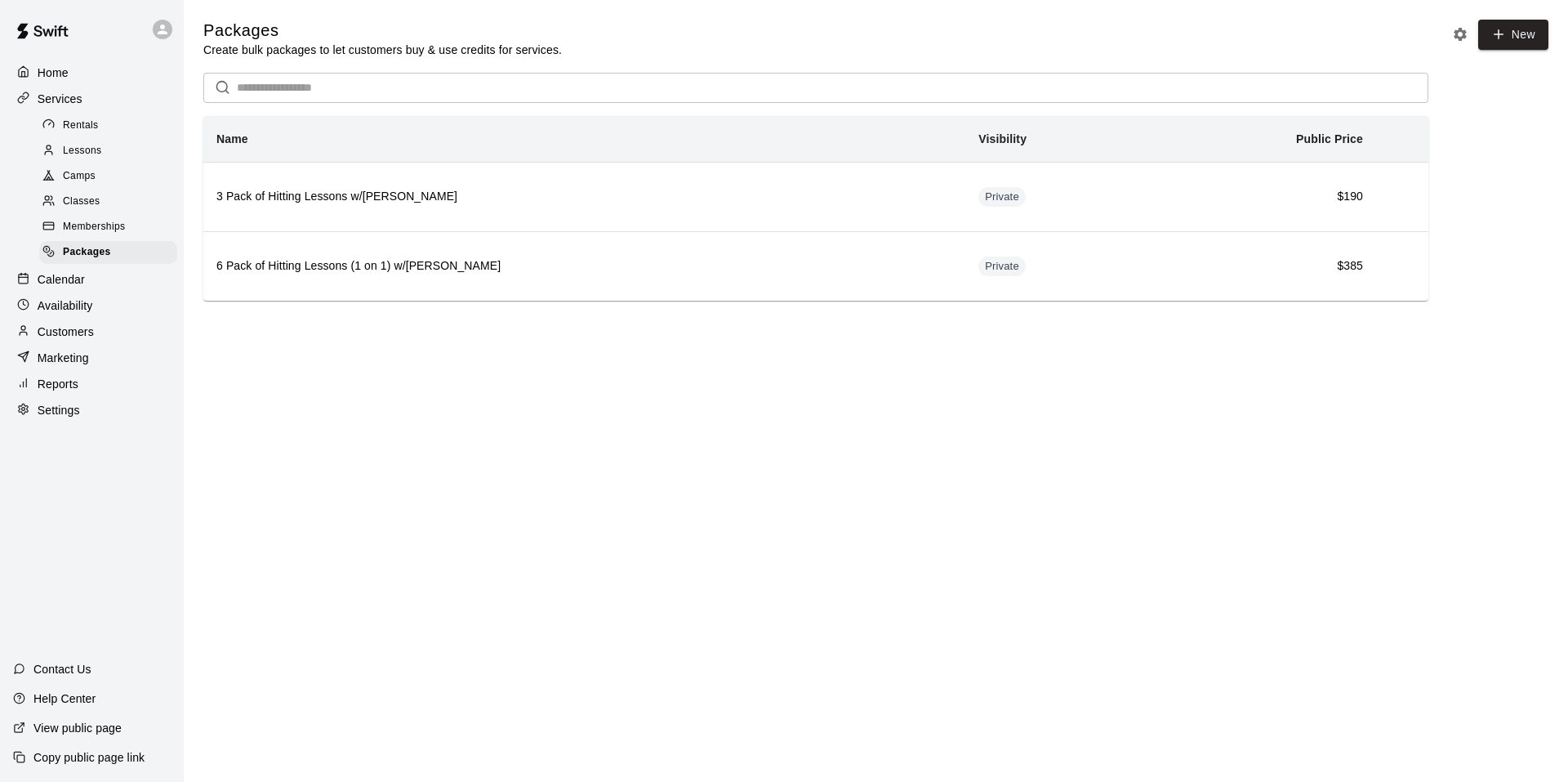
click at [106, 291] on div "Calendar" at bounding box center [92, 280] width 158 height 25
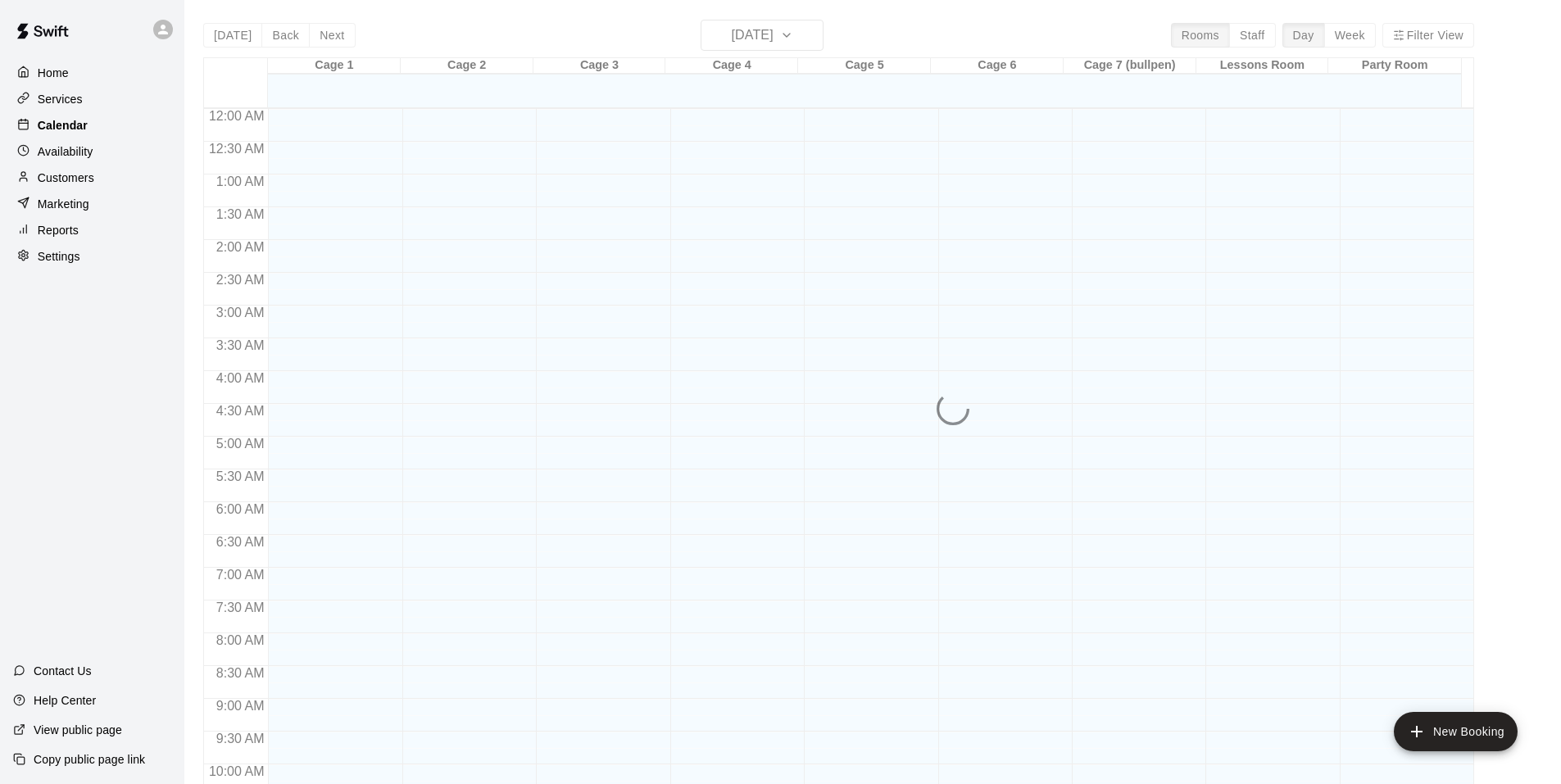
scroll to position [830, 0]
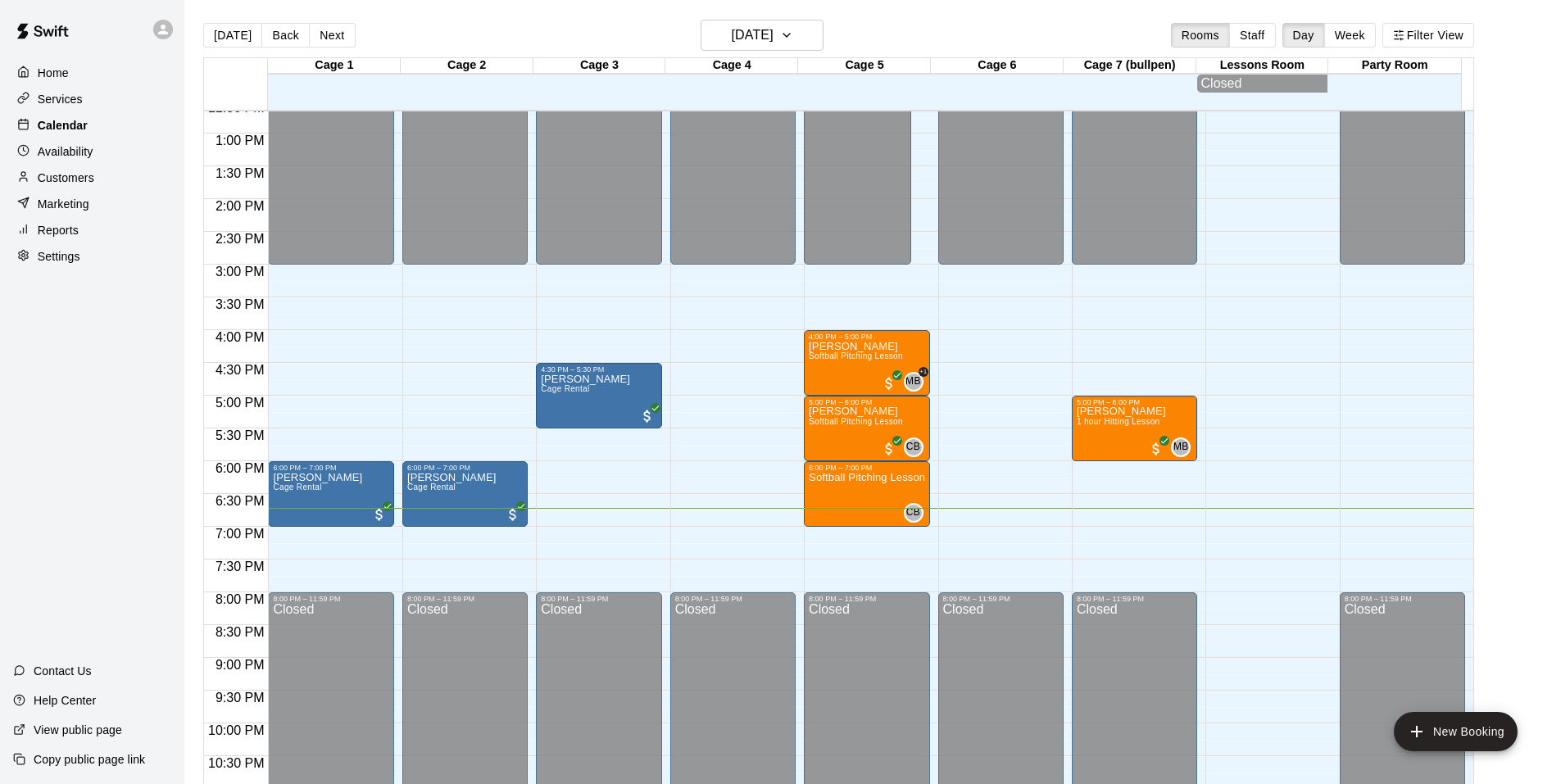
click at [76, 125] on p "Calendar" at bounding box center [62, 125] width 50 height 16
click at [838, 478] on p "Softball Pitching Lesson" at bounding box center [867, 478] width 115 height 0
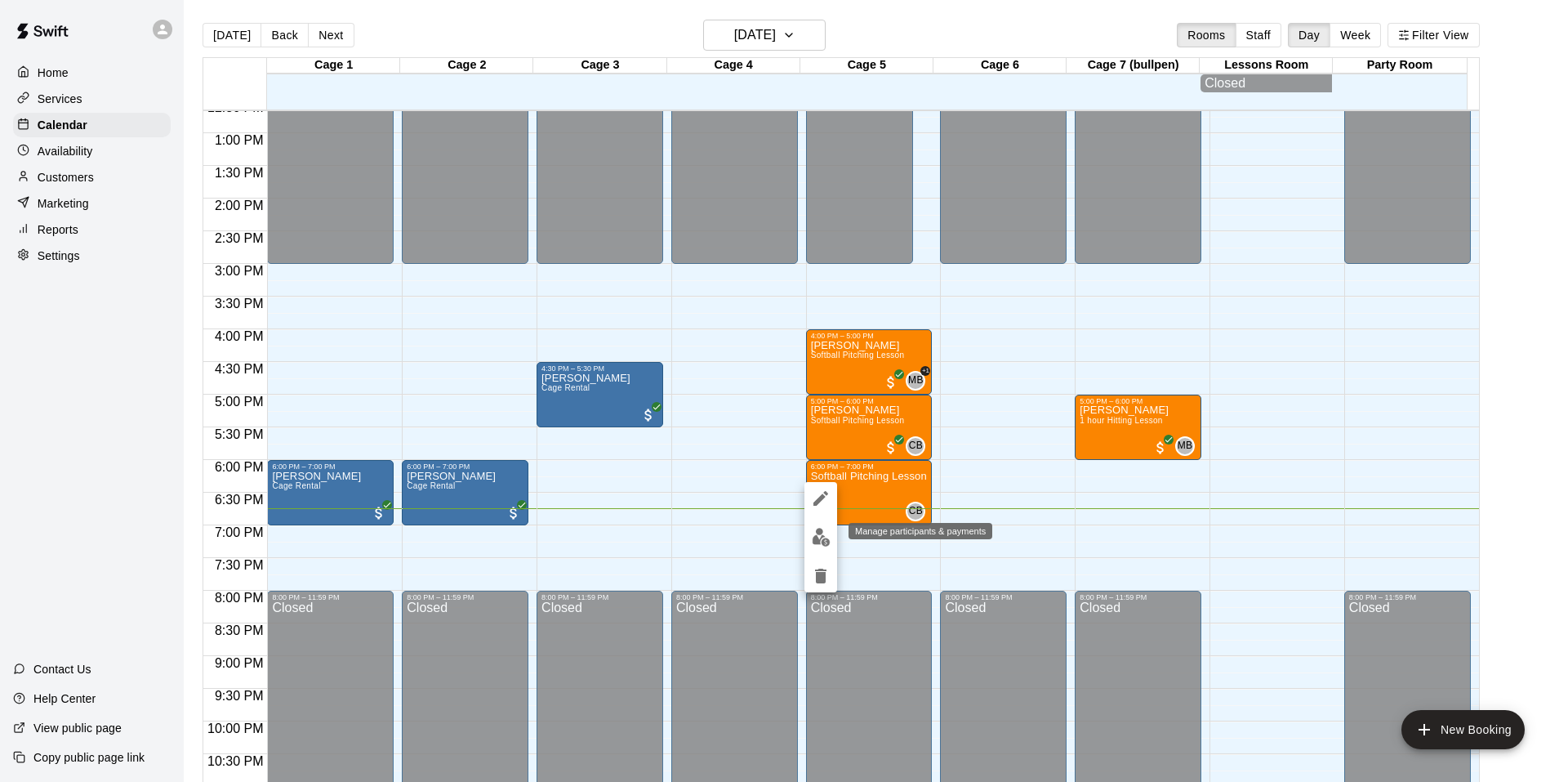
click at [830, 532] on button "edit" at bounding box center [821, 538] width 33 height 32
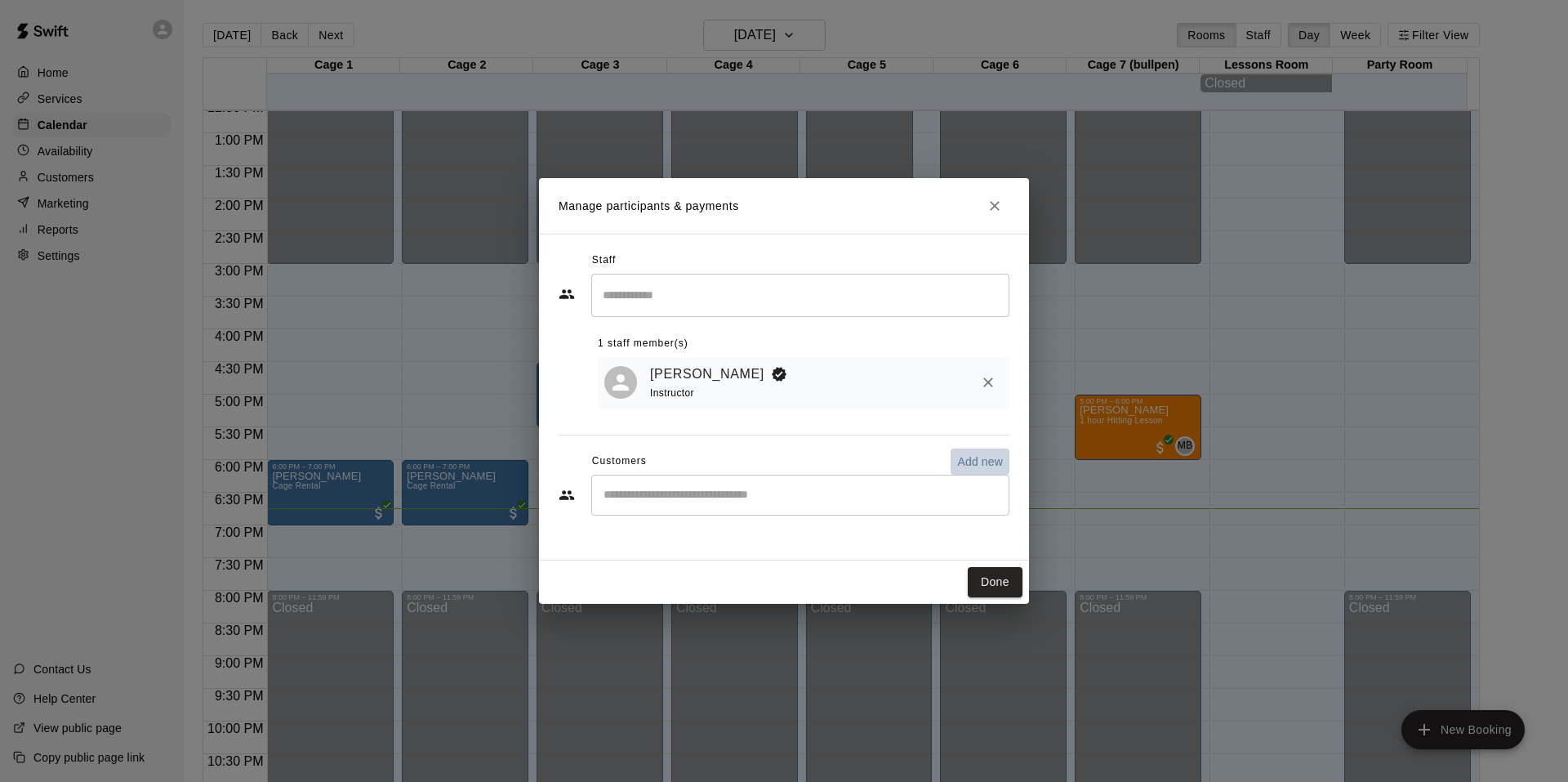
click at [980, 458] on p "Add new" at bounding box center [980, 461] width 46 height 16
select select "**"
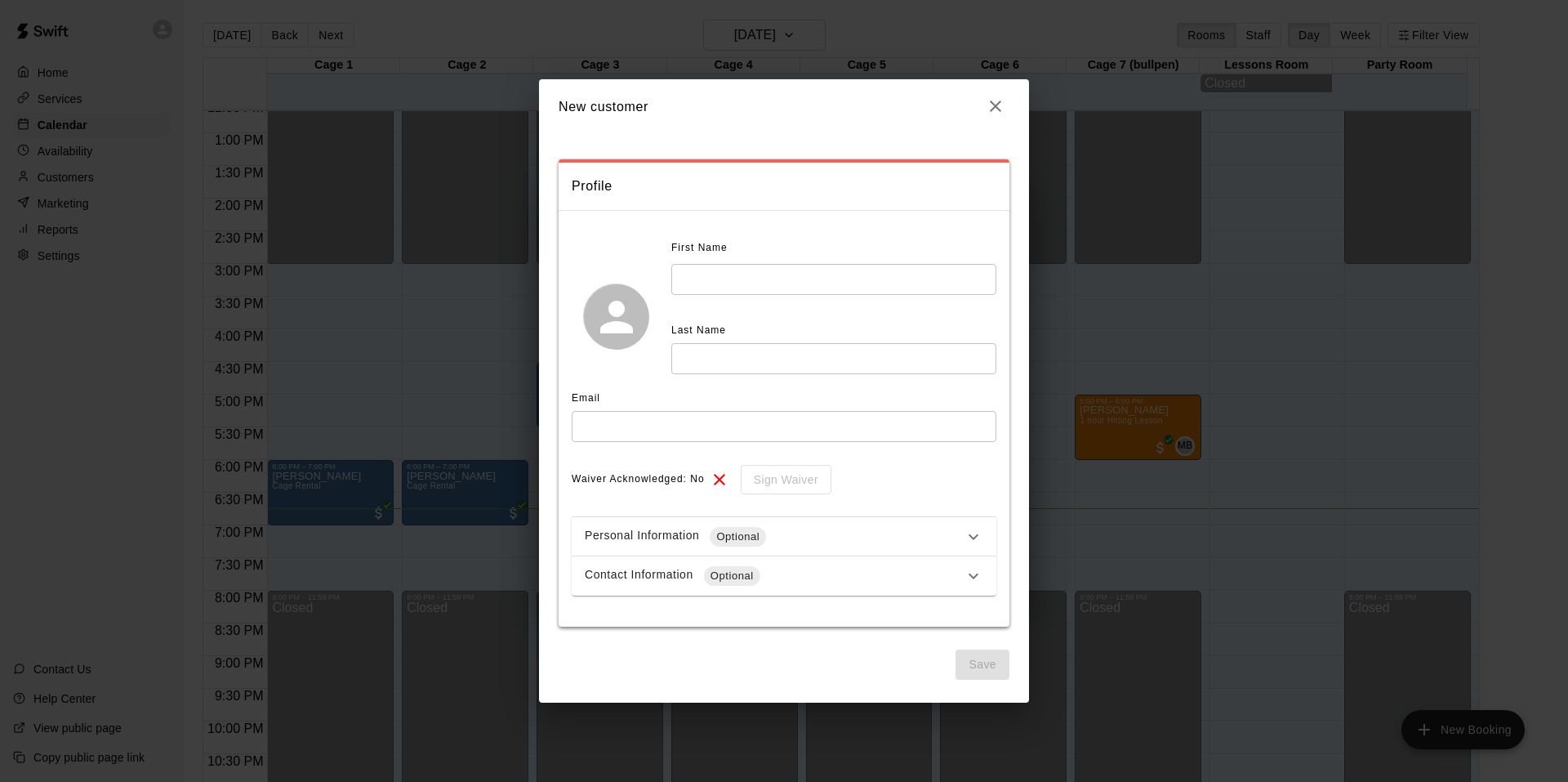
click at [740, 283] on input "text" at bounding box center [833, 279] width 325 height 30
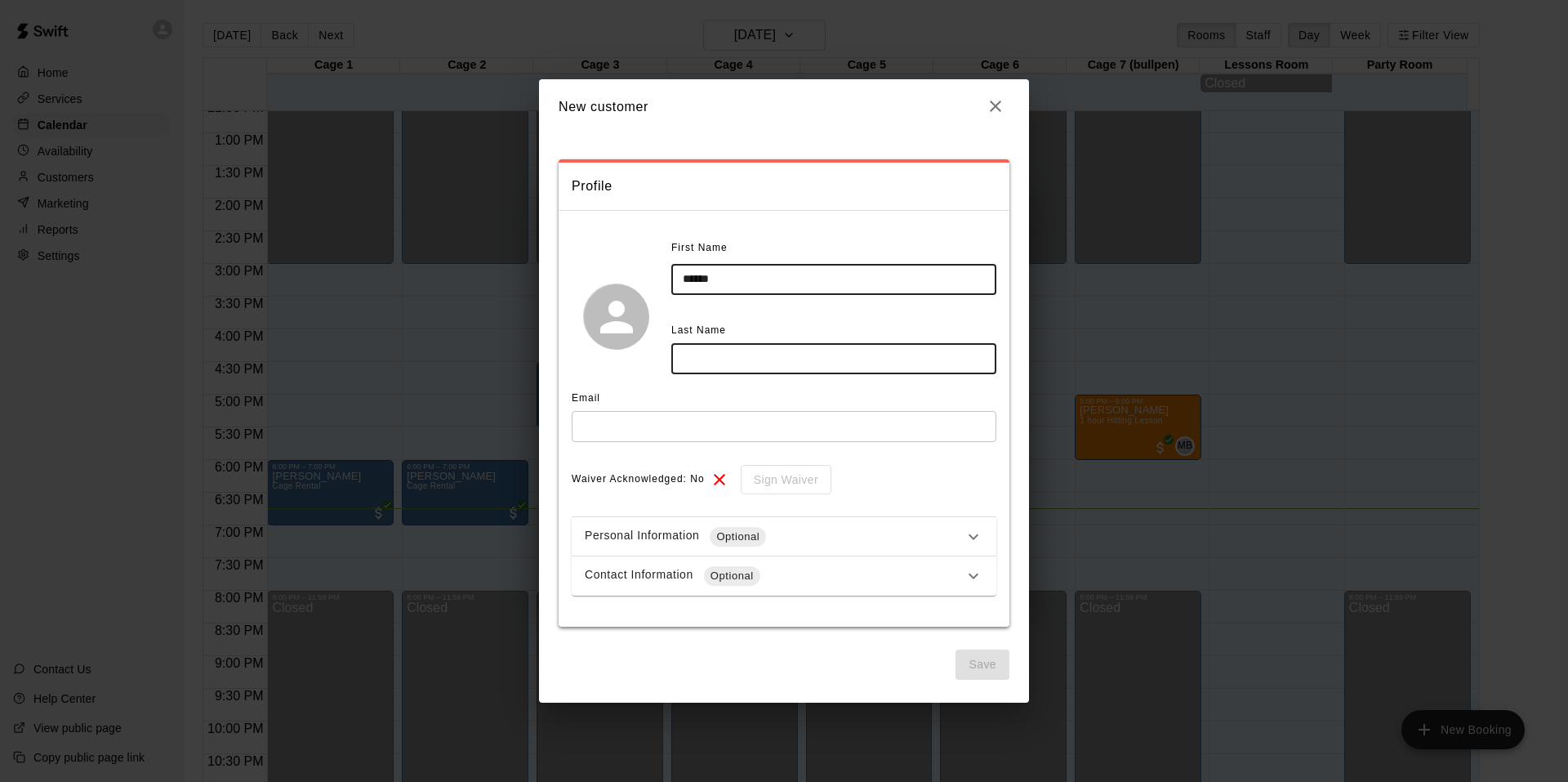
type input "*****"
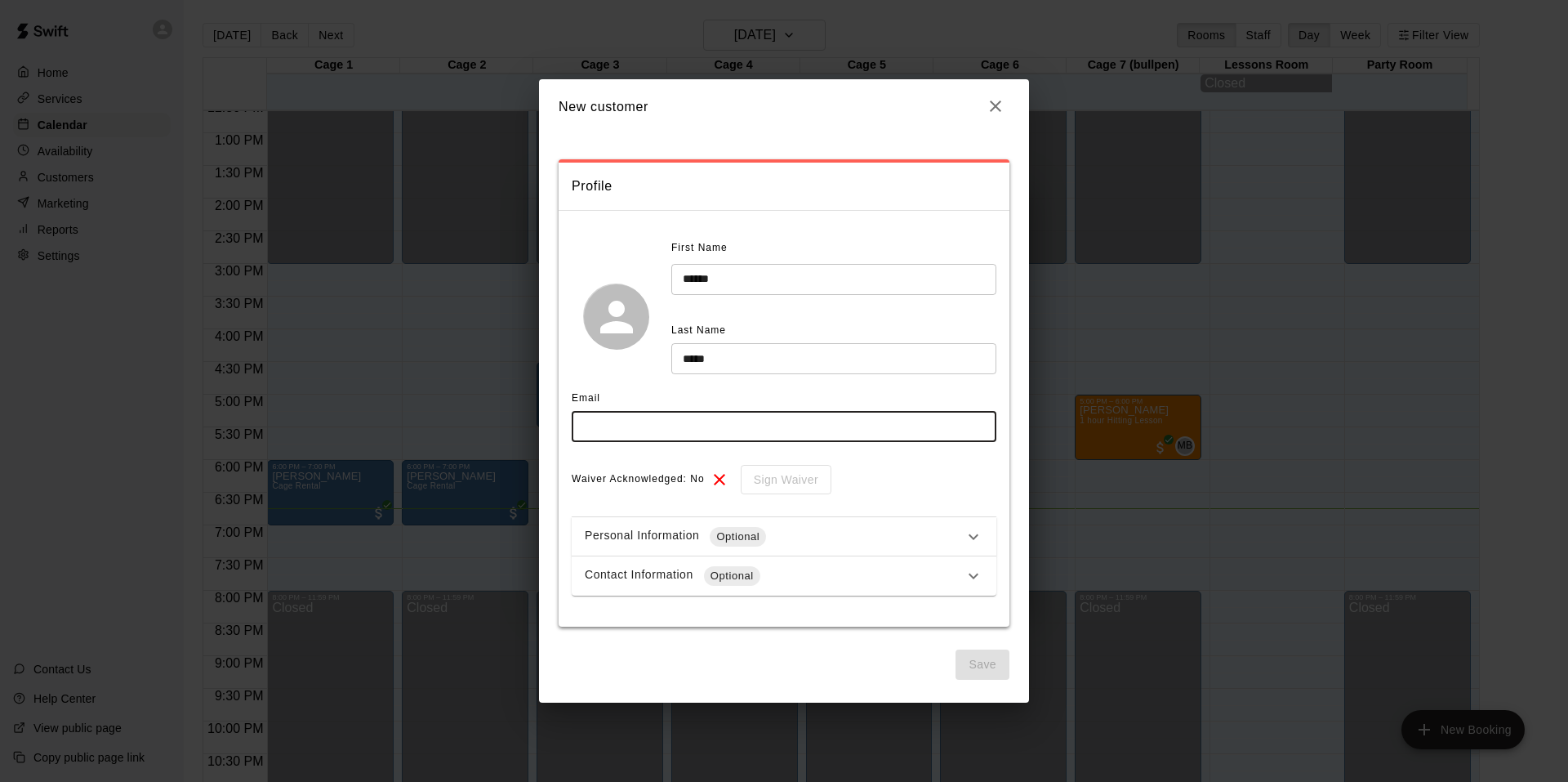
click at [677, 430] on input "text" at bounding box center [784, 426] width 425 height 30
type input "**********"
click at [985, 670] on button "Save" at bounding box center [982, 664] width 54 height 30
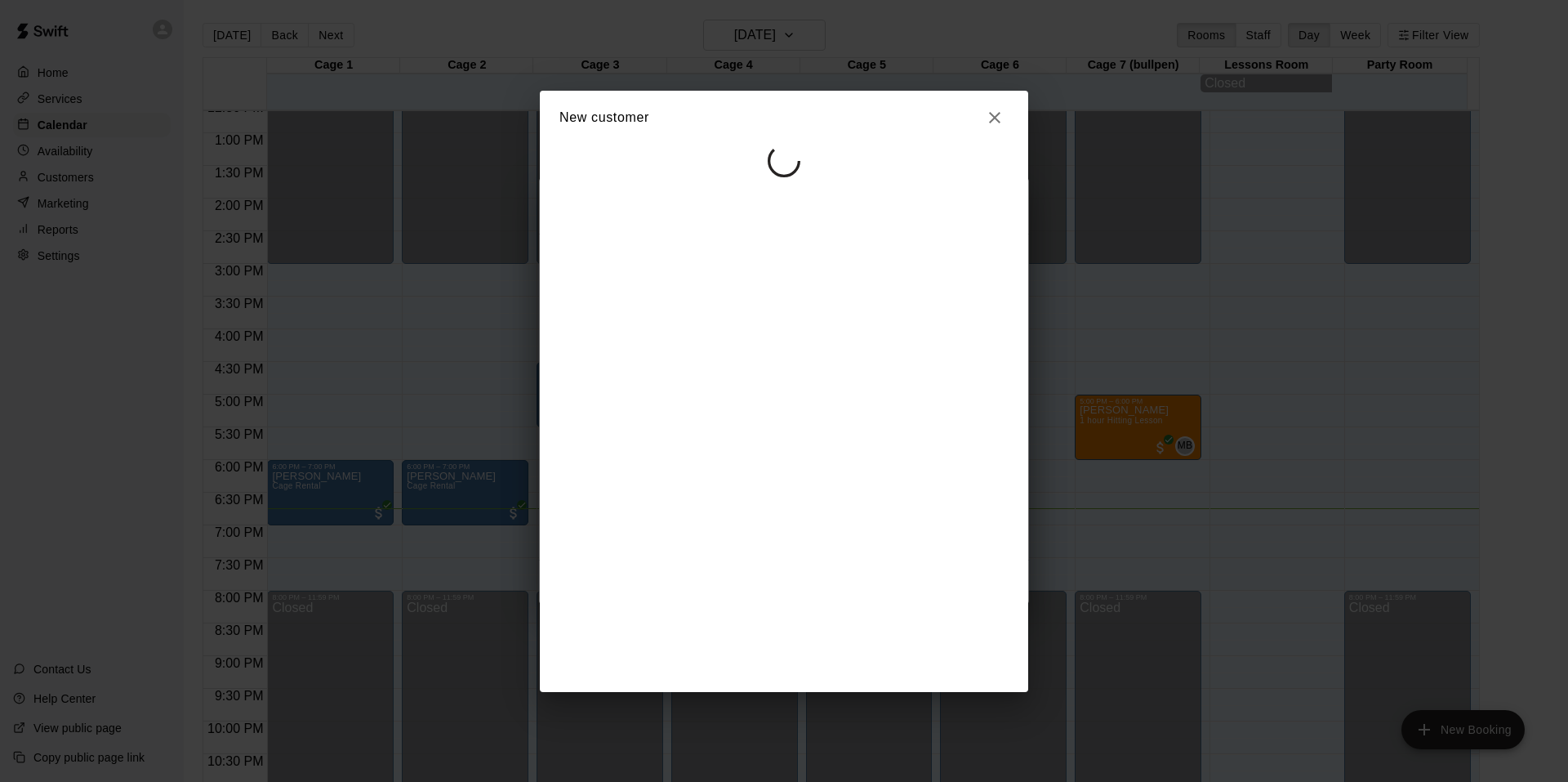
select select "**"
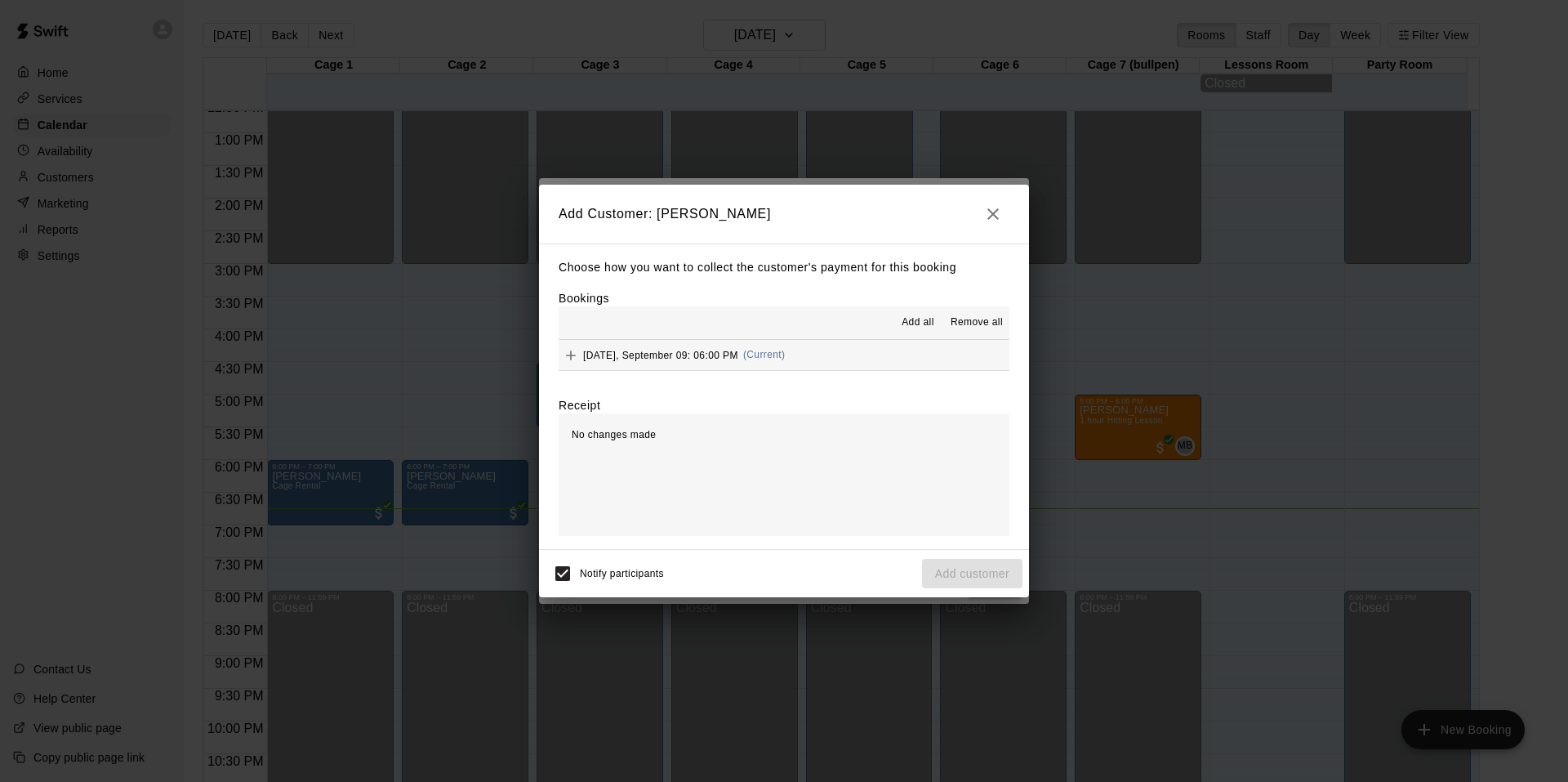
click at [913, 317] on span "Add all" at bounding box center [918, 322] width 33 height 16
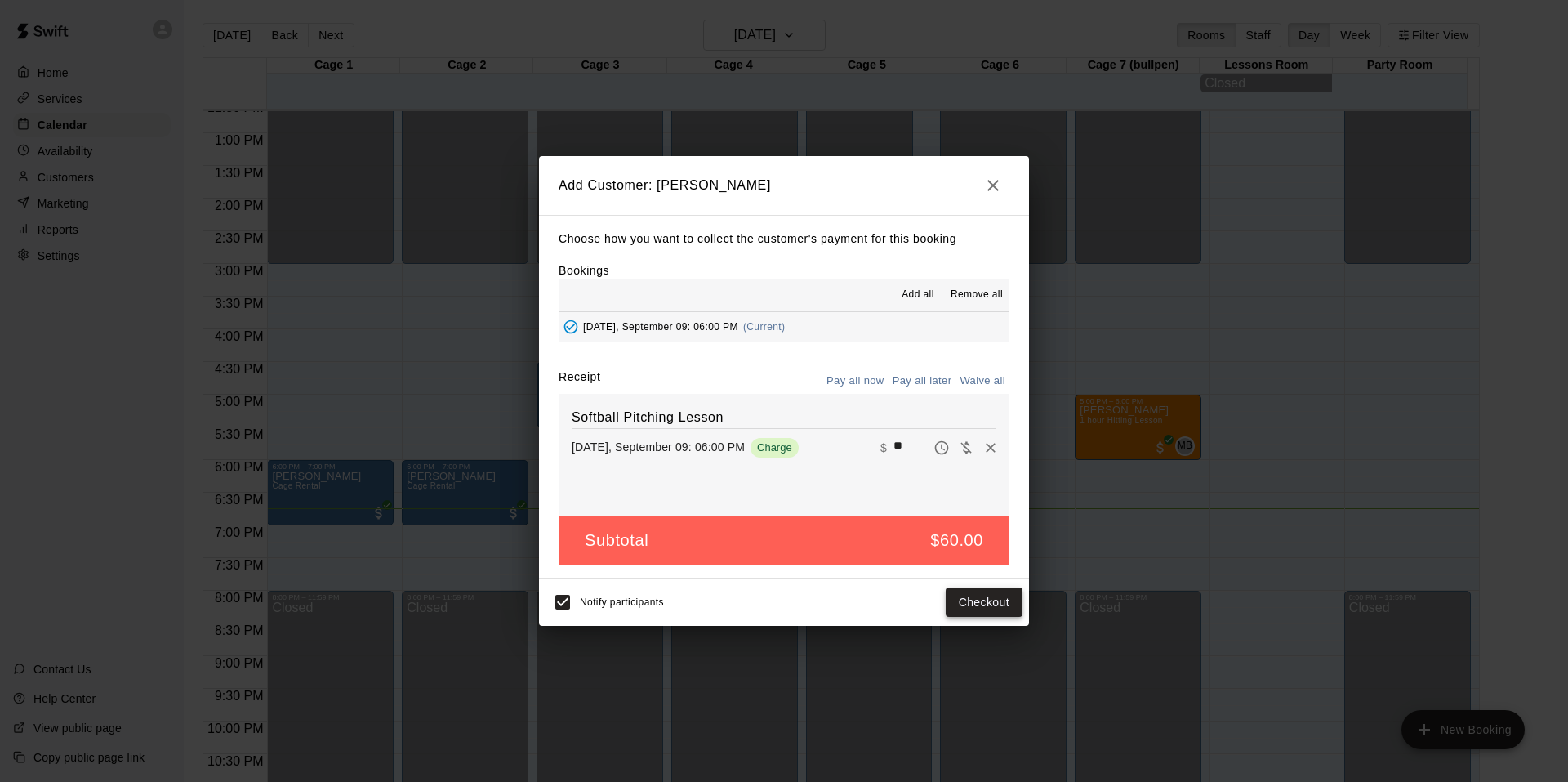
click at [967, 602] on button "Checkout" at bounding box center [984, 602] width 77 height 30
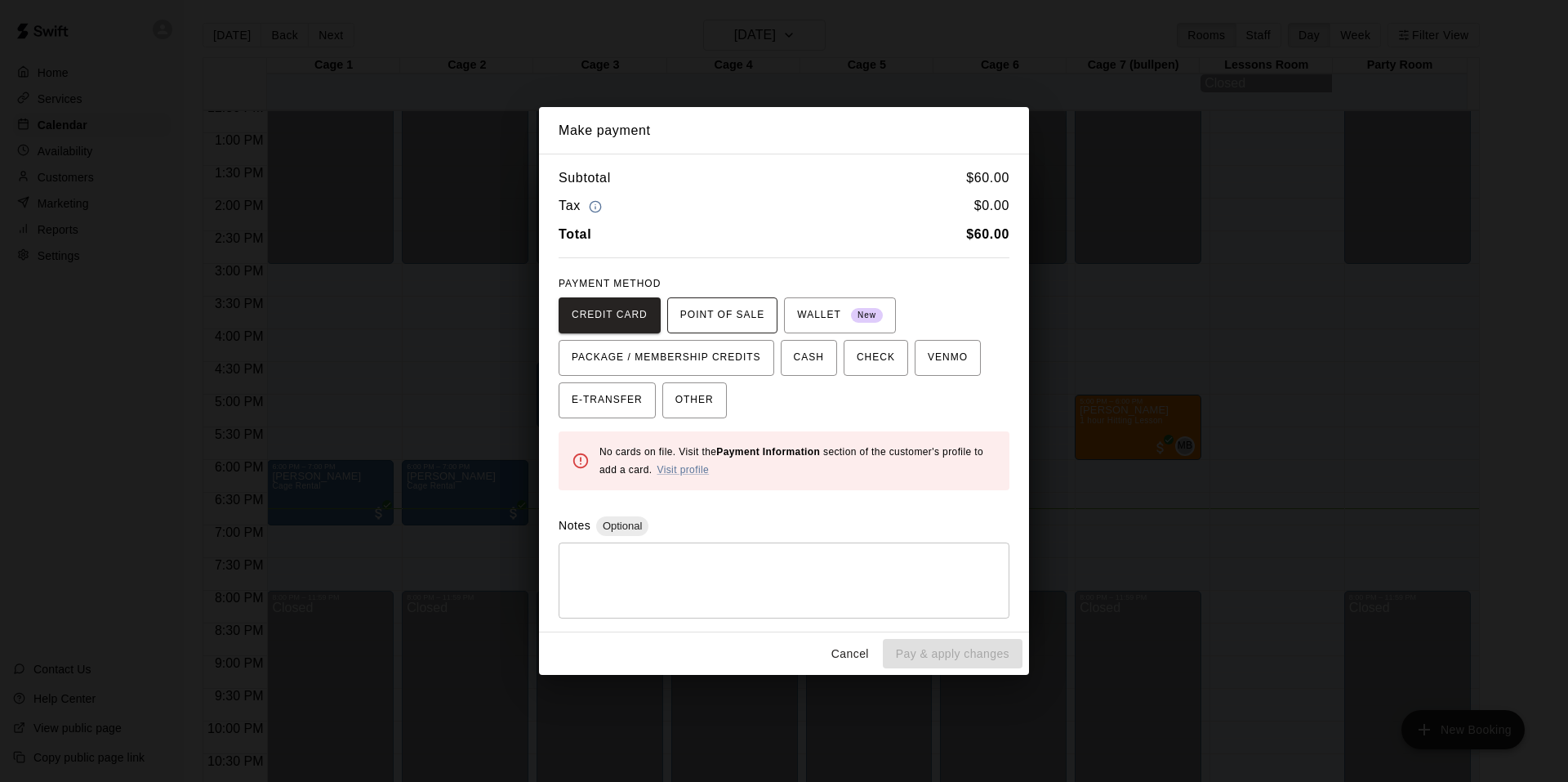
click at [725, 322] on span "POINT OF SALE" at bounding box center [722, 315] width 84 height 27
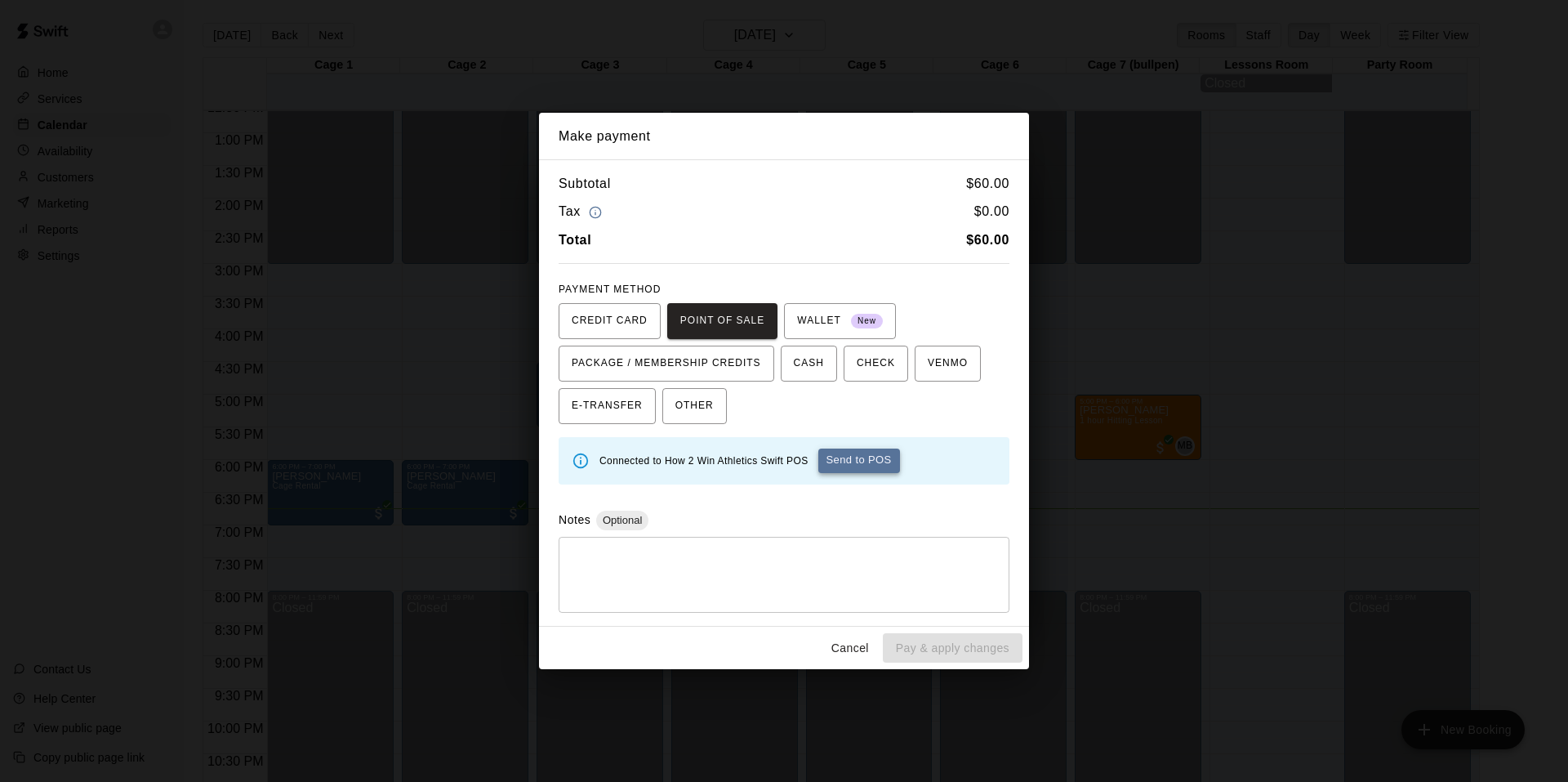
click at [869, 464] on button "Send to POS" at bounding box center [859, 461] width 81 height 25
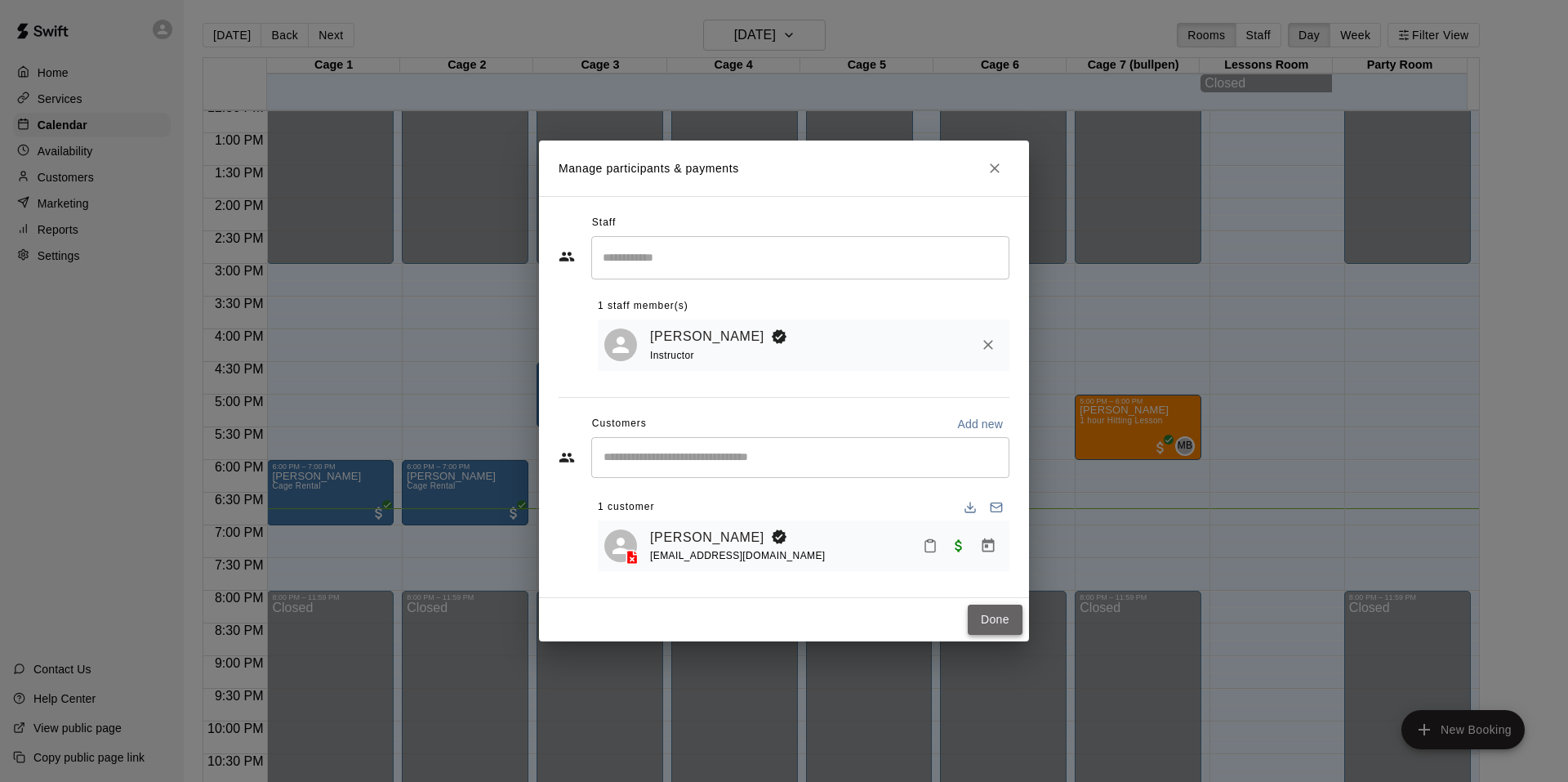
click at [987, 621] on button "Done" at bounding box center [995, 620] width 55 height 30
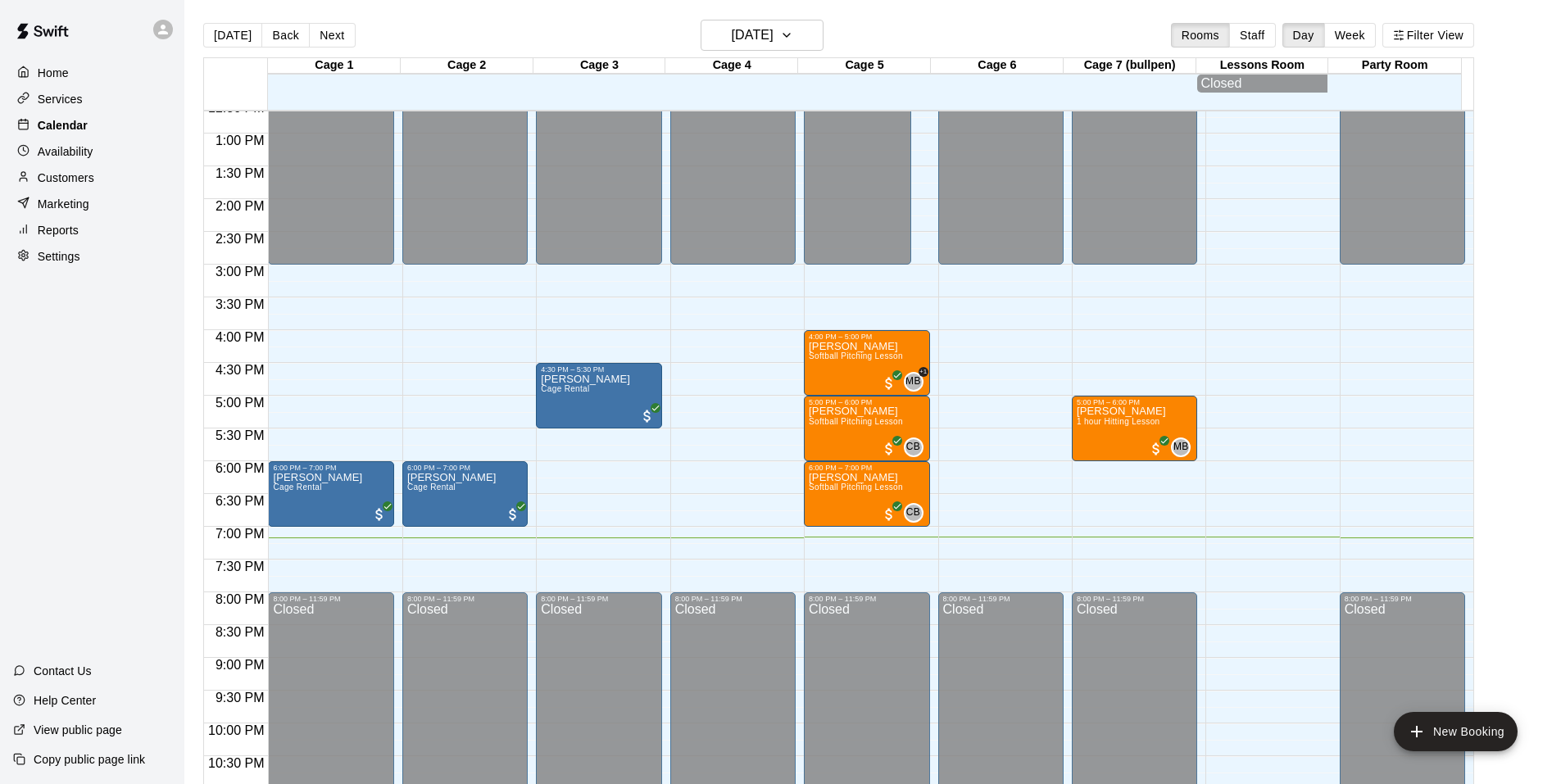
click at [78, 124] on p "Calendar" at bounding box center [62, 125] width 50 height 16
click at [100, 105] on div "Services" at bounding box center [92, 99] width 158 height 25
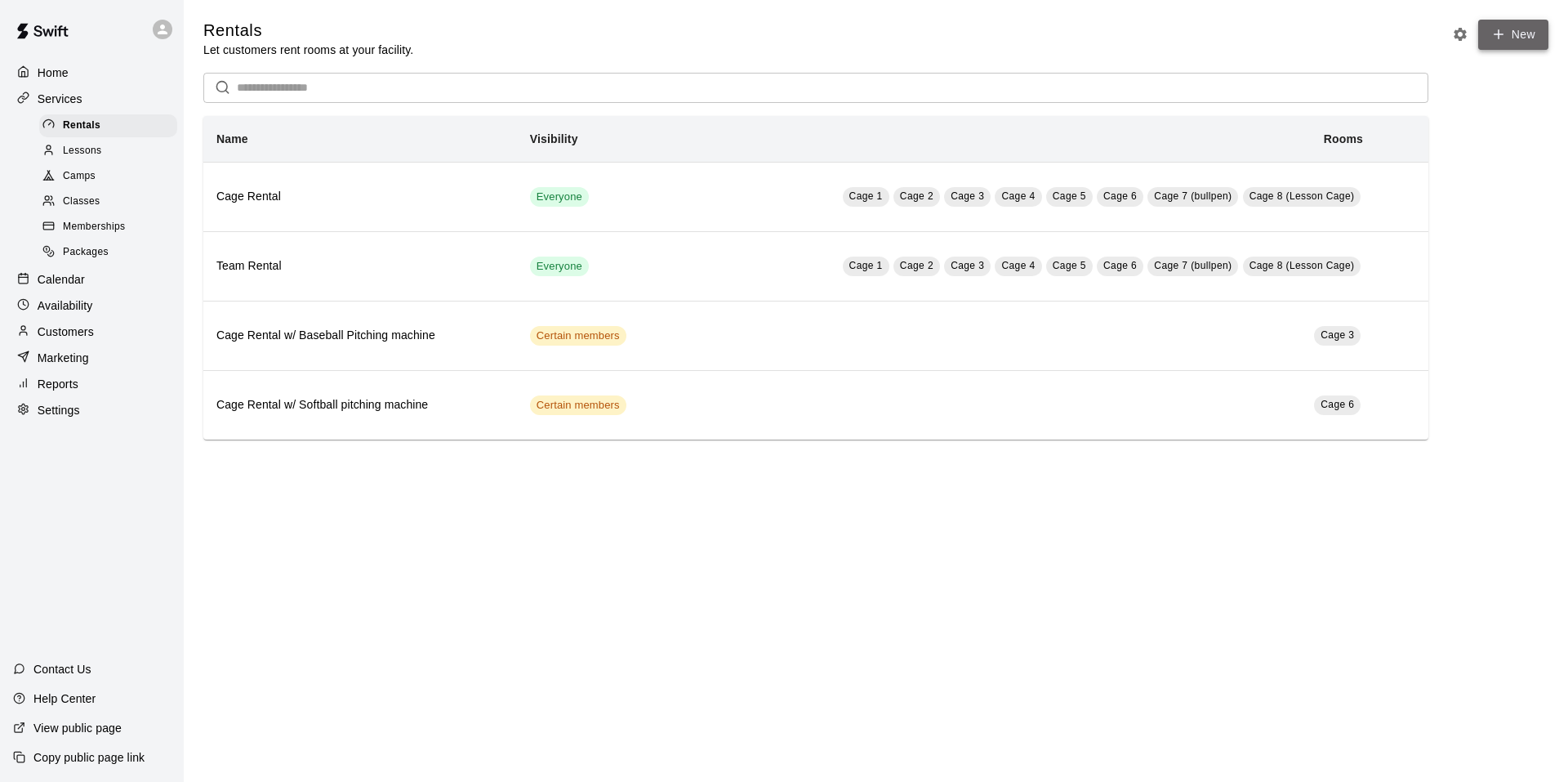
click at [1523, 48] on link "New" at bounding box center [1513, 35] width 70 height 30
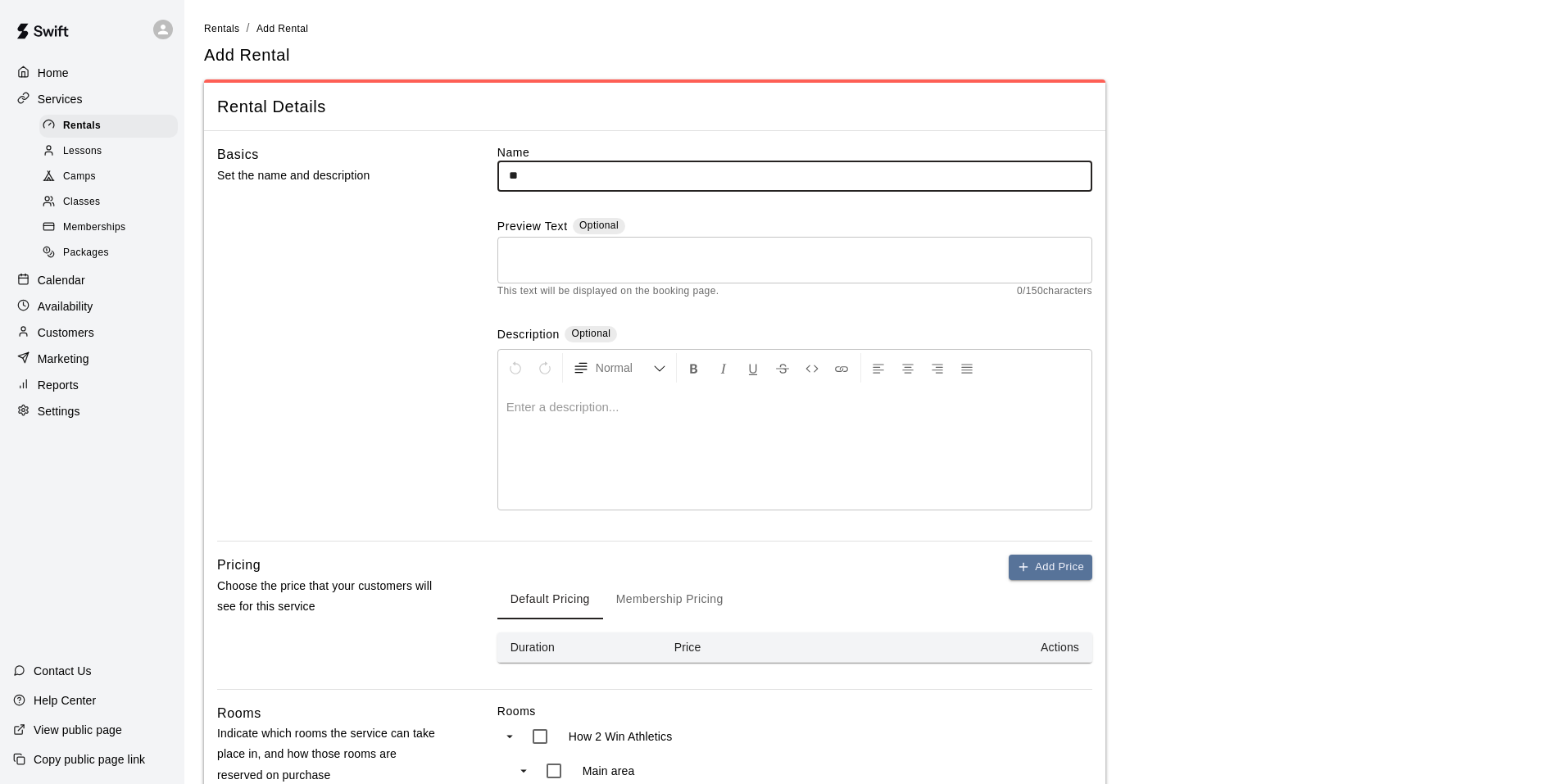
type input "*"
click at [577, 175] on input "**********" at bounding box center [795, 176] width 595 height 30
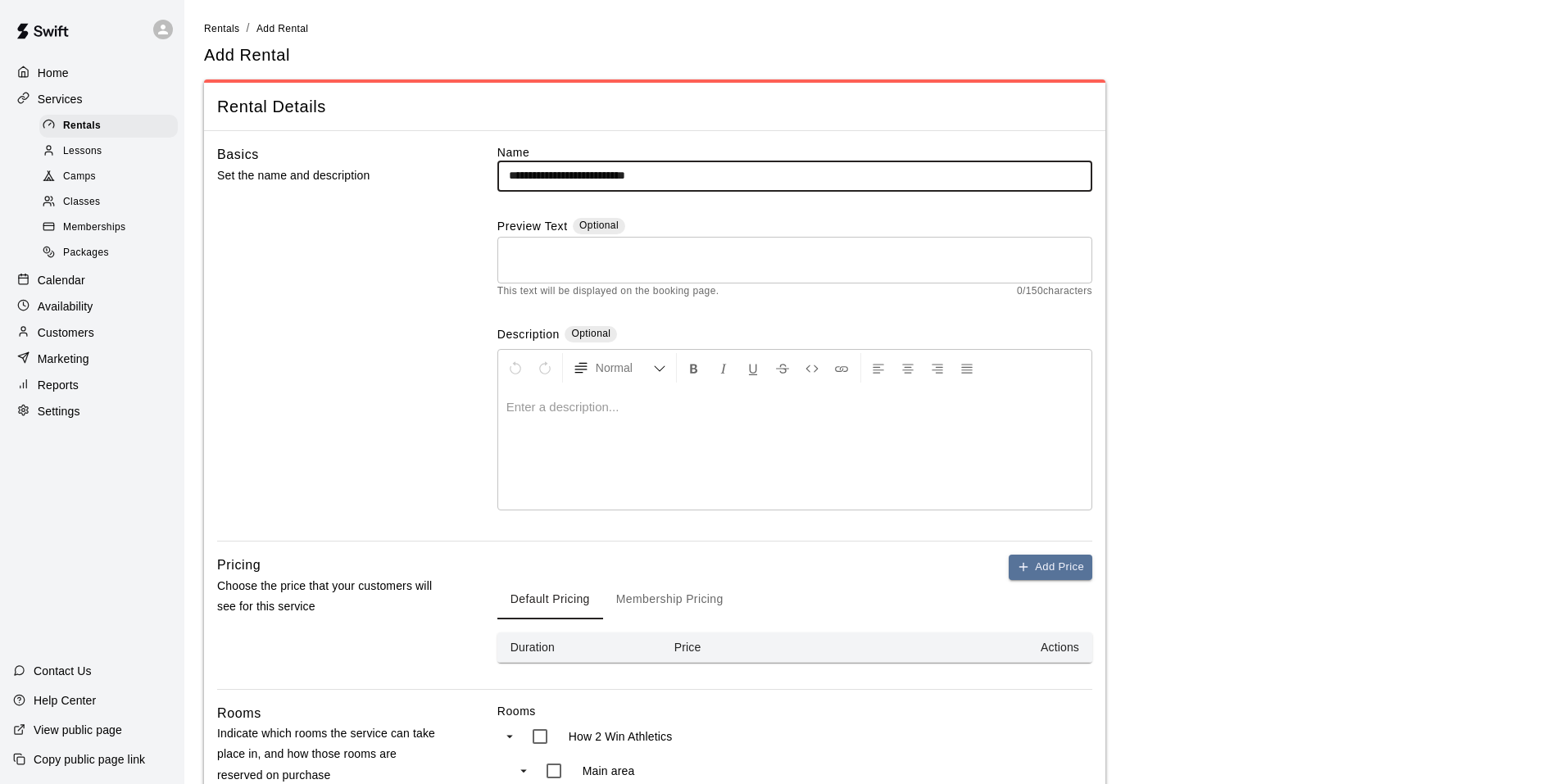
type input "**********"
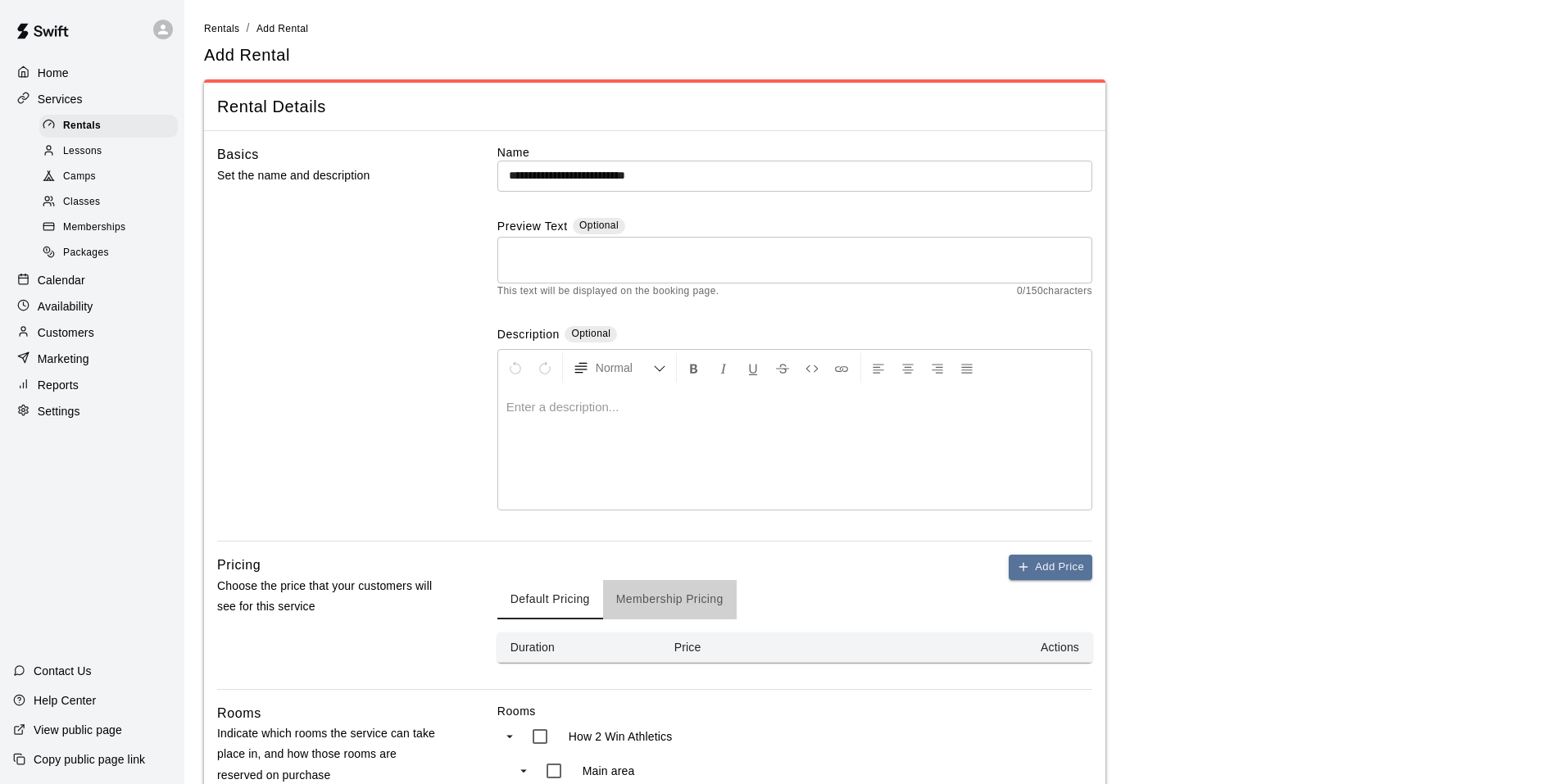
click at [696, 598] on button "Membership Pricing" at bounding box center [670, 599] width 133 height 39
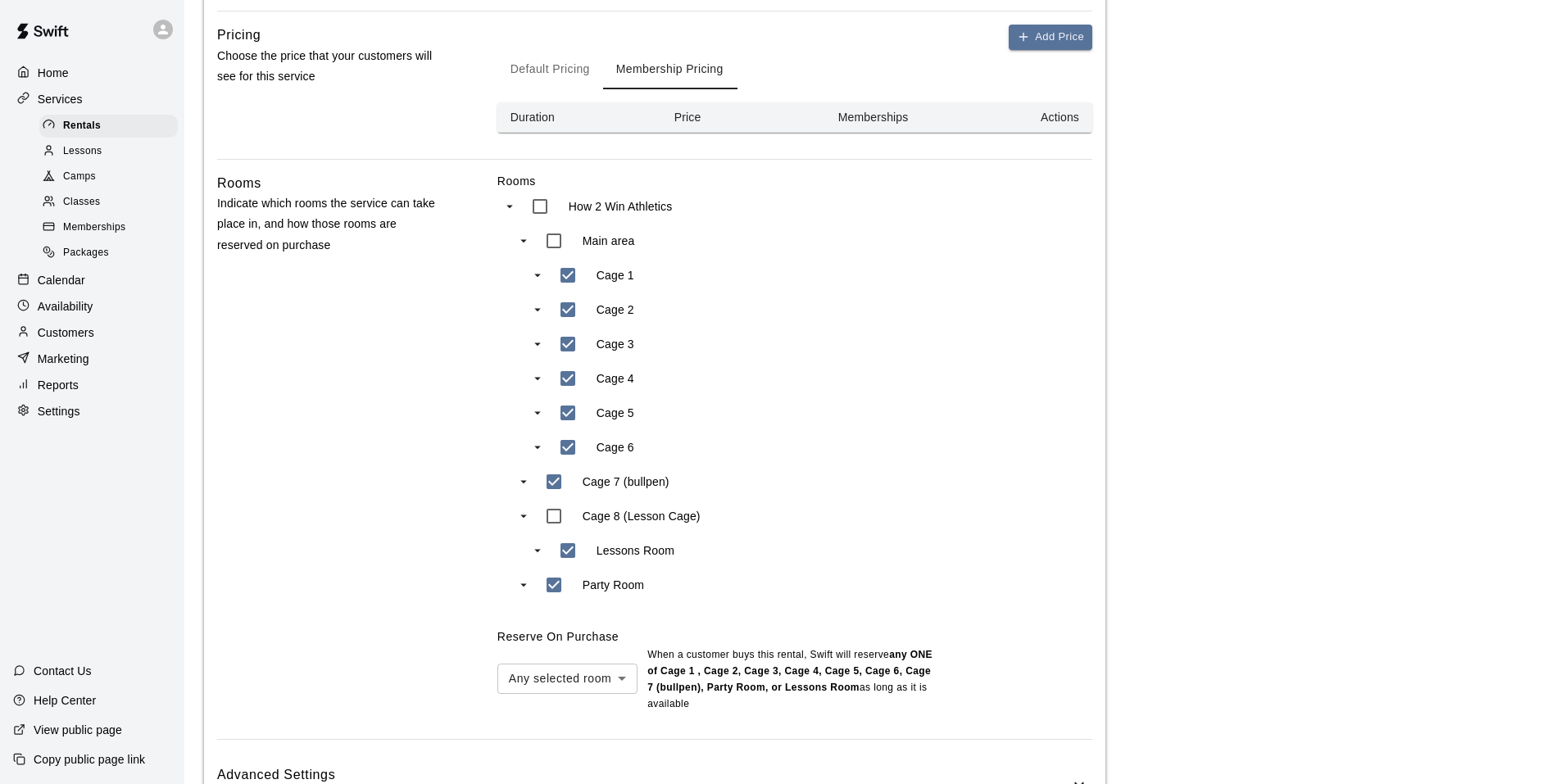
scroll to position [655, 0]
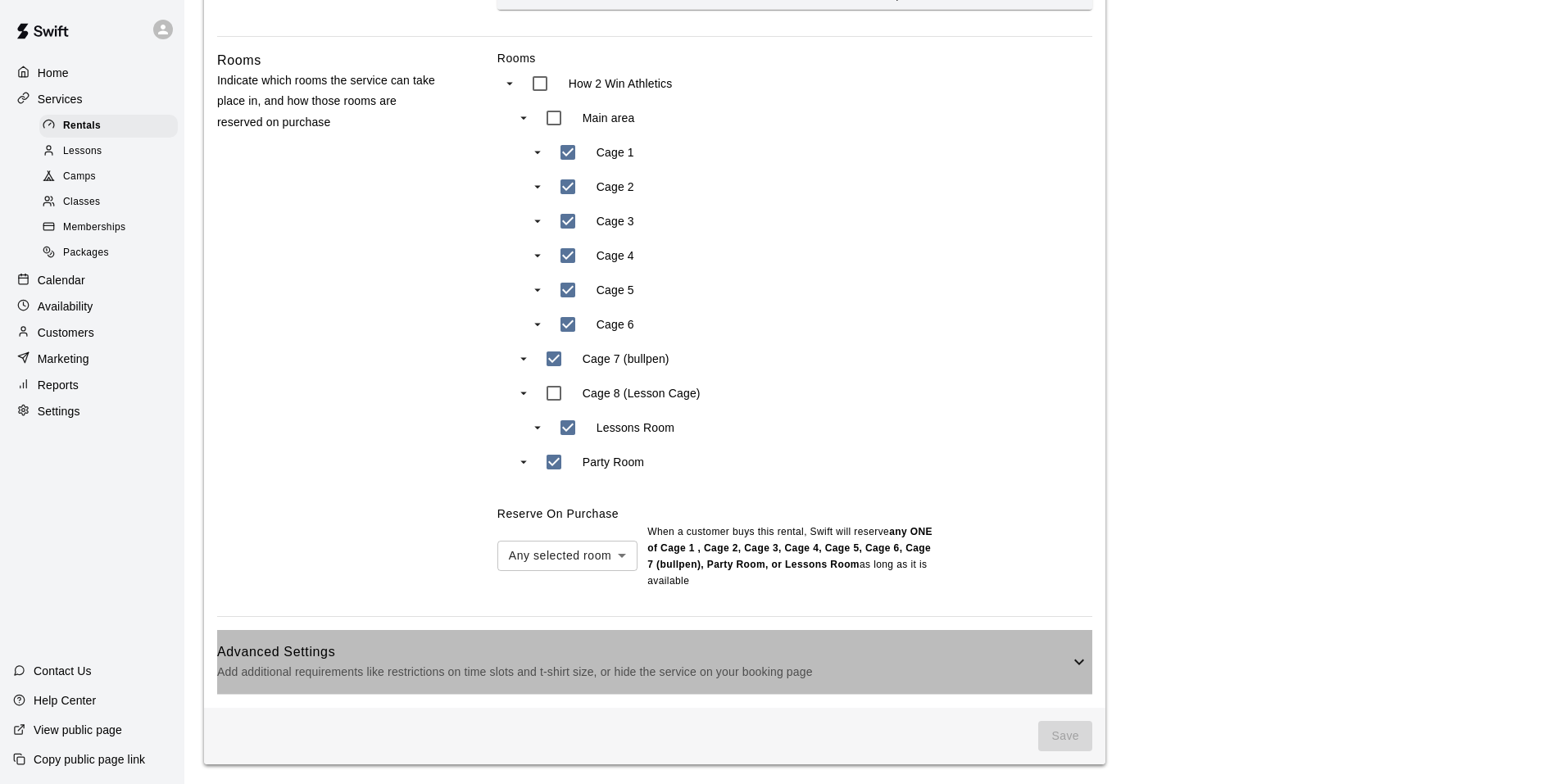
click at [741, 656] on h6 "Advanced Settings" at bounding box center [643, 652] width 852 height 21
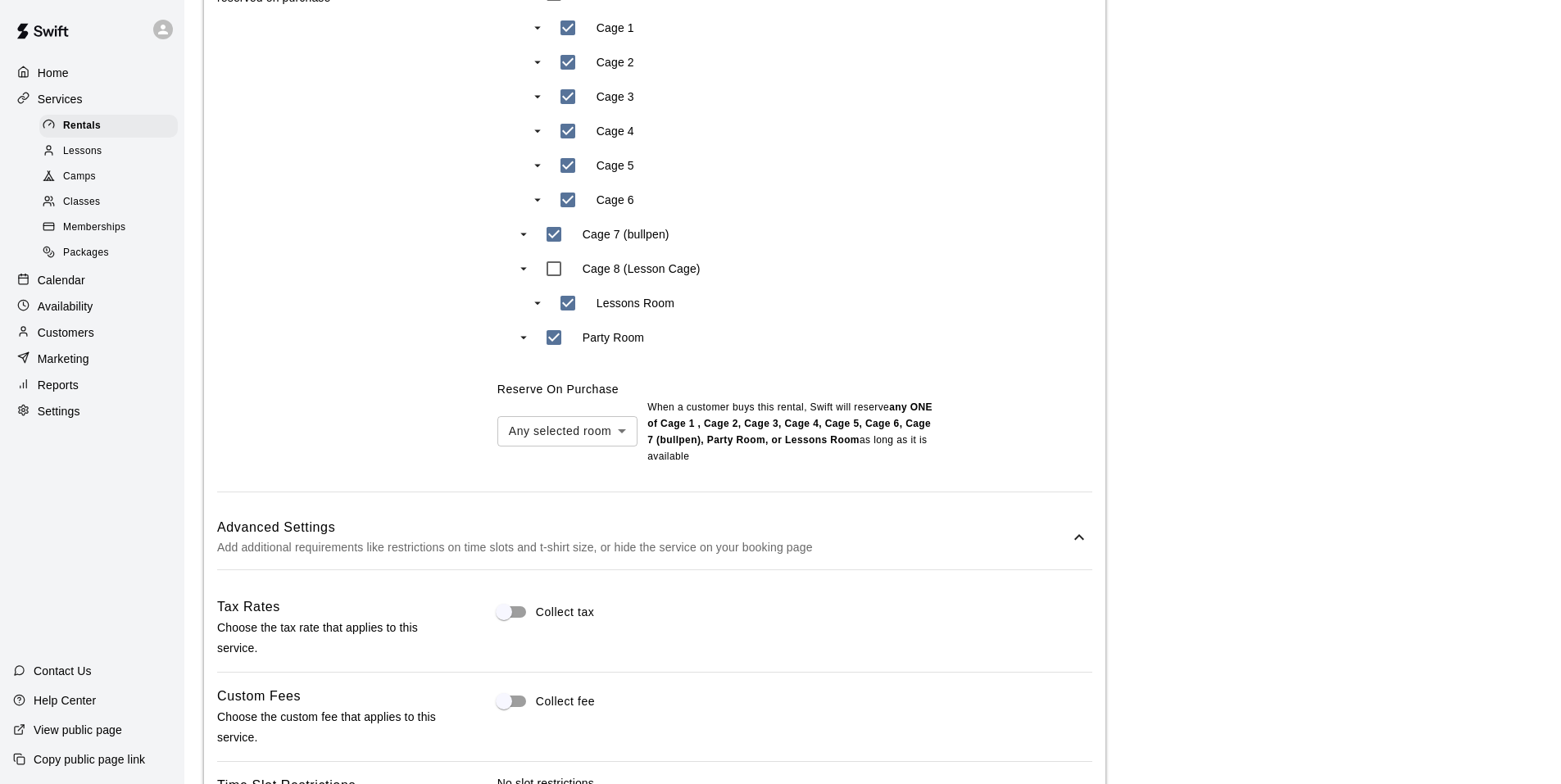
scroll to position [588, 0]
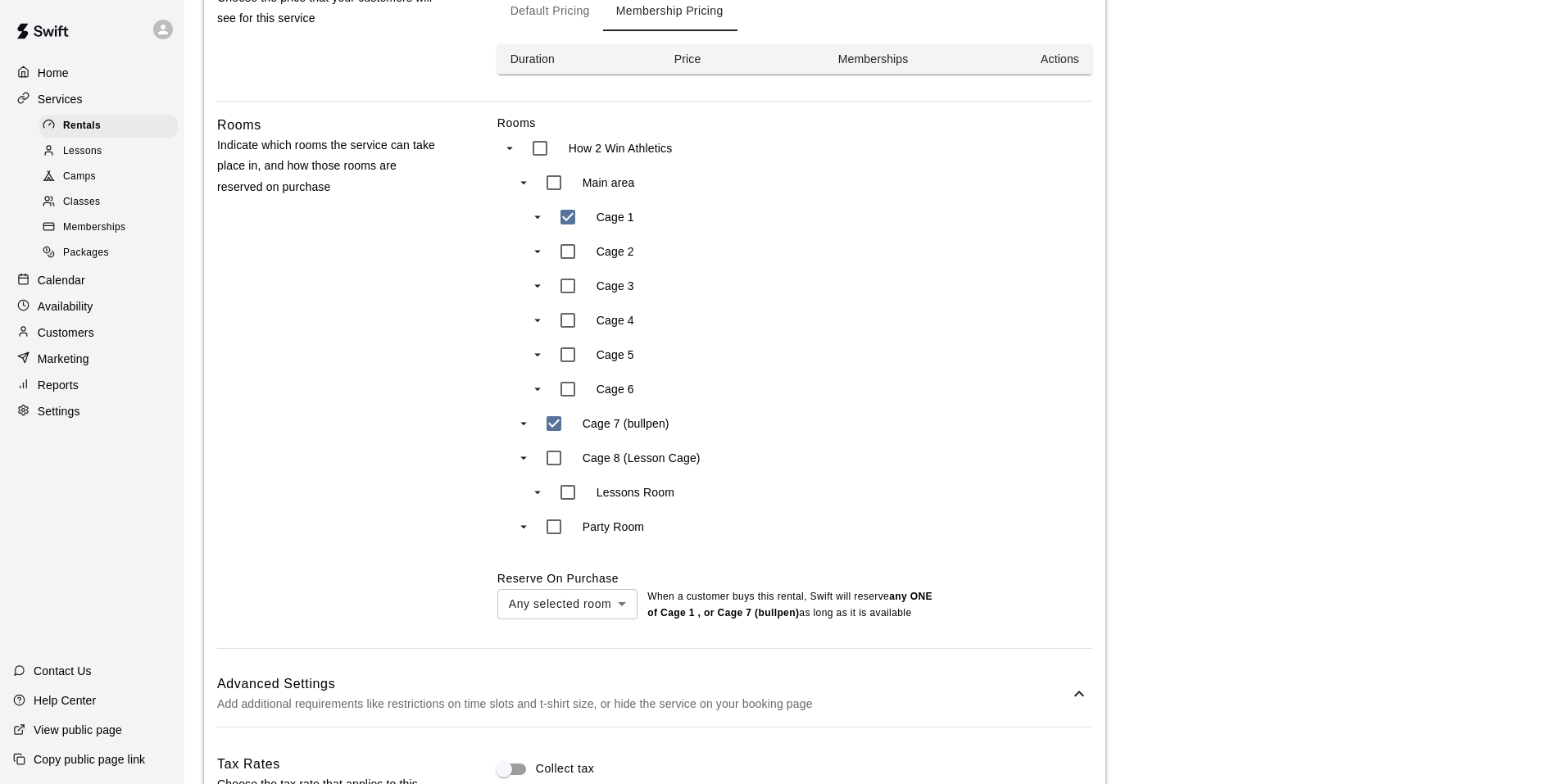
type input "***"
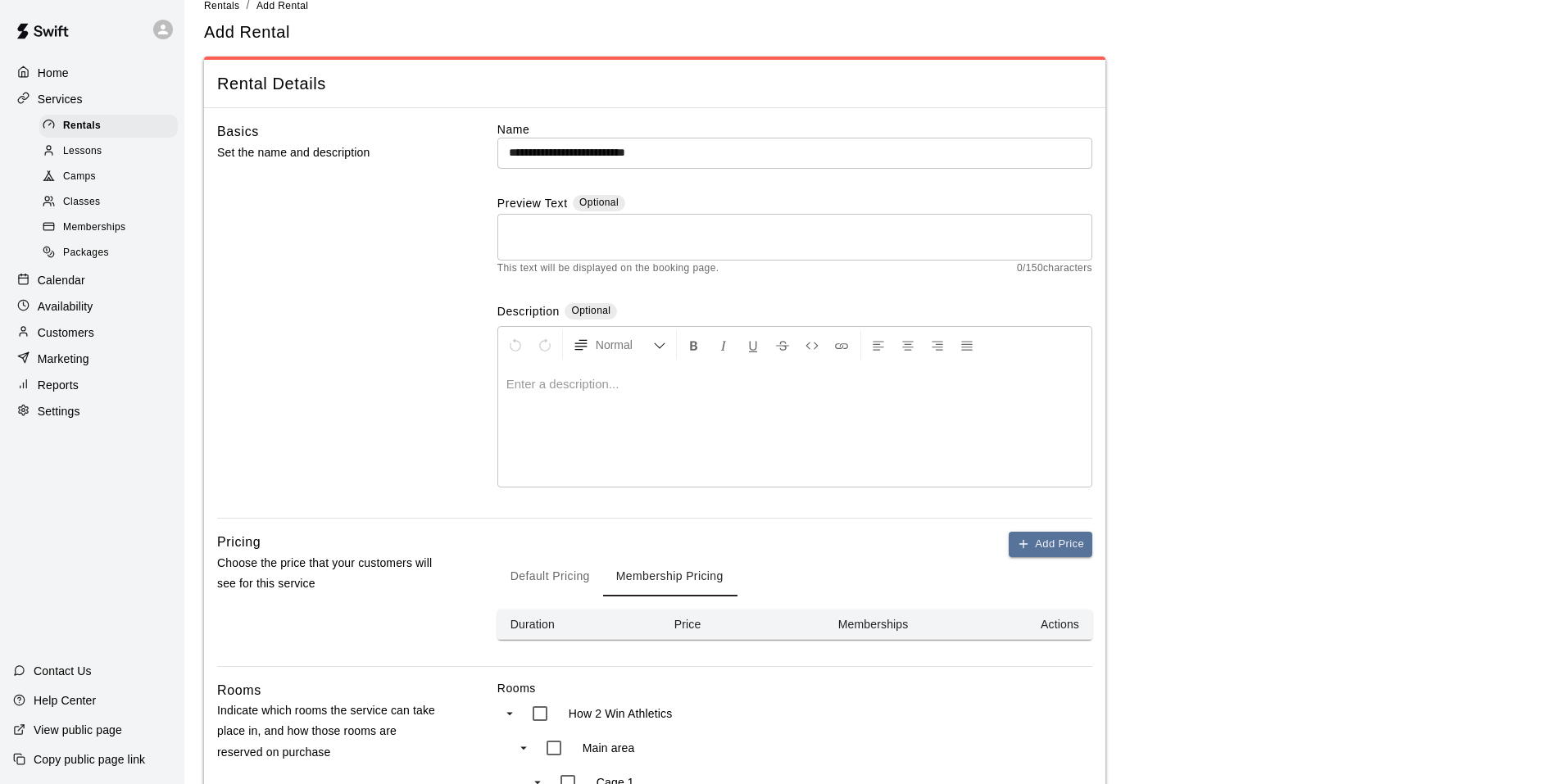
scroll to position [0, 0]
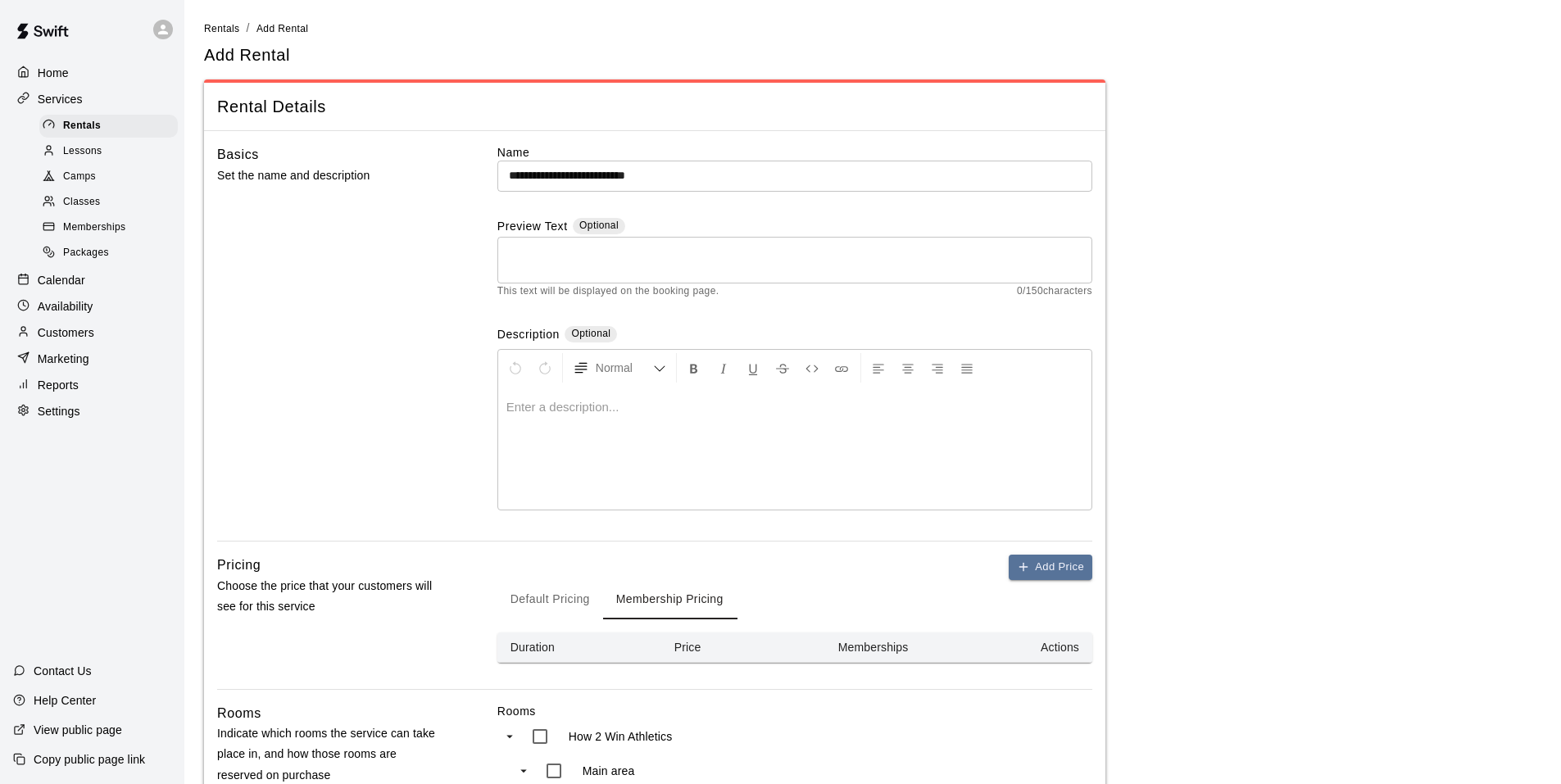
click at [753, 210] on div "**********" at bounding box center [795, 342] width 595 height 397
click at [1020, 572] on icon "button" at bounding box center [1023, 566] width 13 height 13
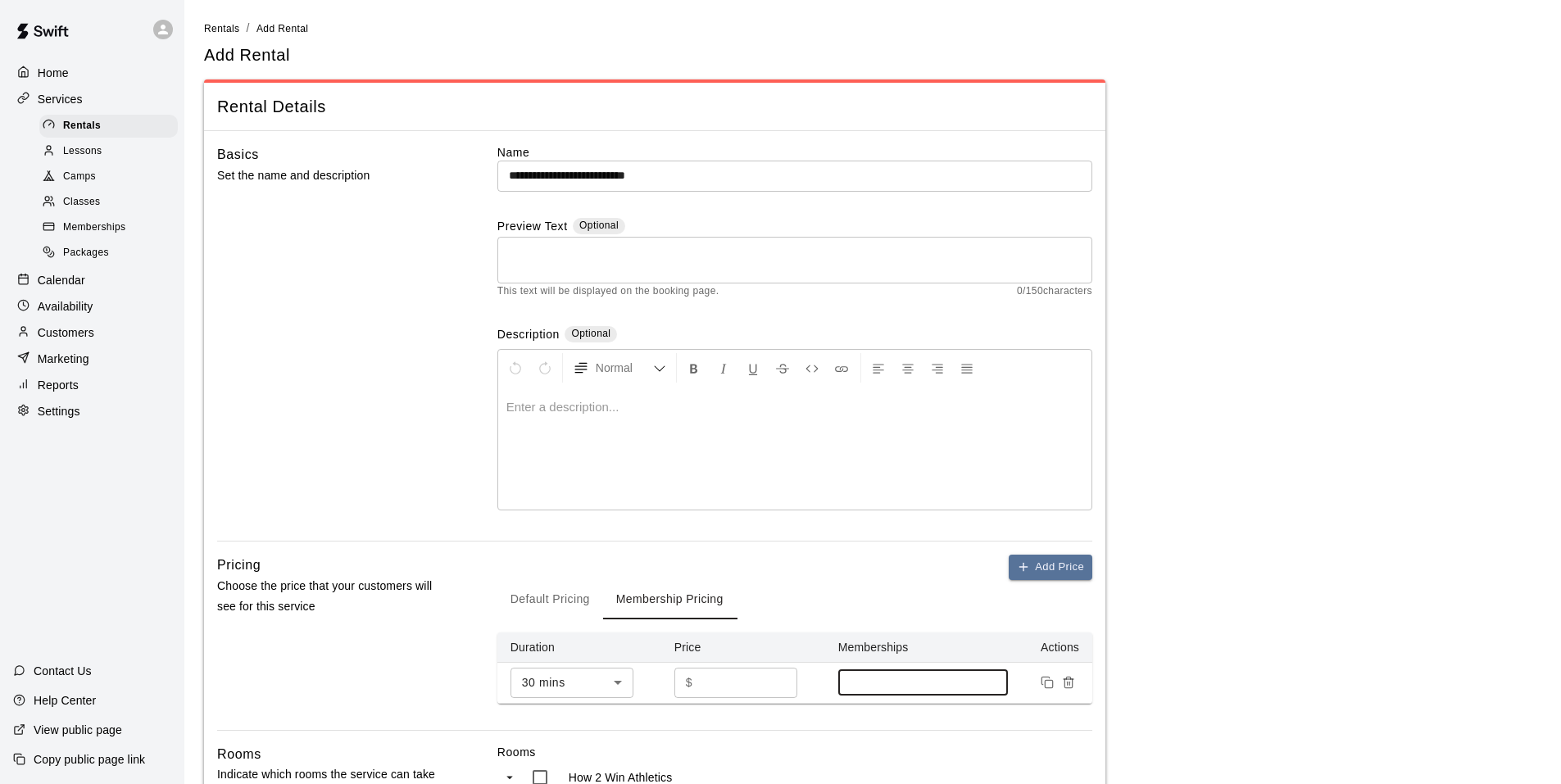
click at [865, 678] on input at bounding box center [923, 682] width 154 height 13
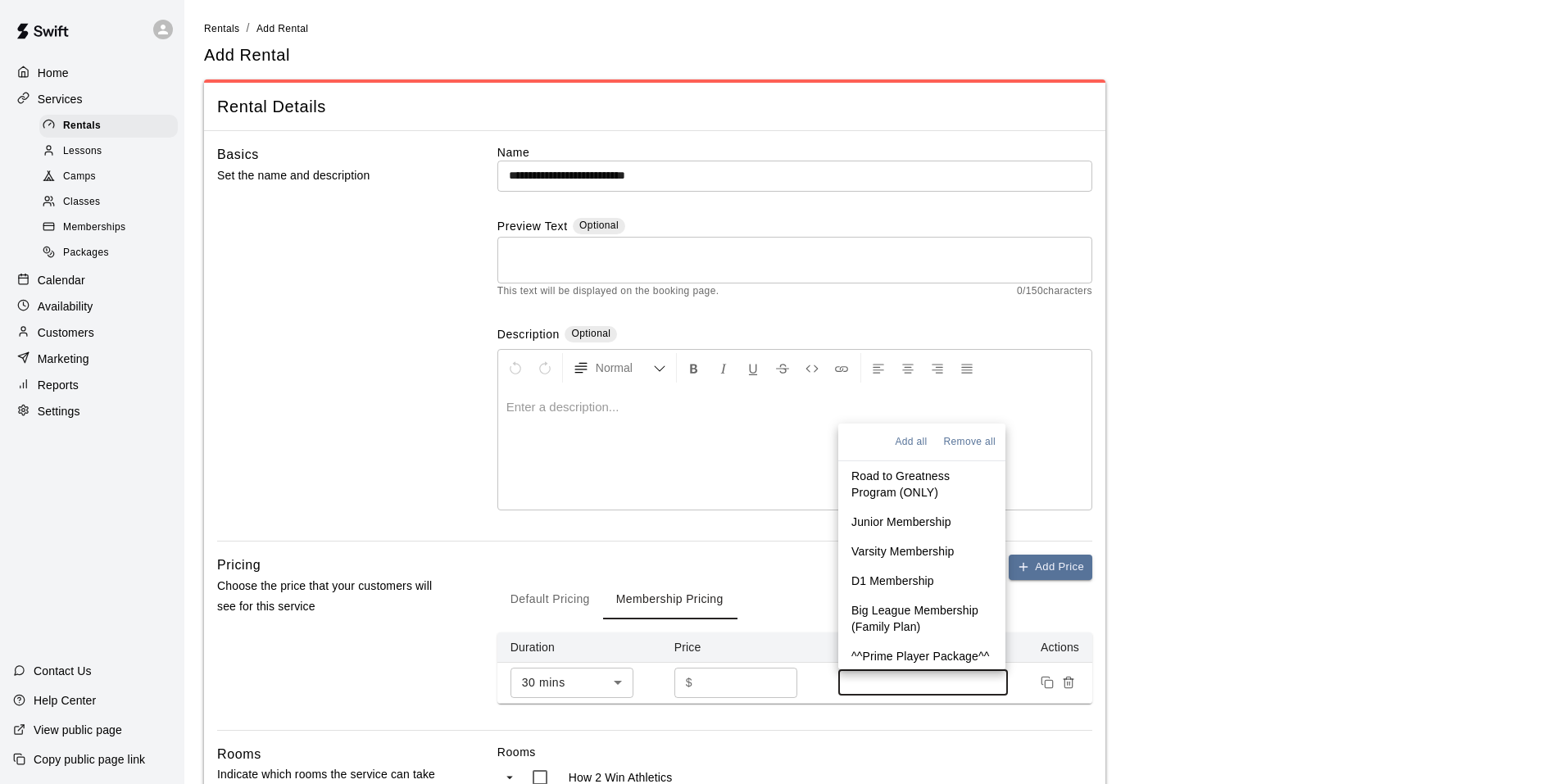
click at [898, 649] on p "^^Prime Player Package^^" at bounding box center [920, 656] width 138 height 16
click at [929, 616] on p "Big League Membership (Family Plan)" at bounding box center [922, 616] width 141 height 33
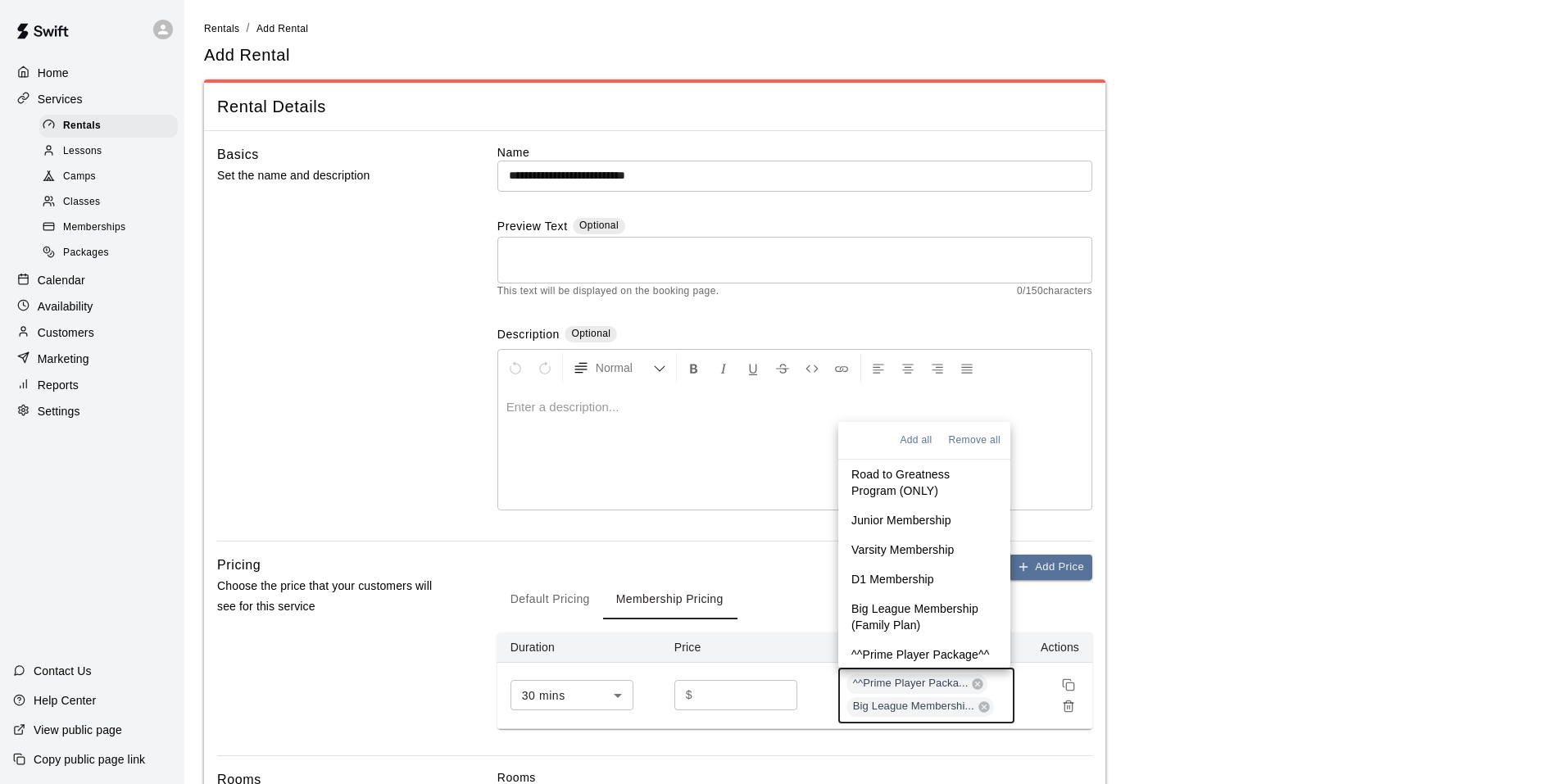
click at [904, 577] on p "D1 Membership" at bounding box center [892, 579] width 83 height 16
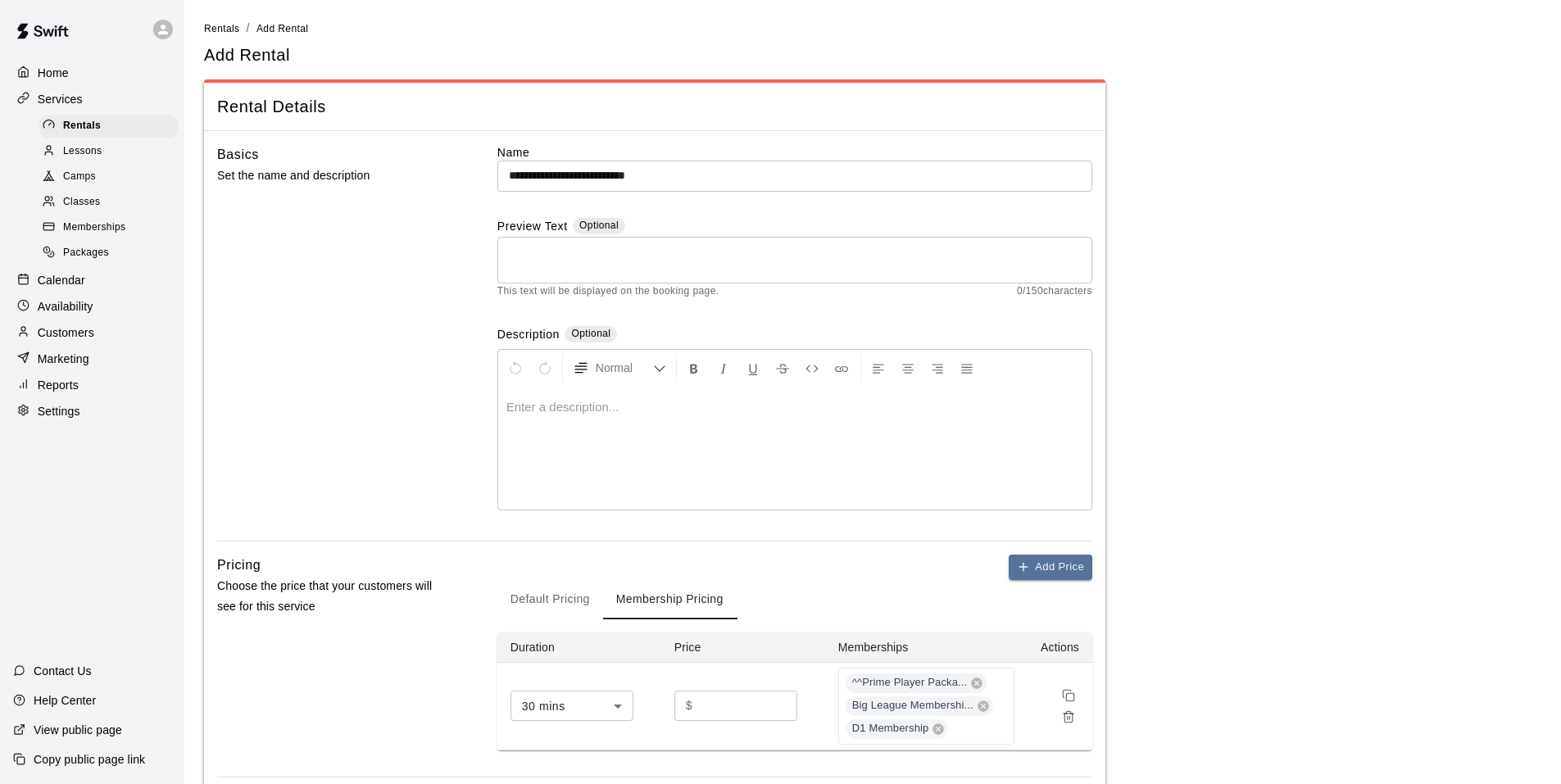
click at [779, 567] on div "Add Price Default Pricing Membership Pricing Duration Price Memberships Actions…" at bounding box center [795, 653] width 595 height 196
click at [536, 614] on button "Default Pricing" at bounding box center [550, 599] width 106 height 39
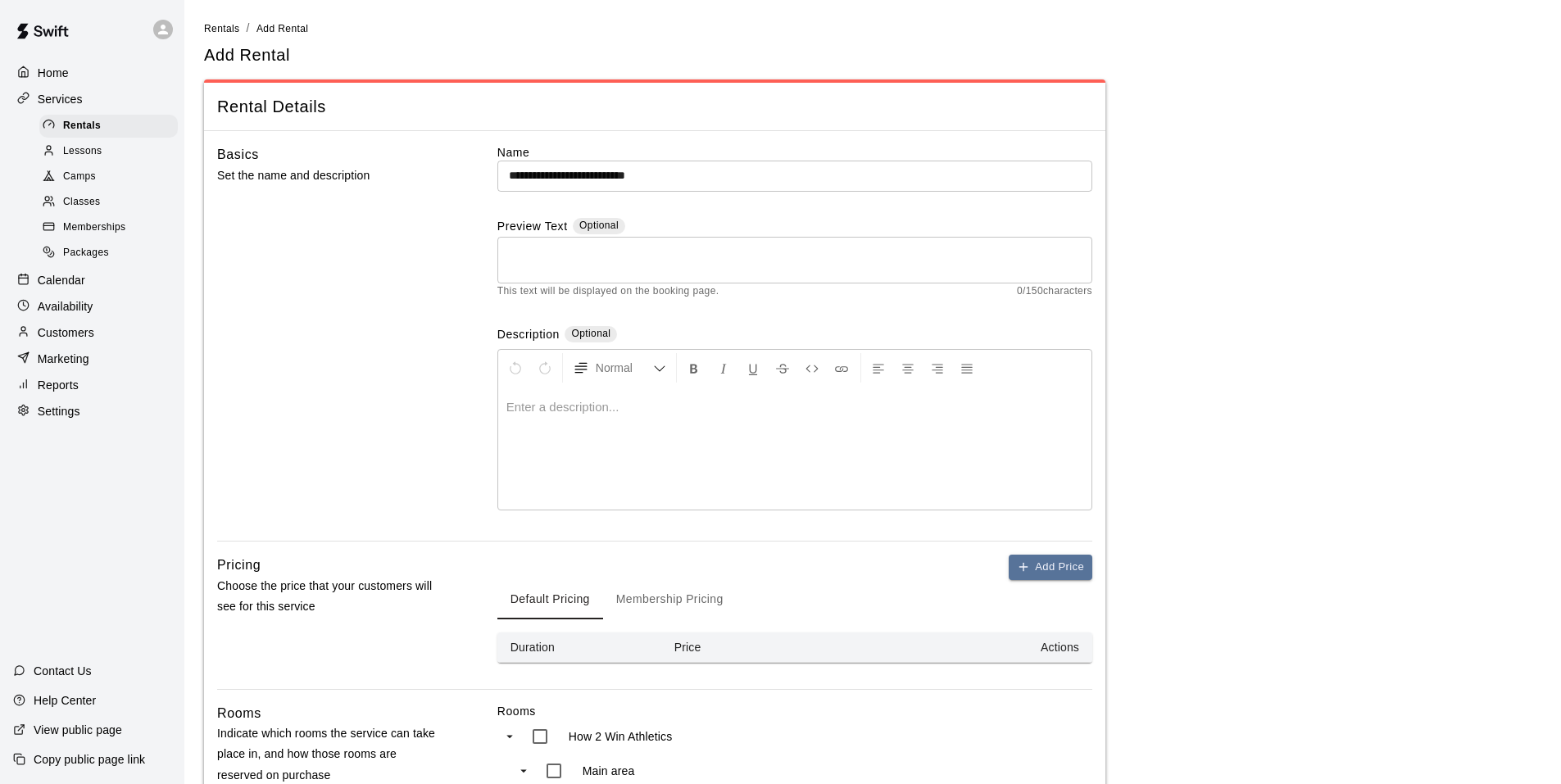
click at [664, 608] on button "Membership Pricing" at bounding box center [670, 599] width 133 height 39
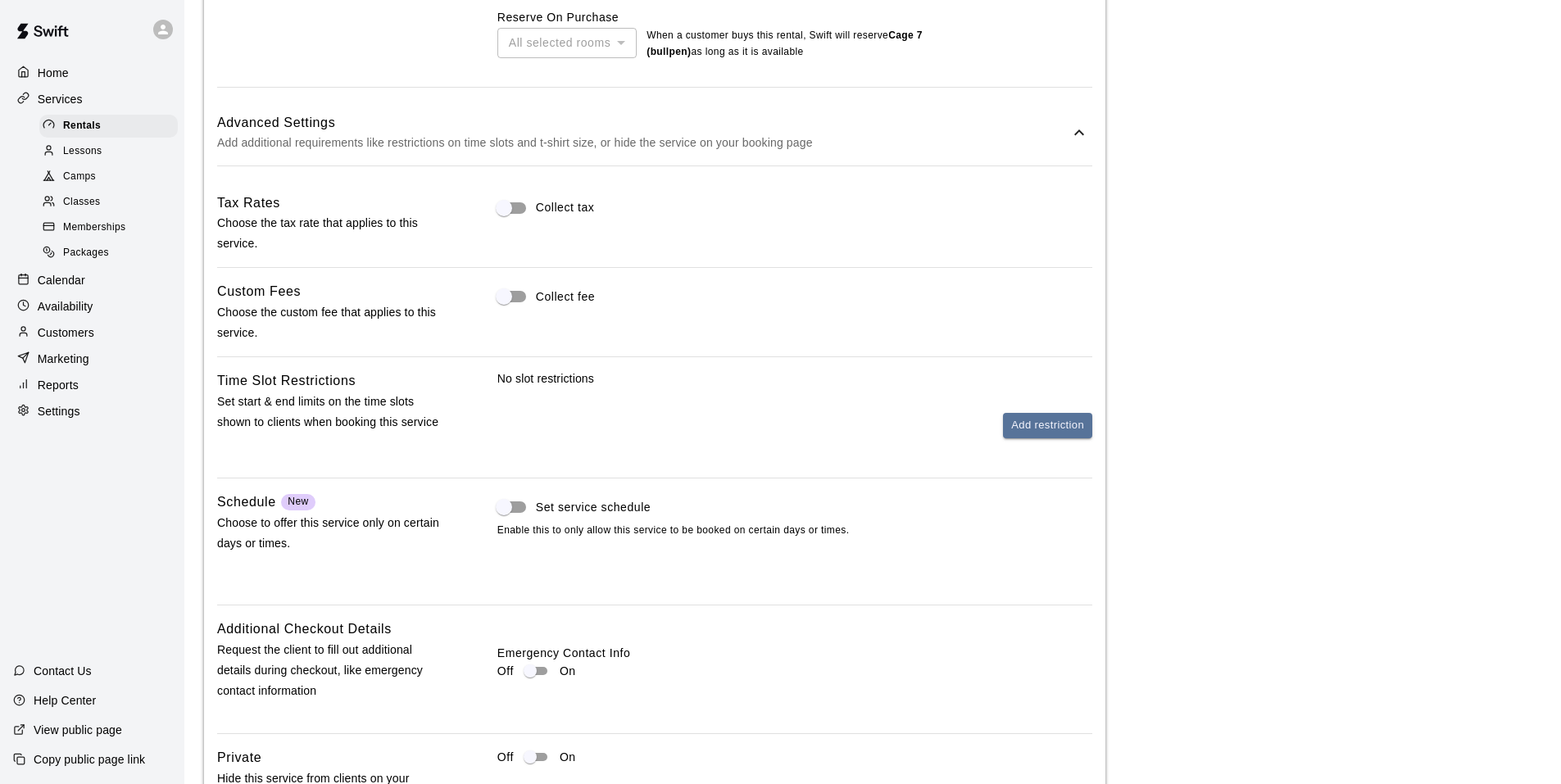
scroll to position [1381, 0]
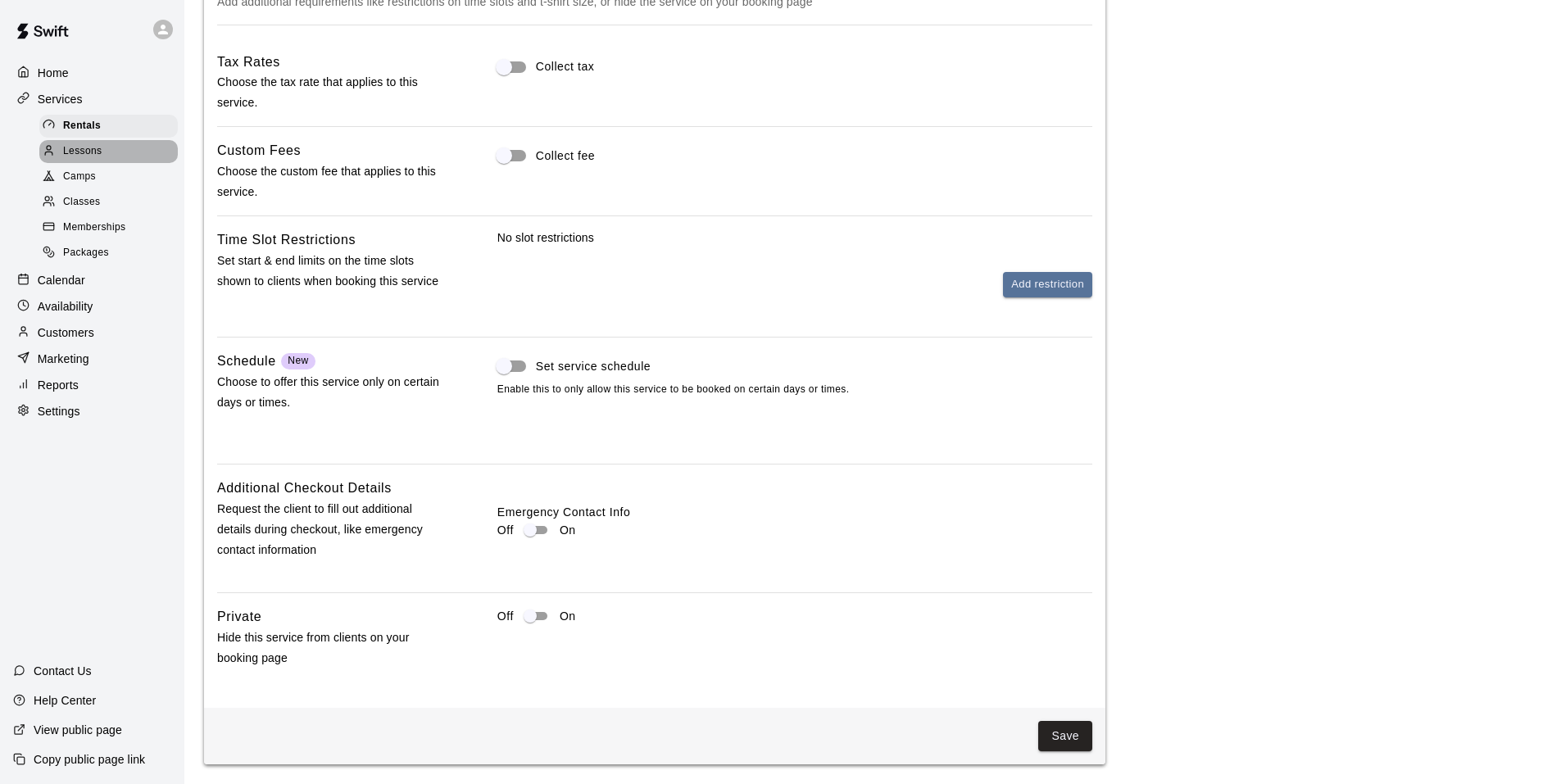
click at [92, 156] on span "Lessons" at bounding box center [83, 151] width 39 height 16
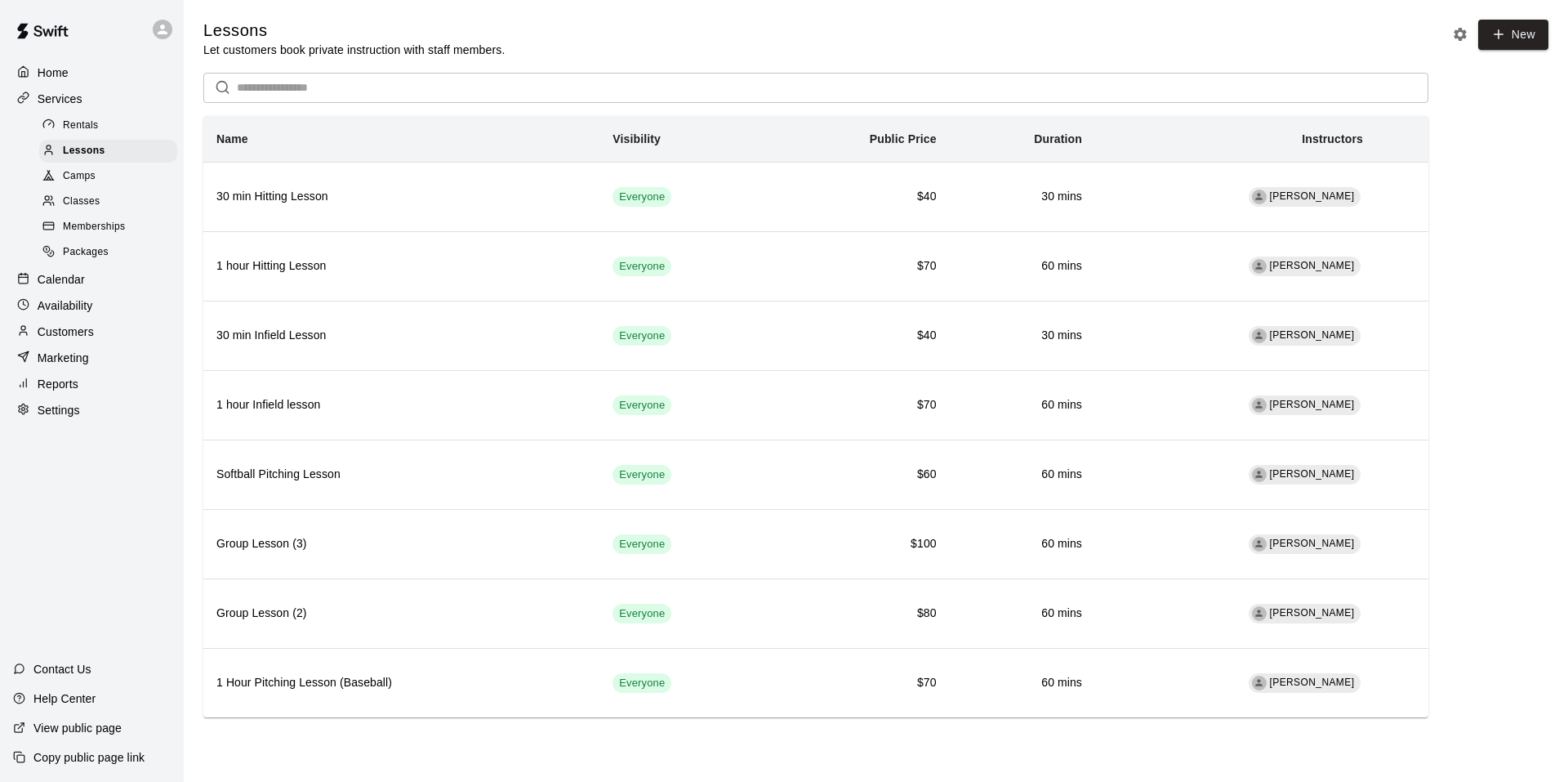
drag, startPoint x: 79, startPoint y: 127, endPoint x: 89, endPoint y: 127, distance: 10.0
click at [81, 127] on span "Rentals" at bounding box center [81, 126] width 36 height 16
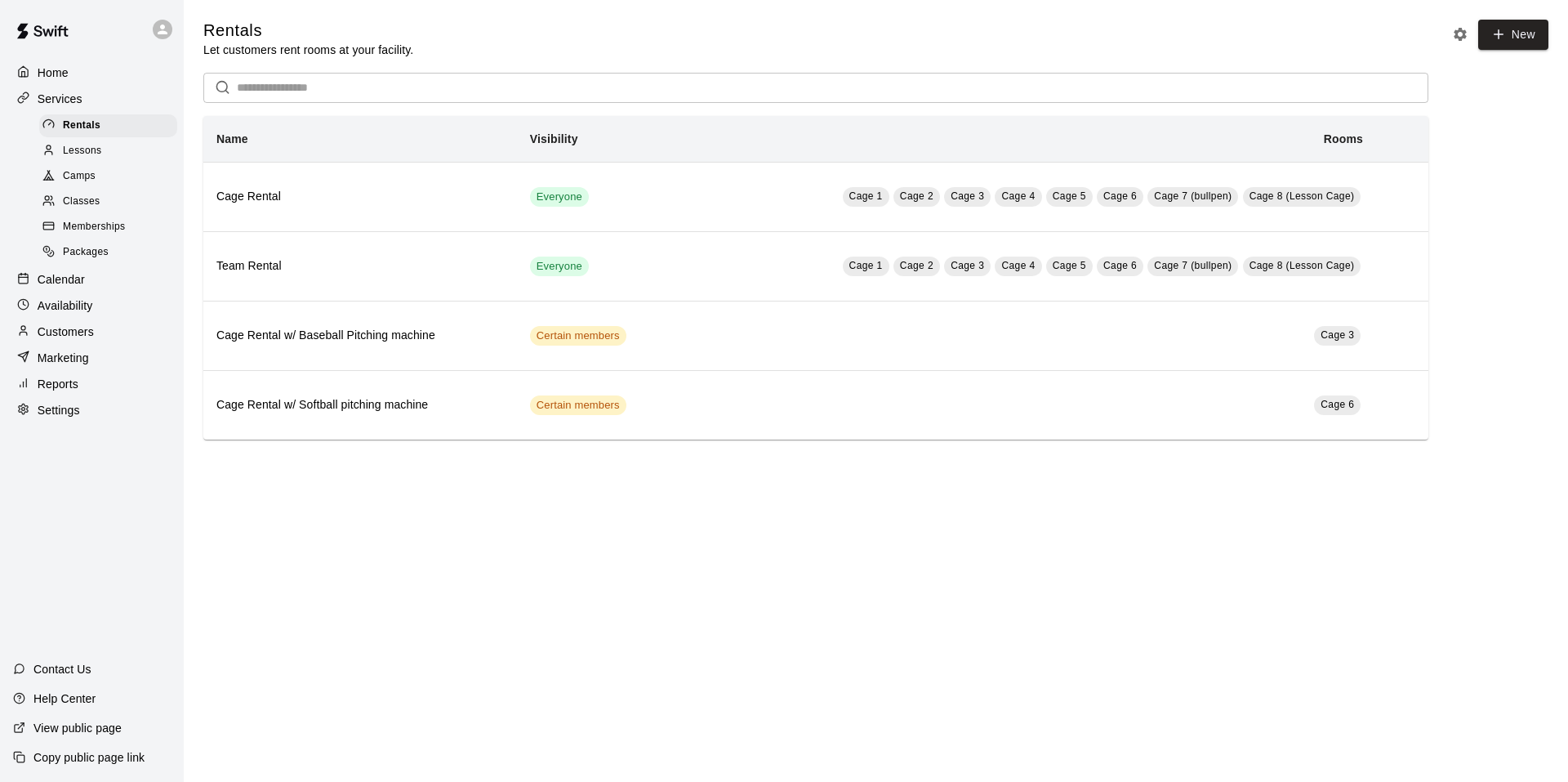
click at [89, 156] on span "Lessons" at bounding box center [82, 151] width 39 height 16
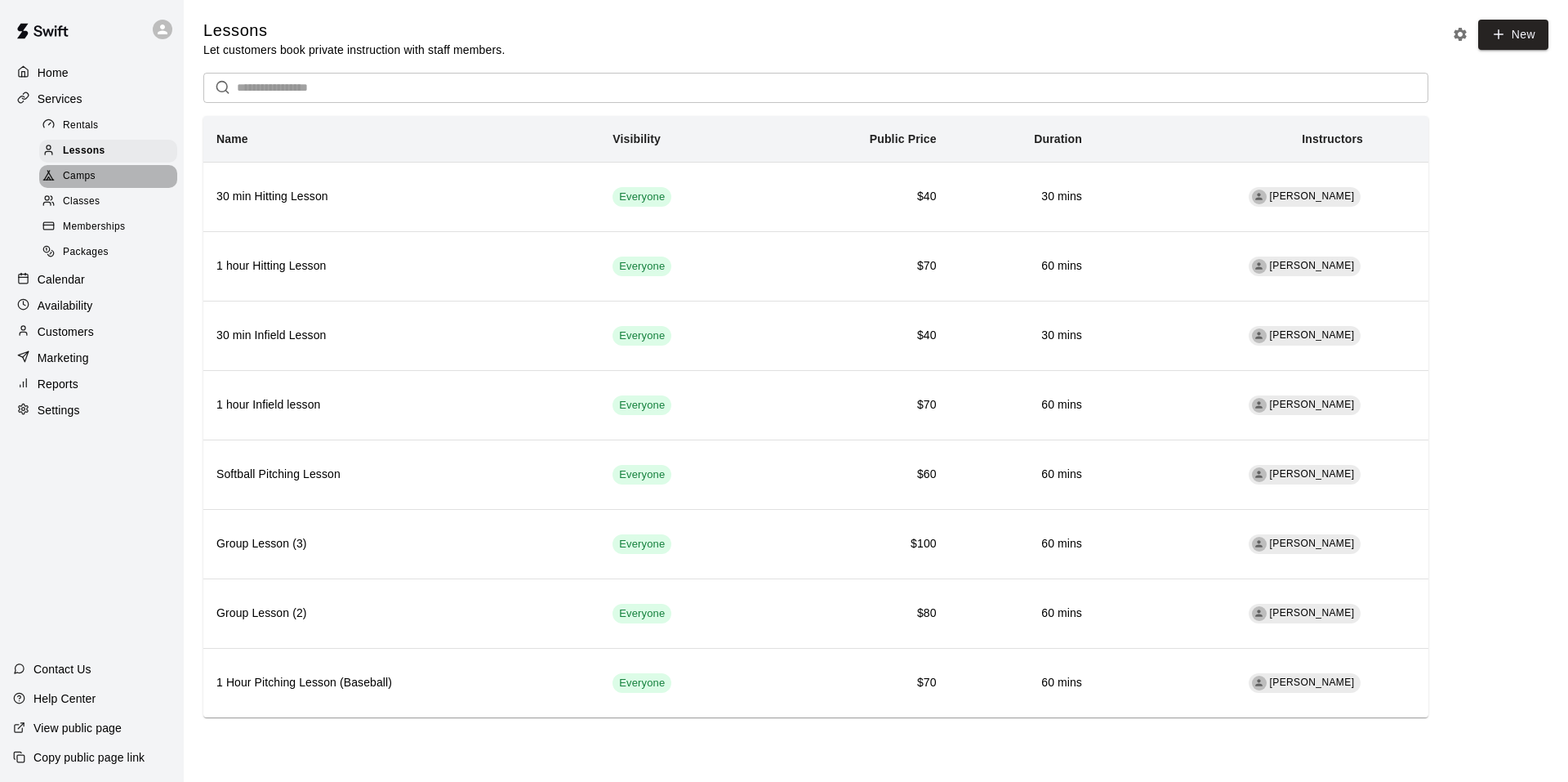
click at [81, 182] on span "Camps" at bounding box center [79, 176] width 33 height 16
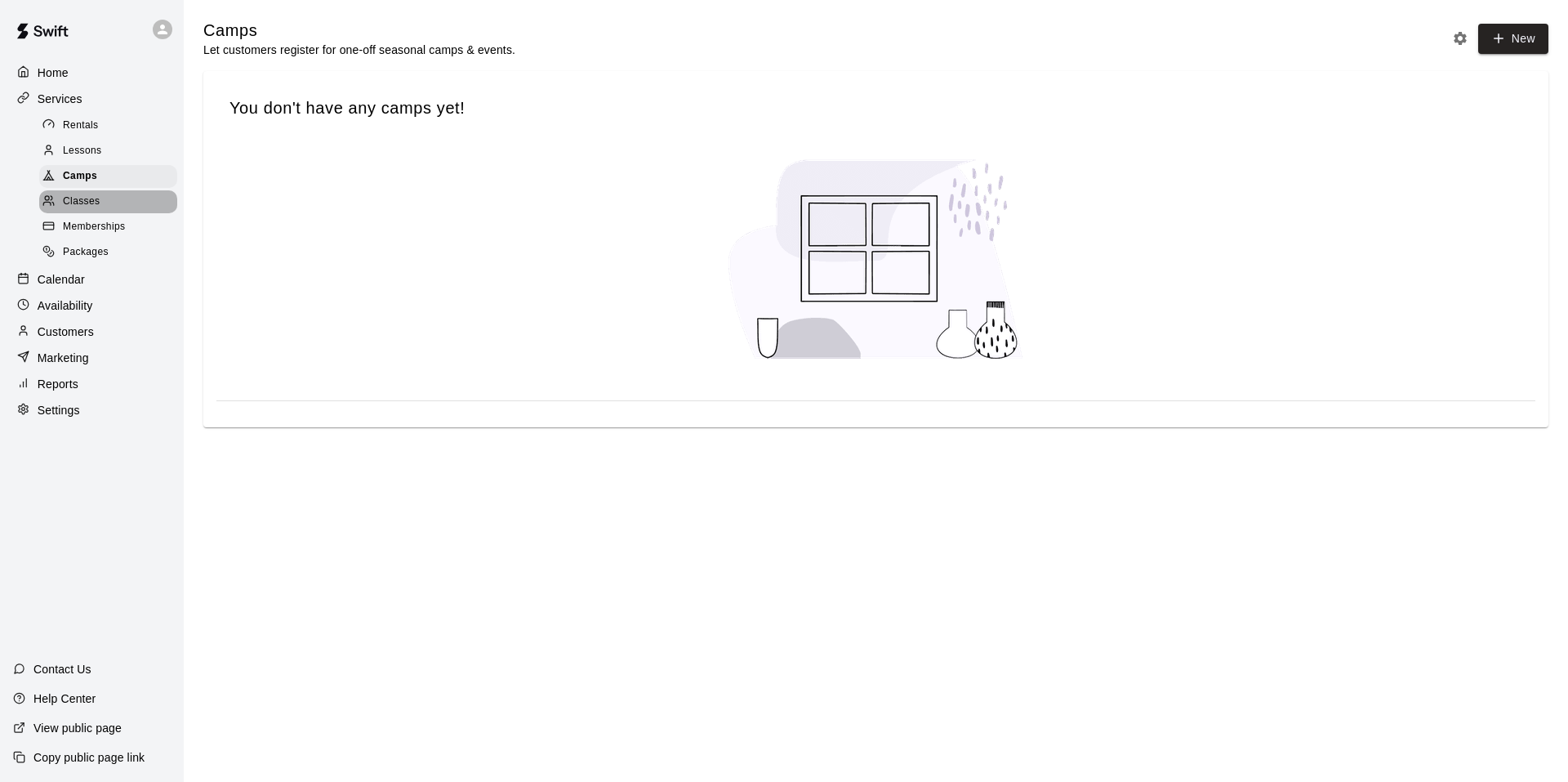
click at [90, 201] on span "Classes" at bounding box center [81, 202] width 37 height 16
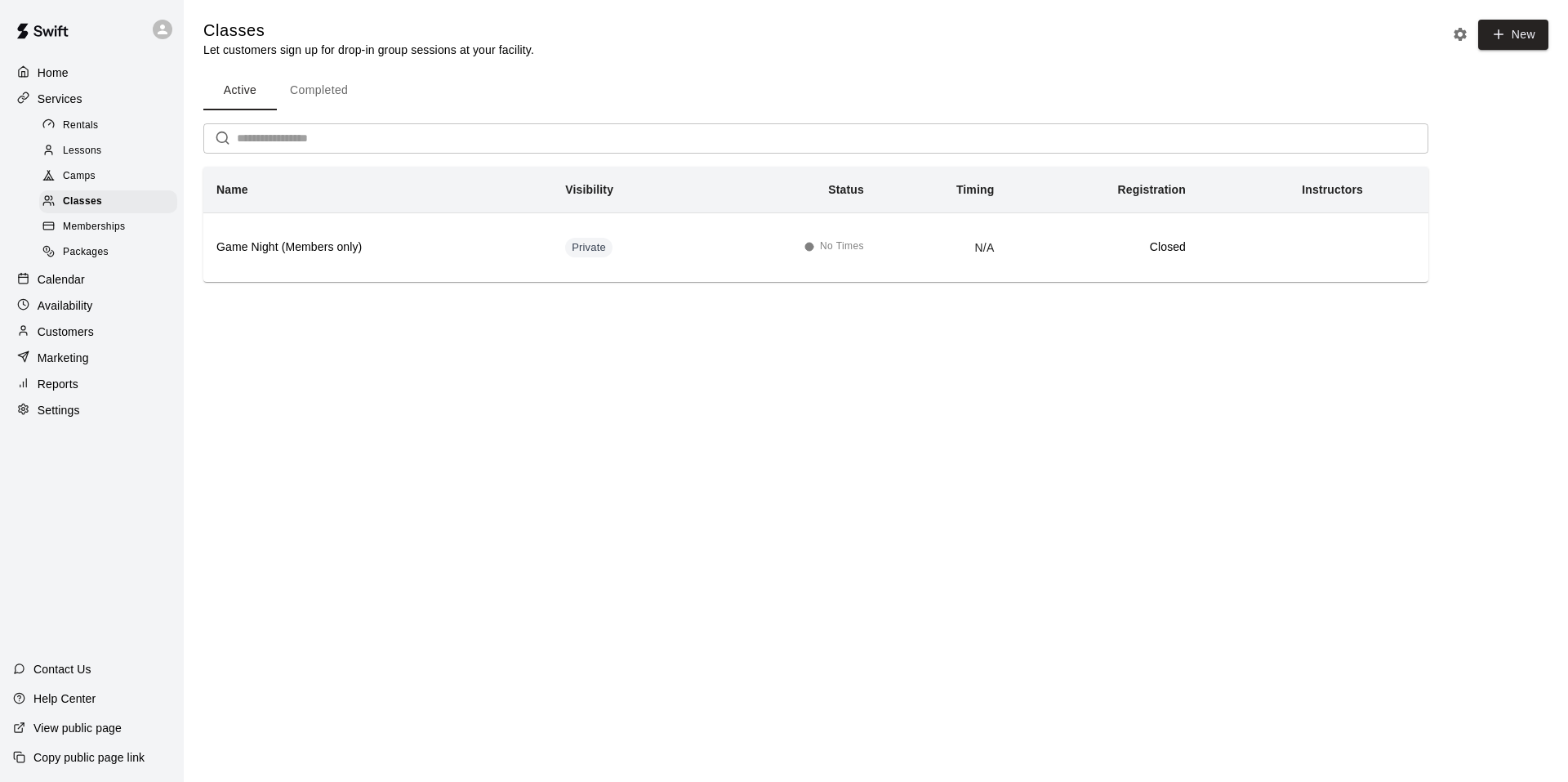
click at [104, 233] on span "Memberships" at bounding box center [94, 227] width 62 height 16
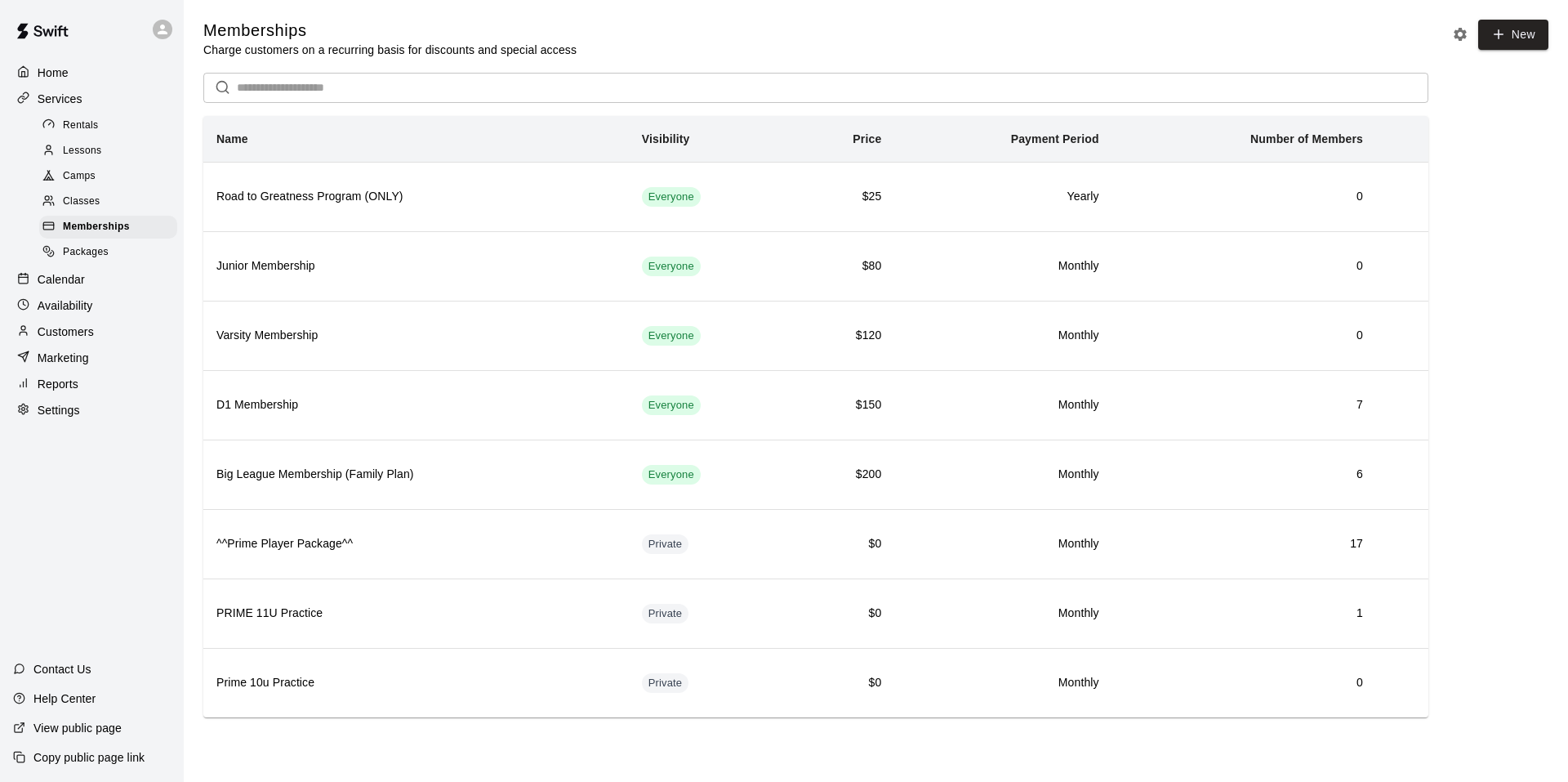
click at [111, 254] on div "Packages" at bounding box center [108, 252] width 138 height 23
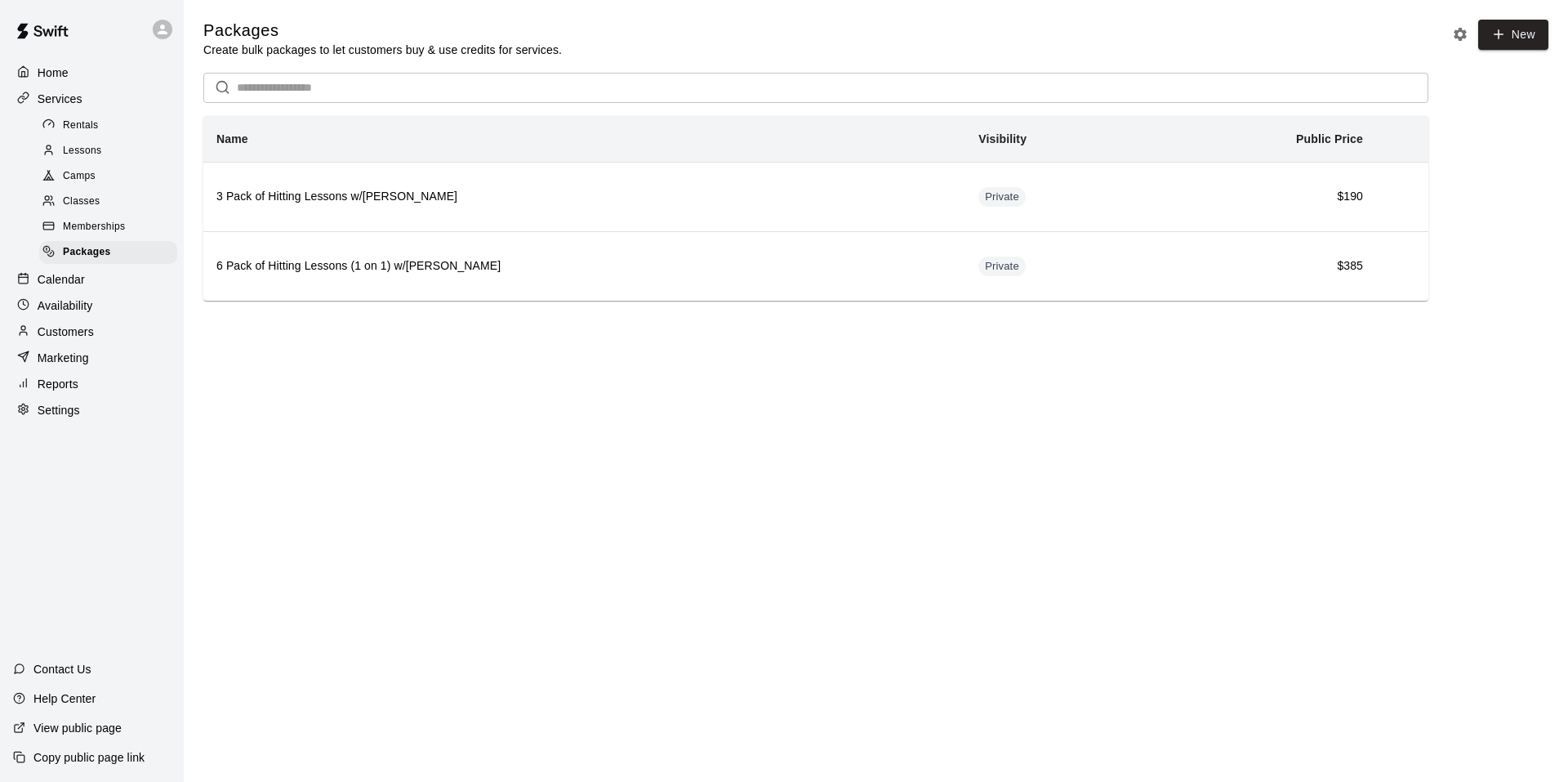
click at [86, 114] on link "Rentals" at bounding box center [111, 125] width 144 height 26
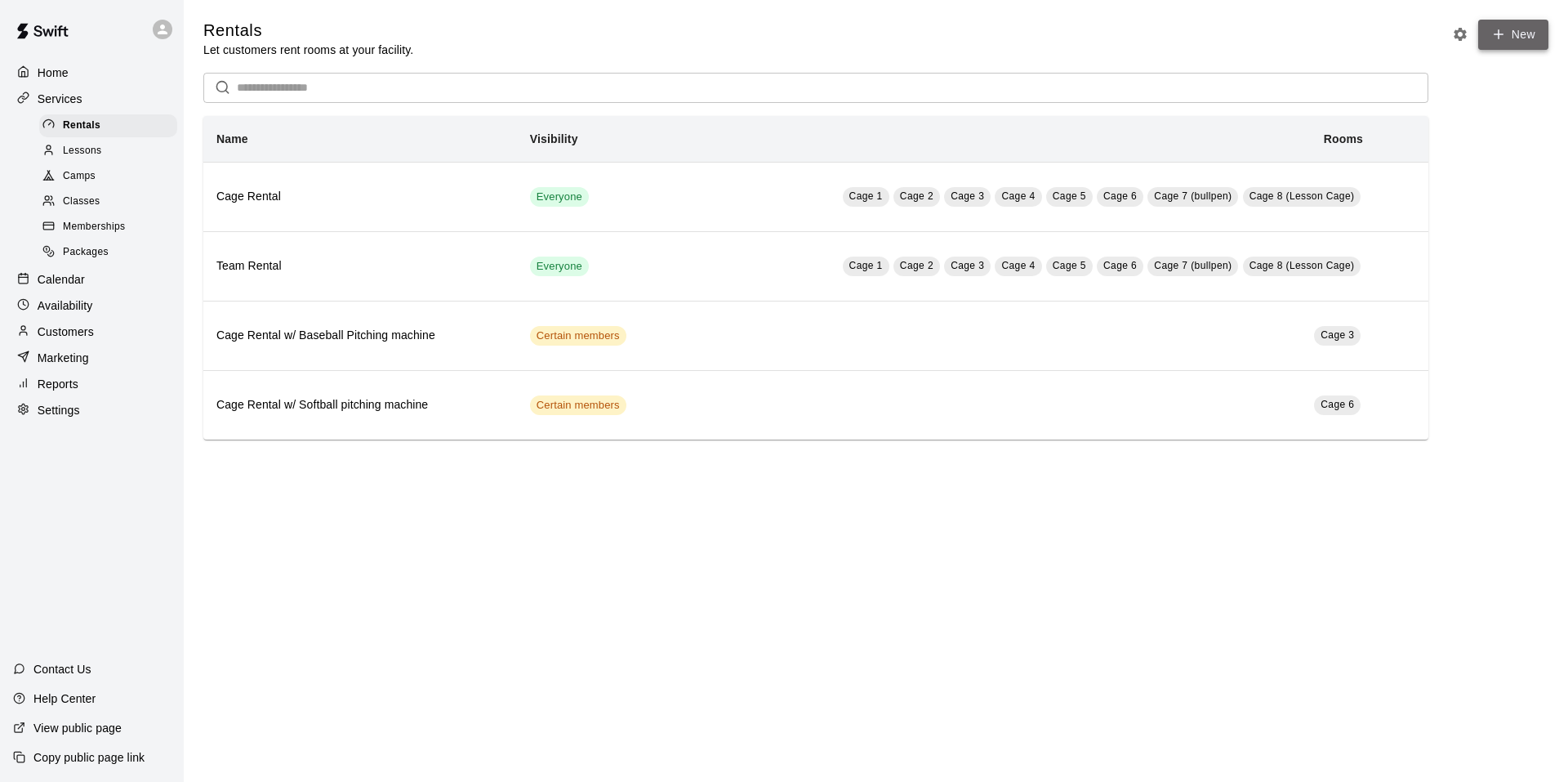
click at [1502, 42] on icon at bounding box center [1499, 34] width 15 height 15
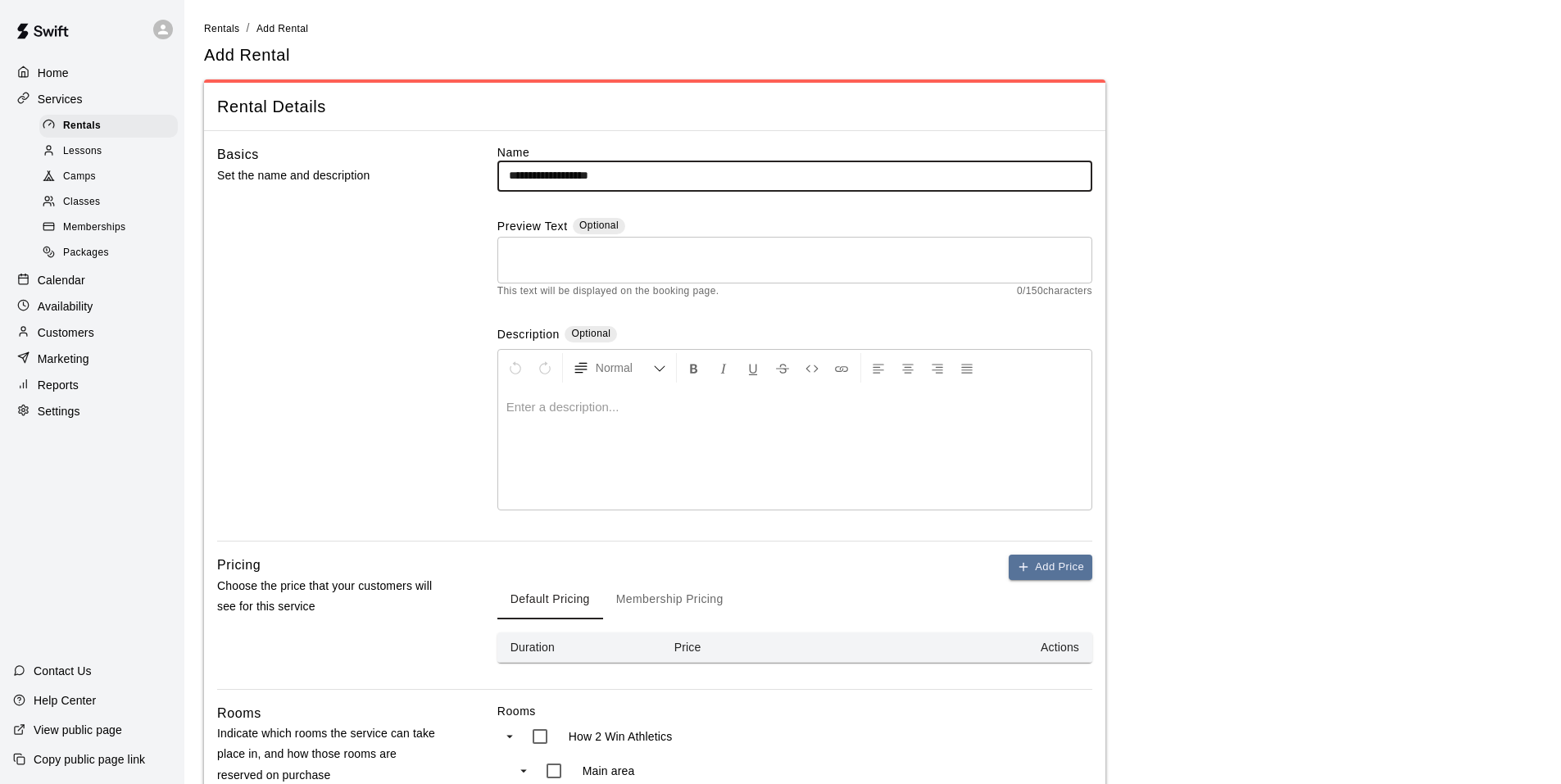
type input "**********"
click at [791, 440] on div at bounding box center [795, 447] width 593 height 123
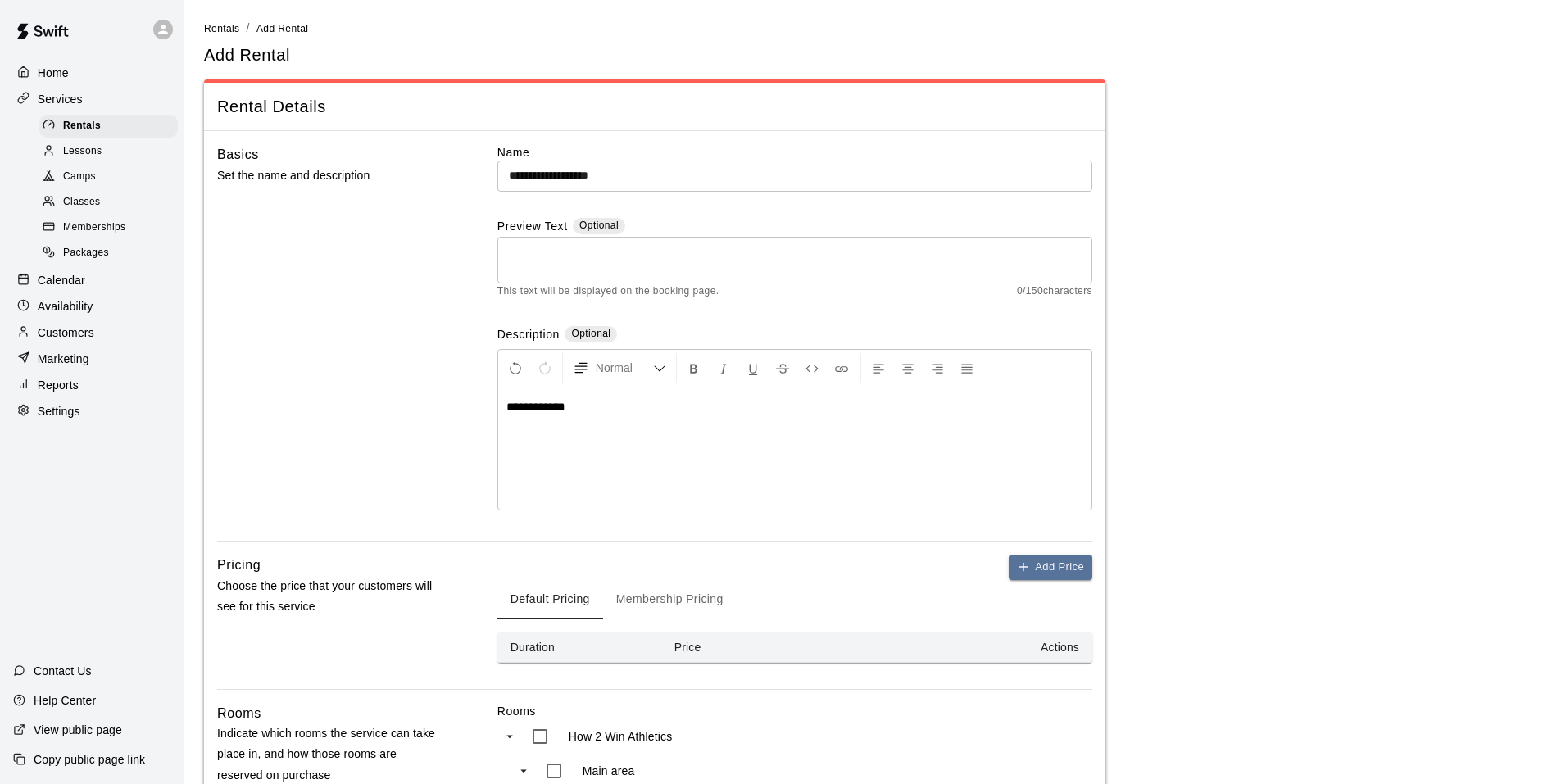
click at [379, 460] on div "Basics Set the name and description" at bounding box center [330, 342] width 227 height 397
click at [690, 598] on button "Membership Pricing" at bounding box center [670, 599] width 133 height 39
click at [1060, 569] on button "Add Price" at bounding box center [1050, 567] width 83 height 26
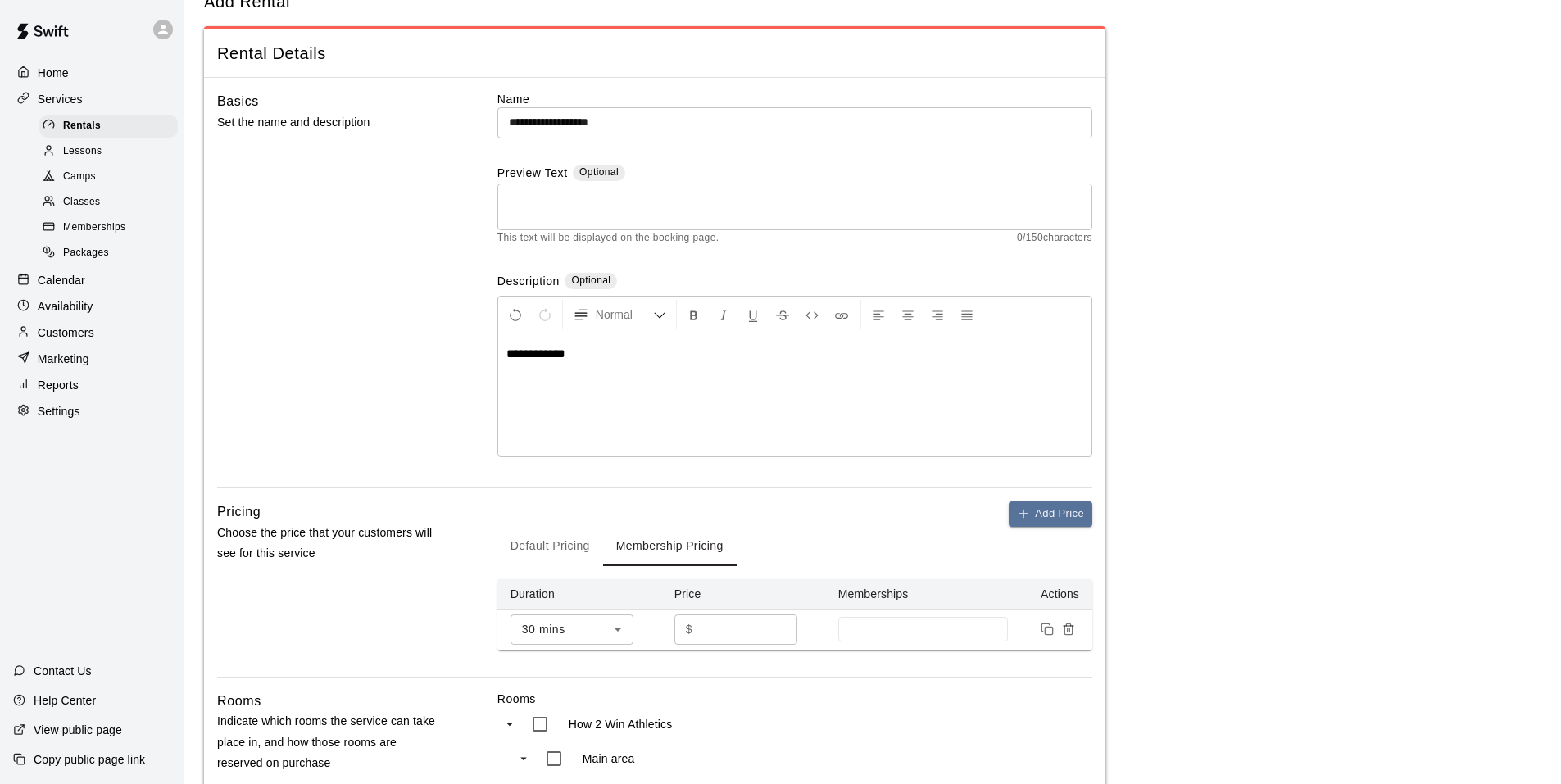
scroll to position [82, 0]
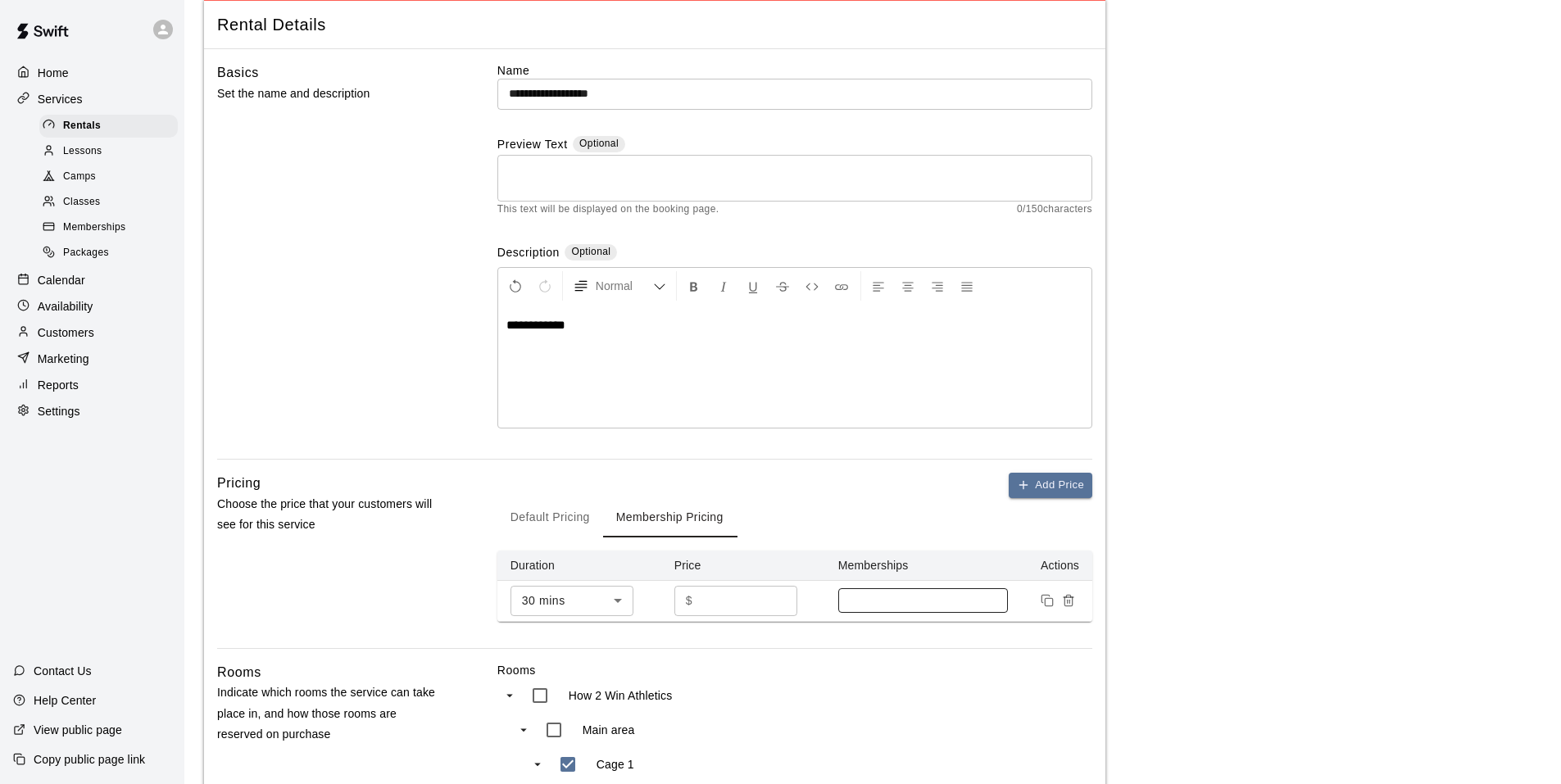
click at [860, 593] on div at bounding box center [923, 600] width 170 height 25
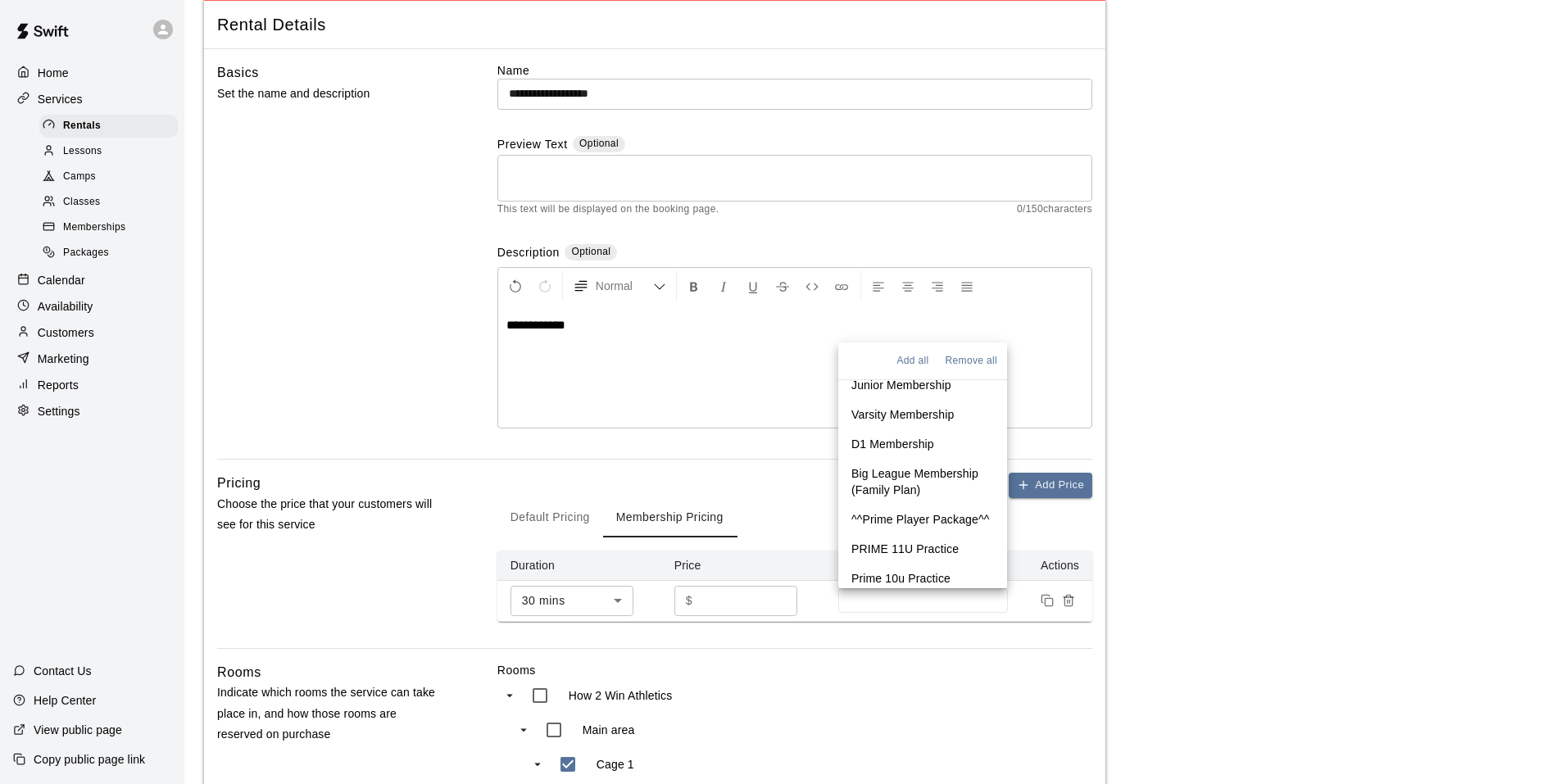
scroll to position [77, 0]
click at [907, 508] on p "^^Prime Player Package^^" at bounding box center [920, 514] width 138 height 16
click at [921, 458] on p "Big League Membership (Family Plan)" at bounding box center [923, 474] width 143 height 33
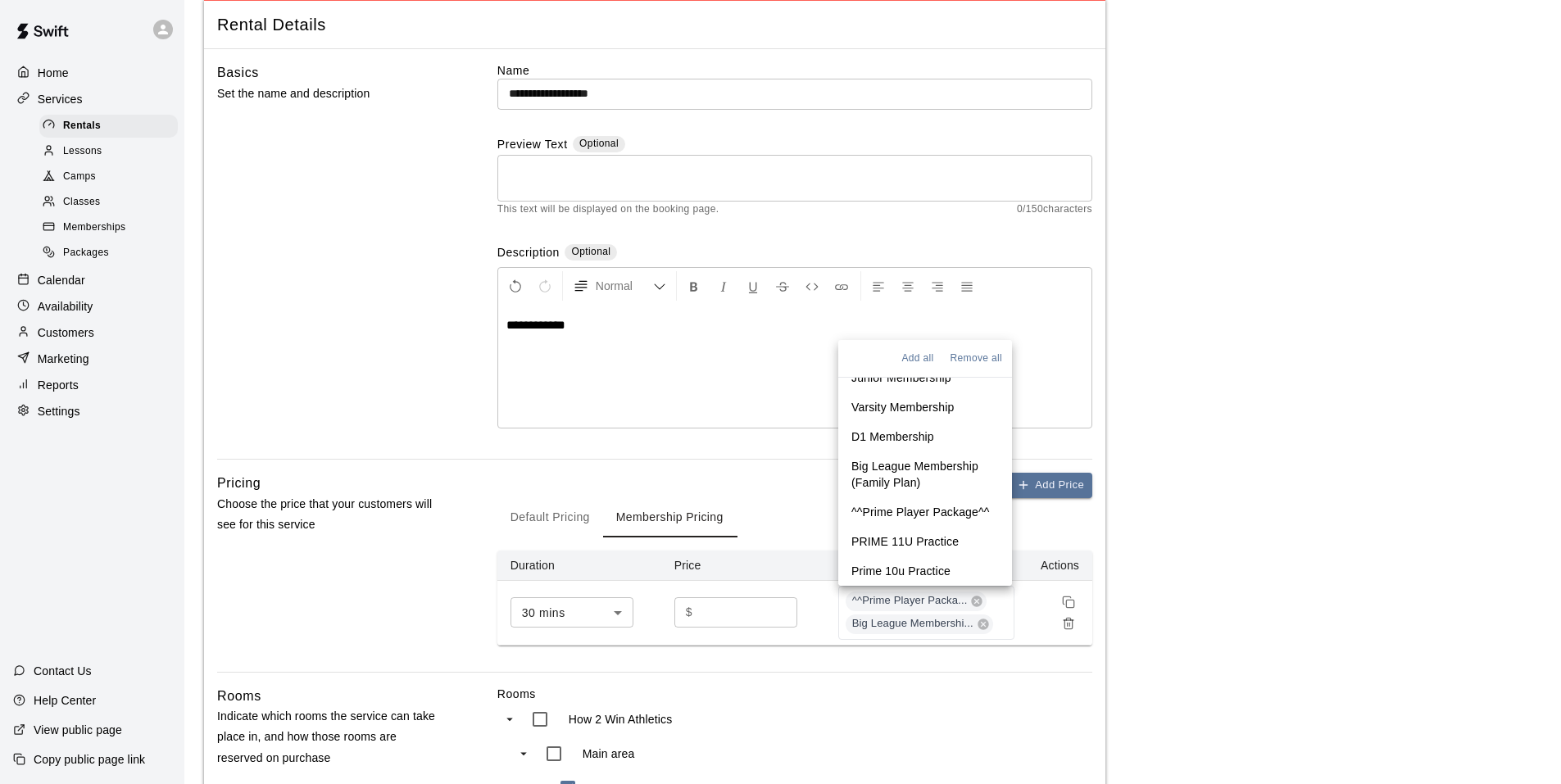
click at [910, 435] on p "D1 Membership" at bounding box center [892, 437] width 83 height 16
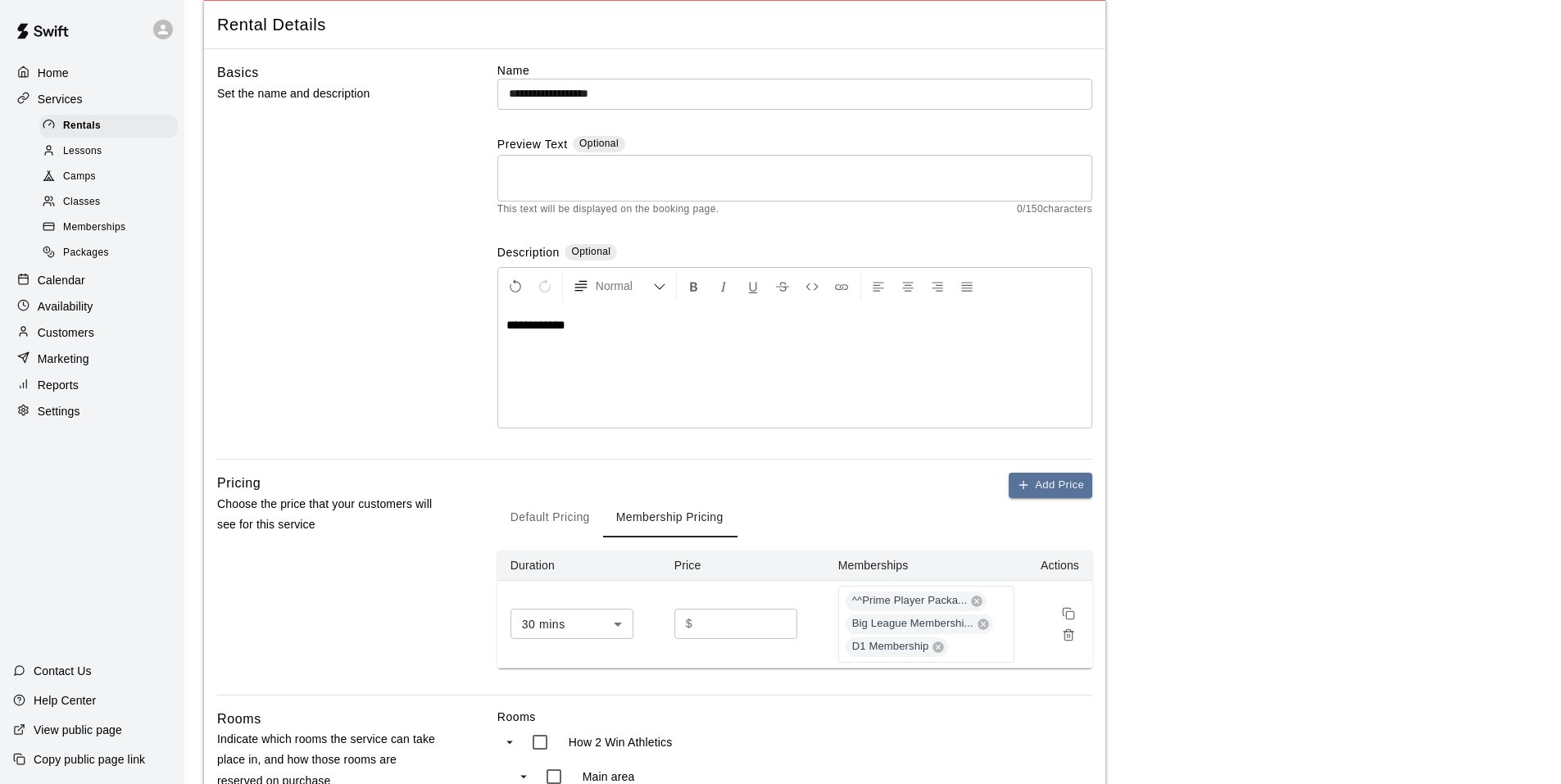
click at [757, 498] on div "Default Pricing Membership Pricing" at bounding box center [795, 518] width 595 height 39
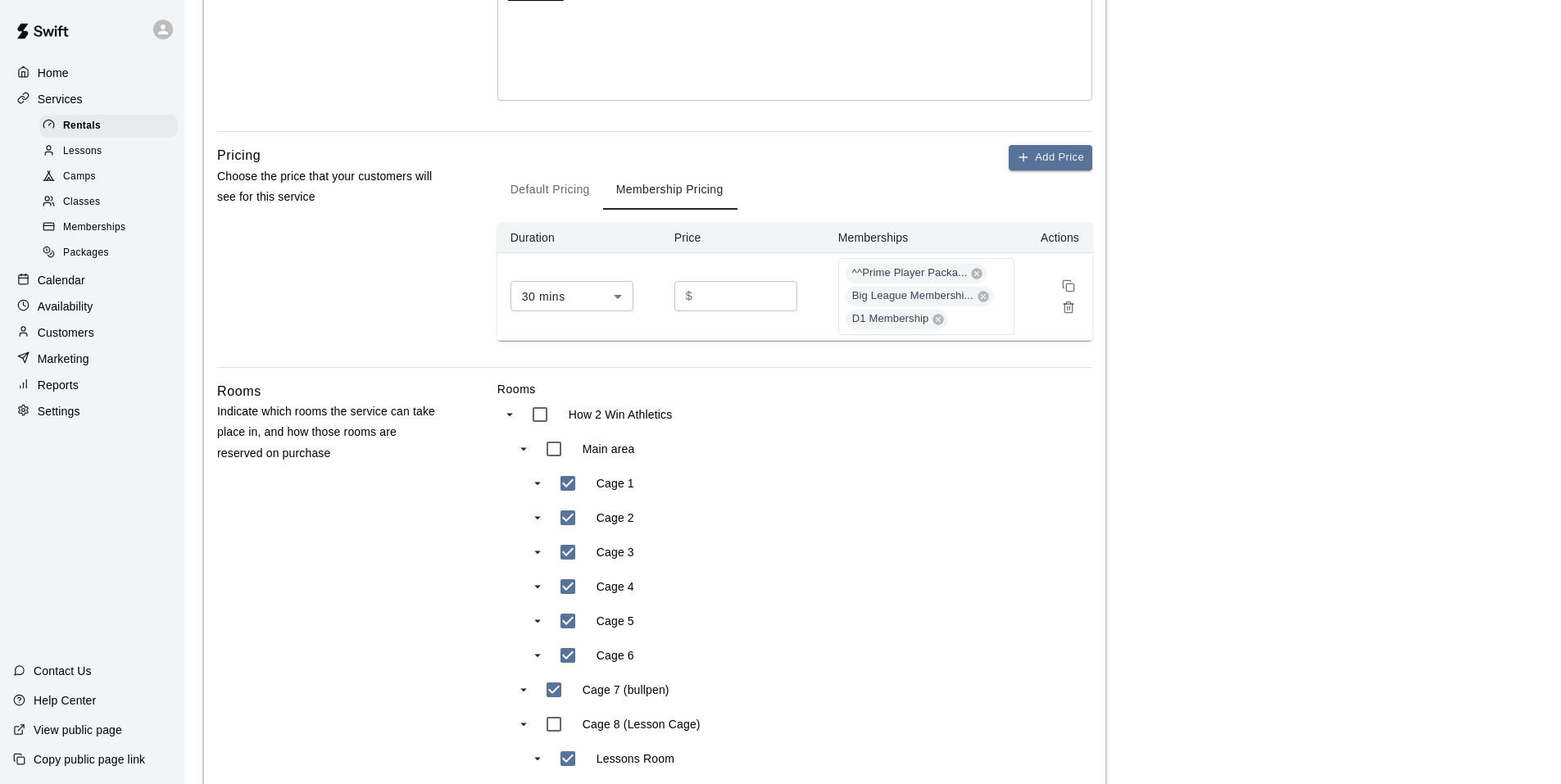
scroll to position [574, 0]
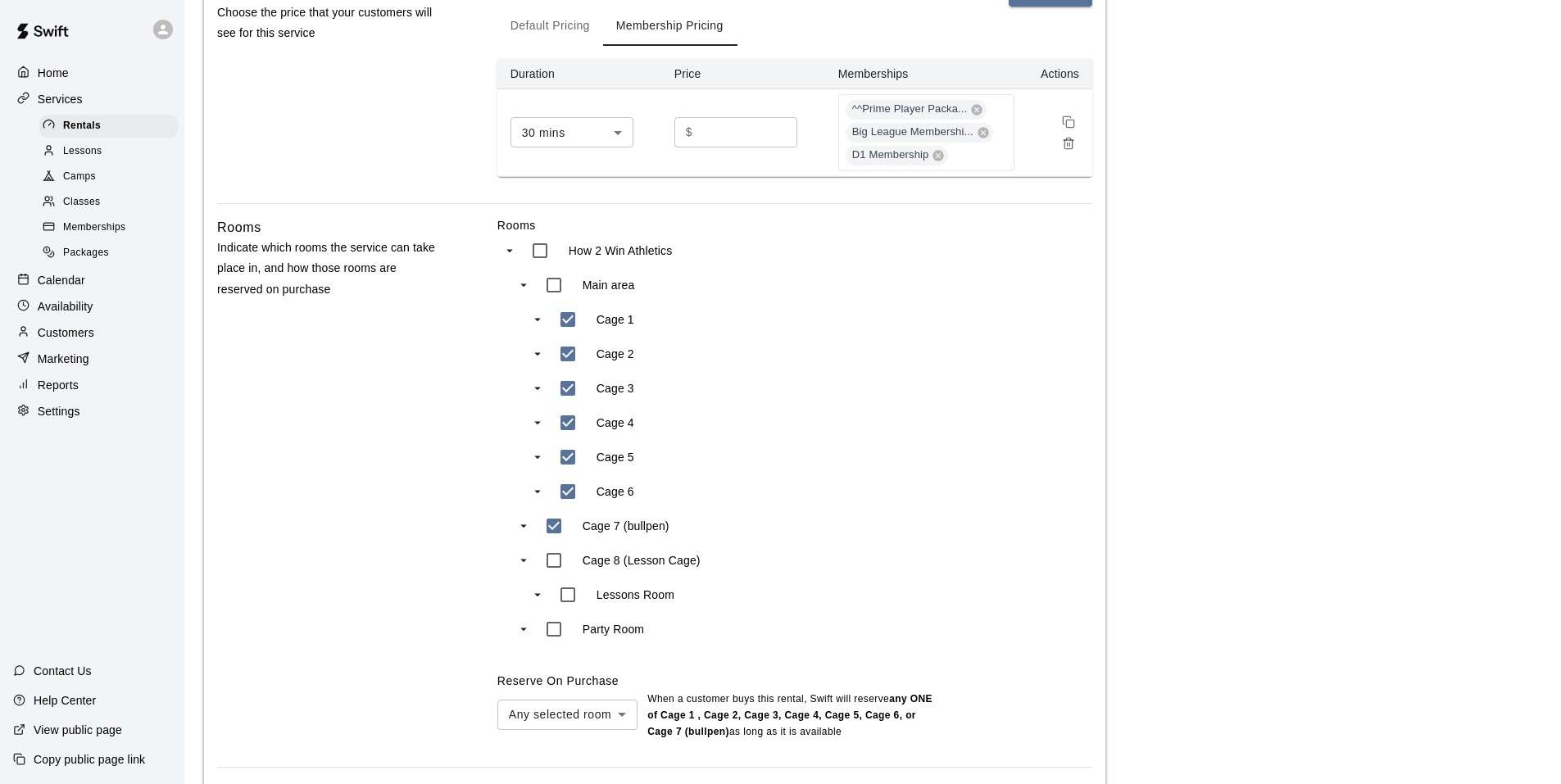
click at [823, 491] on div "Cage 6" at bounding box center [675, 491] width 300 height 35
type input "***"
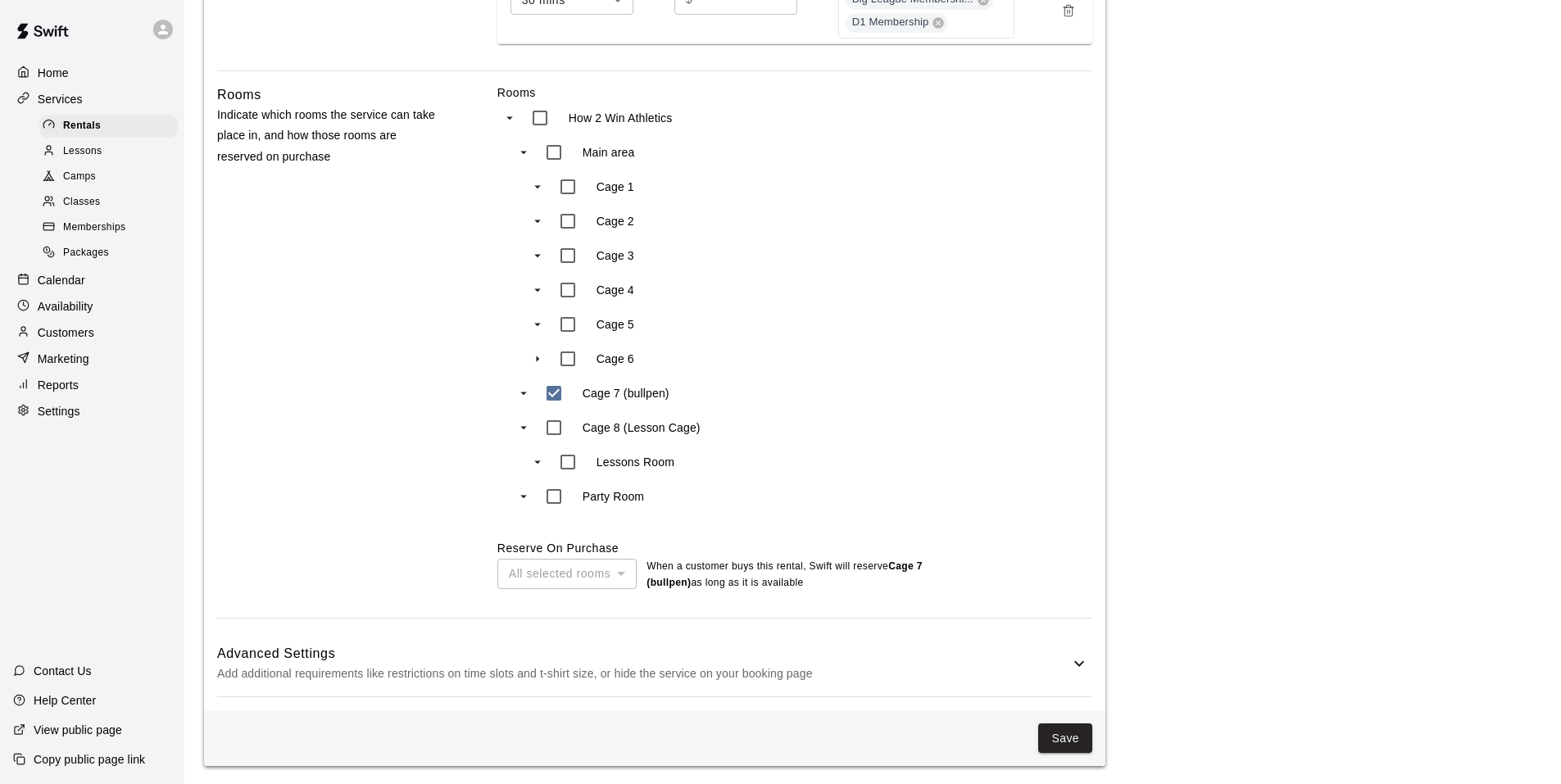
scroll to position [710, 0]
click at [1074, 669] on icon at bounding box center [1079, 661] width 20 height 20
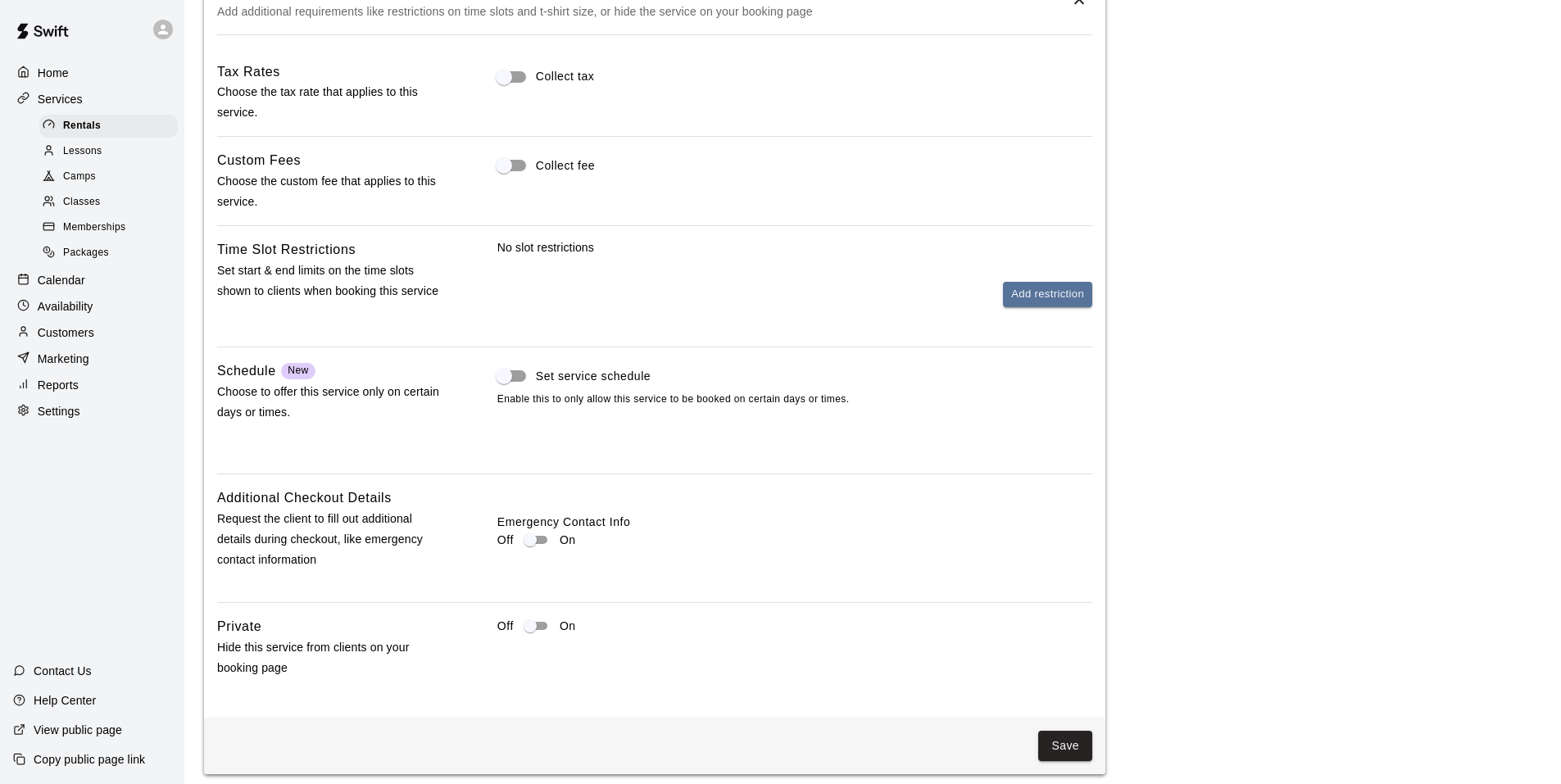
scroll to position [1381, 0]
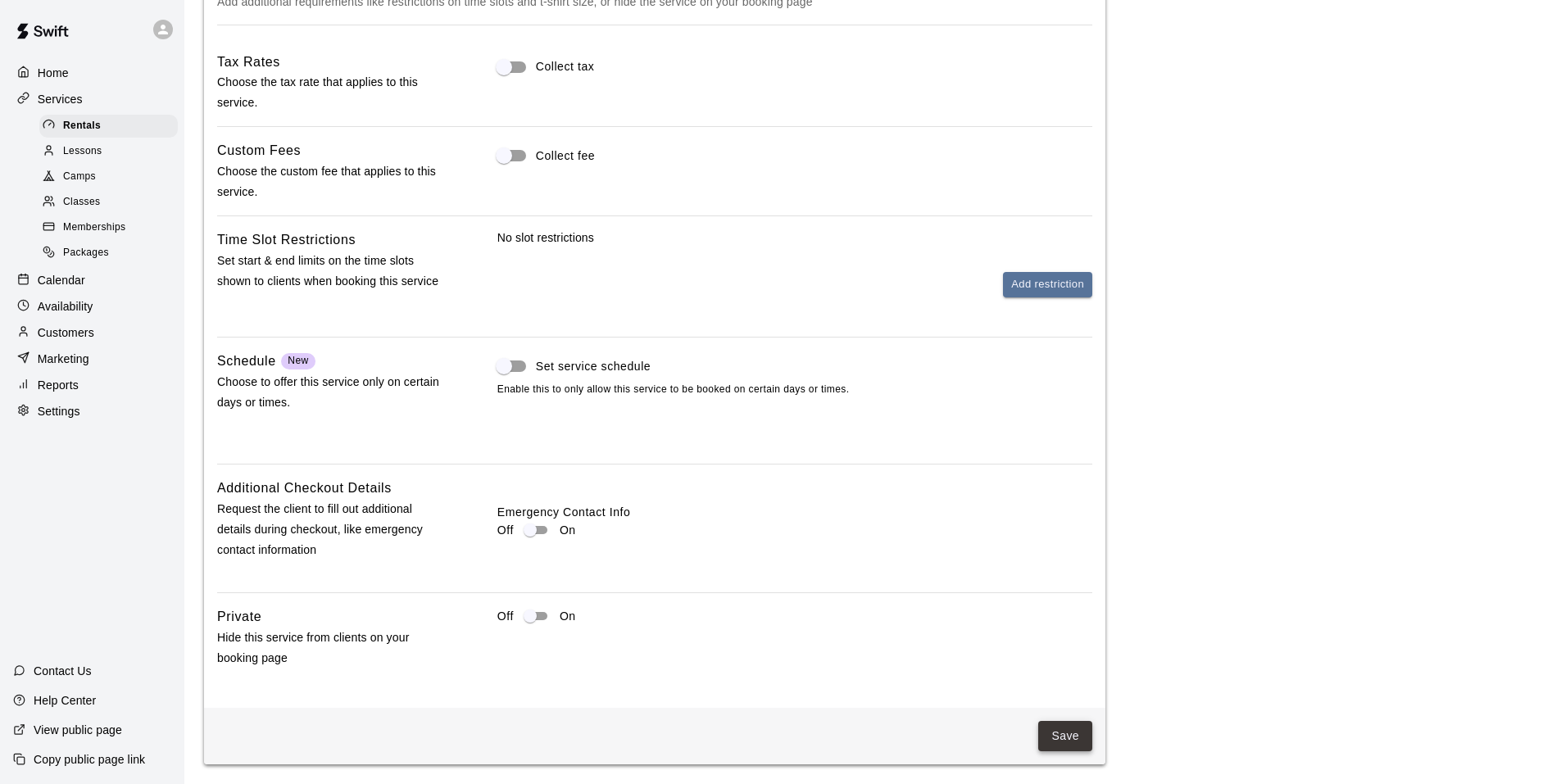
click at [1057, 732] on button "Save" at bounding box center [1065, 736] width 54 height 30
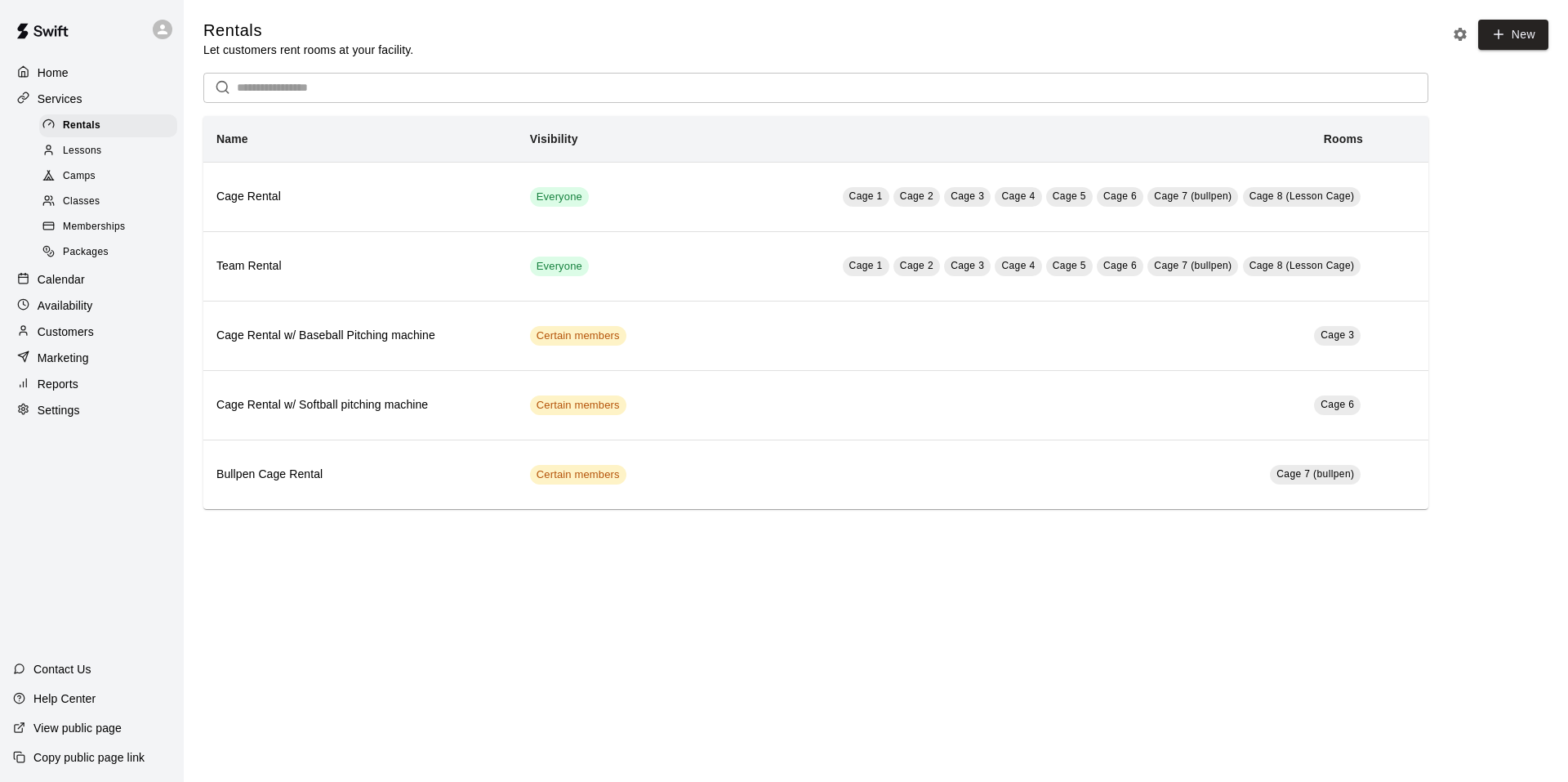
click at [64, 68] on p "Home" at bounding box center [52, 73] width 31 height 16
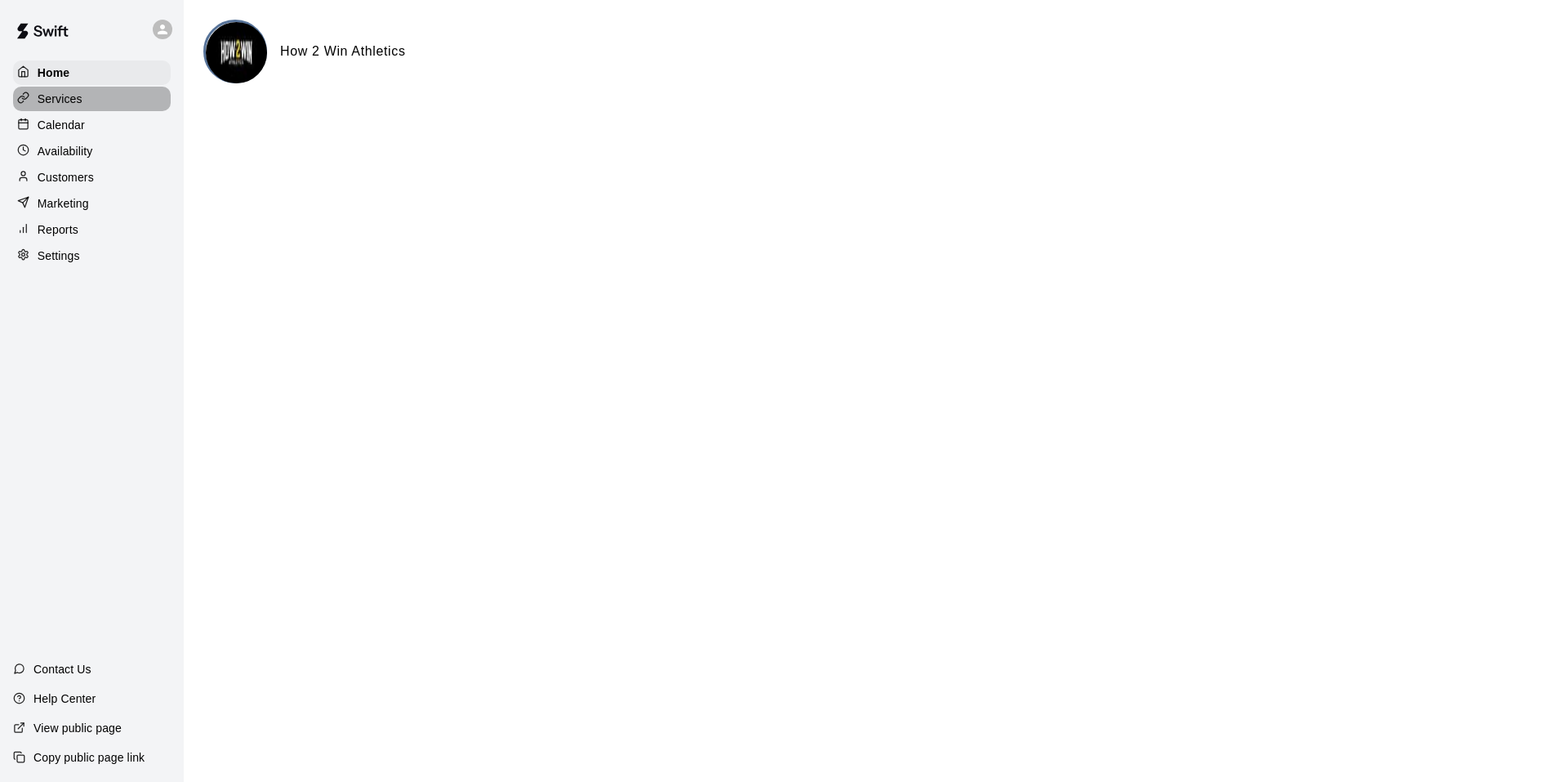
click at [64, 100] on p "Services" at bounding box center [59, 98] width 45 height 16
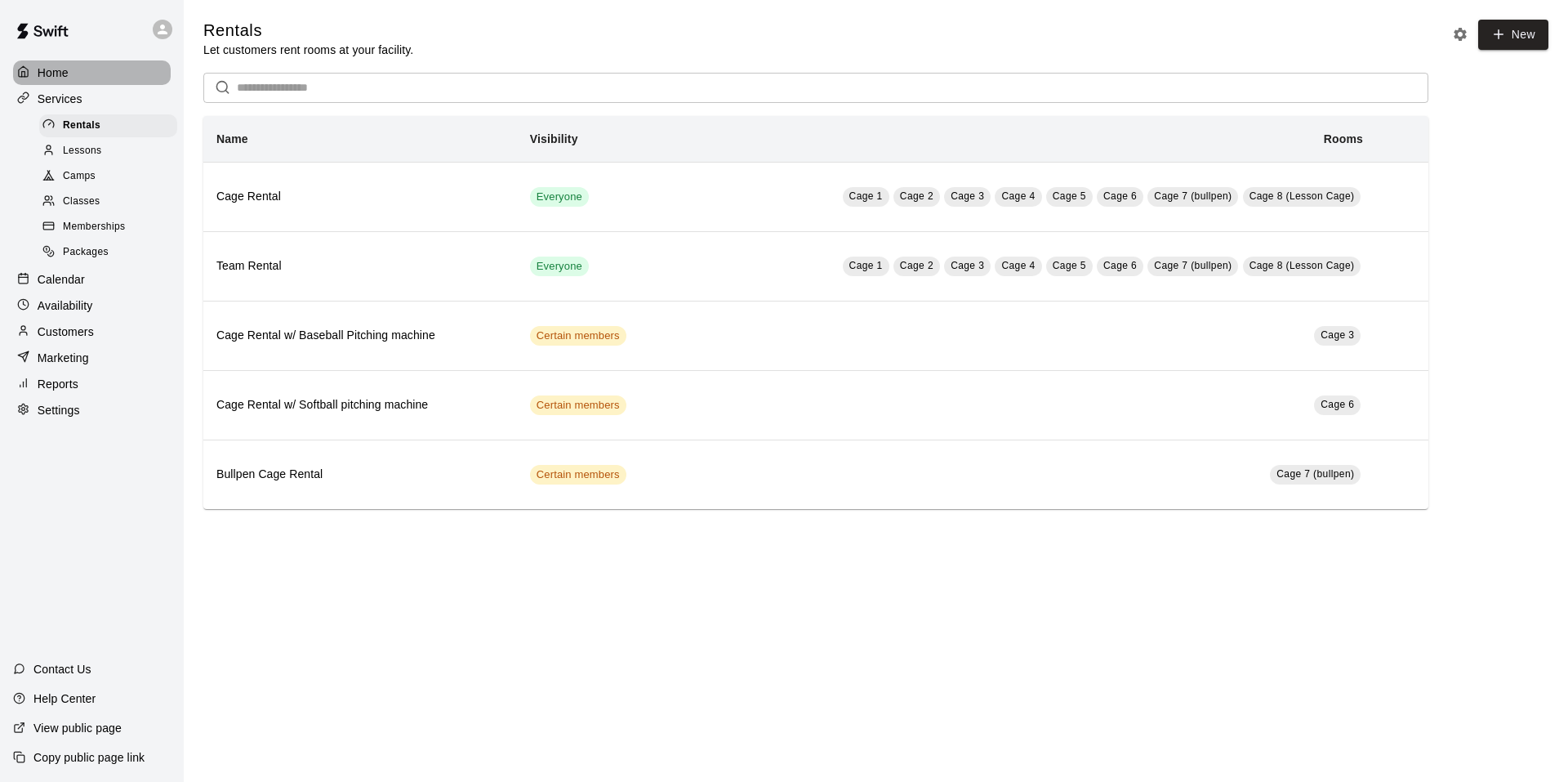
click at [60, 84] on div "Home" at bounding box center [92, 73] width 158 height 25
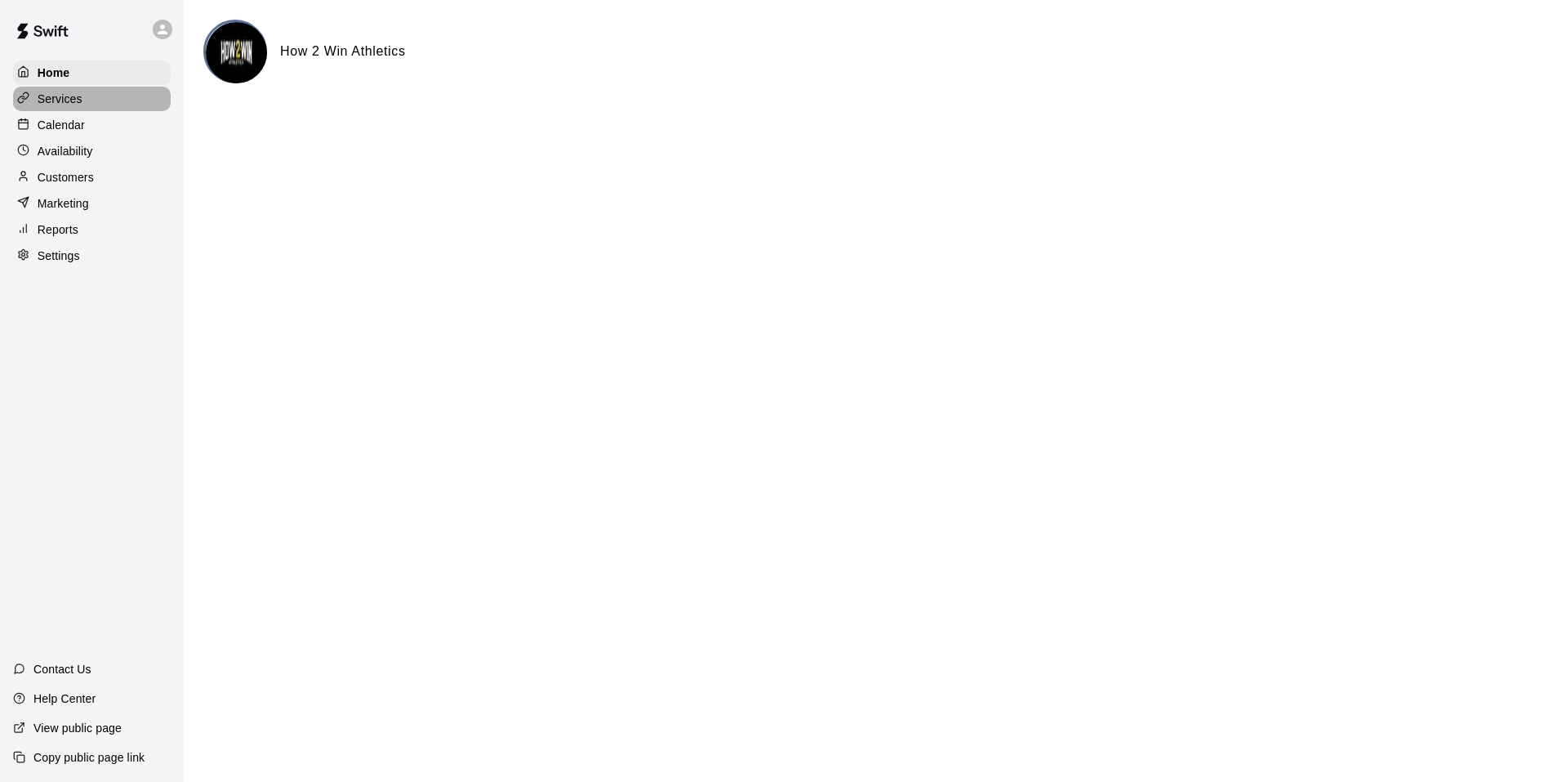
click at [66, 105] on p "Services" at bounding box center [59, 98] width 45 height 16
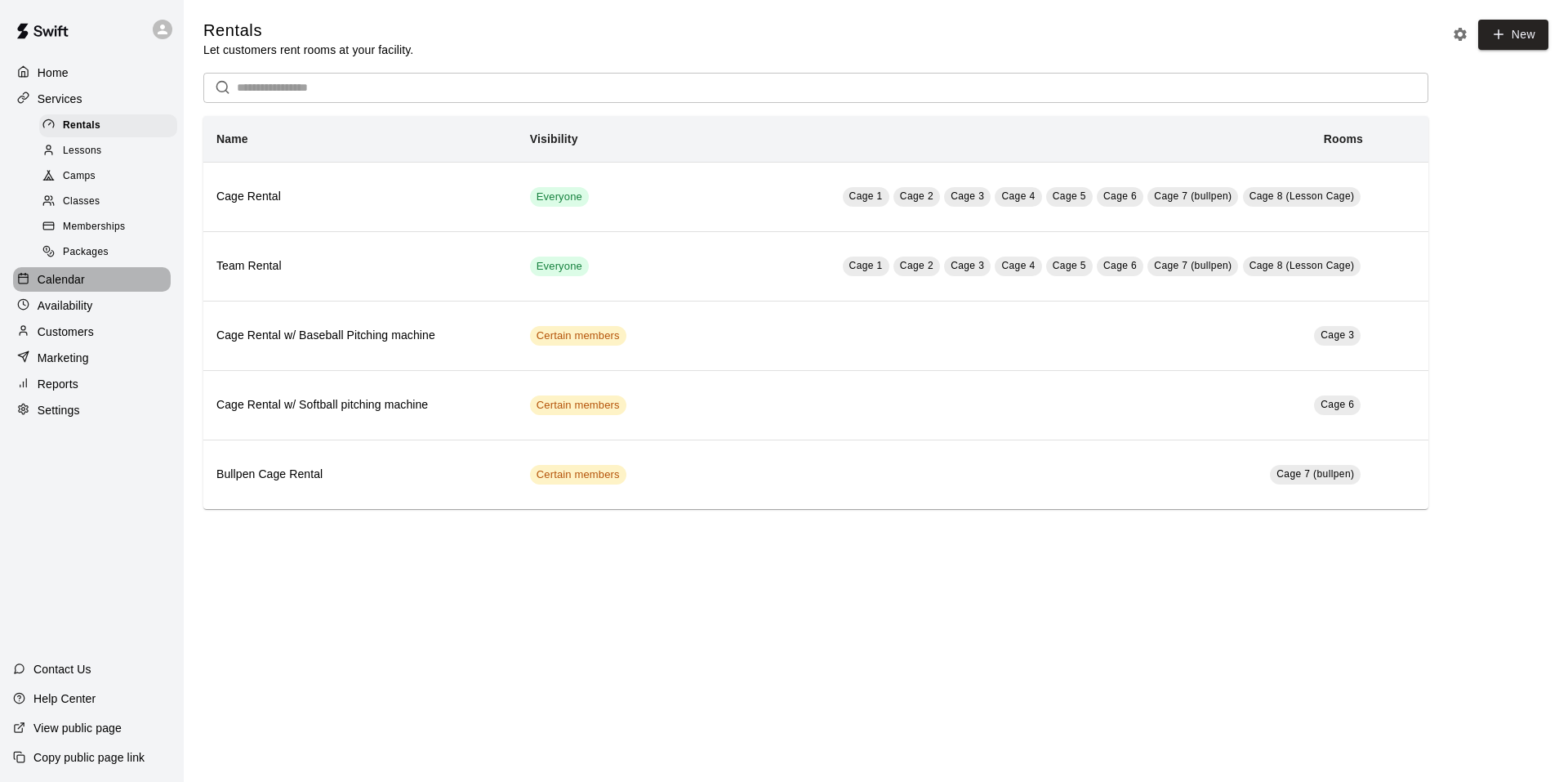
click at [82, 288] on p "Calendar" at bounding box center [61, 279] width 48 height 16
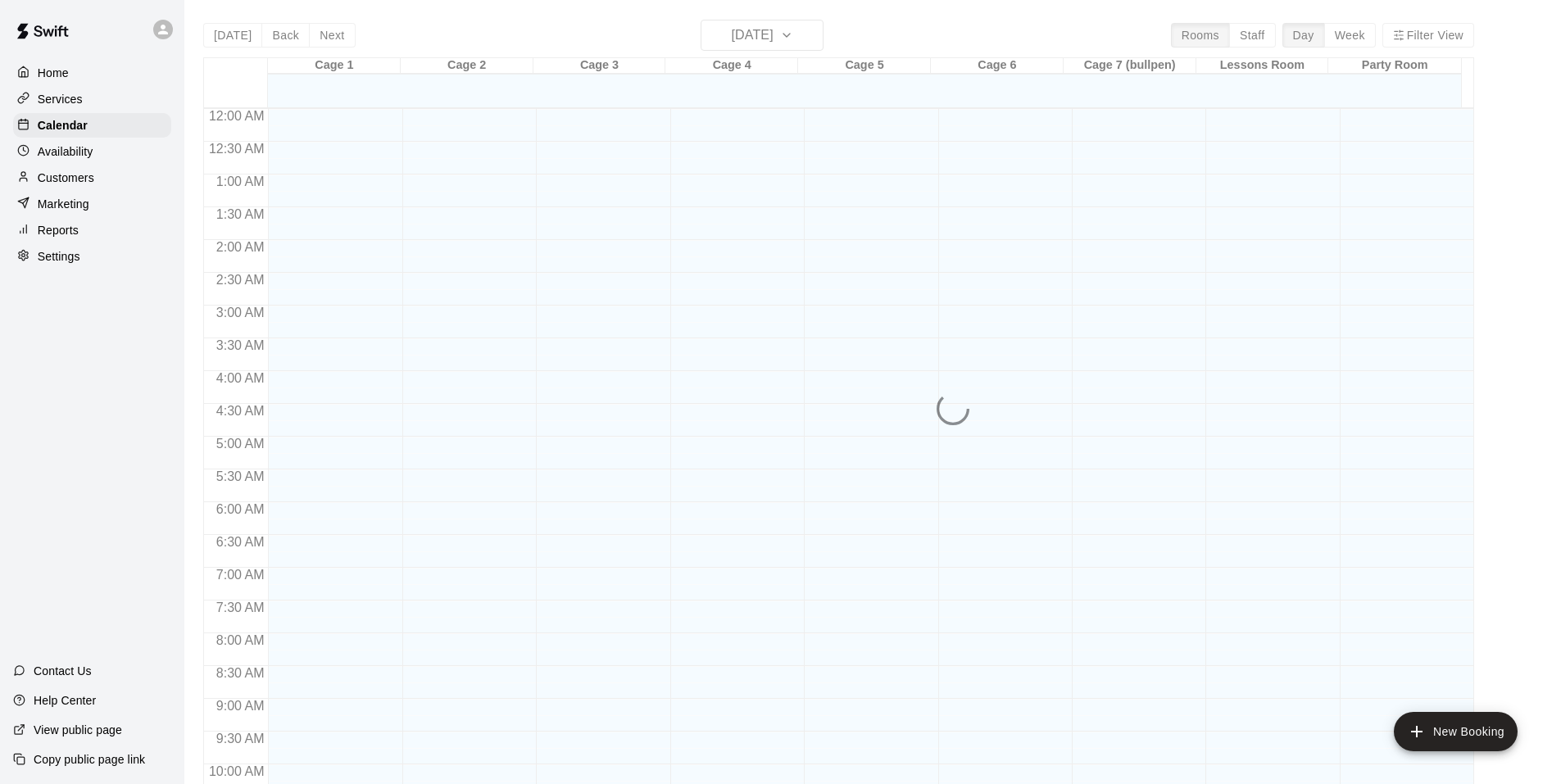
scroll to position [830, 0]
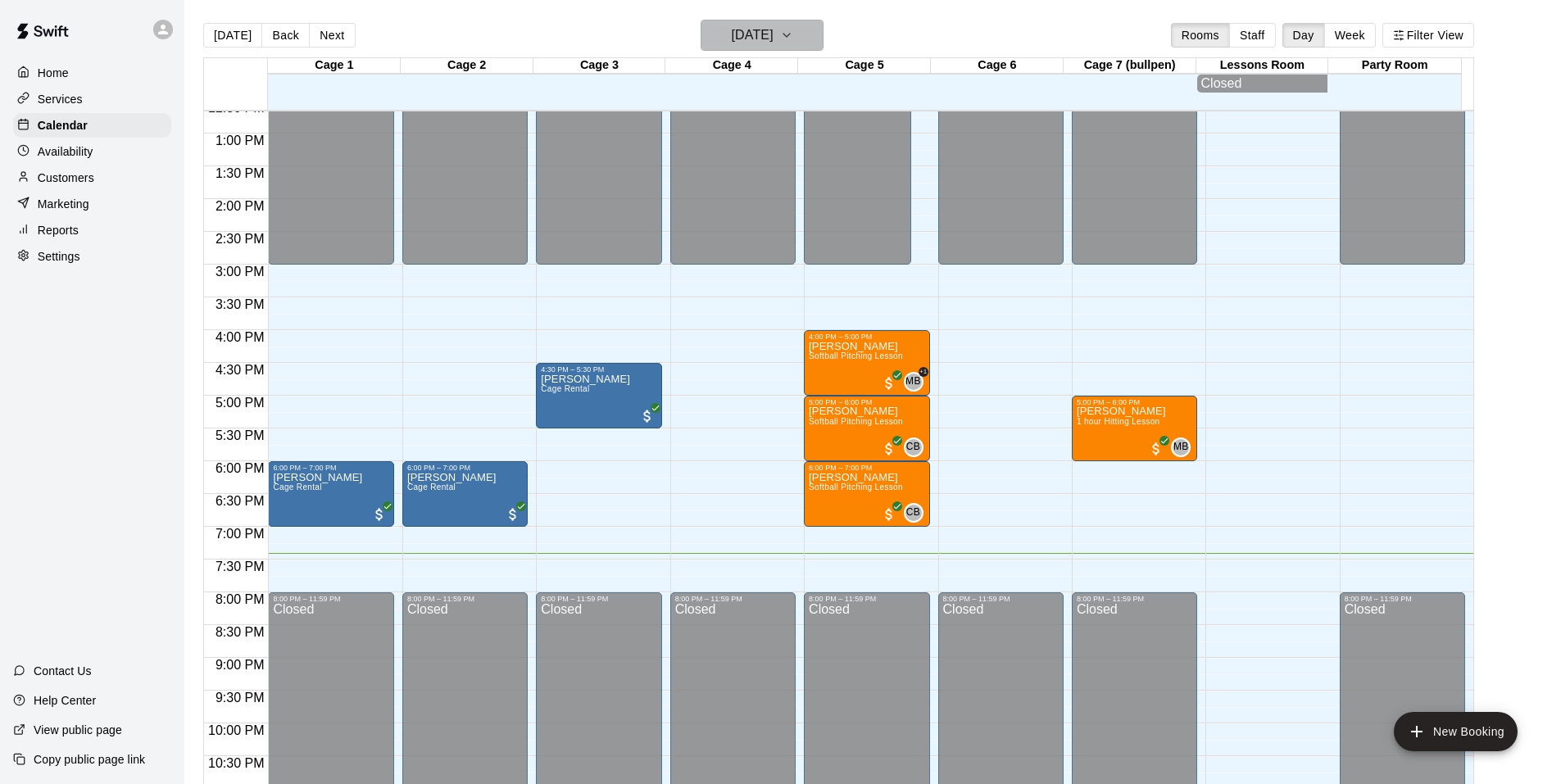
click at [793, 28] on icon "button" at bounding box center [786, 36] width 13 height 20
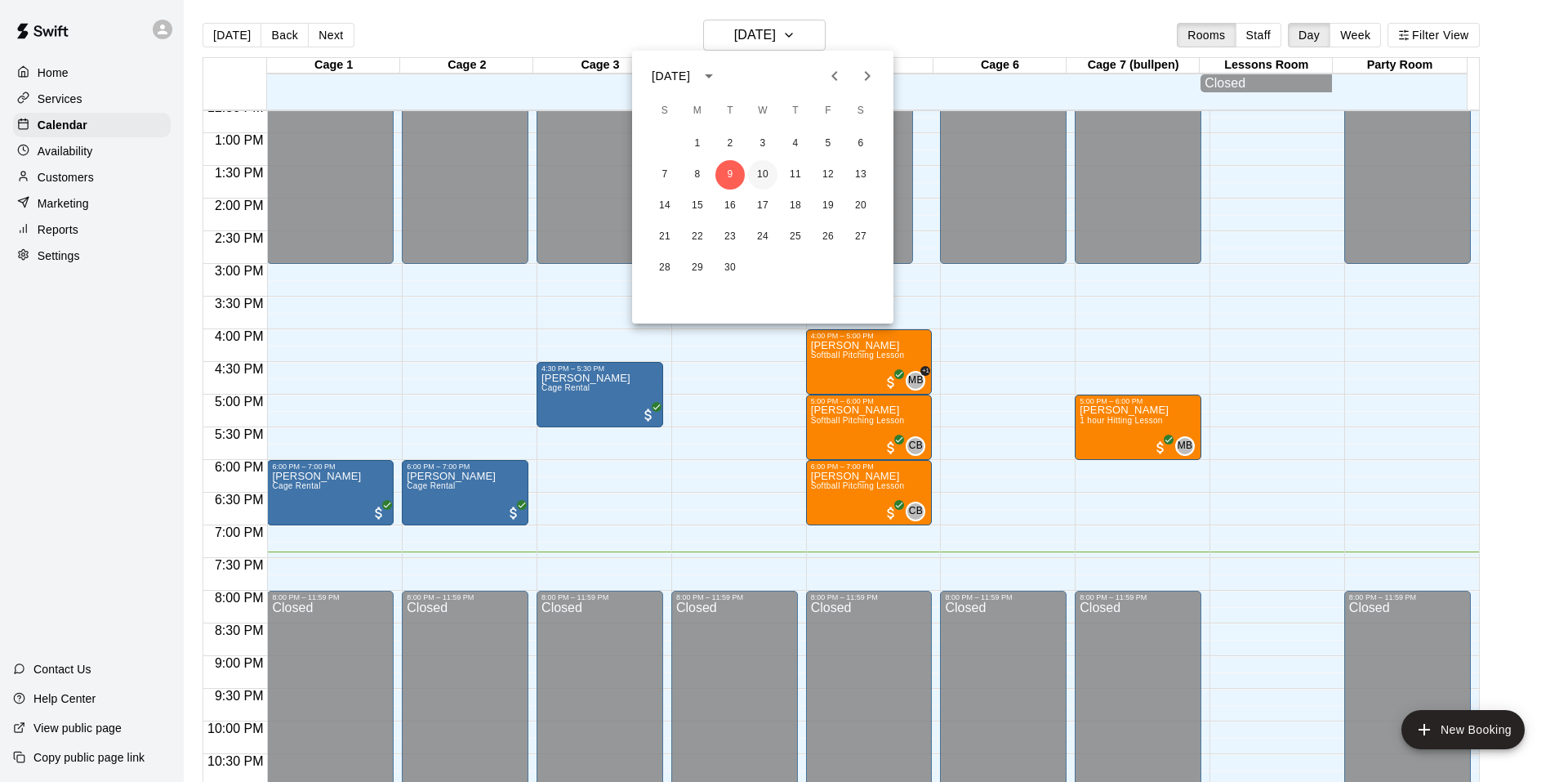
click at [758, 177] on button "10" at bounding box center [762, 174] width 29 height 29
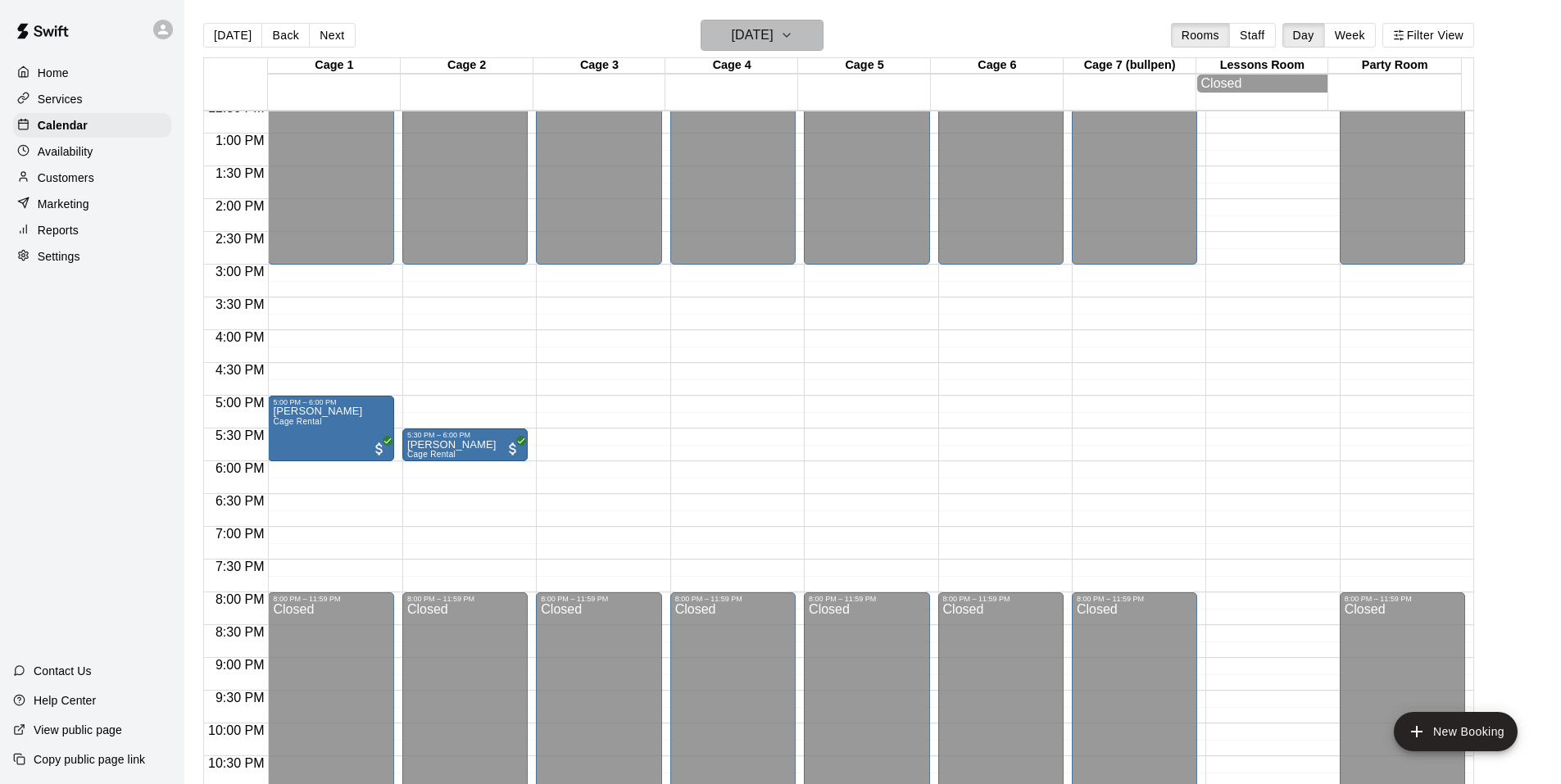
click at [773, 37] on h6 "[DATE]" at bounding box center [752, 36] width 42 height 23
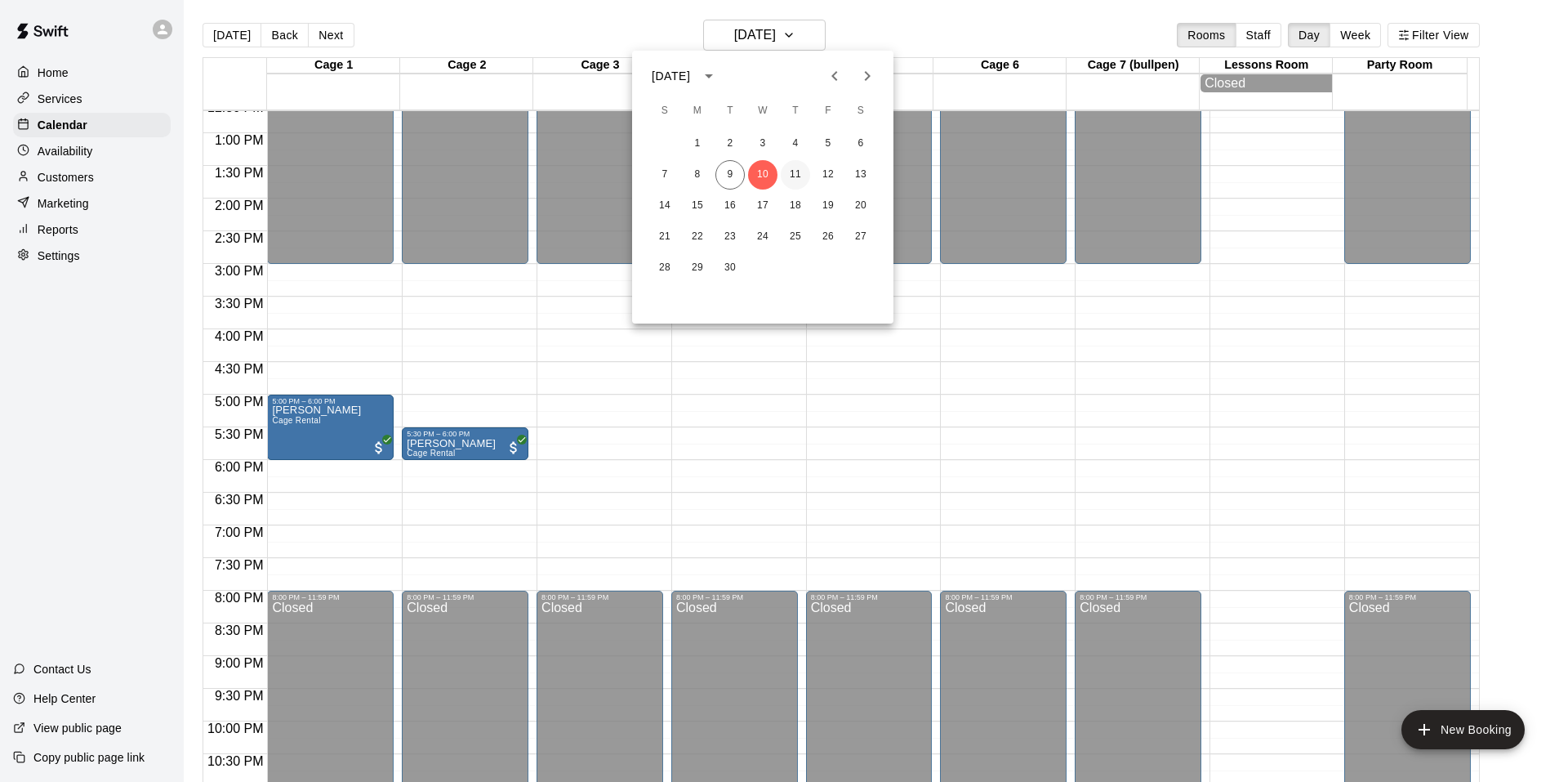
click at [800, 178] on button "11" at bounding box center [795, 174] width 29 height 29
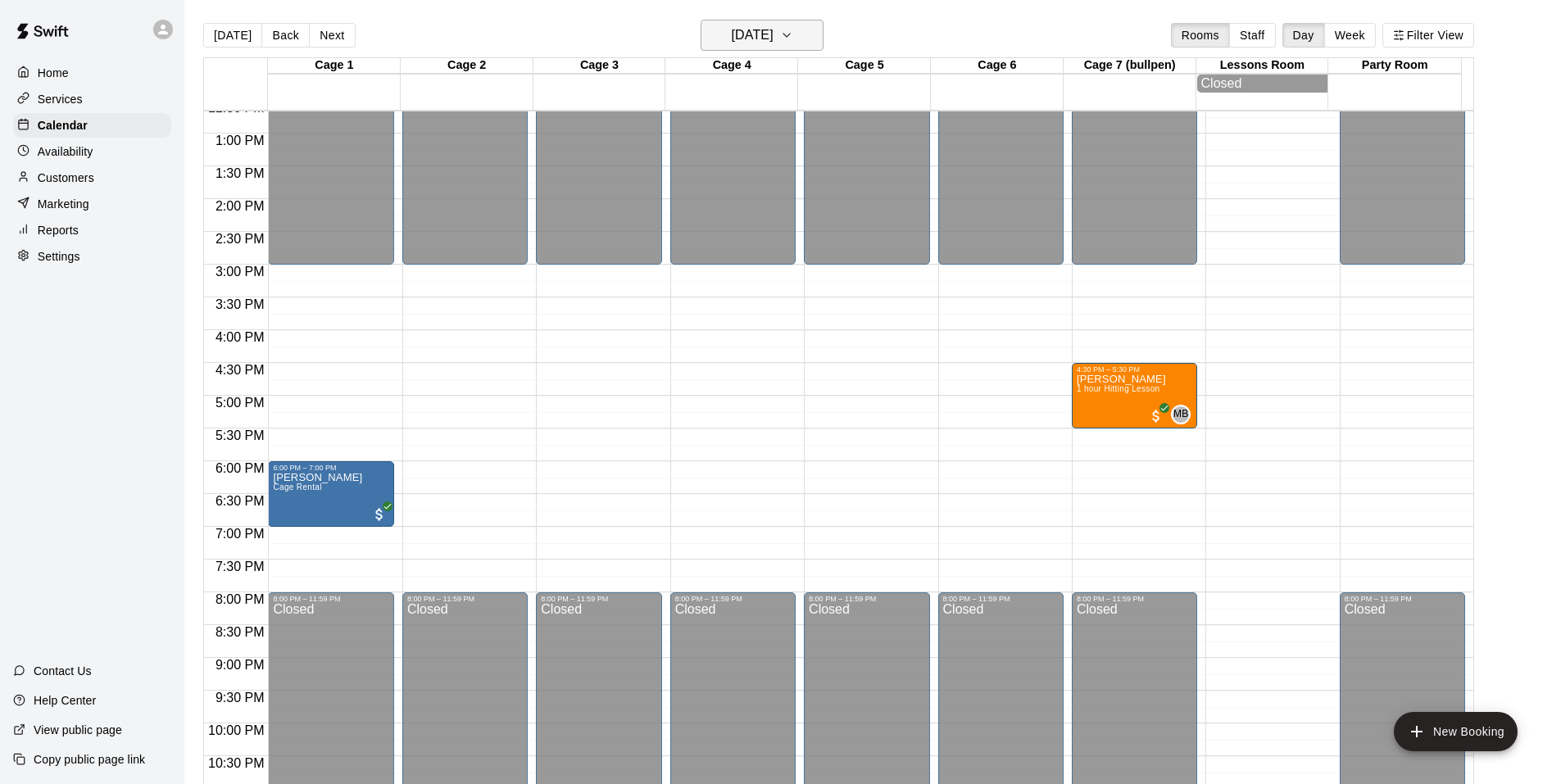
click at [773, 41] on h6 "[DATE]" at bounding box center [752, 36] width 42 height 23
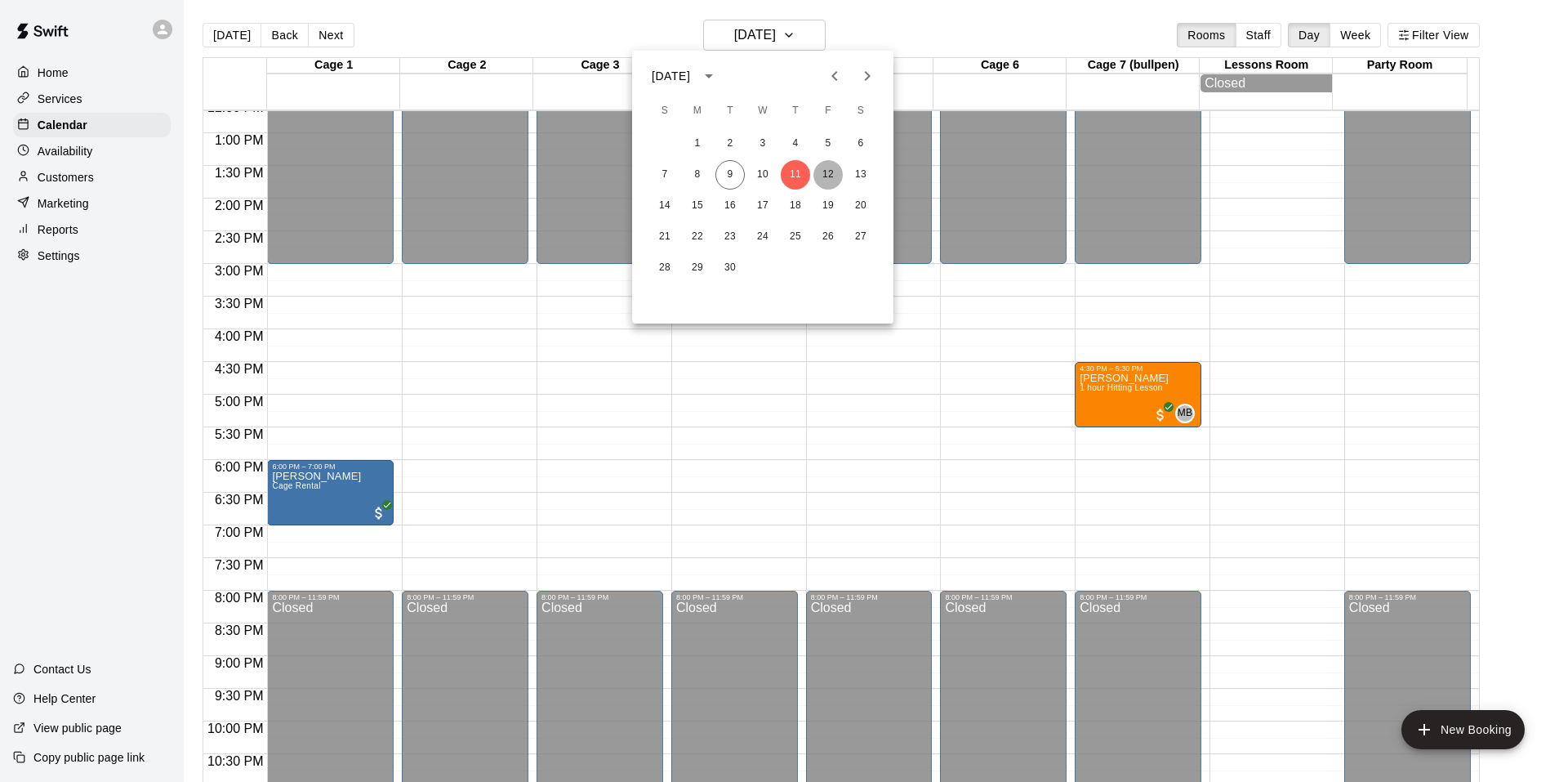
click at [828, 164] on button "12" at bounding box center [828, 174] width 29 height 29
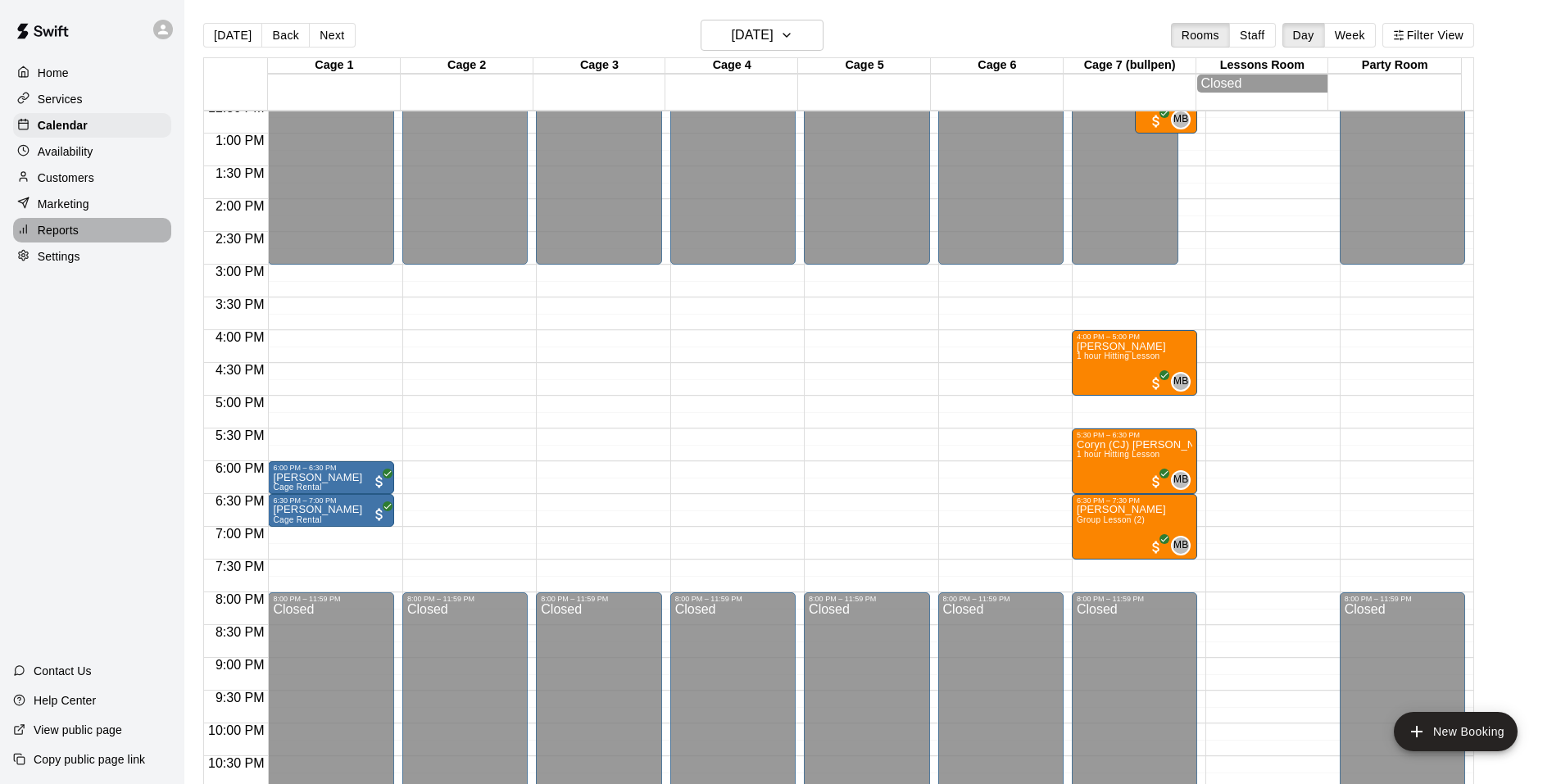
click at [61, 238] on p "Reports" at bounding box center [58, 230] width 41 height 16
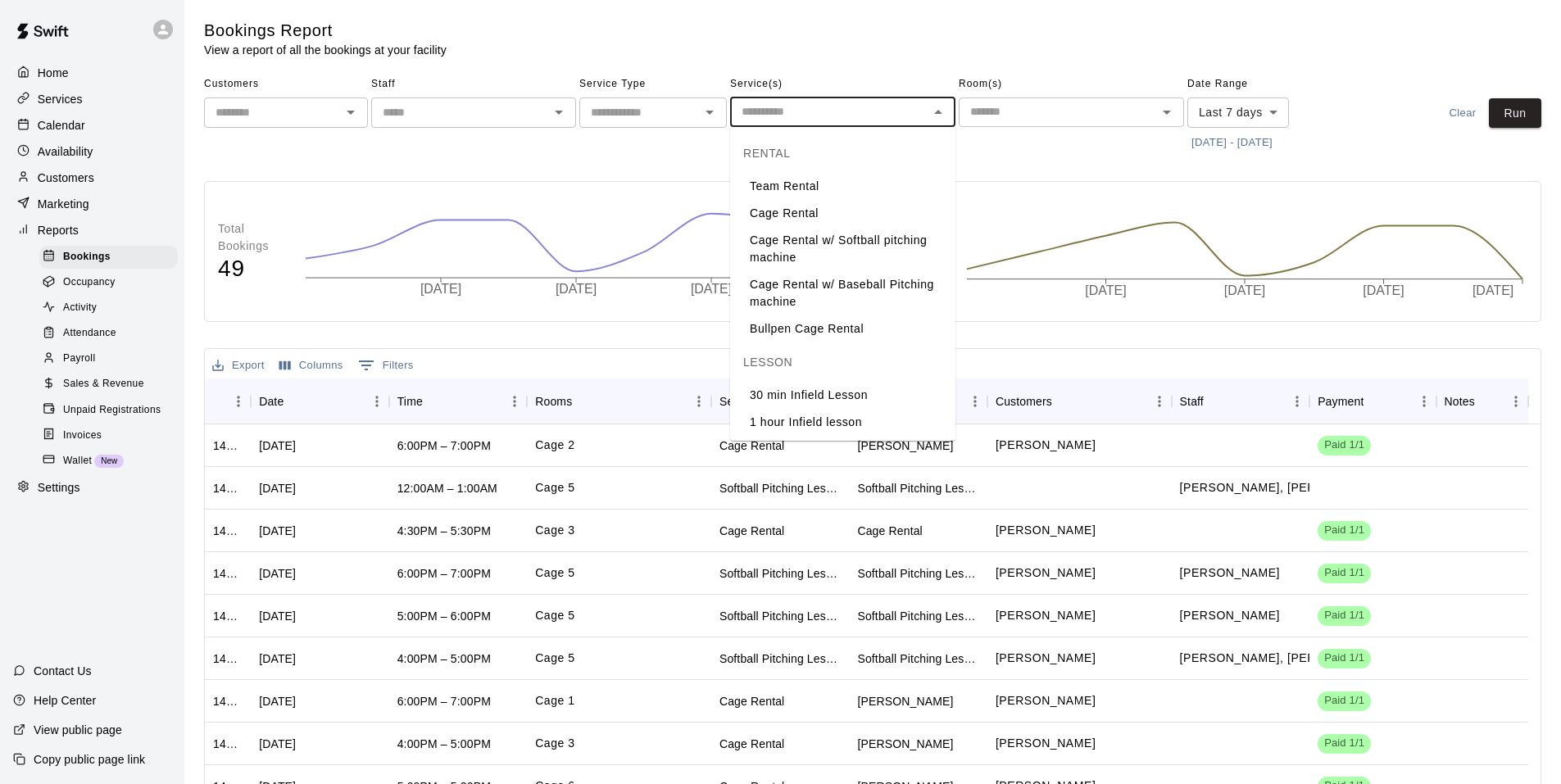
click at [794, 120] on input "text" at bounding box center [829, 111] width 188 height 20
click at [630, 99] on div "​" at bounding box center [653, 113] width 147 height 30
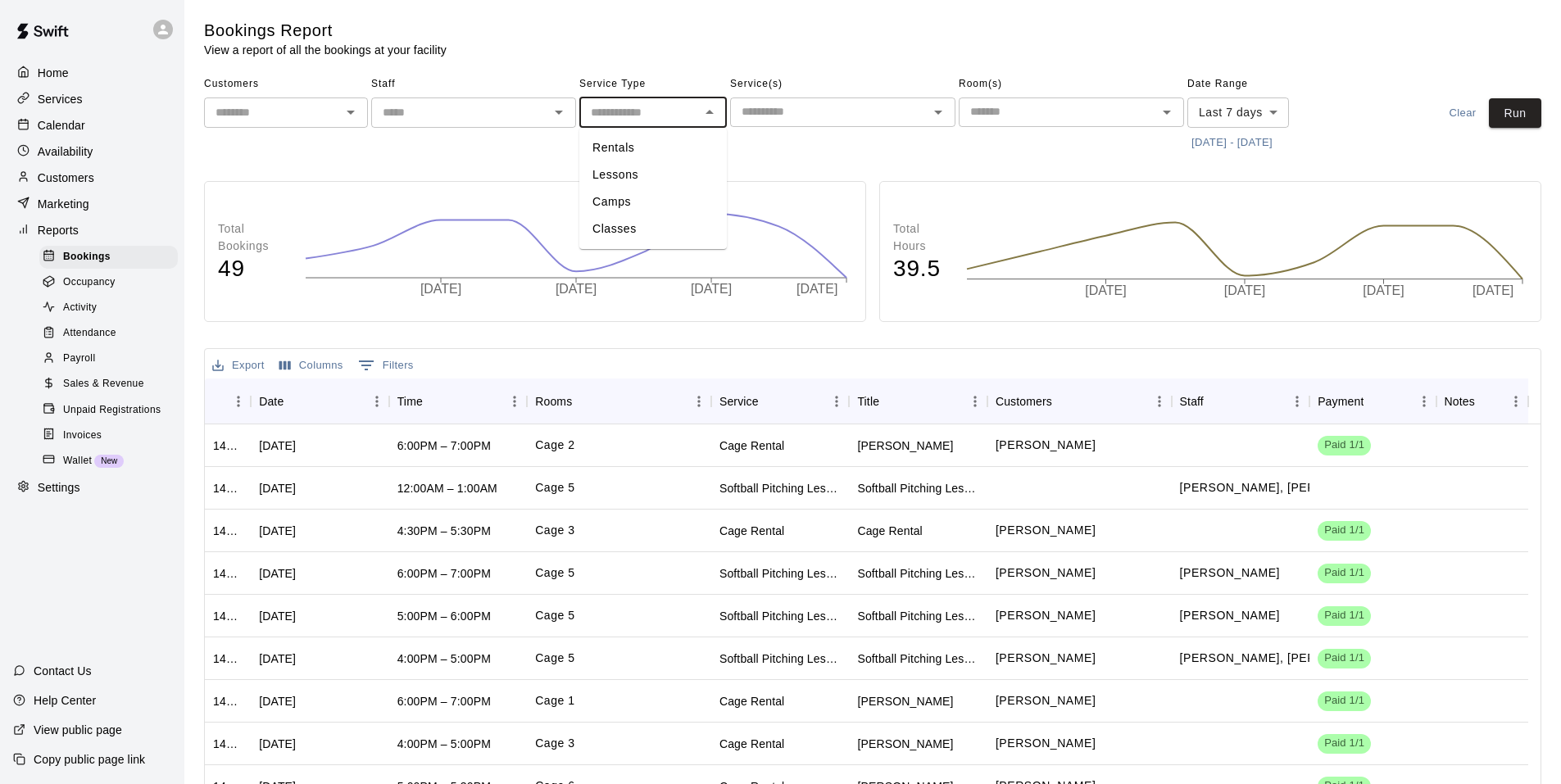
click at [636, 111] on input "text" at bounding box center [639, 112] width 111 height 20
click at [639, 115] on input "text" at bounding box center [639, 112] width 111 height 20
click at [643, 171] on li "Lessons" at bounding box center [653, 175] width 147 height 27
type input "*******"
click at [512, 127] on div "​" at bounding box center [473, 113] width 205 height 30
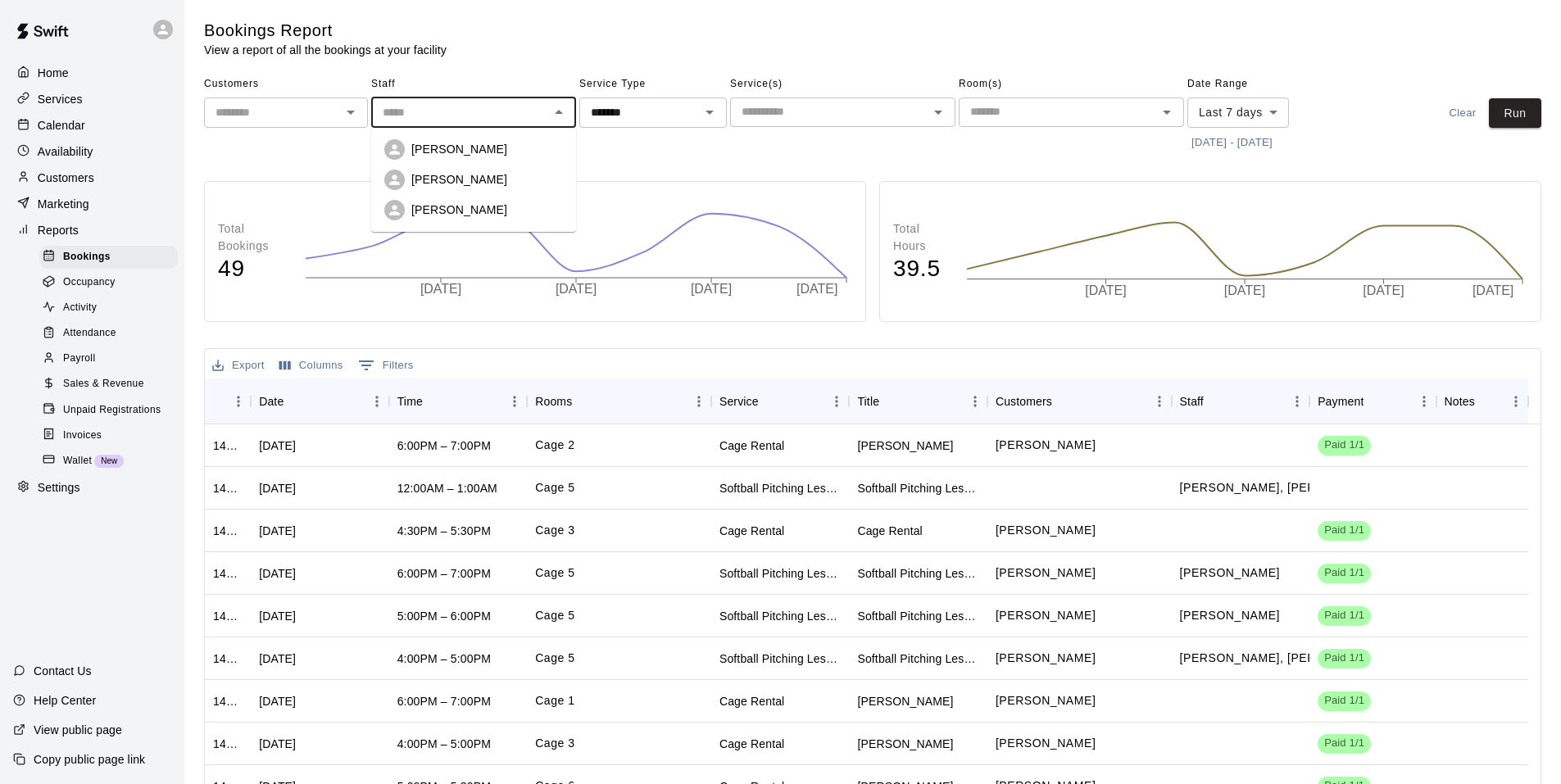
click at [450, 154] on p "[PERSON_NAME]" at bounding box center [459, 149] width 96 height 16
type input "**********"
click at [1520, 117] on button "Run" at bounding box center [1514, 114] width 52 height 30
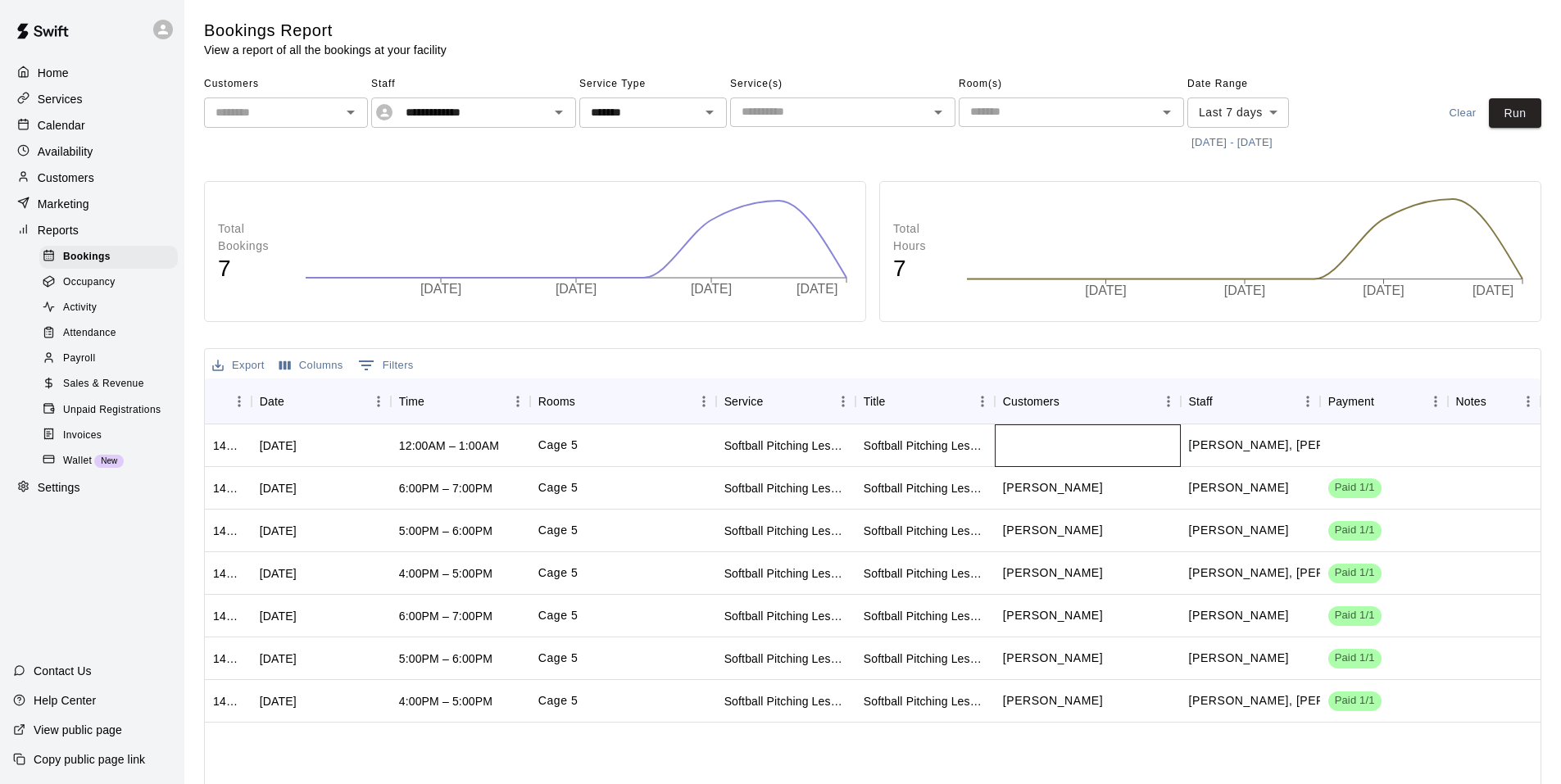
click at [1005, 445] on div at bounding box center [1087, 446] width 186 height 43
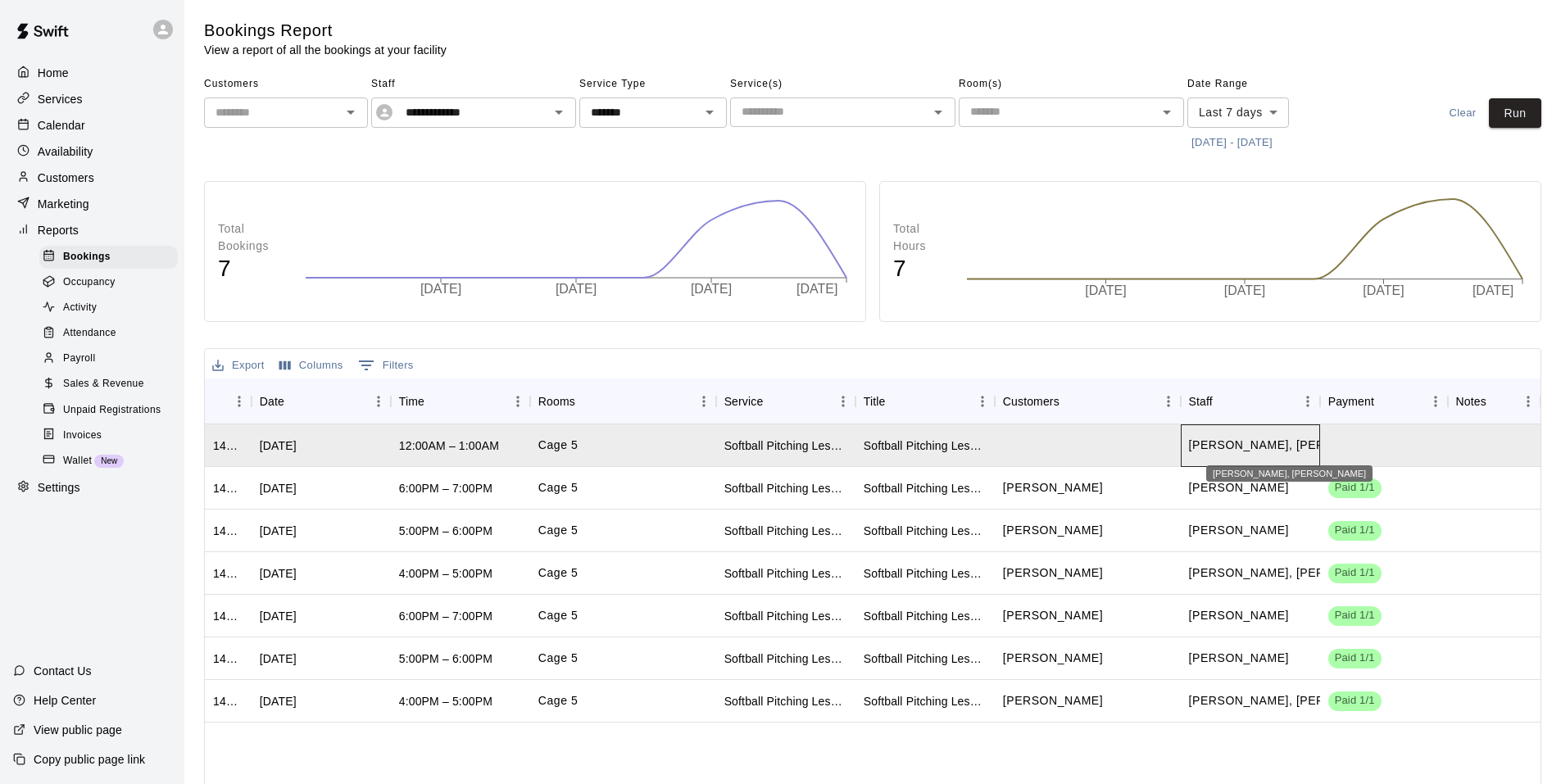
click at [1235, 442] on p "[PERSON_NAME], [PERSON_NAME]" at bounding box center [1293, 445] width 208 height 17
click at [847, 442] on div "Softball Pitching Lesson" at bounding box center [785, 446] width 139 height 43
click at [1313, 451] on p "[PERSON_NAME], [PERSON_NAME]" at bounding box center [1293, 445] width 208 height 17
click at [1344, 446] on div at bounding box center [1383, 446] width 128 height 43
click at [1475, 440] on div at bounding box center [1494, 446] width 92 height 43
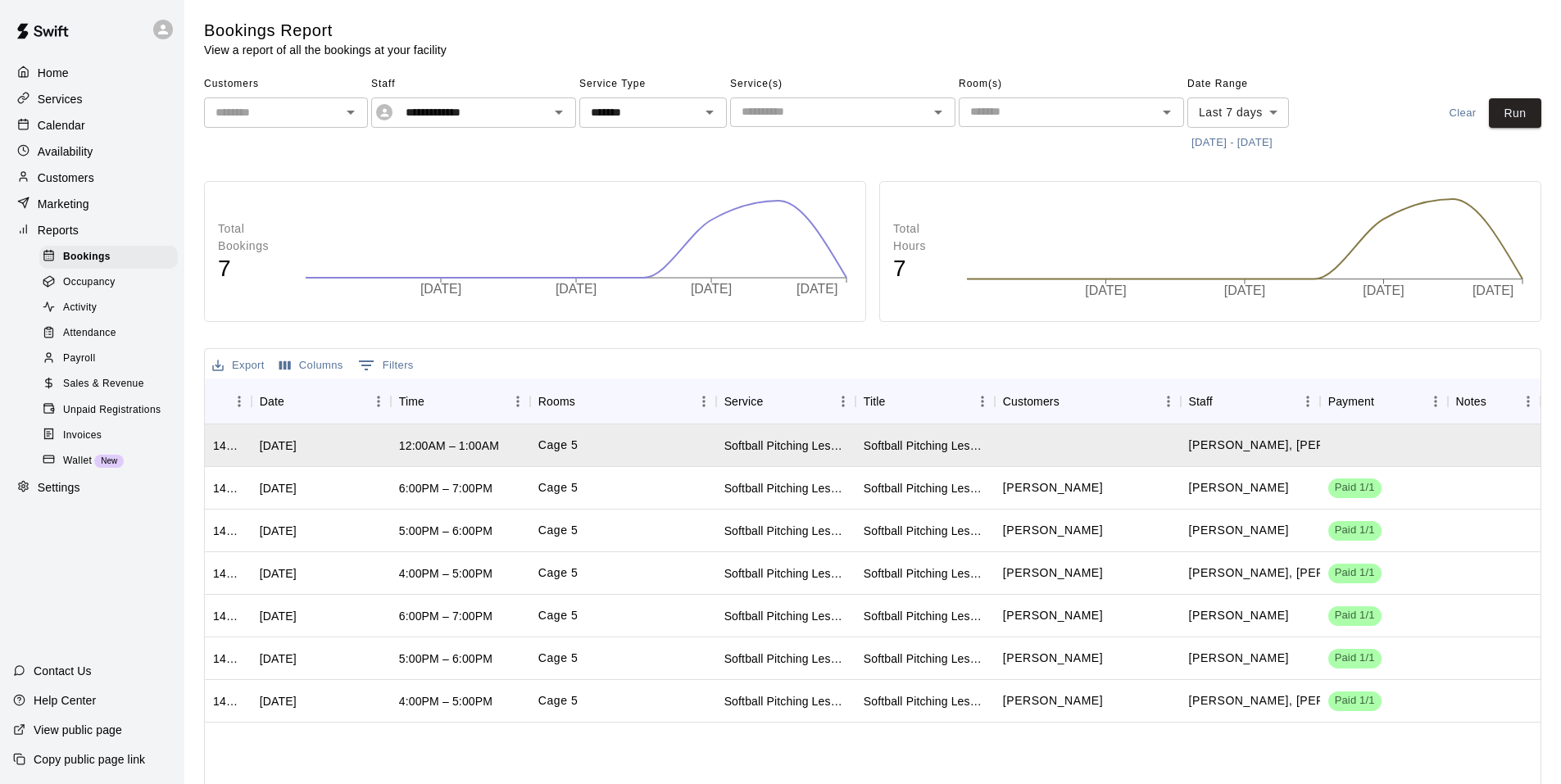
click at [118, 392] on span "Sales & Revenue" at bounding box center [103, 384] width 81 height 16
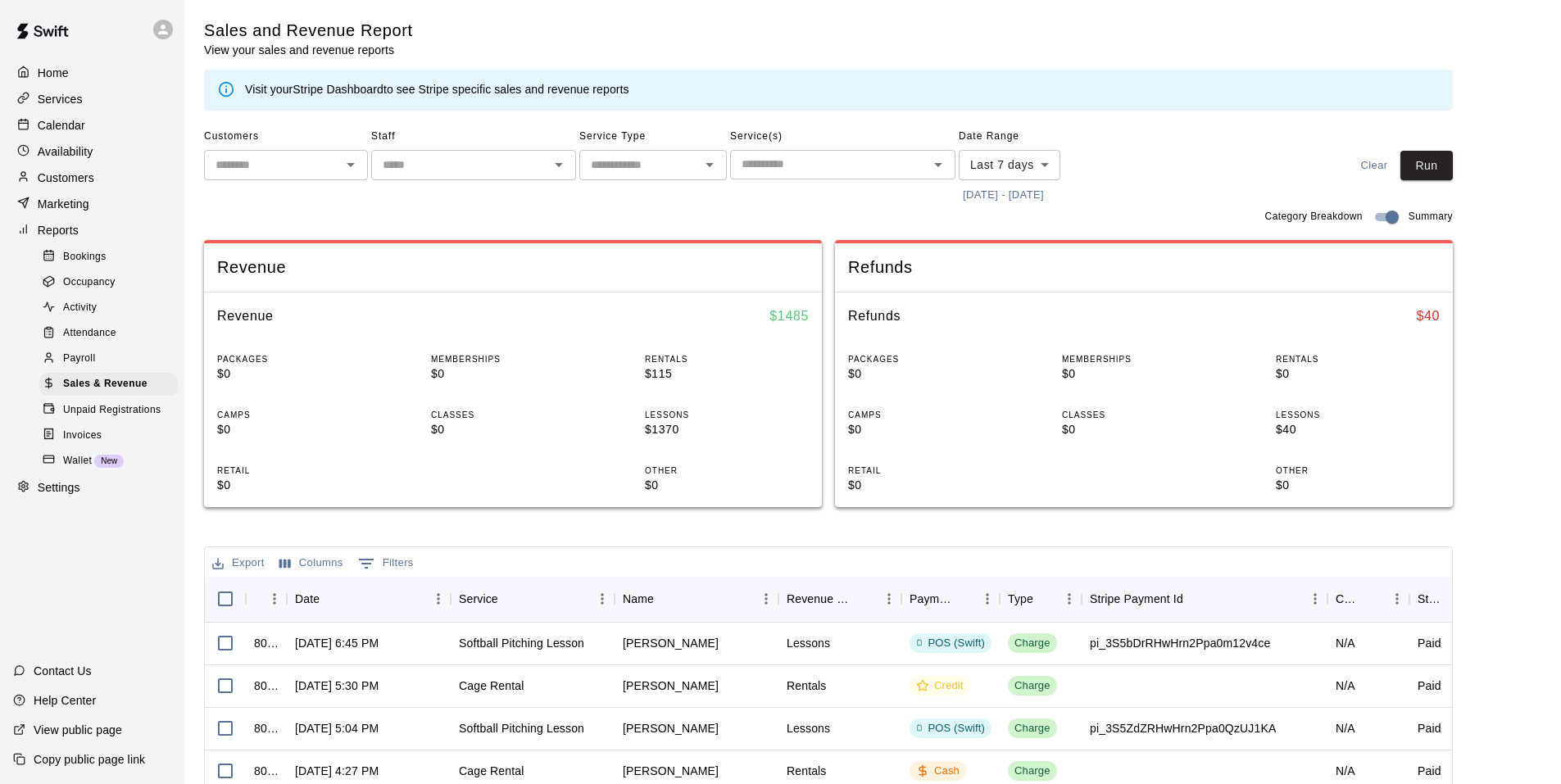
click at [107, 370] on div "Payroll" at bounding box center [108, 359] width 139 height 23
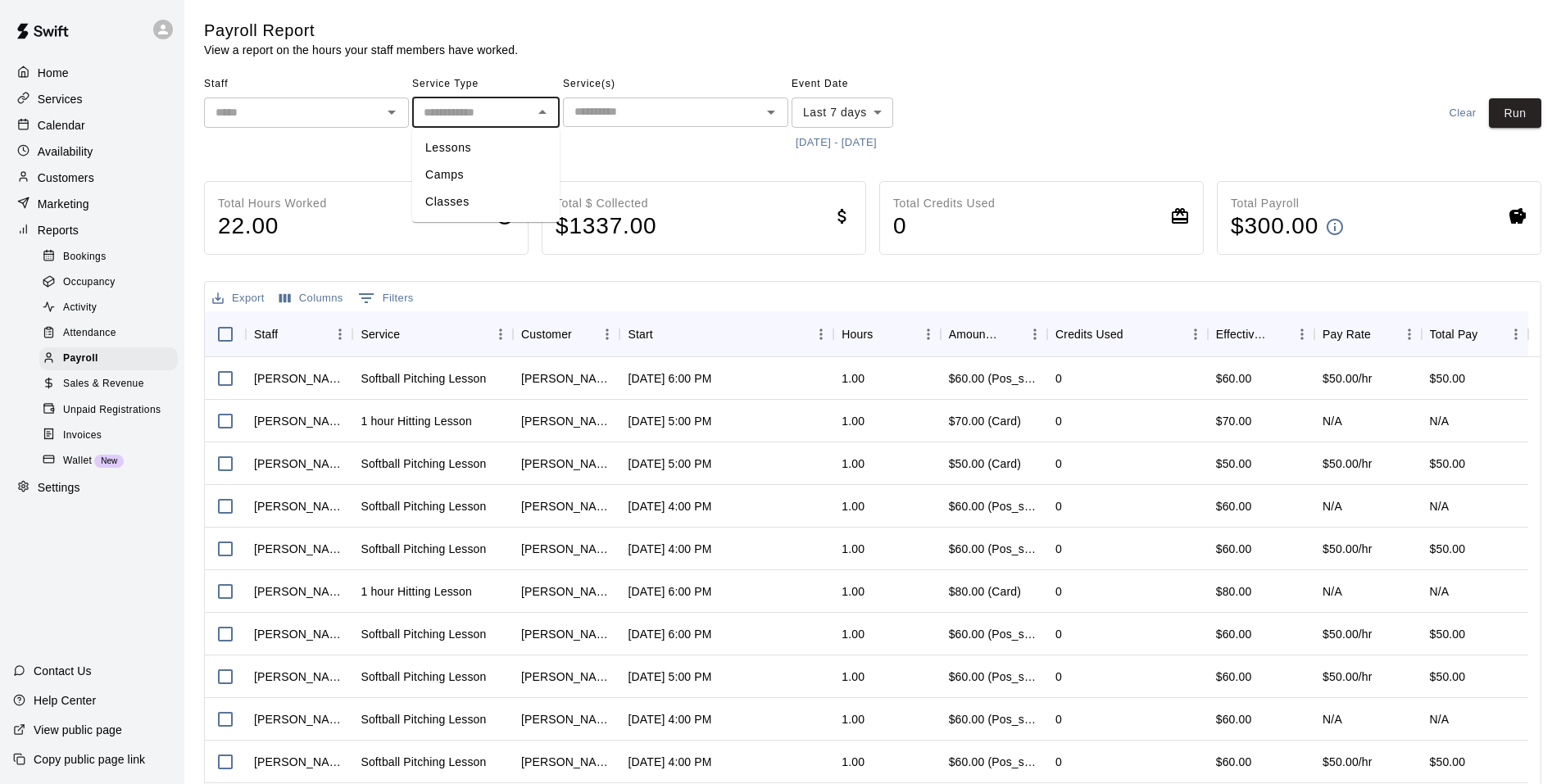
click at [527, 117] on input "text" at bounding box center [472, 112] width 111 height 20
click at [494, 141] on li "Lessons" at bounding box center [486, 147] width 147 height 27
type input "*******"
click at [618, 106] on input "text" at bounding box center [662, 111] width 188 height 20
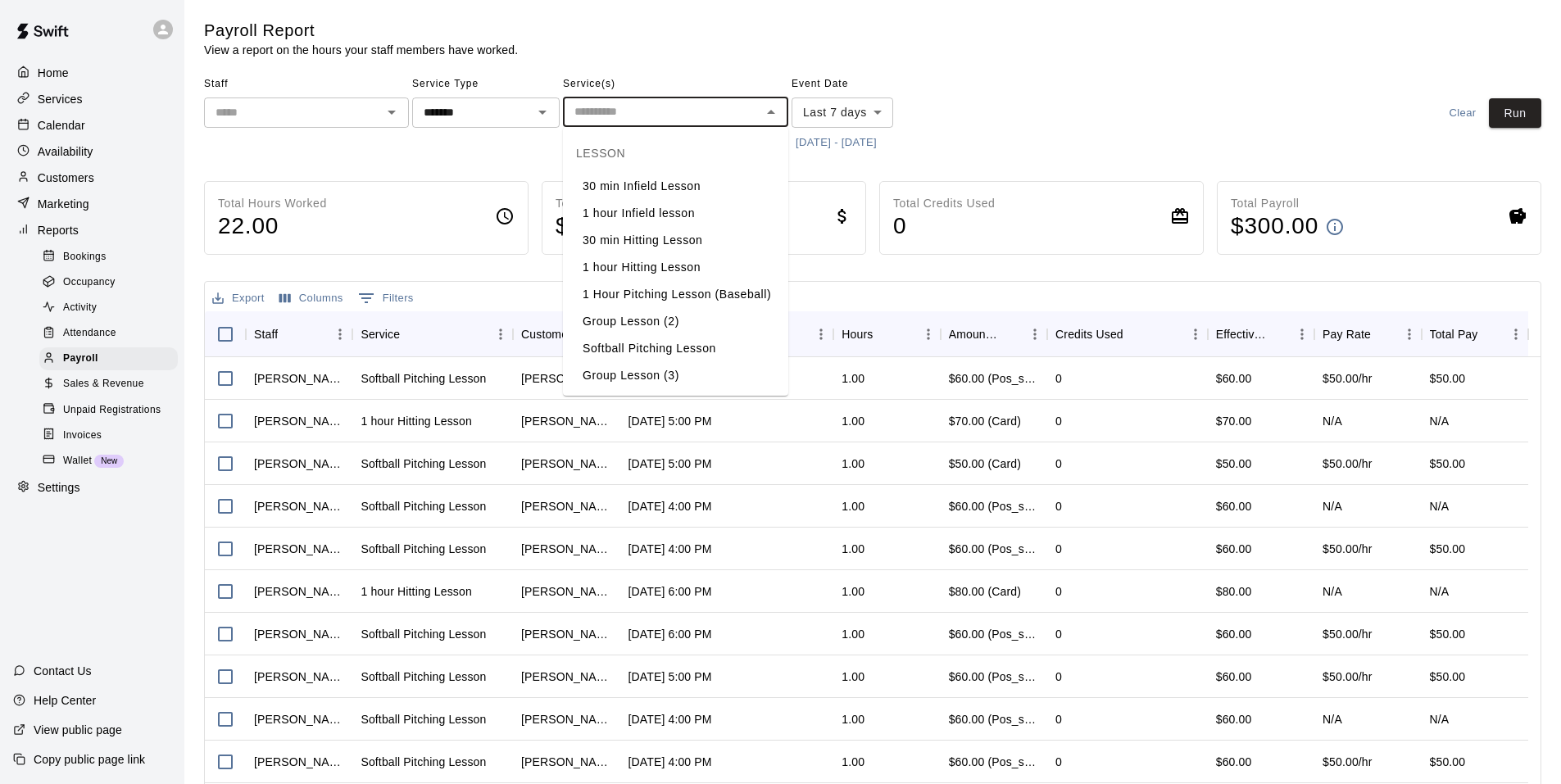
click at [327, 131] on div "Staff ​" at bounding box center [306, 113] width 205 height 84
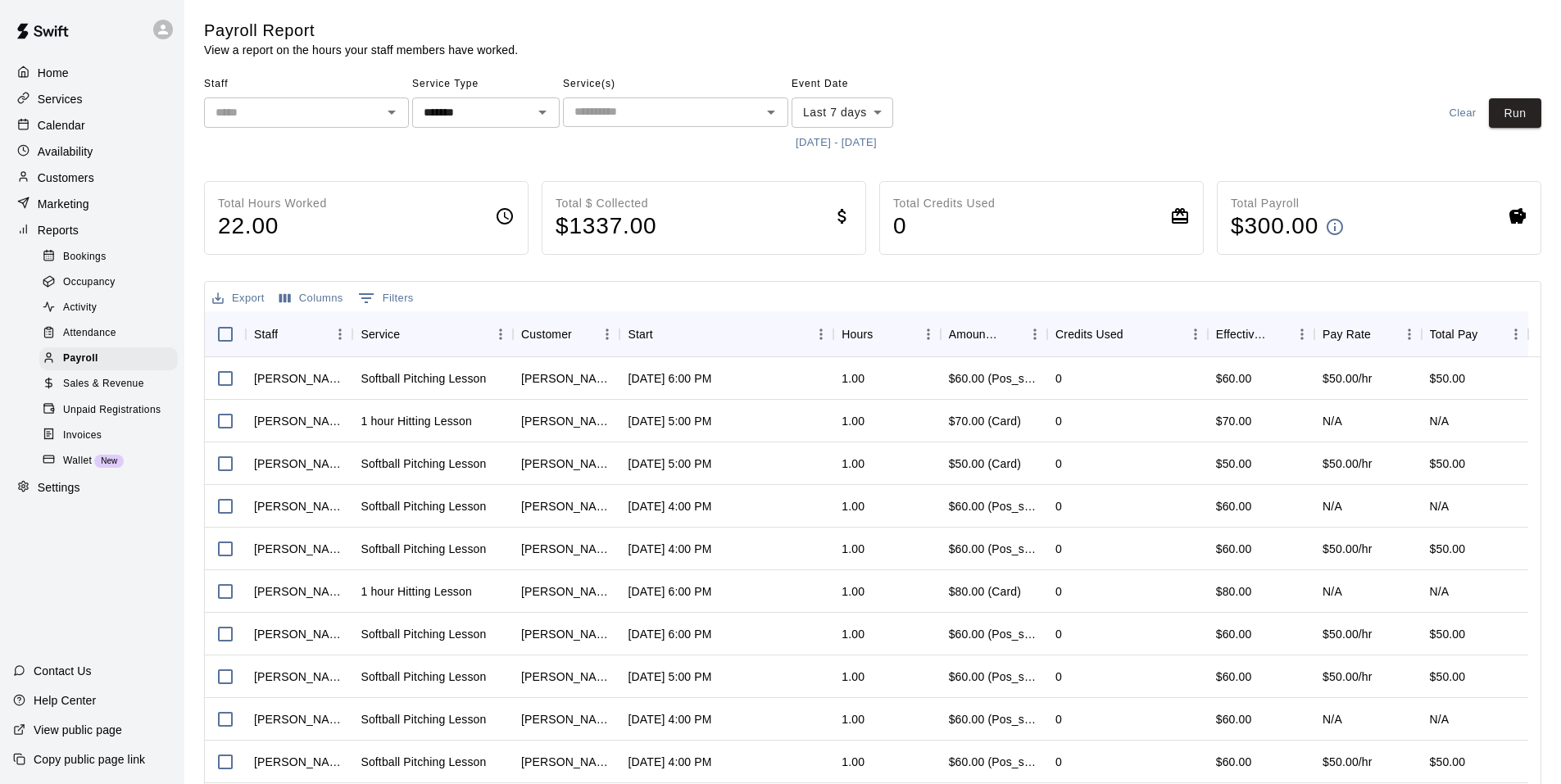
click at [331, 113] on input "text" at bounding box center [292, 112] width 168 height 20
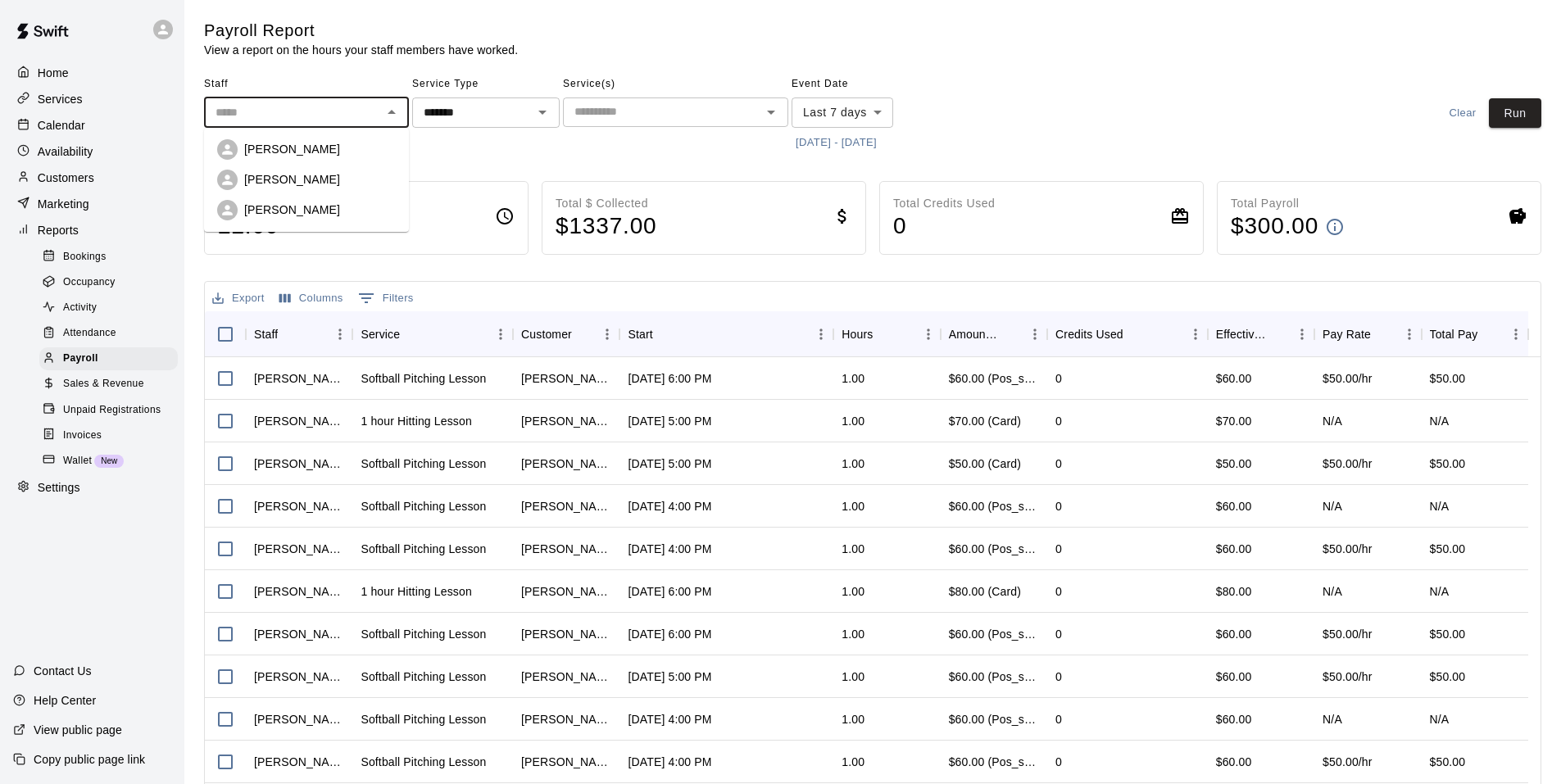
click at [325, 147] on div "[PERSON_NAME]" at bounding box center [320, 149] width 152 height 16
type input "**********"
click at [1530, 118] on button "Run" at bounding box center [1514, 114] width 52 height 30
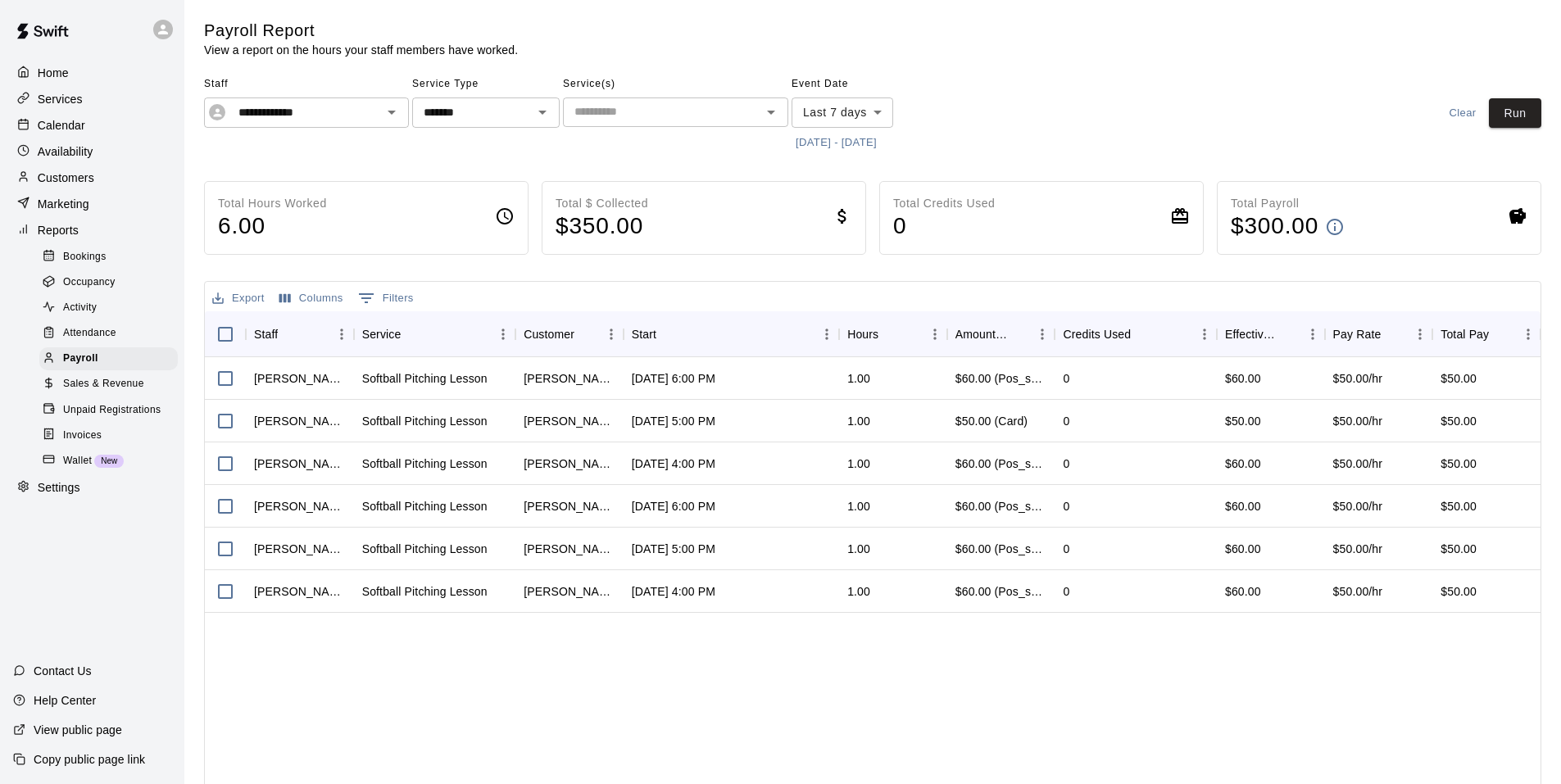
click at [1518, 217] on icon at bounding box center [1517, 216] width 16 height 16
click at [1439, 223] on div "Total Payroll $ 300.00" at bounding box center [1378, 218] width 324 height 74
click at [1329, 234] on icon at bounding box center [1335, 226] width 20 height 20
click at [102, 342] on span "Attendance" at bounding box center [90, 333] width 53 height 16
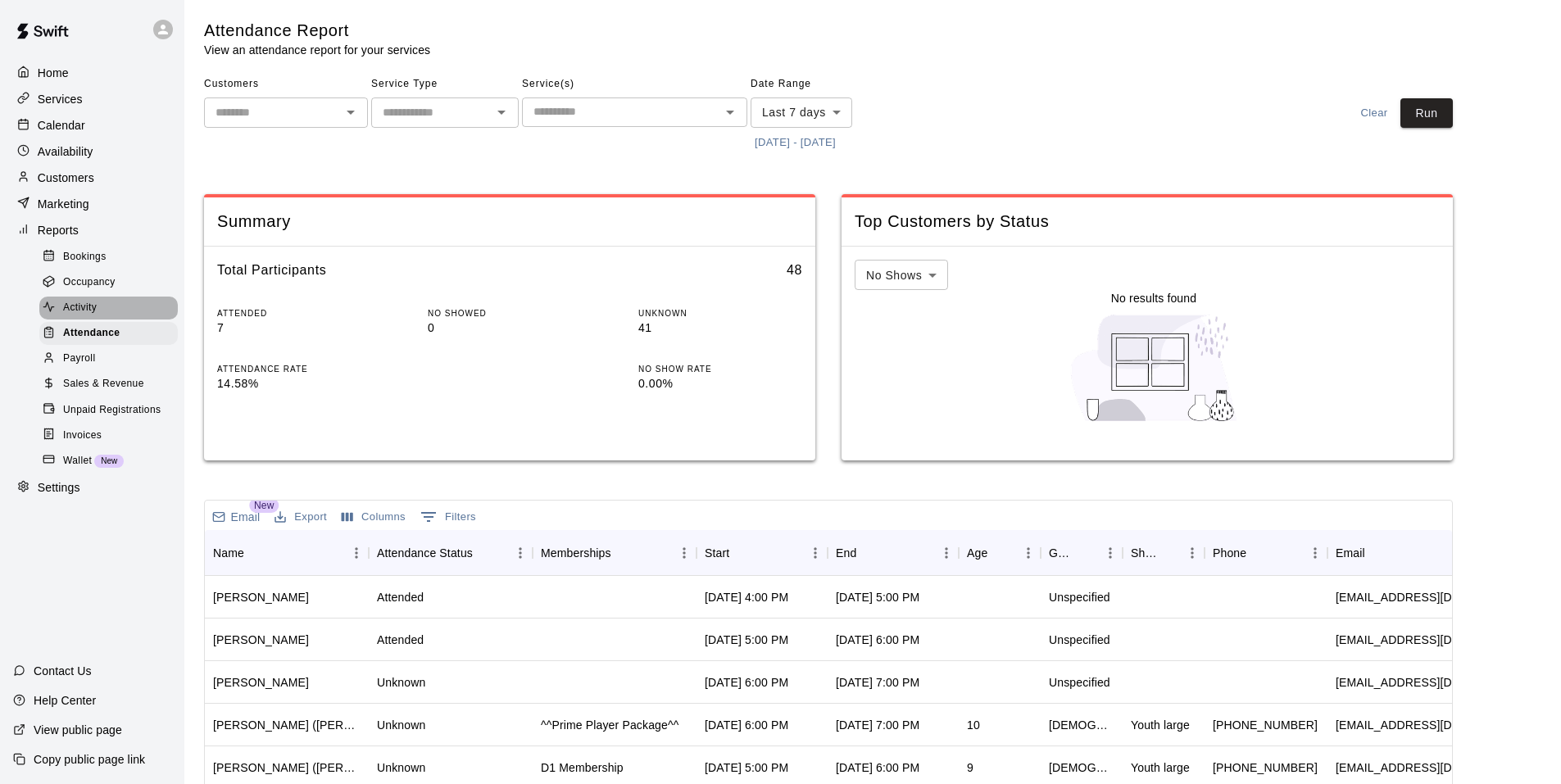
click at [104, 320] on div "Activity" at bounding box center [108, 308] width 139 height 23
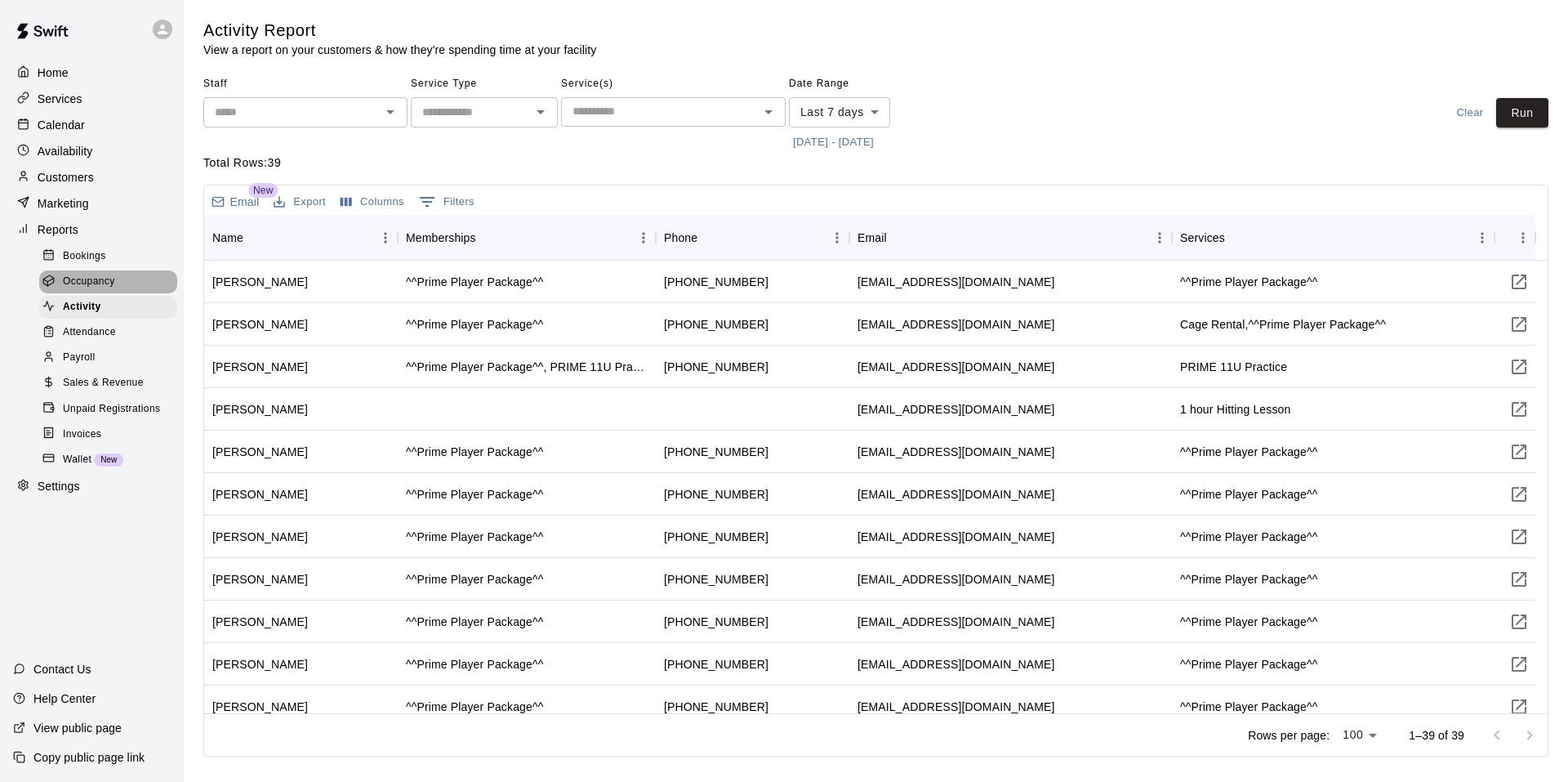
click at [107, 290] on span "Occupancy" at bounding box center [89, 282] width 52 height 16
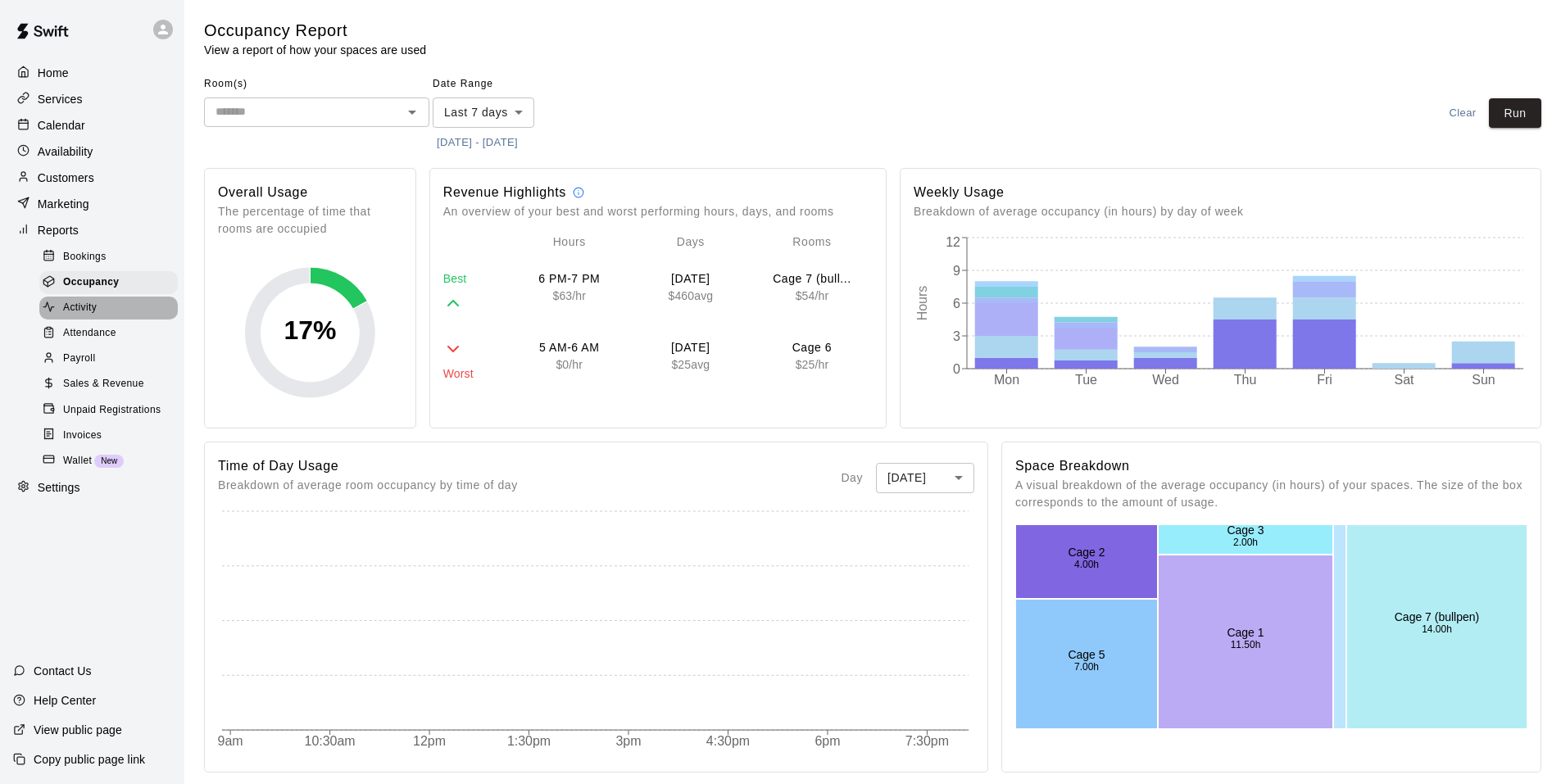
click at [91, 316] on span "Activity" at bounding box center [80, 308] width 34 height 16
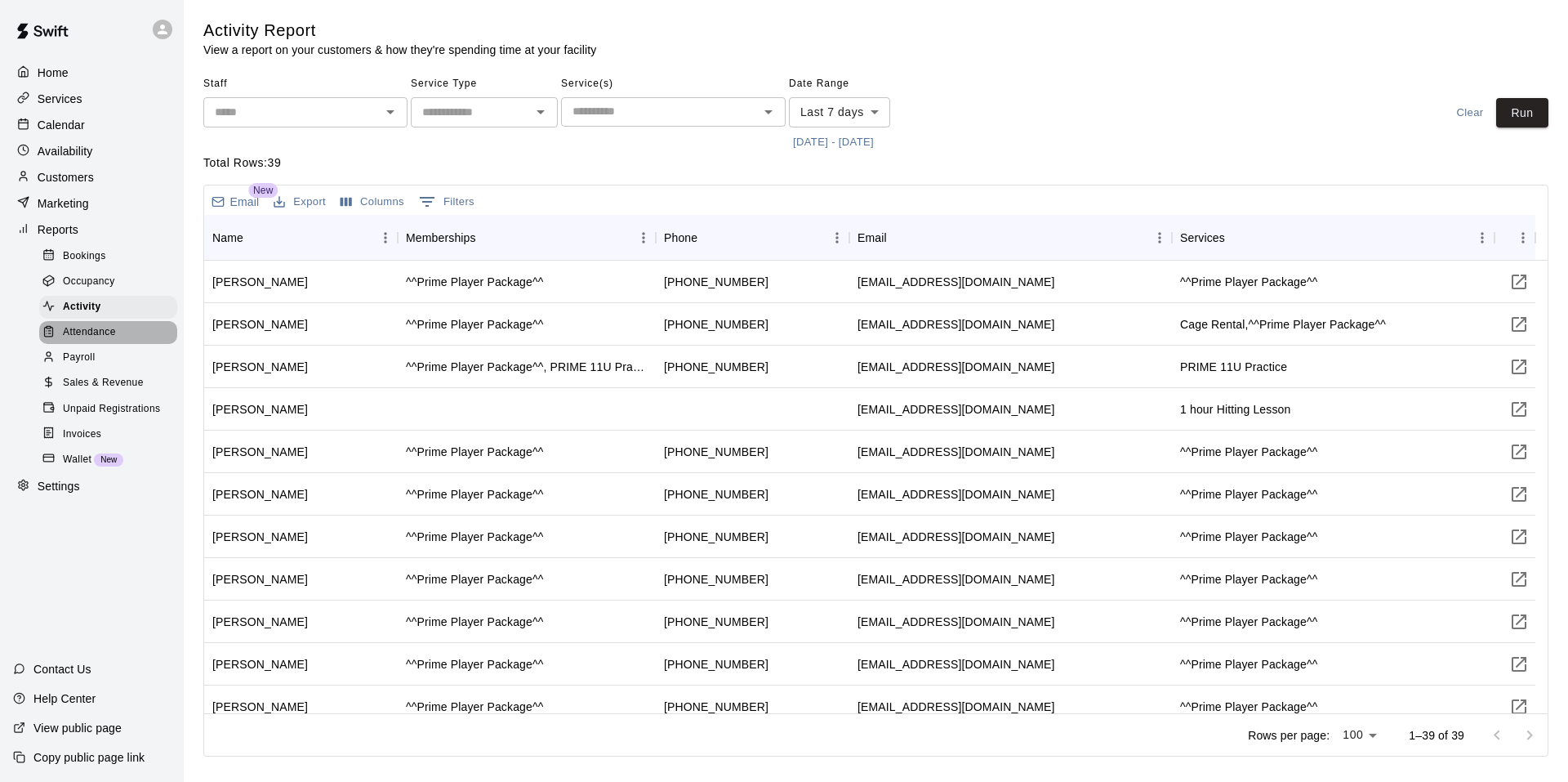
click at [114, 341] on span "Attendance" at bounding box center [89, 332] width 53 height 16
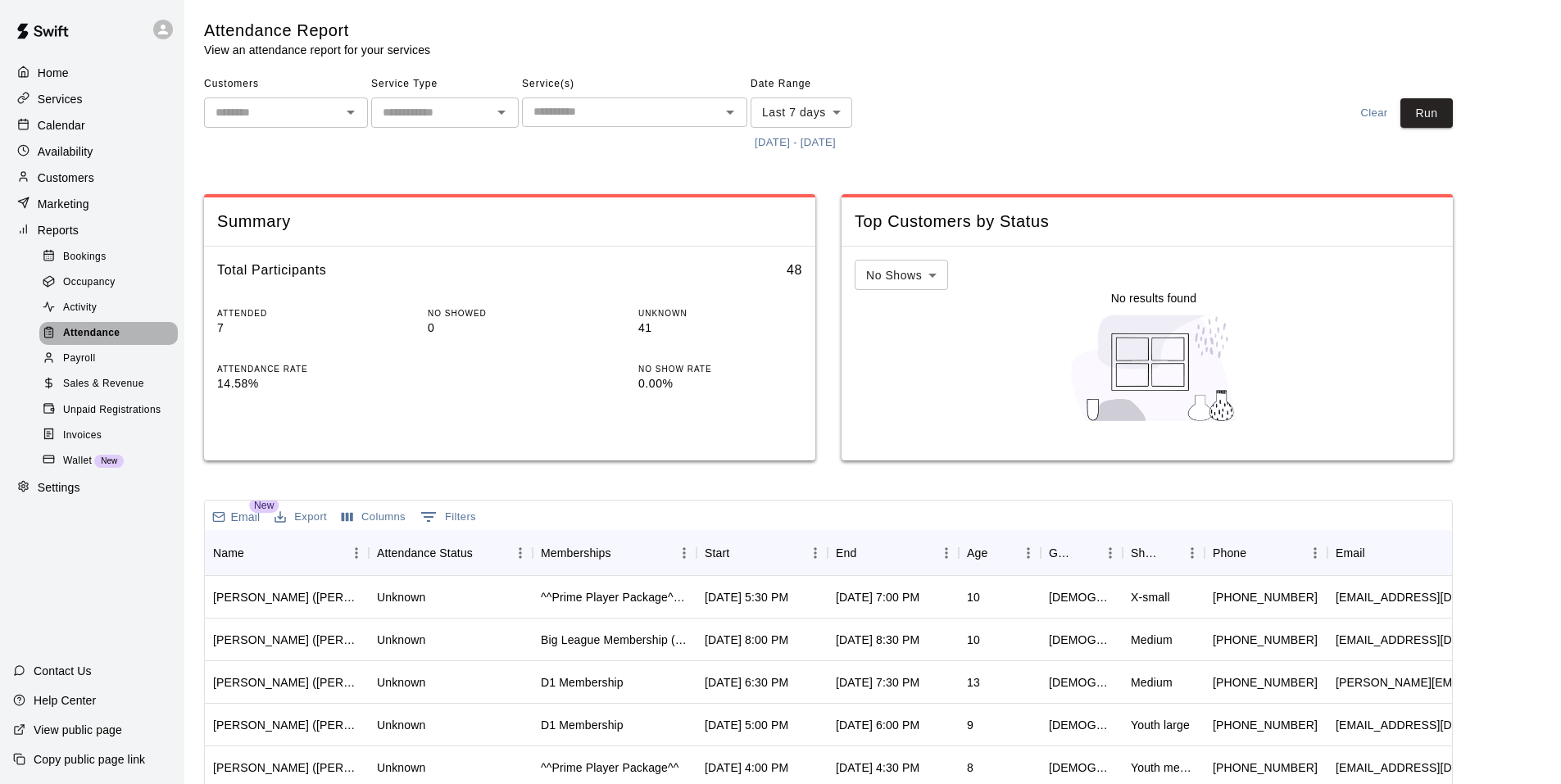
click at [115, 344] on div "Attendance" at bounding box center [108, 334] width 139 height 23
click at [104, 365] on div "Payroll" at bounding box center [108, 359] width 139 height 23
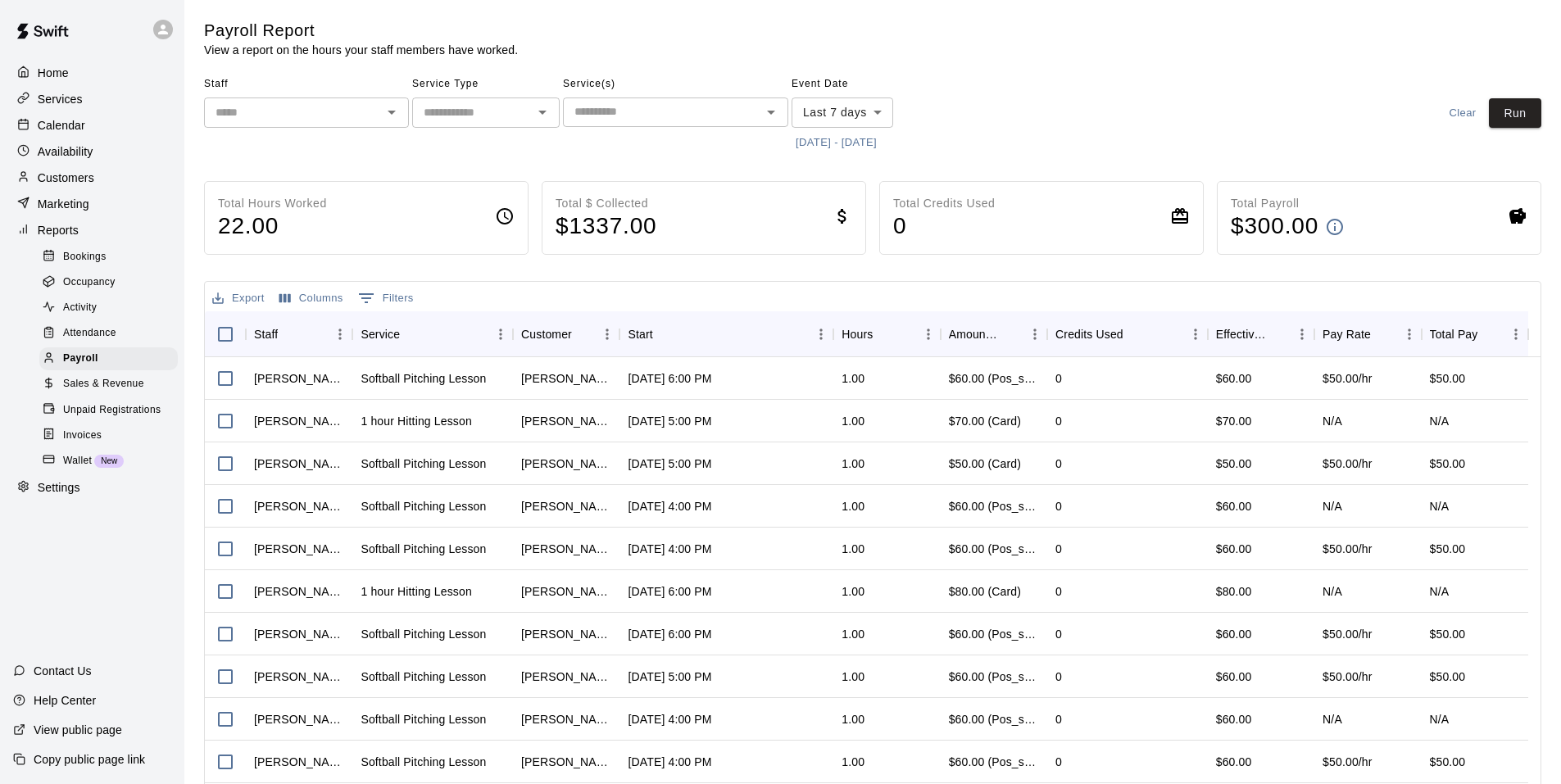
click at [111, 392] on span "Sales & Revenue" at bounding box center [103, 384] width 81 height 16
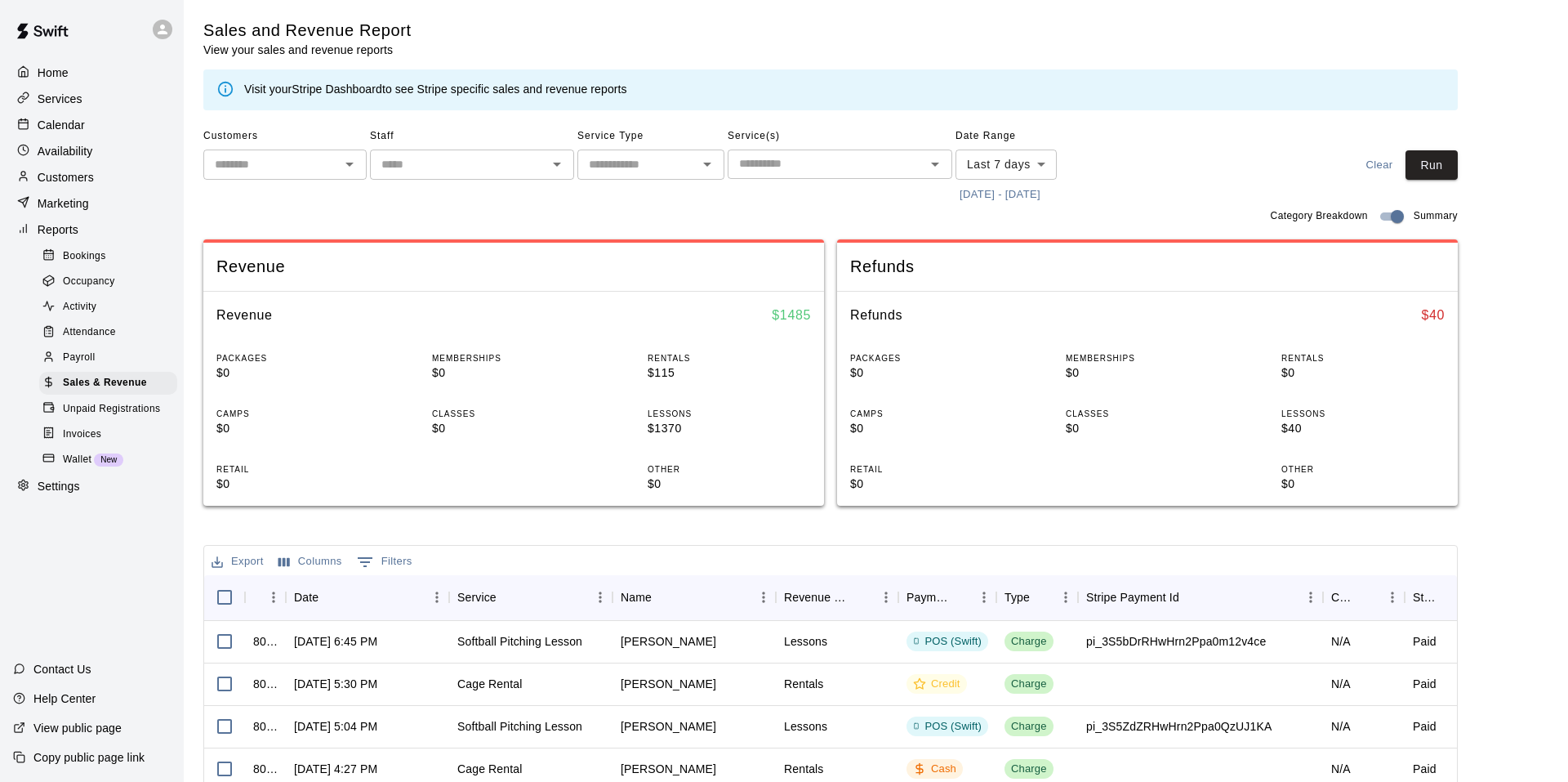
click at [983, 159] on body "Home Services Calendar Availability Customers Marketing Reports Bookings Occupa…" at bounding box center [784, 561] width 1568 height 1124
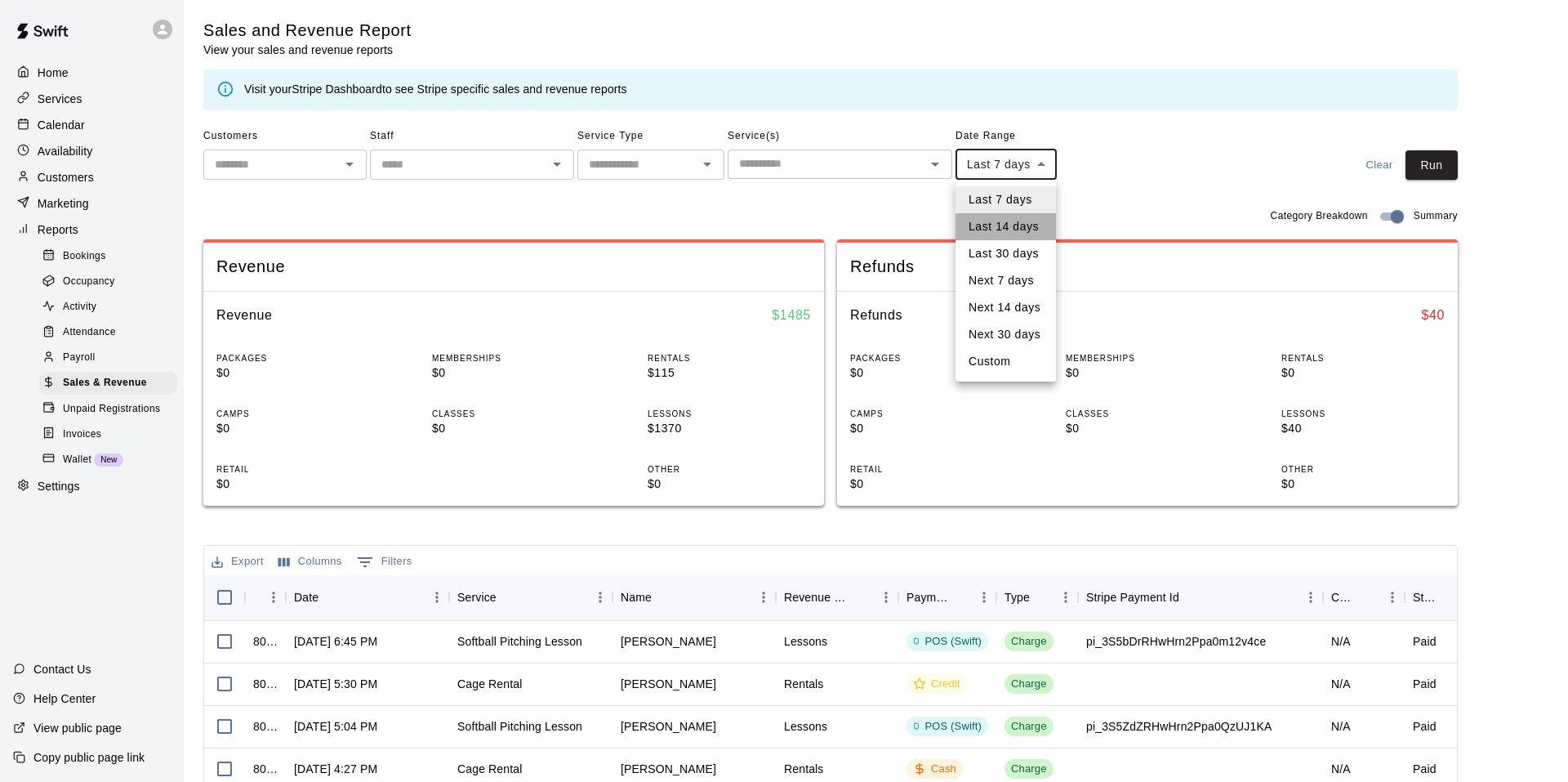
click at [996, 230] on li "Last 14 days" at bounding box center [1005, 227] width 100 height 27
type input "******"
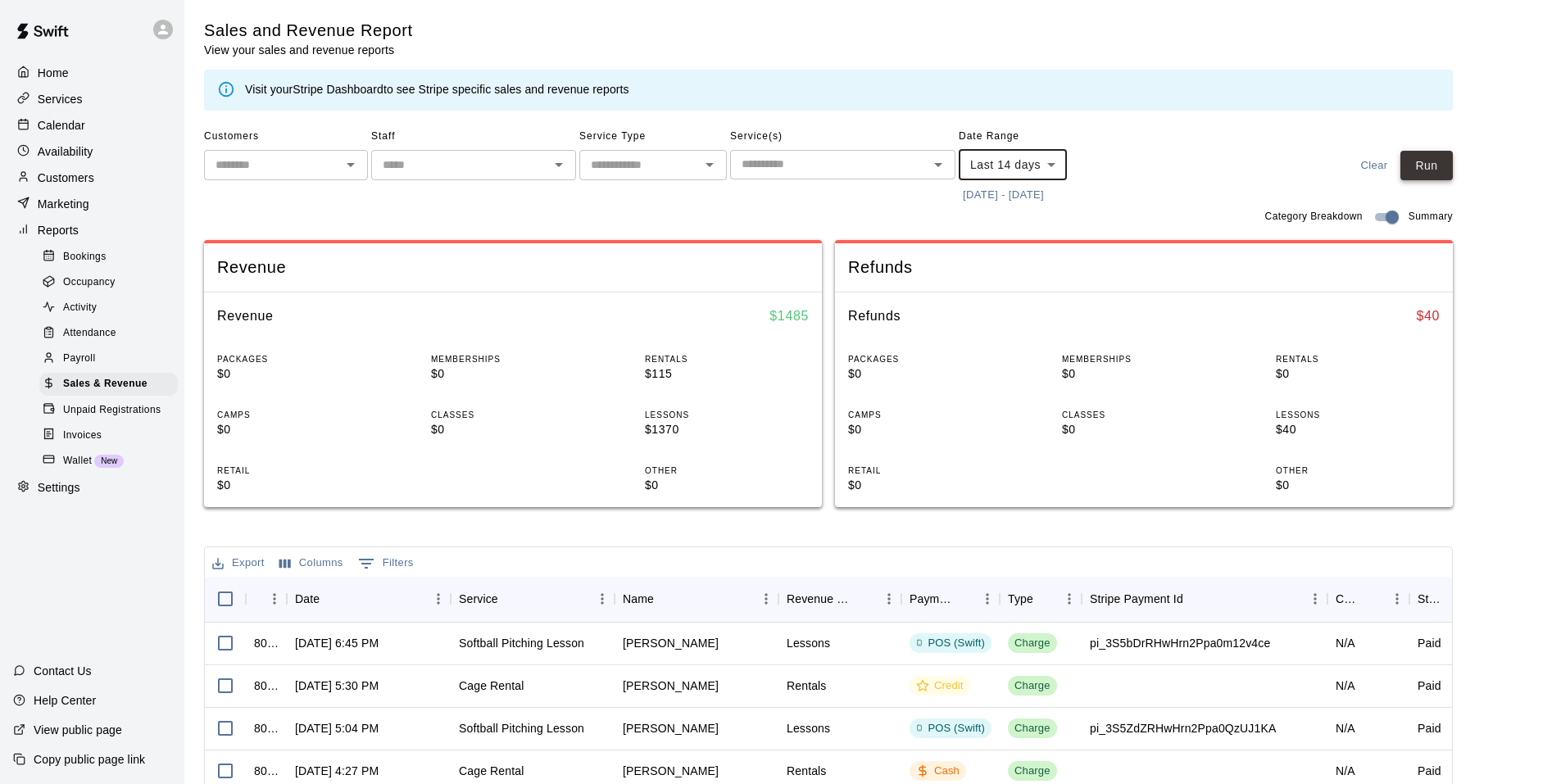
click at [1452, 164] on button "Run" at bounding box center [1426, 166] width 52 height 30
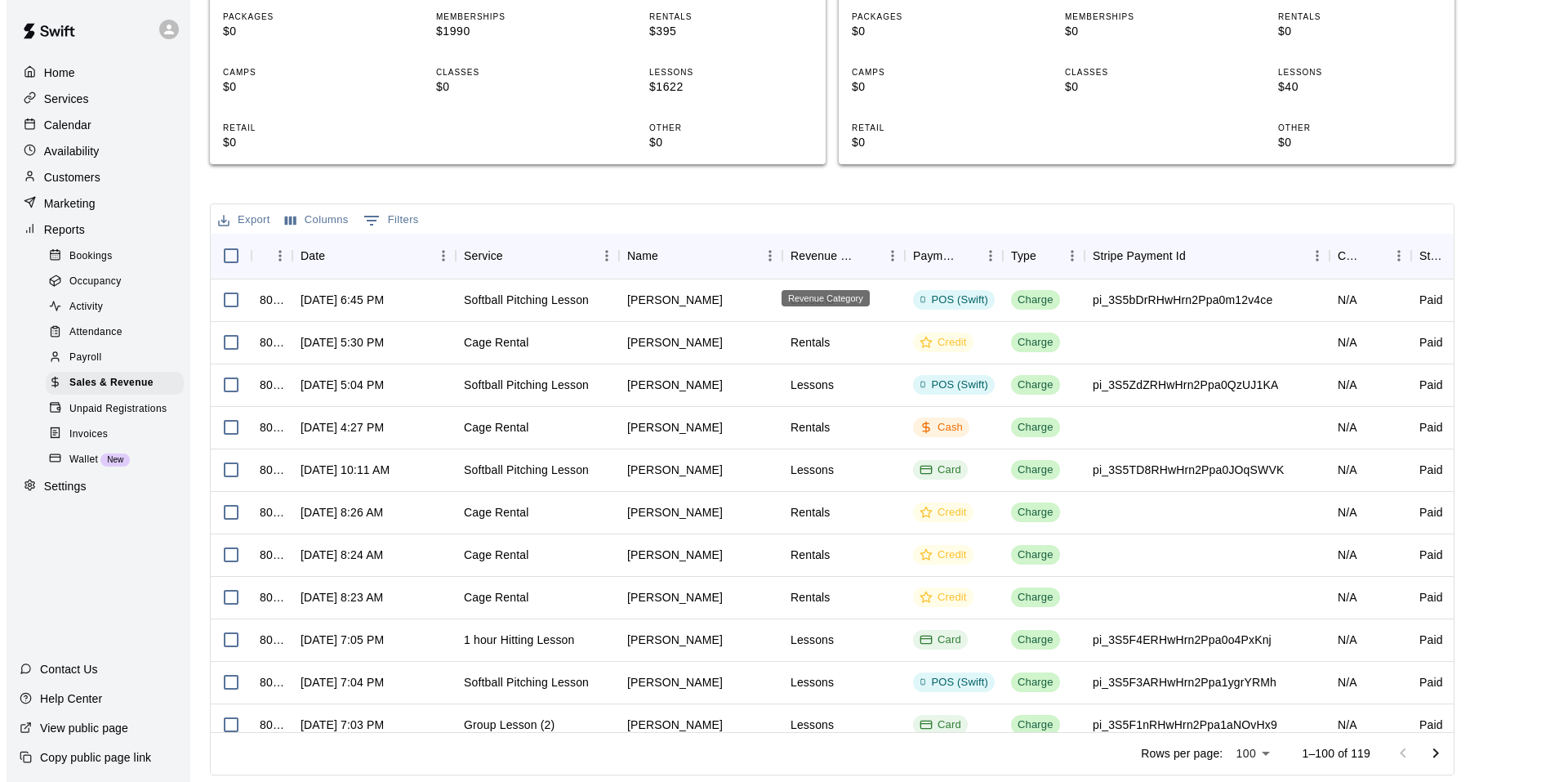
scroll to position [15, 0]
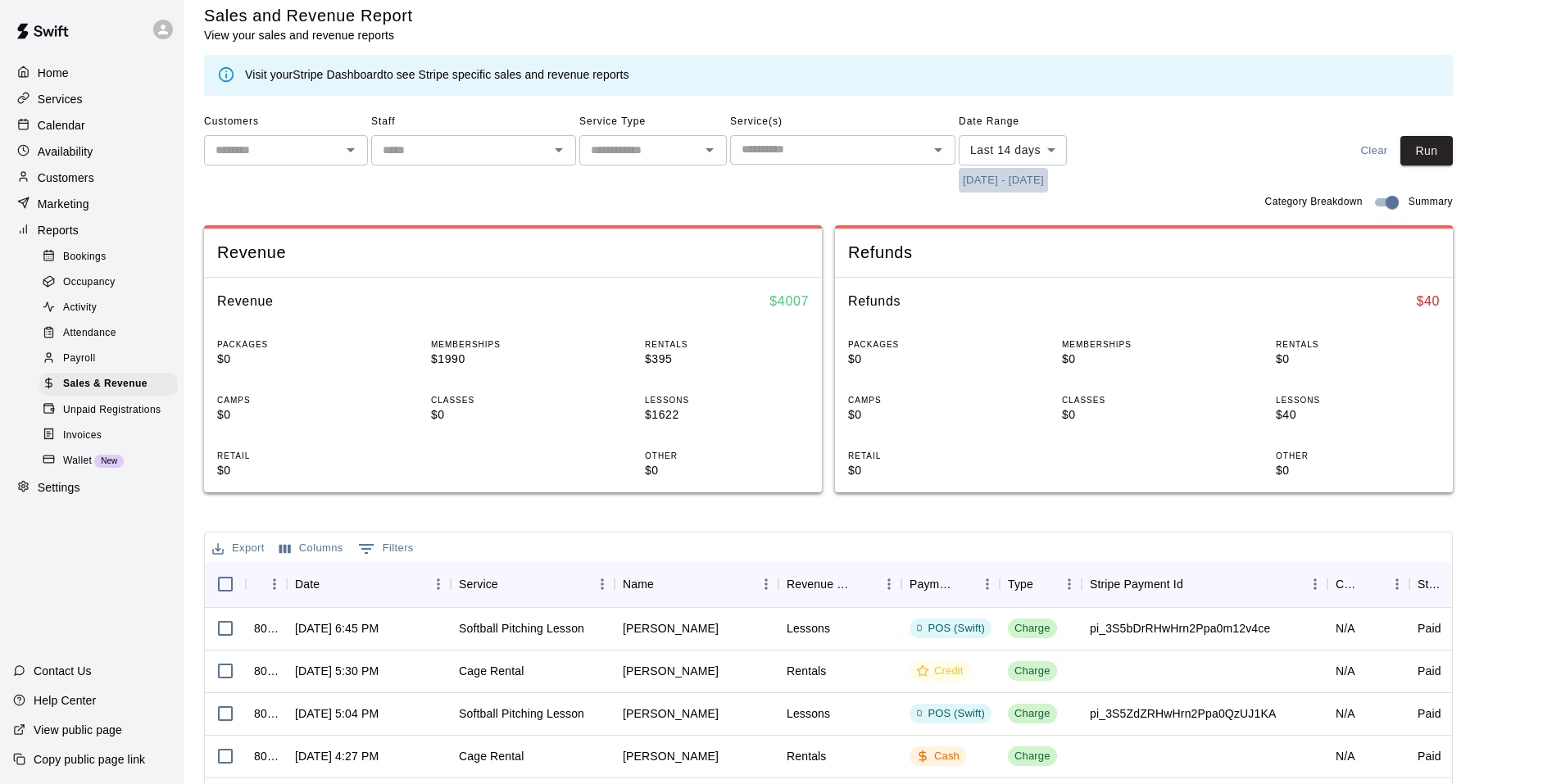
click at [996, 181] on button "[DATE] - [DATE]" at bounding box center [1002, 180] width 90 height 26
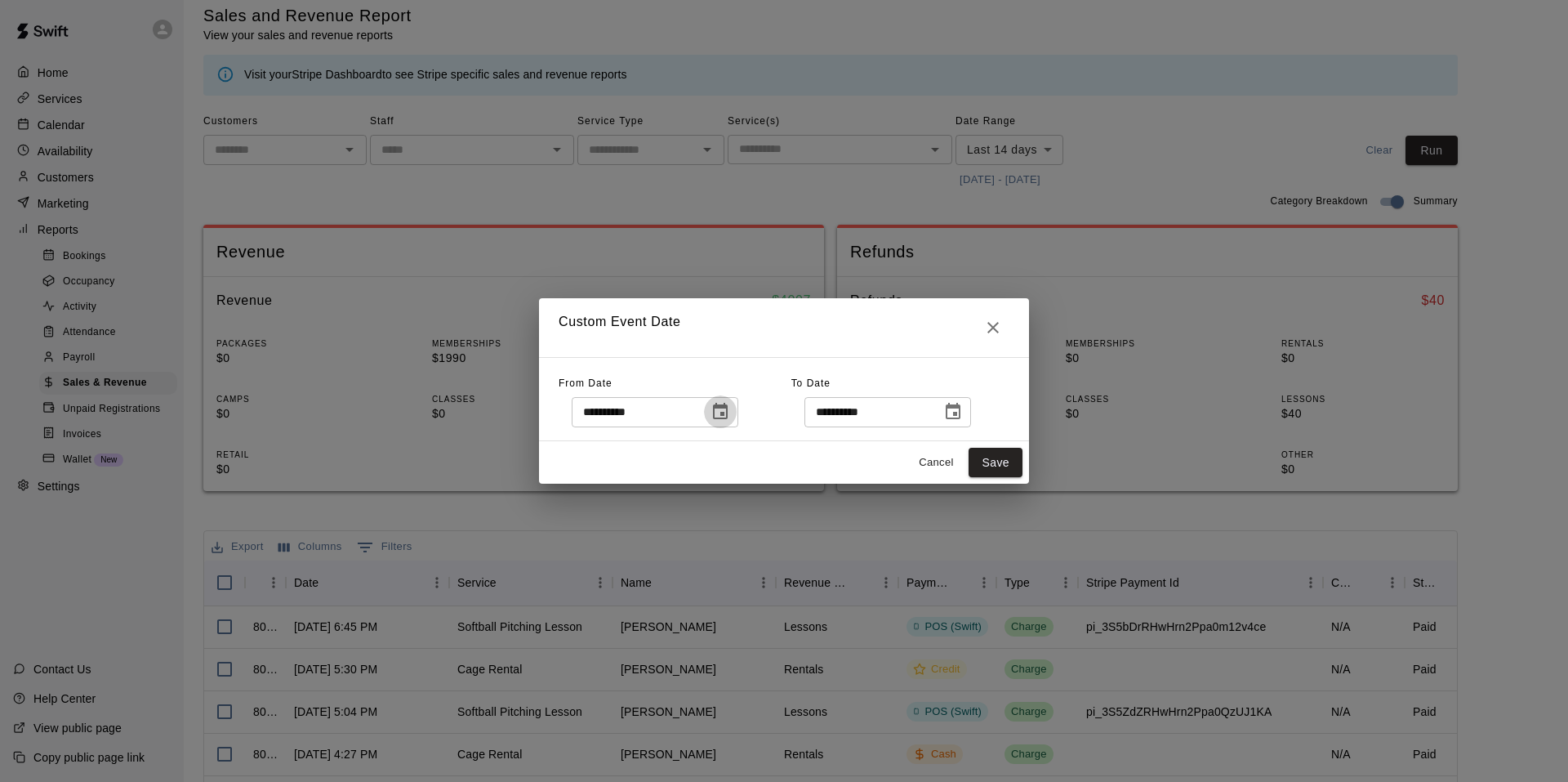
click at [728, 406] on icon "Choose date, selected date is Aug 26, 2025" at bounding box center [720, 411] width 15 height 16
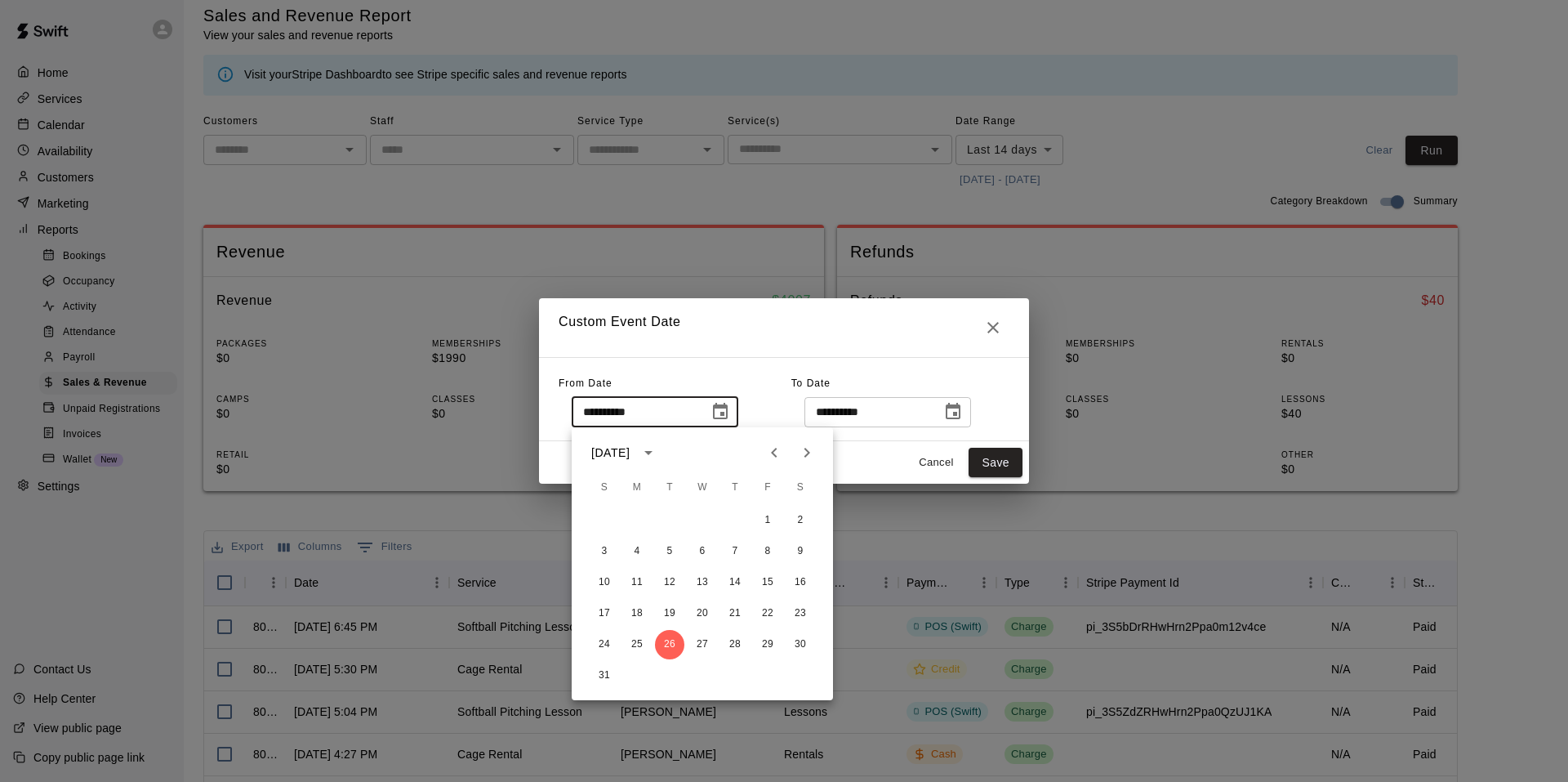
click at [653, 452] on icon "calendar view is open, switch to year view" at bounding box center [648, 453] width 8 height 4
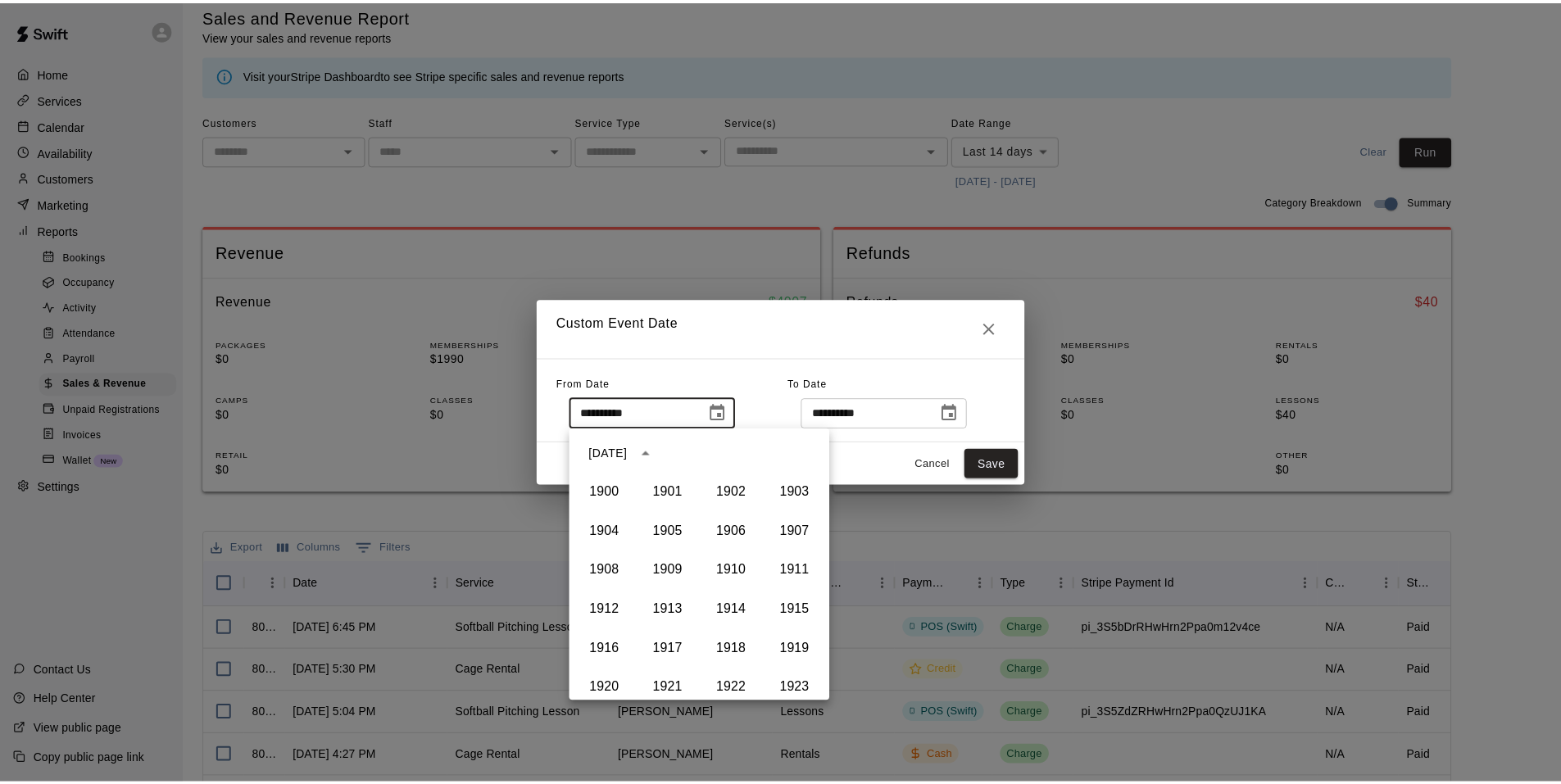
scroll to position [1124, 0]
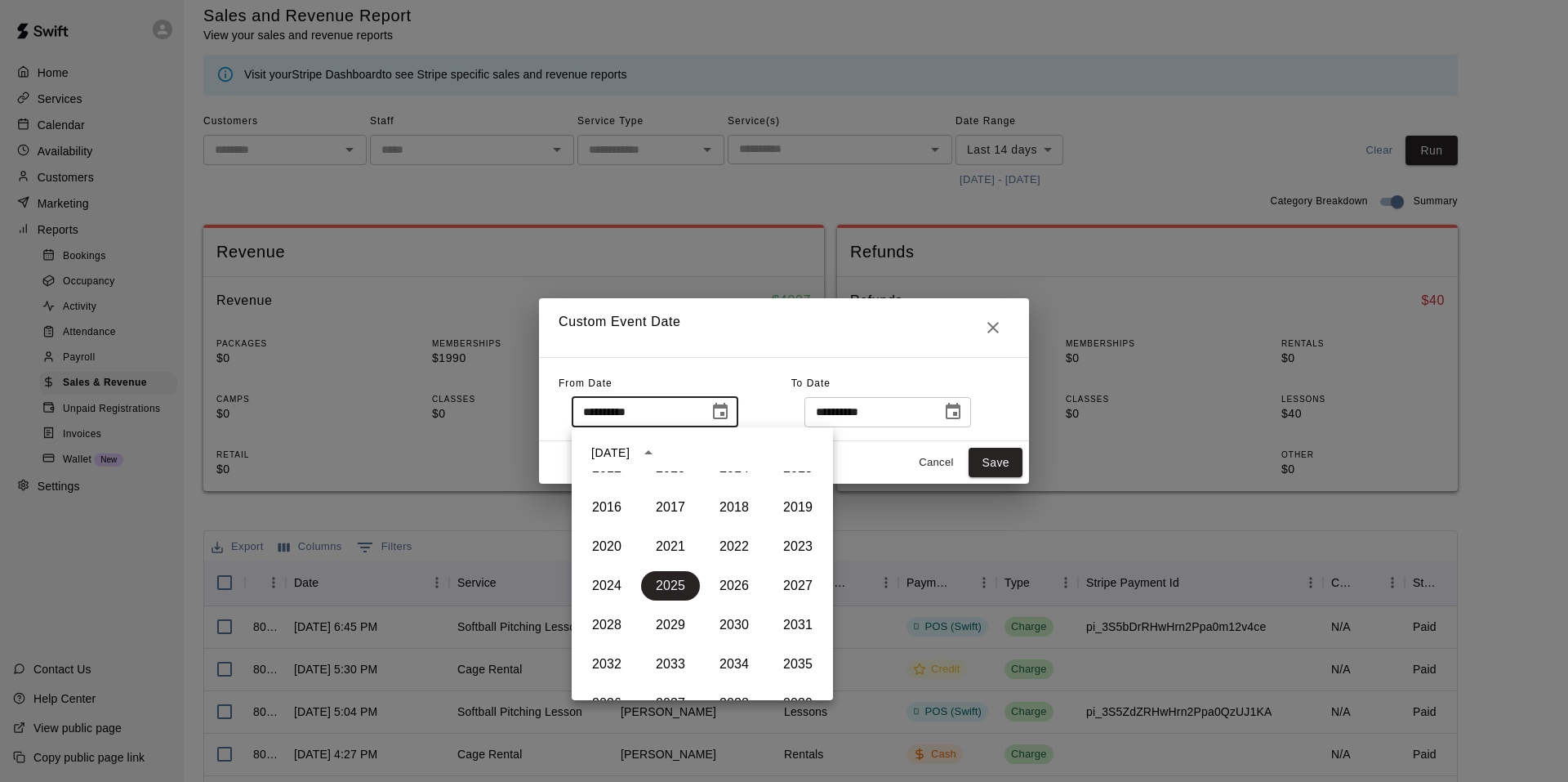
click at [659, 455] on icon "year view is open, switch to calendar view" at bounding box center [648, 453] width 19 height 19
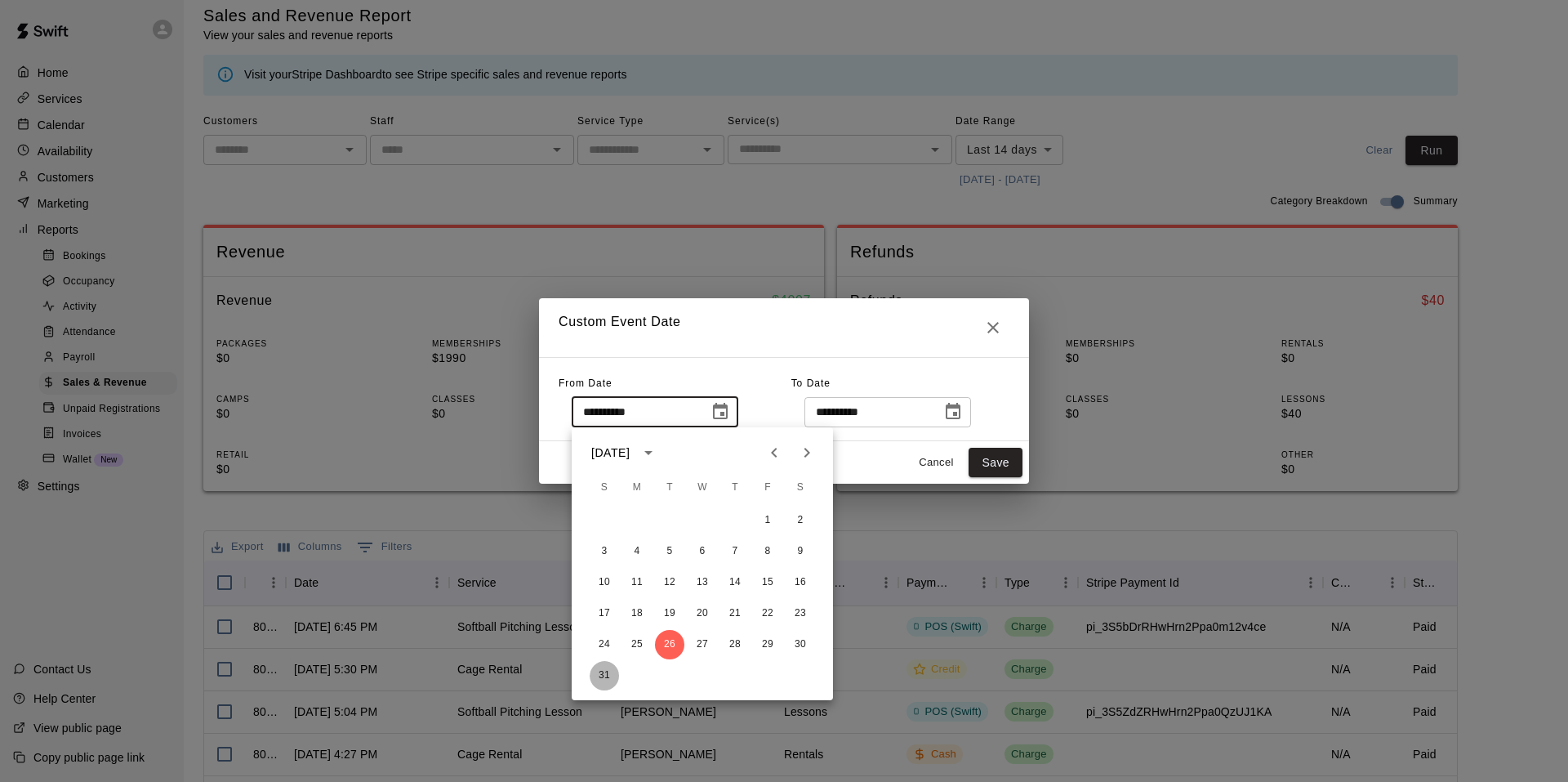
click at [599, 670] on button "31" at bounding box center [604, 675] width 29 height 29
type input "**********"
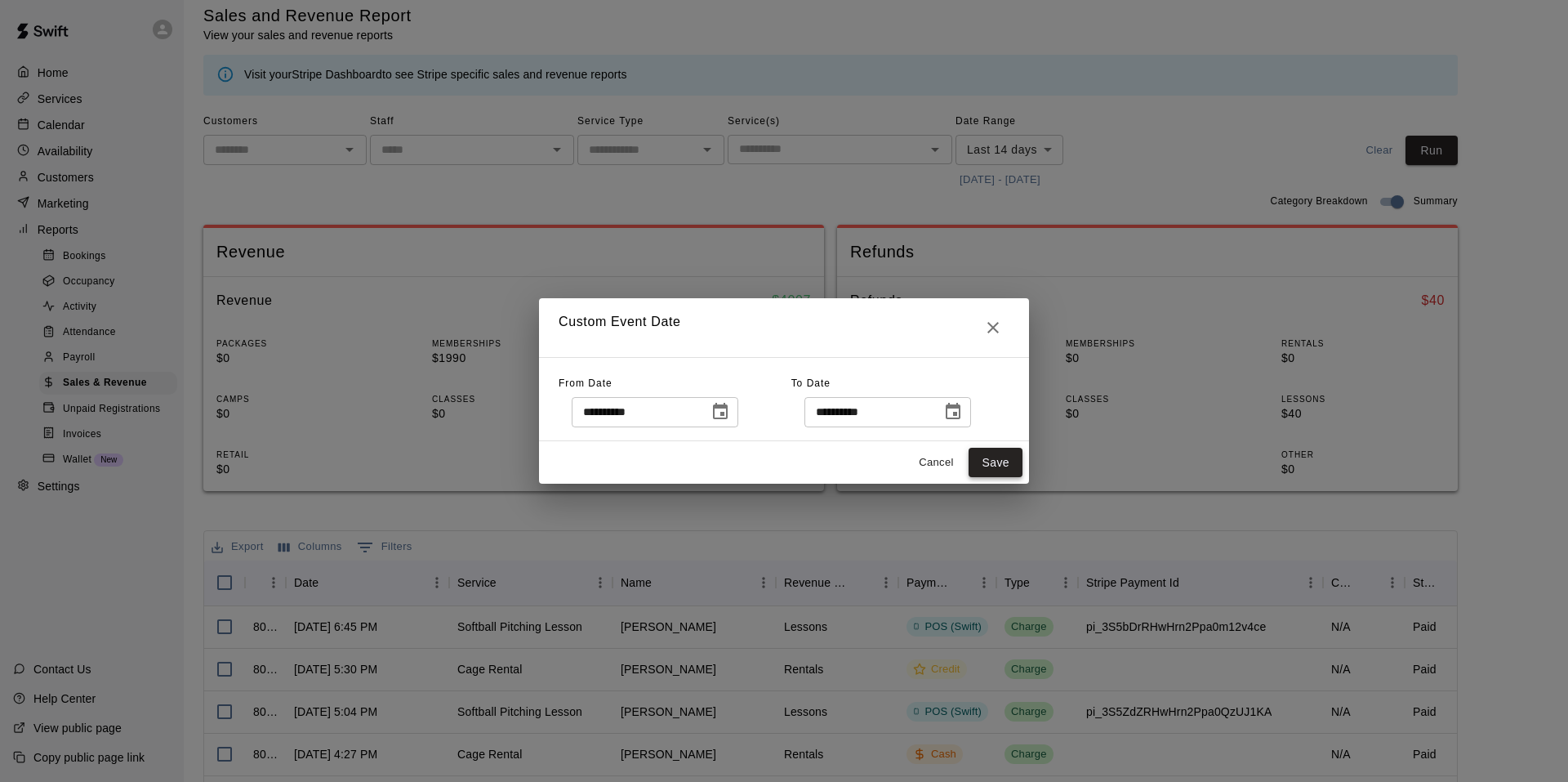
click at [998, 469] on button "Save" at bounding box center [995, 463] width 54 height 30
type input "******"
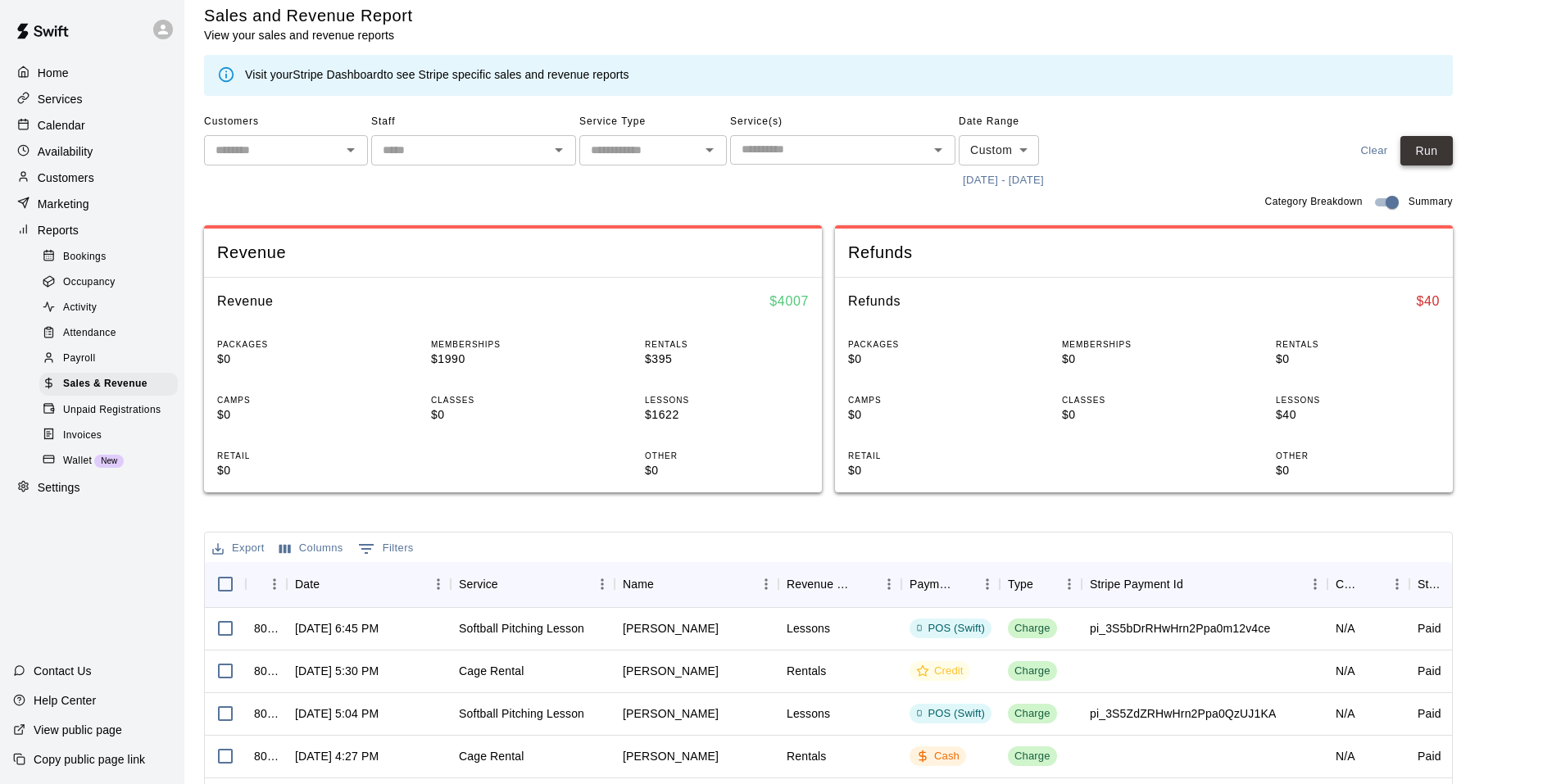
click at [1436, 154] on button "Run" at bounding box center [1426, 151] width 52 height 30
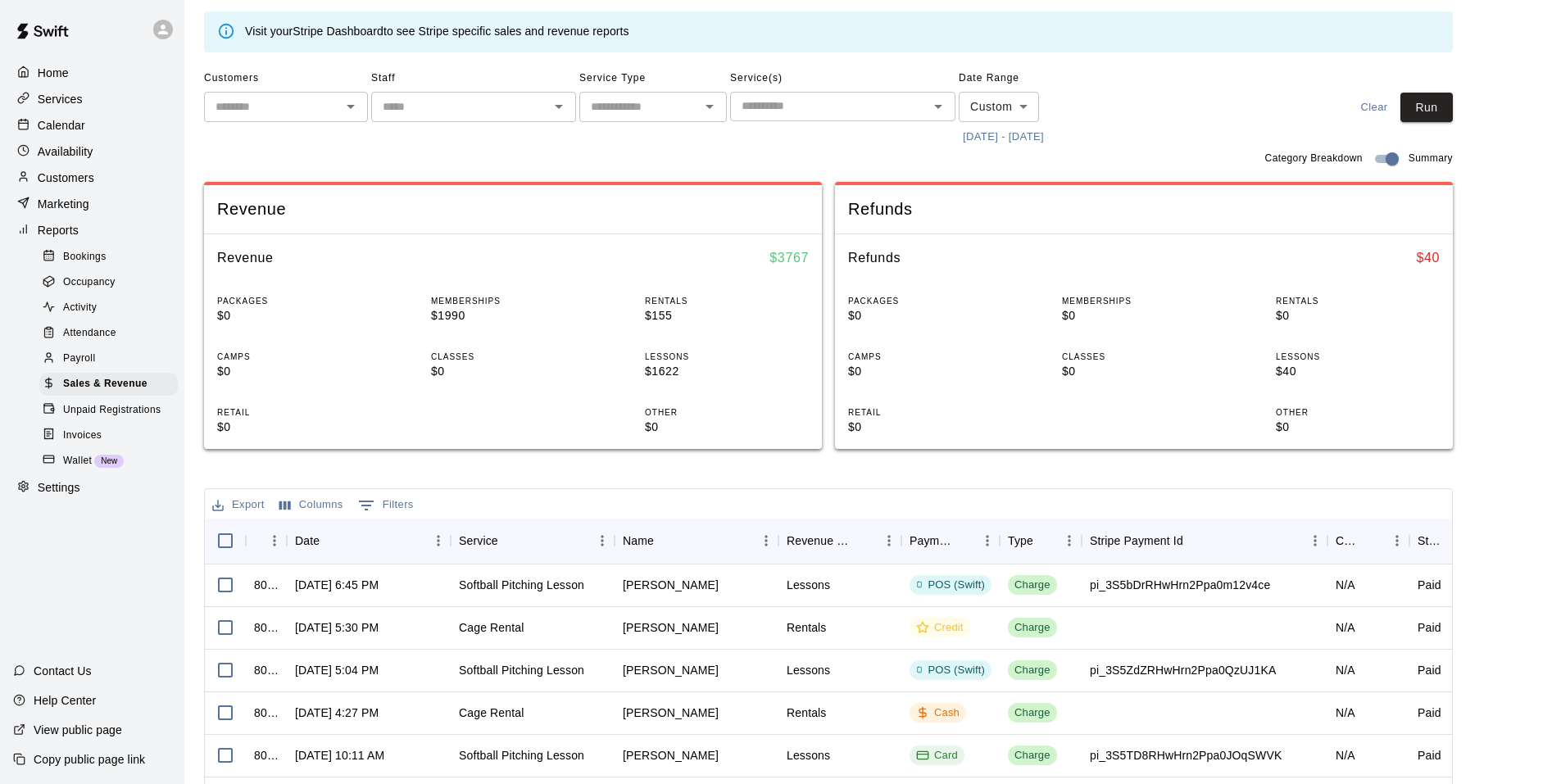
scroll to position [82, 0]
